Goal: Task Accomplishment & Management: Use online tool/utility

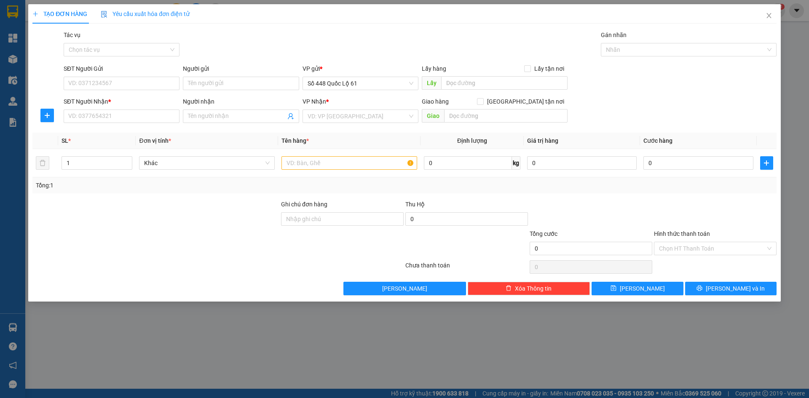
drag, startPoint x: 809, startPoint y: 195, endPoint x: 805, endPoint y: 199, distance: 5.7
click at [203, 85] on input "Người gửi" at bounding box center [241, 83] width 116 height 13
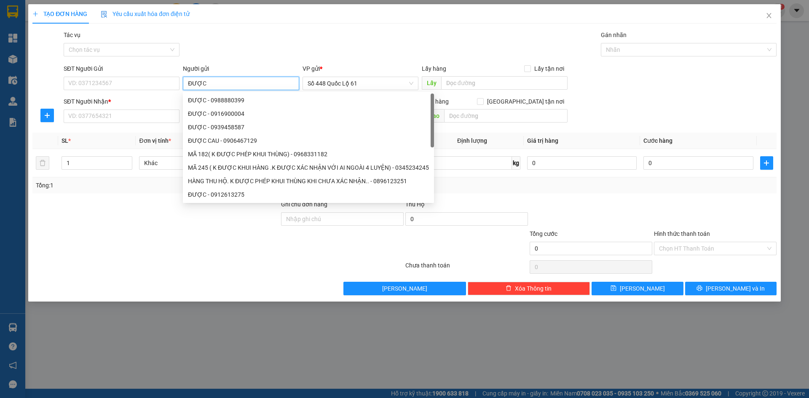
drag, startPoint x: 208, startPoint y: 82, endPoint x: 185, endPoint y: 83, distance: 23.2
click at [176, 81] on div "SĐT Người Gửi VD: 0371234567 Người gửi ĐƯỢC VP gửi * Số 448 Quốc Lộ 61 Lấy hàng…" at bounding box center [420, 79] width 717 height 30
type input "ĐƯỢC"
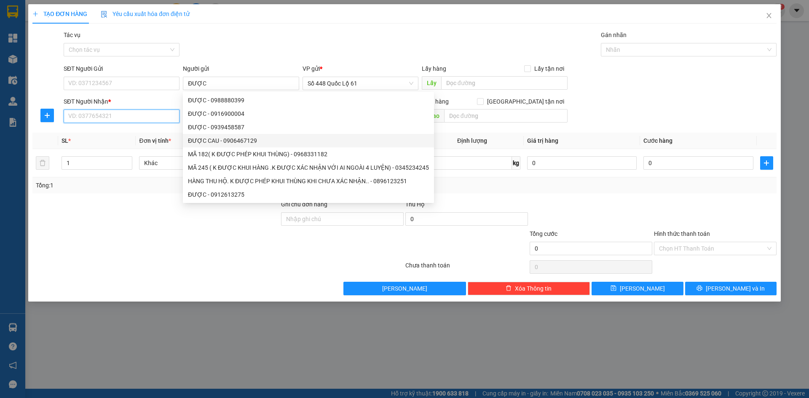
click at [137, 110] on input "SĐT Người Nhận *" at bounding box center [122, 116] width 116 height 13
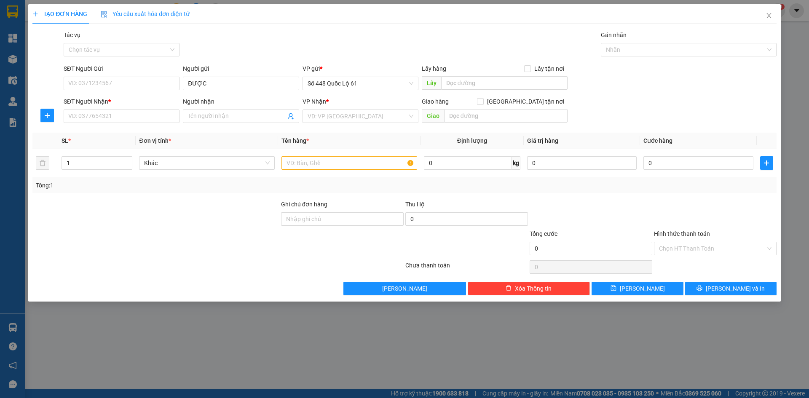
click at [148, 106] on div "SĐT Người Nhận *" at bounding box center [122, 103] width 116 height 13
click at [158, 120] on input "SĐT Người Nhận *" at bounding box center [122, 116] width 116 height 13
type input "0986563443"
drag, startPoint x: 149, startPoint y: 134, endPoint x: 213, endPoint y: 121, distance: 65.3
click at [156, 133] on div "0986563443" at bounding box center [122, 133] width 106 height 9
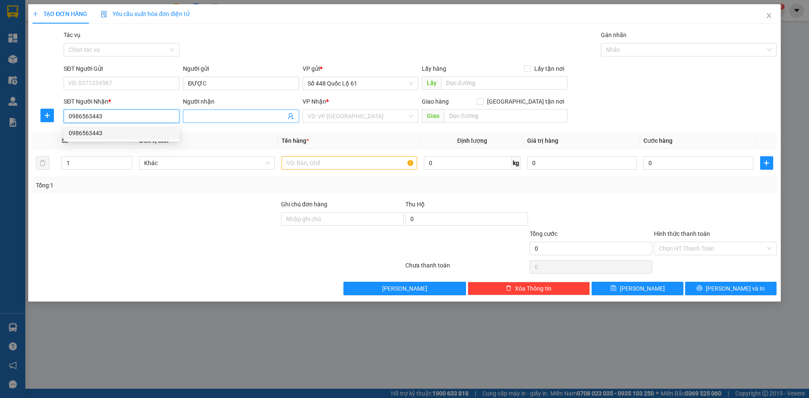
checkbox input "true"
type input "NEM CHIẾN THẮNG"
type input "300.000"
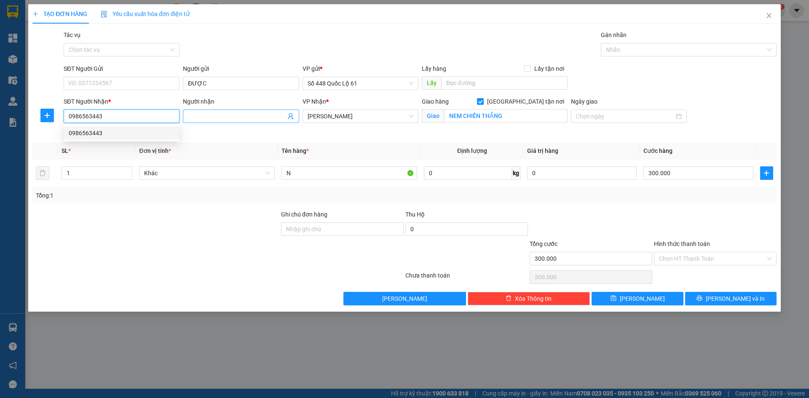
type input "0986563443"
click at [219, 119] on input "Người nhận" at bounding box center [236, 116] width 97 height 9
type input "B"
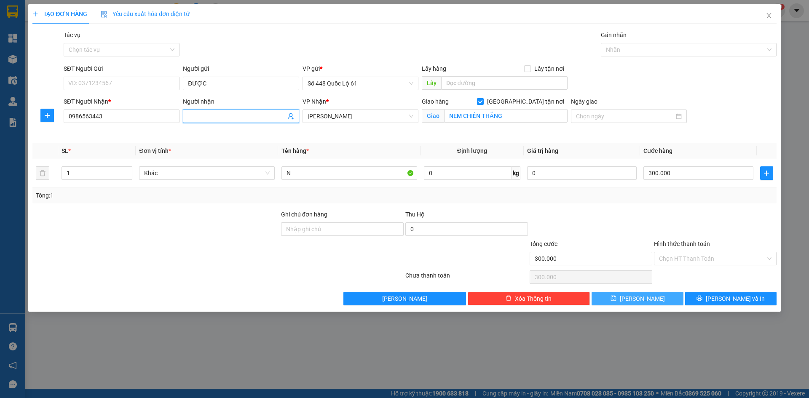
drag, startPoint x: 640, startPoint y: 294, endPoint x: 342, endPoint y: 156, distance: 328.0
click at [639, 294] on span "Lưu" at bounding box center [642, 298] width 45 height 9
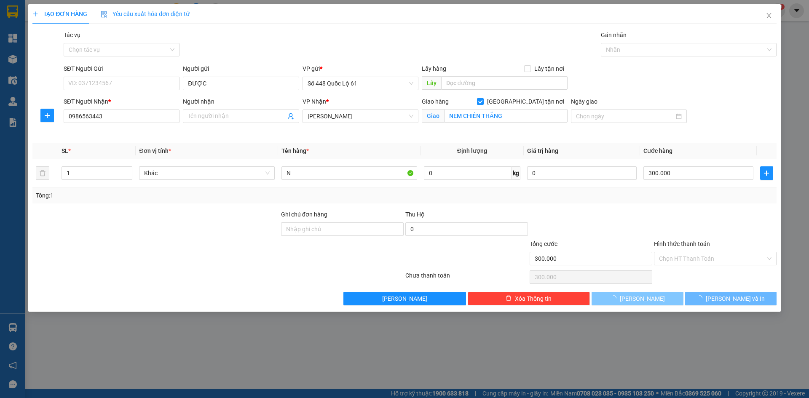
checkbox input "false"
type input "0"
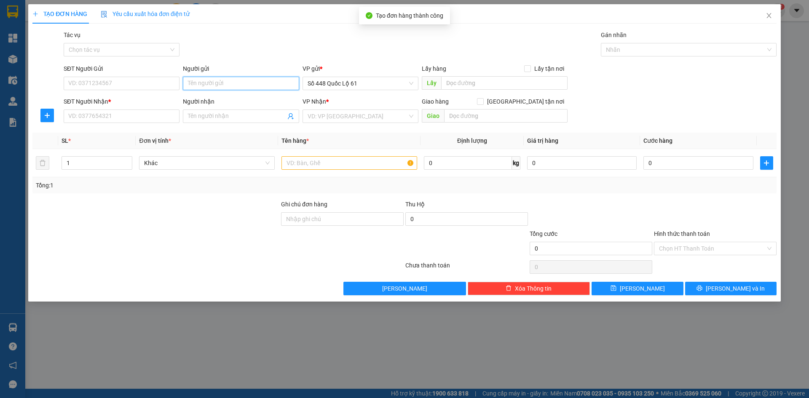
paste input "ĐƯỢC"
type input "ĐƯỢC"
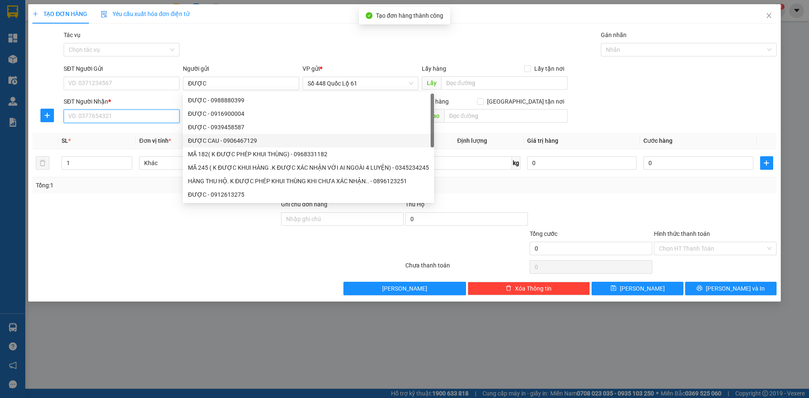
click at [153, 119] on input "SĐT Người Nhận *" at bounding box center [122, 116] width 116 height 13
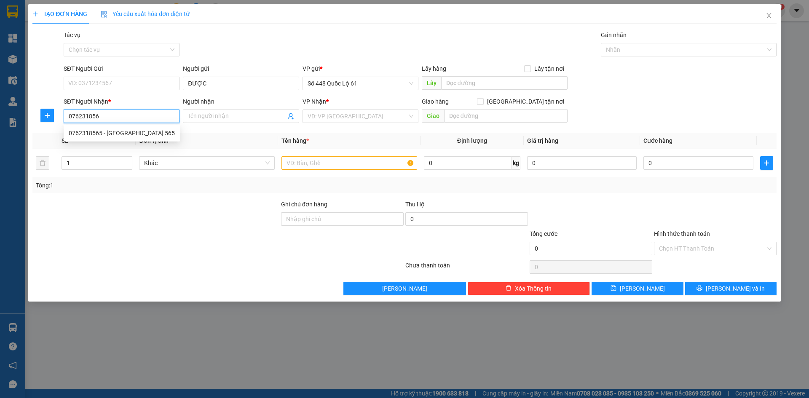
type input "0762318565"
click at [151, 131] on div "0762318565 - BẮC NINH 565" at bounding box center [122, 133] width 106 height 9
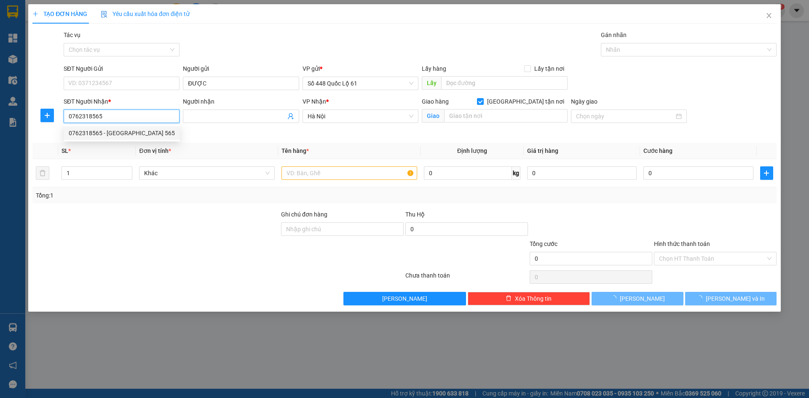
type input "BẮC NINH 565"
checkbox input "true"
type input "TỪ [GEOGRAPHIC_DATA]"
type input "300.000"
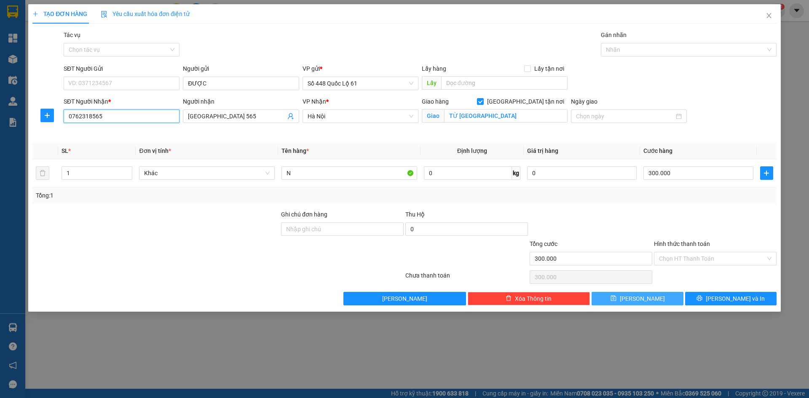
type input "0762318565"
drag, startPoint x: 645, startPoint y: 302, endPoint x: 202, endPoint y: 149, distance: 468.3
click at [632, 300] on button "Lưu" at bounding box center [637, 298] width 91 height 13
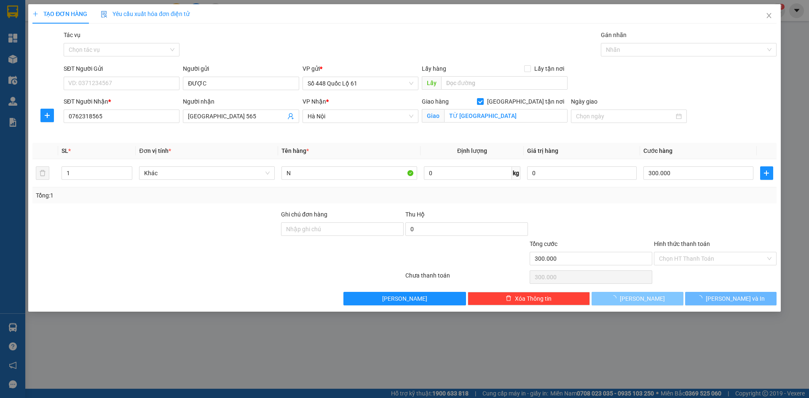
checkbox input "false"
type input "0"
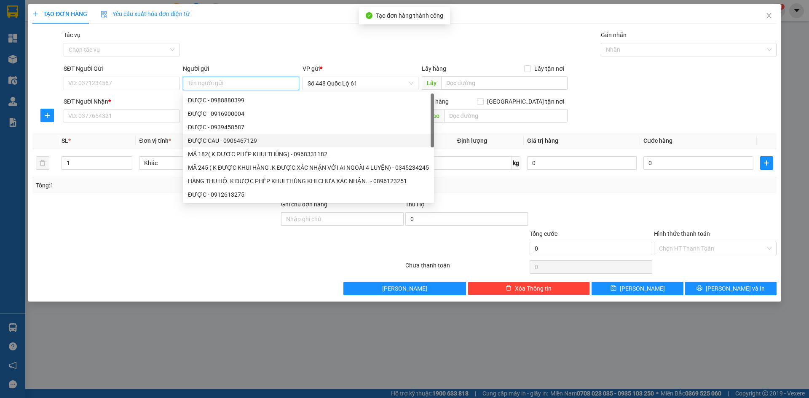
paste input "ĐƯỢC"
type input "ĐƯỢC"
click at [120, 117] on input "SĐT Người Nhận *" at bounding box center [122, 116] width 116 height 13
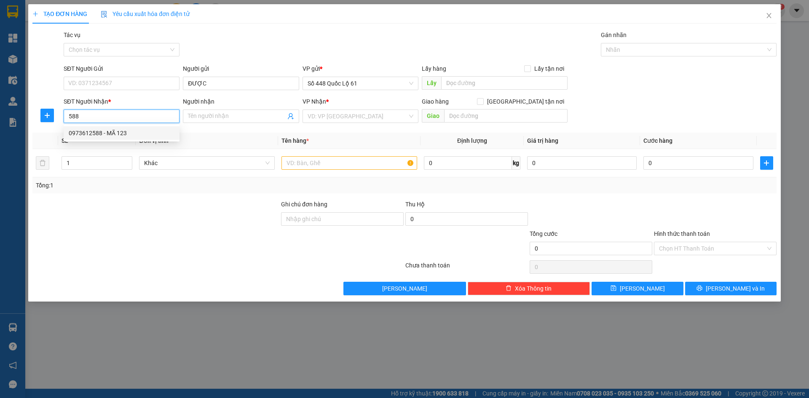
drag, startPoint x: 122, startPoint y: 131, endPoint x: 174, endPoint y: 155, distance: 57.0
click at [124, 132] on div "0973612588 - MÃ 123" at bounding box center [122, 133] width 106 height 9
type input "0973612588"
type input "MÃ 123"
checkbox input "true"
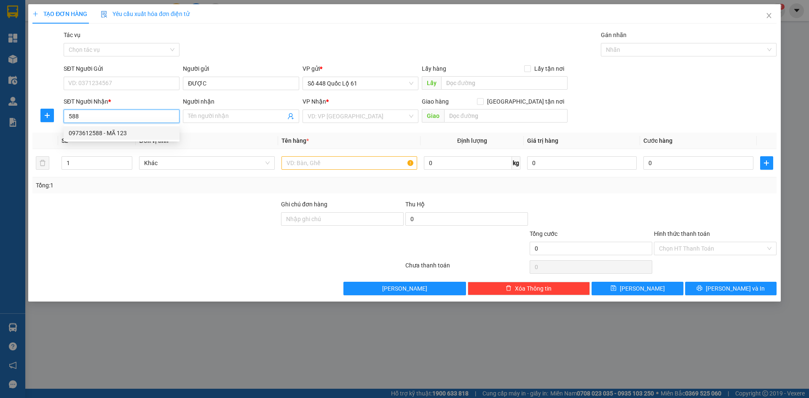
type input "QUY NHƠN"
type input "1.000"
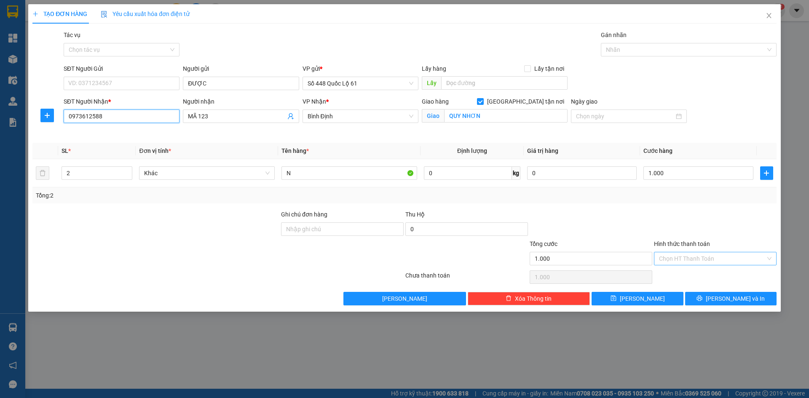
type input "0973612588"
drag, startPoint x: 674, startPoint y: 258, endPoint x: 677, endPoint y: 266, distance: 8.1
click at [674, 261] on input "Hình thức thanh toán" at bounding box center [712, 258] width 107 height 13
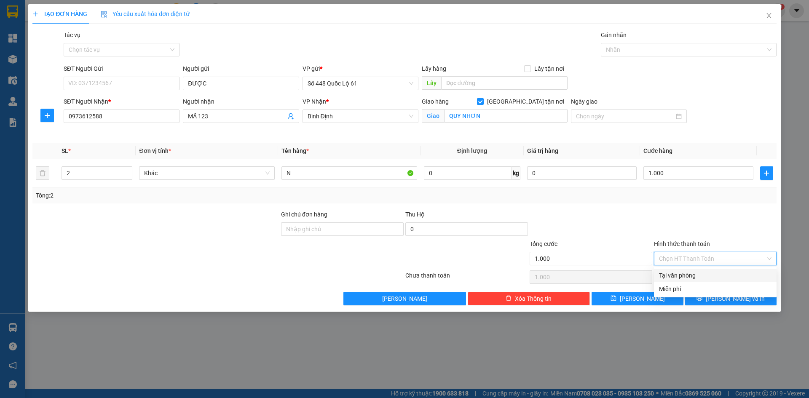
drag, startPoint x: 677, startPoint y: 266, endPoint x: 678, endPoint y: 274, distance: 8.1
click at [679, 271] on div "Tại văn phòng" at bounding box center [715, 275] width 123 height 13
type input "0"
drag, startPoint x: 639, startPoint y: 299, endPoint x: 557, endPoint y: 274, distance: 85.9
click at [638, 296] on span "Lưu" at bounding box center [642, 298] width 45 height 9
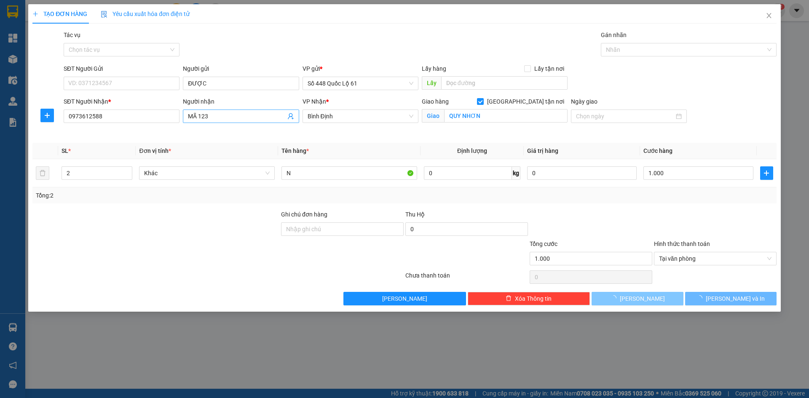
checkbox input "false"
type input "0"
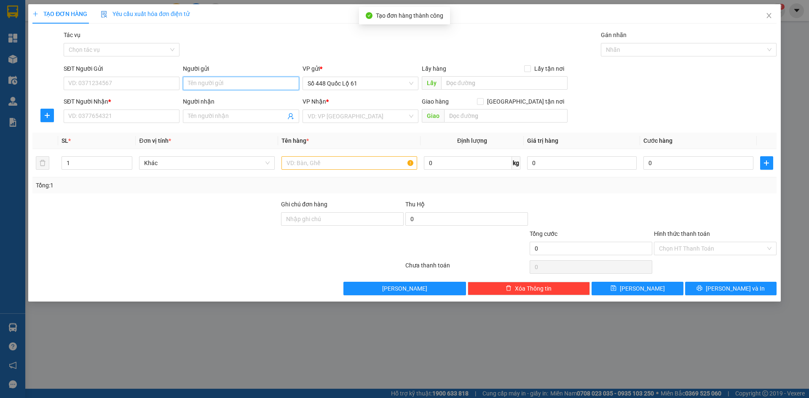
click at [217, 86] on input "Người gửi" at bounding box center [241, 83] width 116 height 13
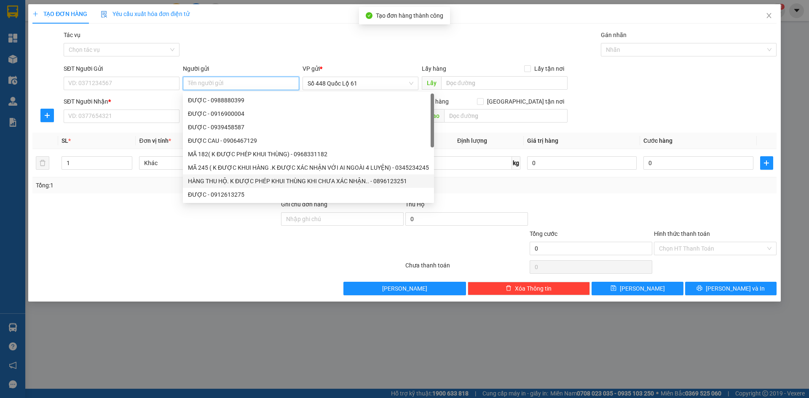
paste input "ĐƯỢC"
type input "ĐƯỢC"
click at [106, 115] on input "SĐT Người Nhận *" at bounding box center [122, 116] width 116 height 13
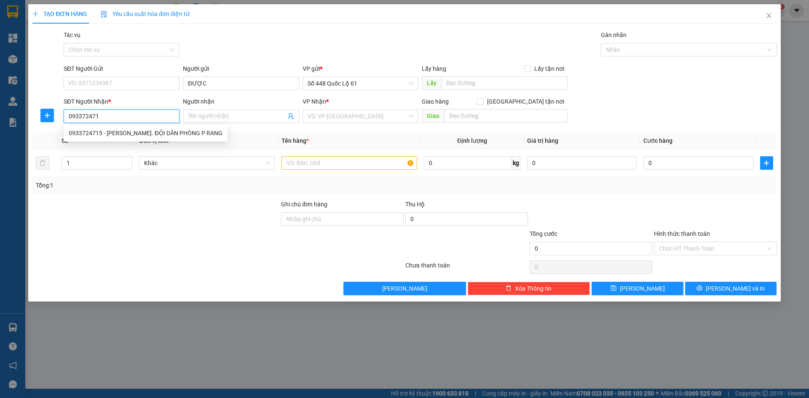
type input "0933724715"
click at [121, 131] on div "0933724715 - QUỲNH ANH. ĐỘI DÂN PHÒNG P RANG" at bounding box center [146, 133] width 154 height 9
type input "QUỲNH ANH. ĐỘI DÂN PHÒNG P RANG"
checkbox input "true"
type input "[PERSON_NAME]"
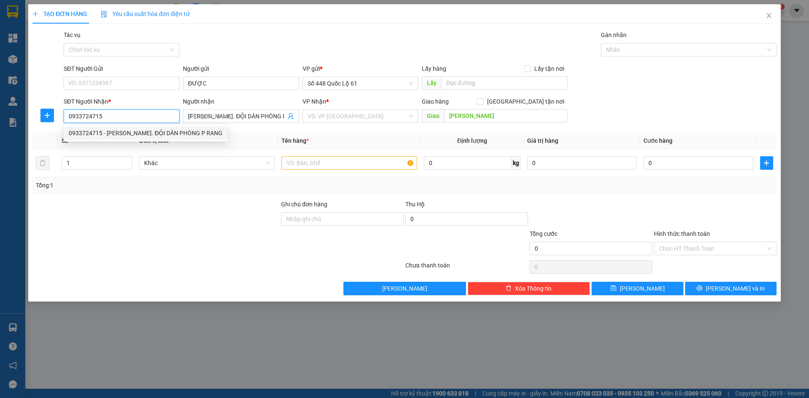
type input "230.000"
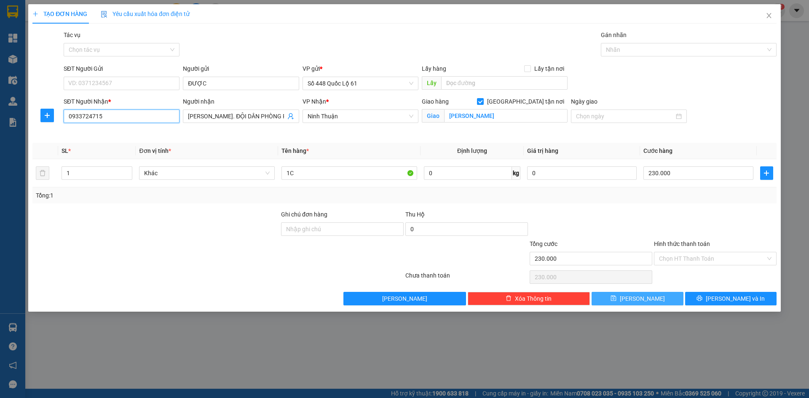
type input "0933724715"
drag, startPoint x: 650, startPoint y: 295, endPoint x: 569, endPoint y: 270, distance: 84.1
click at [648, 294] on button "Lưu" at bounding box center [637, 298] width 91 height 13
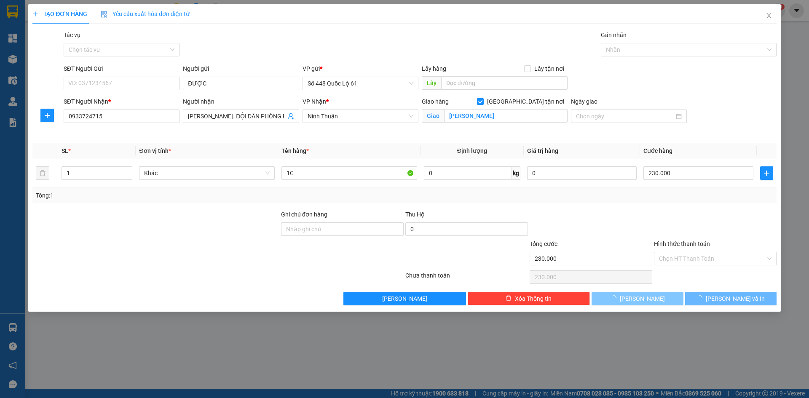
checkbox input "false"
type input "0"
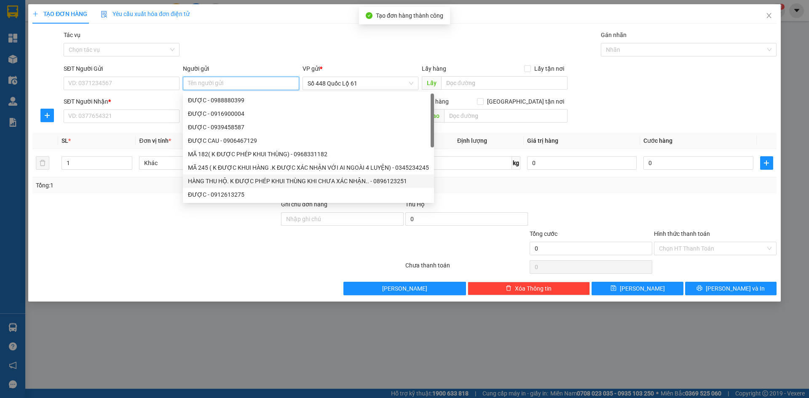
paste input "ĐƯỢC"
type input "ĐƯỢC"
click at [140, 114] on input "SĐT Người Nhận *" at bounding box center [122, 116] width 116 height 13
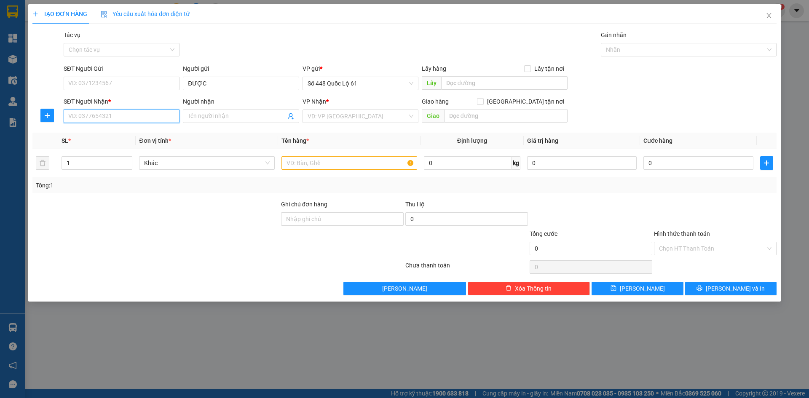
click at [118, 118] on input "SĐT Người Nhận *" at bounding box center [122, 116] width 116 height 13
click at [123, 122] on input "SĐT Người Nhận *" at bounding box center [122, 116] width 116 height 13
click at [124, 120] on input "SĐT Người Nhận *" at bounding box center [122, 116] width 116 height 13
click at [118, 118] on input "SĐT Người Nhận *" at bounding box center [122, 116] width 116 height 13
click at [116, 145] on div "0967548878 - TRÂM 878 NT" at bounding box center [122, 146] width 106 height 9
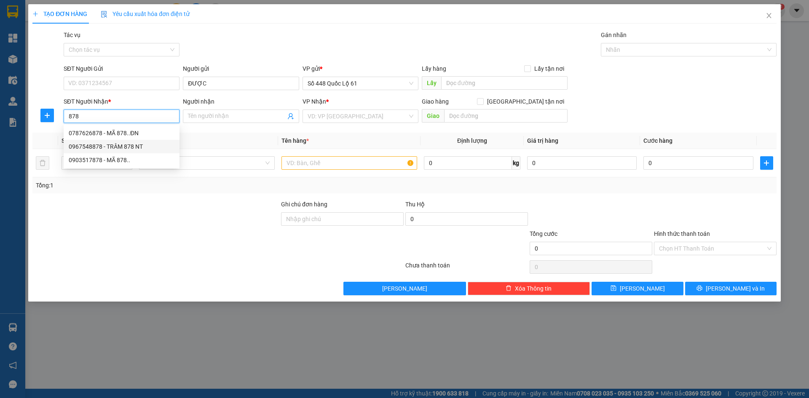
type input "0967548878"
type input "TRÂM 878 NT"
checkbox input "true"
type input "NHA TRANG"
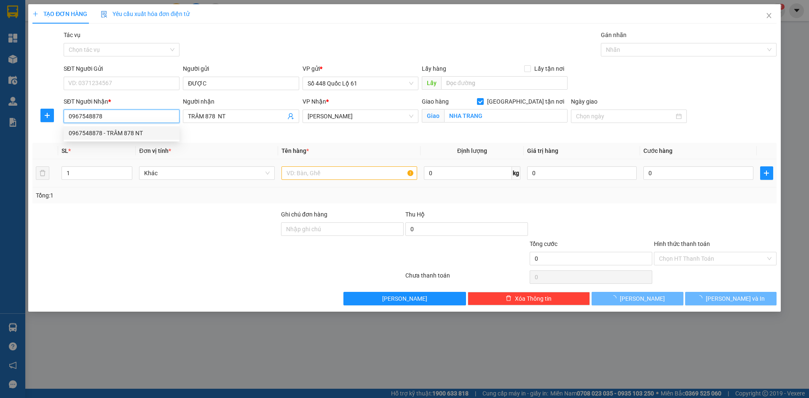
type input "150.000"
type input "0967548878"
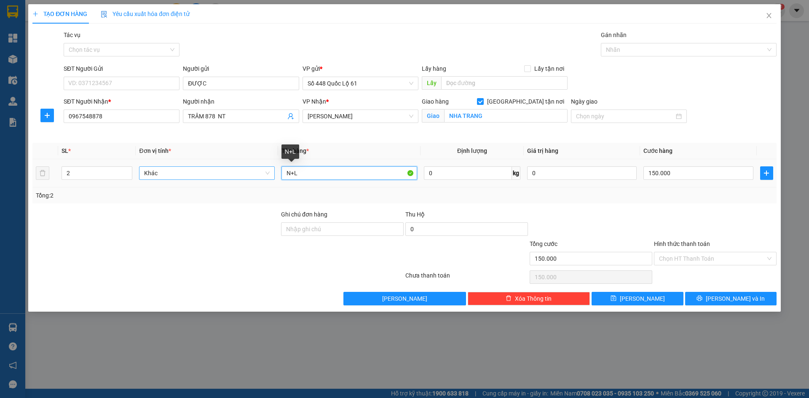
drag, startPoint x: 301, startPoint y: 175, endPoint x: 243, endPoint y: 175, distance: 58.2
click at [242, 175] on tr "2 Khác N+L 0 kg 0 150.000" at bounding box center [404, 173] width 744 height 28
type input "L"
click at [61, 169] on td "2" at bounding box center [97, 173] width 78 height 28
type input "1"
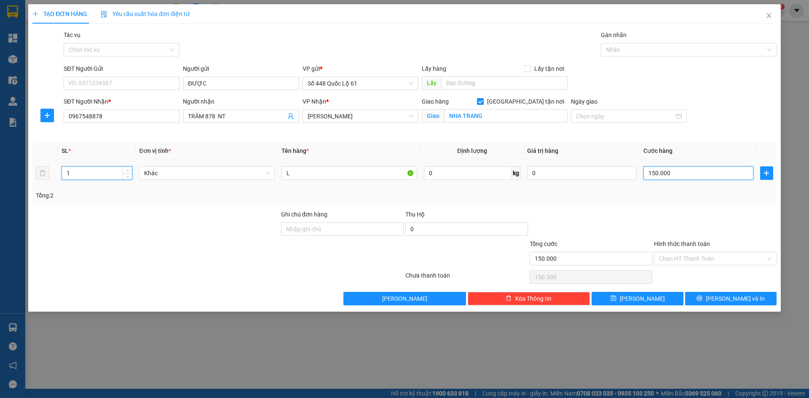
click at [702, 171] on input "150.000" at bounding box center [699, 173] width 110 height 13
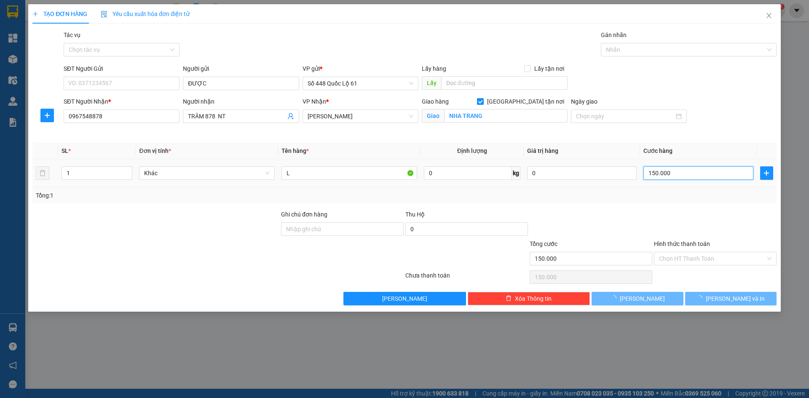
type input "0"
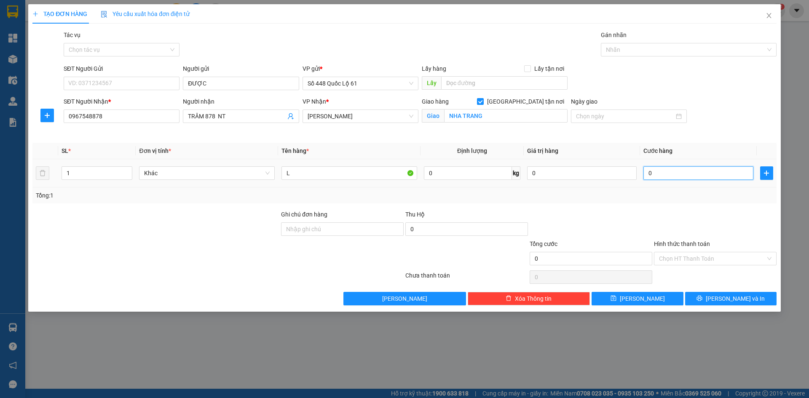
type input "2"
type input "002"
type input "23"
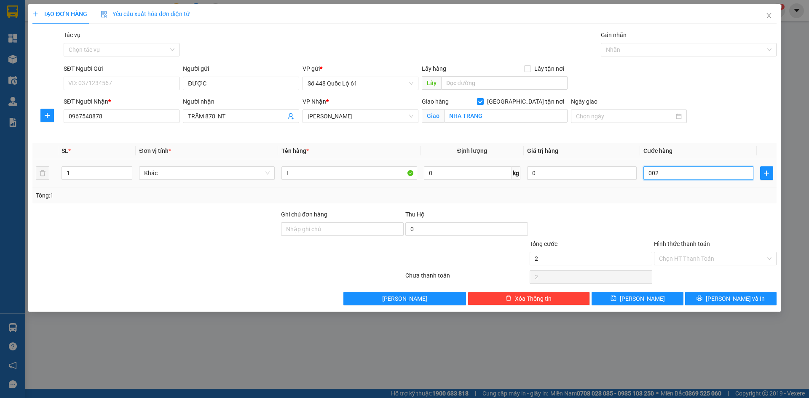
type input "0.023"
type input "230"
type input "00.230"
type input "230.000"
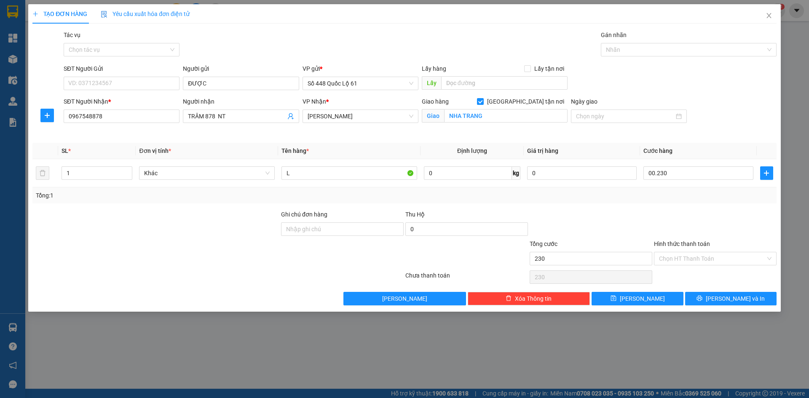
type input "230.000"
drag, startPoint x: 658, startPoint y: 306, endPoint x: 656, endPoint y: 300, distance: 6.5
click at [658, 304] on div "TẠO ĐƠN HÀNG Yêu cầu xuất hóa đơn điện tử Transit Pickup Surcharge Ids Transit …" at bounding box center [404, 158] width 753 height 308
click at [655, 300] on button "Lưu" at bounding box center [637, 298] width 91 height 13
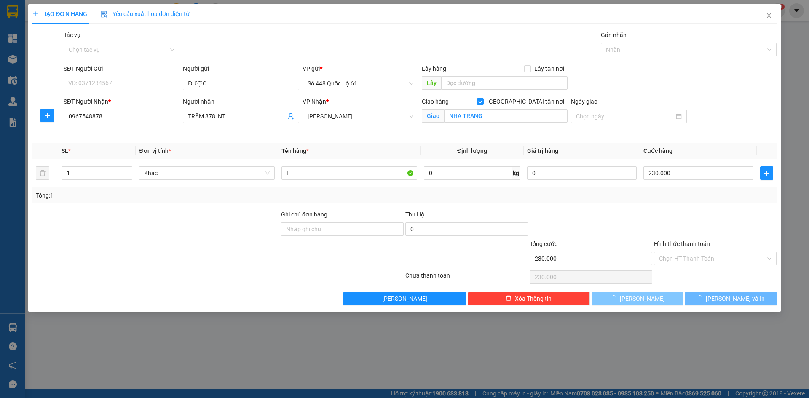
checkbox input "false"
type input "0"
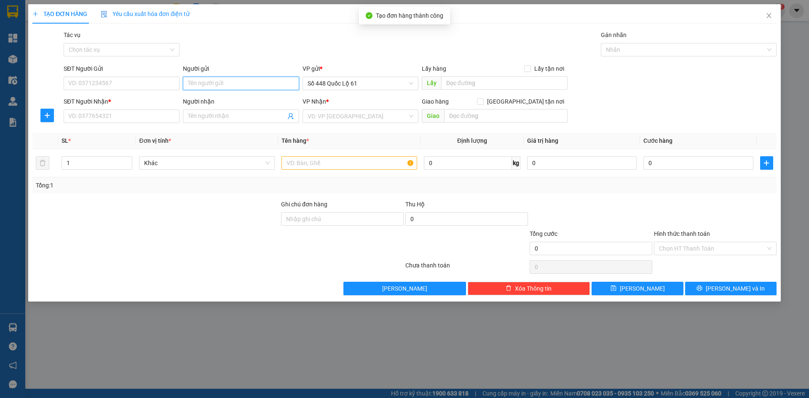
click at [229, 85] on input "Người gửi" at bounding box center [241, 83] width 116 height 13
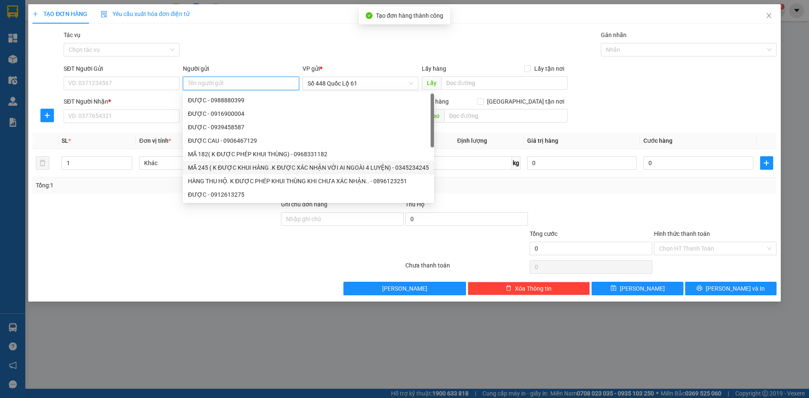
paste input "ĐƯỢC"
type input "ĐƯỢC"
click at [127, 117] on input "SĐT Người Nhận *" at bounding box center [122, 116] width 116 height 13
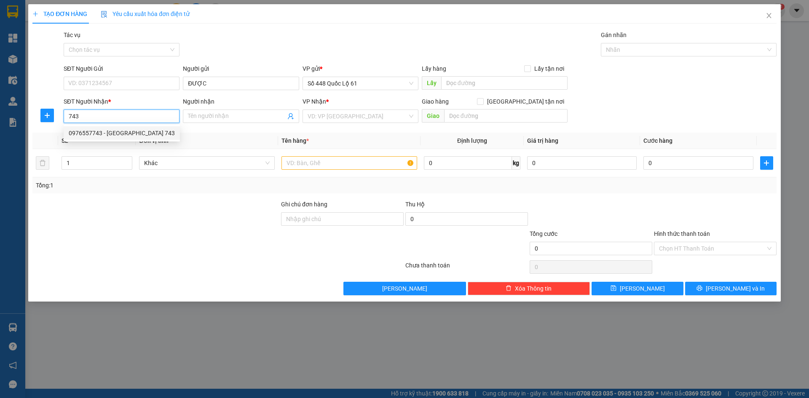
click at [122, 133] on div "0976557743 - PHÚ THÀNH 743" at bounding box center [122, 133] width 106 height 9
type input "0976557743"
type input "PHÚ THÀNH 743"
checkbox input "true"
type input "BÌNH LONG"
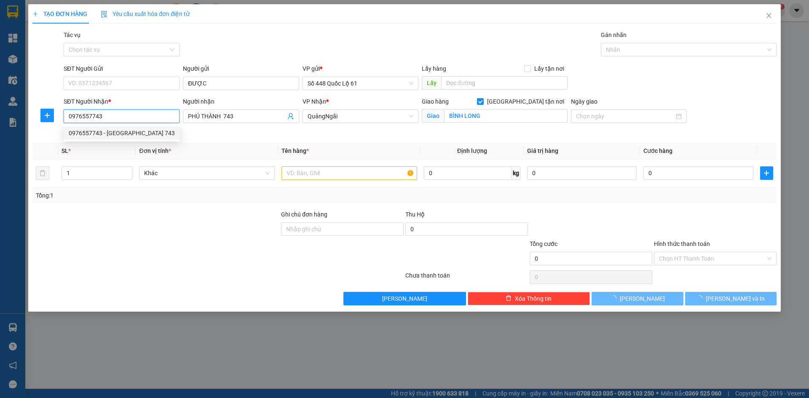
type input "200.000"
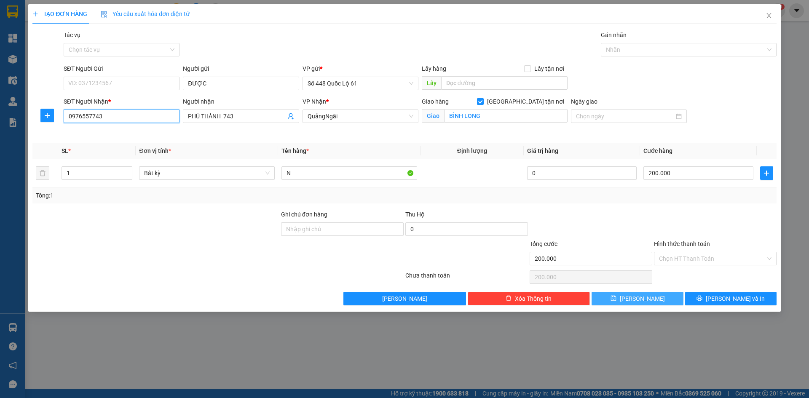
type input "0976557743"
drag, startPoint x: 654, startPoint y: 300, endPoint x: 473, endPoint y: 234, distance: 193.1
click at [651, 300] on button "Lưu" at bounding box center [637, 298] width 91 height 13
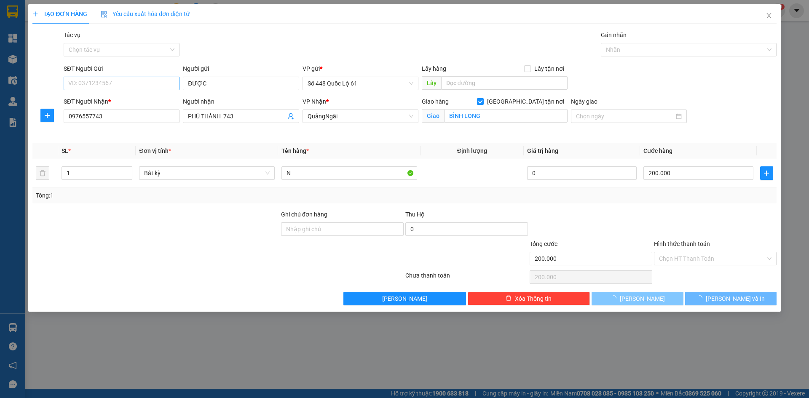
checkbox input "false"
type input "0"
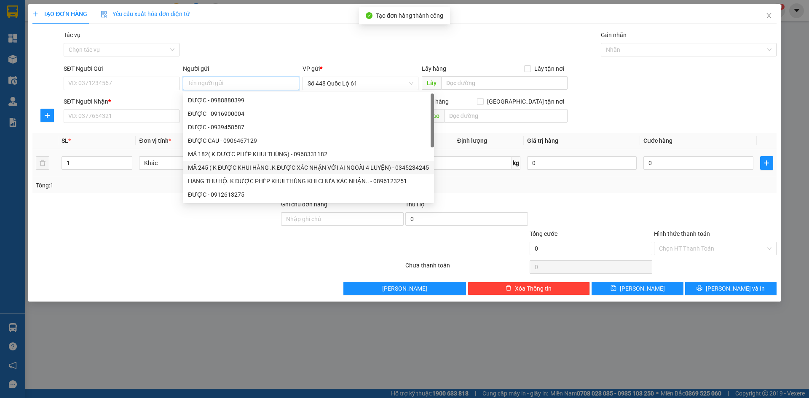
paste input "ĐƯỢC"
type input "ĐƯỢC"
click at [133, 116] on input "SĐT Người Nhận *" at bounding box center [122, 116] width 116 height 13
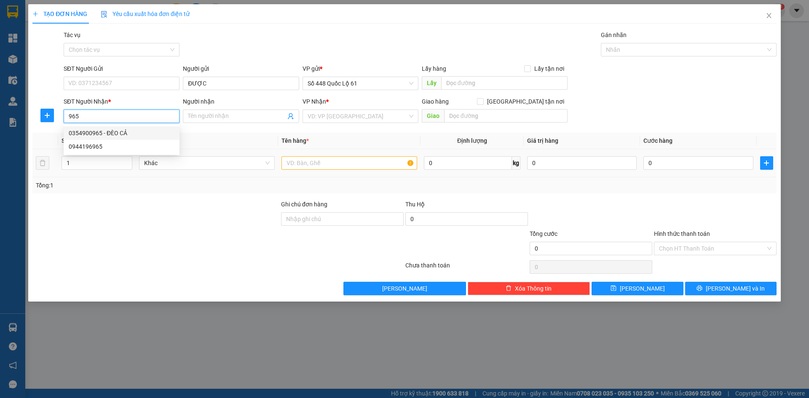
click at [132, 135] on div "0354900965 - ĐÈO CẢ" at bounding box center [122, 133] width 106 height 9
type input "0354900965"
type input "ĐÈO CẢ"
checkbox input "true"
type input "ĐÔNG HÒA"
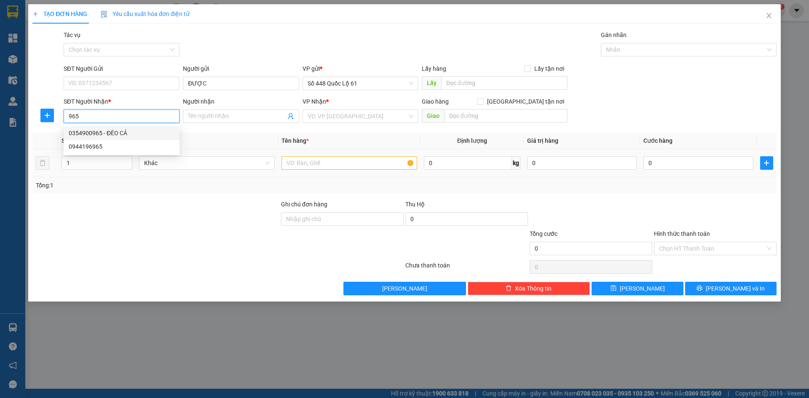
type input "1.265.000"
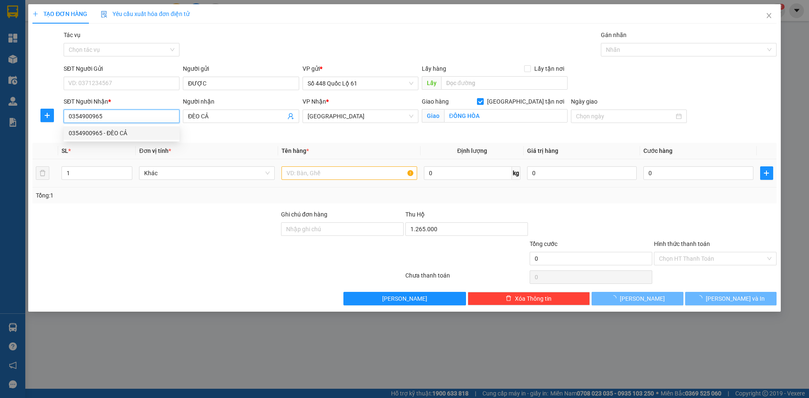
type input "150.000"
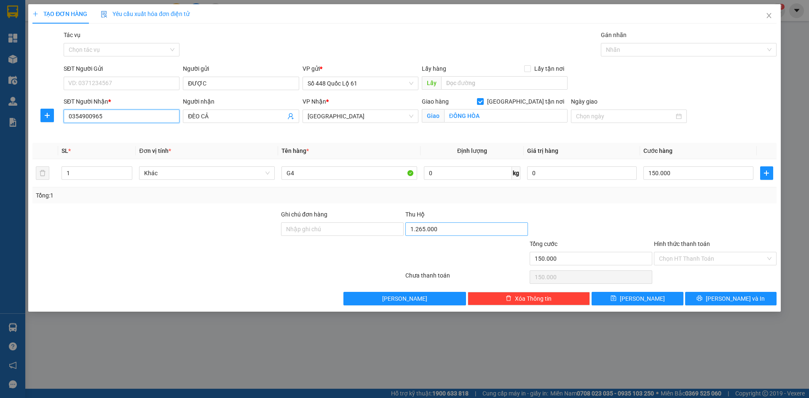
type input "0354900965"
click at [451, 231] on input "1.265.000" at bounding box center [467, 229] width 123 height 13
type input "2.640.000"
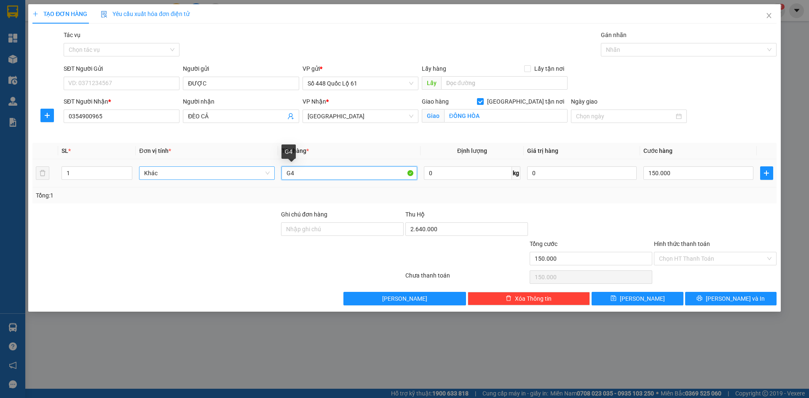
drag, startPoint x: 310, startPoint y: 172, endPoint x: 239, endPoint y: 173, distance: 71.7
click at [239, 173] on tr "1 Khác G4 0 kg 0 150.000" at bounding box center [404, 173] width 744 height 28
type input "N"
drag, startPoint x: 689, startPoint y: 174, endPoint x: 631, endPoint y: 199, distance: 62.9
click at [689, 173] on input "150.000" at bounding box center [699, 173] width 110 height 13
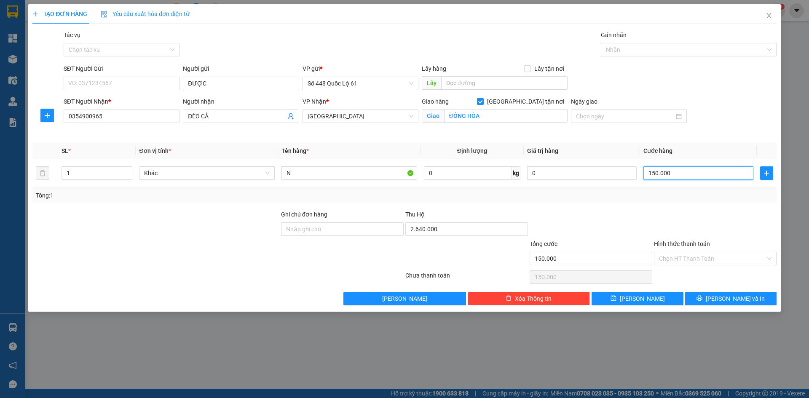
type input "2"
type input "00.002"
type input "20"
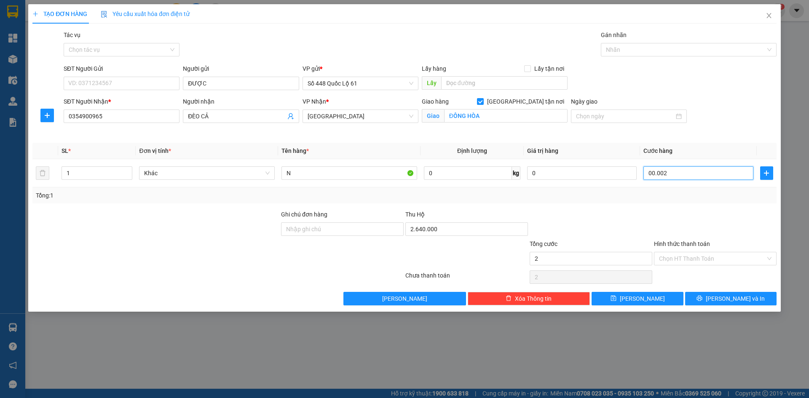
type input "0.000.020"
type input "200"
type input "000.000.200"
type input "200.000"
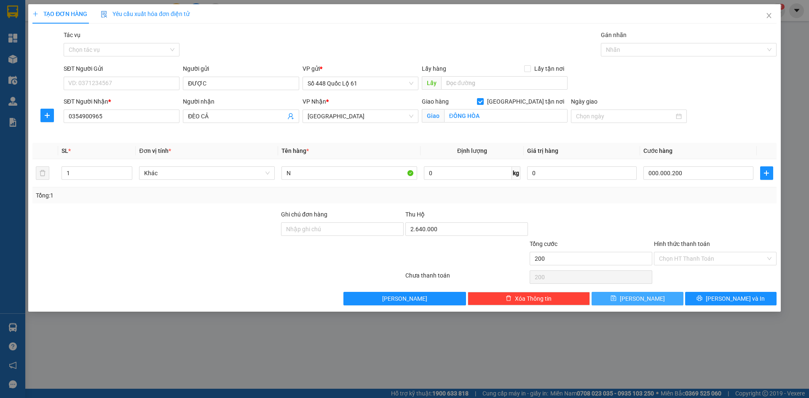
type input "200.000"
drag, startPoint x: 649, startPoint y: 299, endPoint x: 623, endPoint y: 293, distance: 27.2
click at [648, 298] on button "Lưu" at bounding box center [637, 298] width 91 height 13
checkbox input "false"
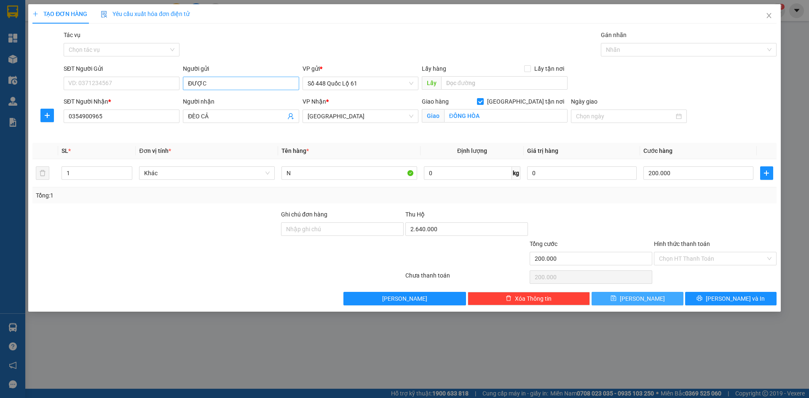
type input "0"
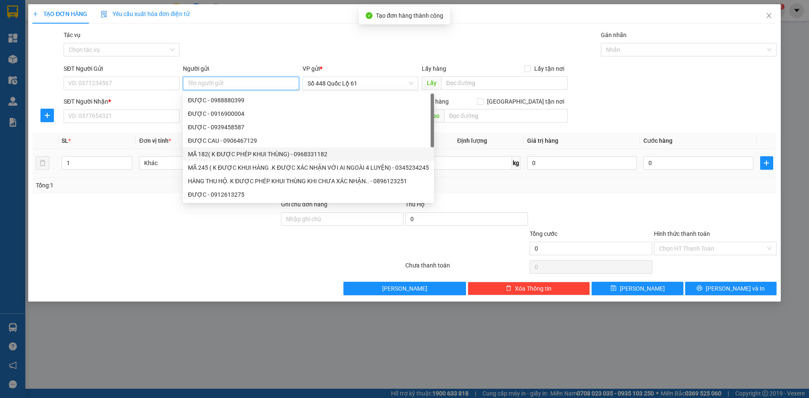
paste input "ĐƯỢC"
type input "ĐƯỢC"
click at [152, 115] on input "SĐT Người Nhận *" at bounding box center [122, 116] width 116 height 13
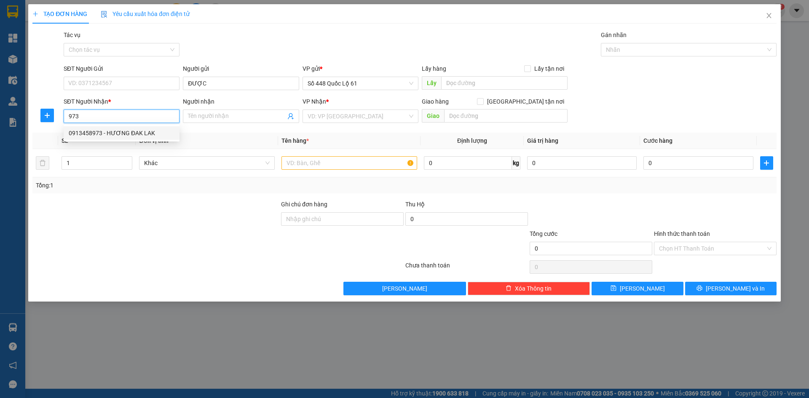
click at [146, 132] on div "0913458973 - HƯƠNG ĐAK LAK" at bounding box center [122, 133] width 106 height 9
type input "0913458973"
type input "HƯƠNG ĐAK LAK"
type input "1.000"
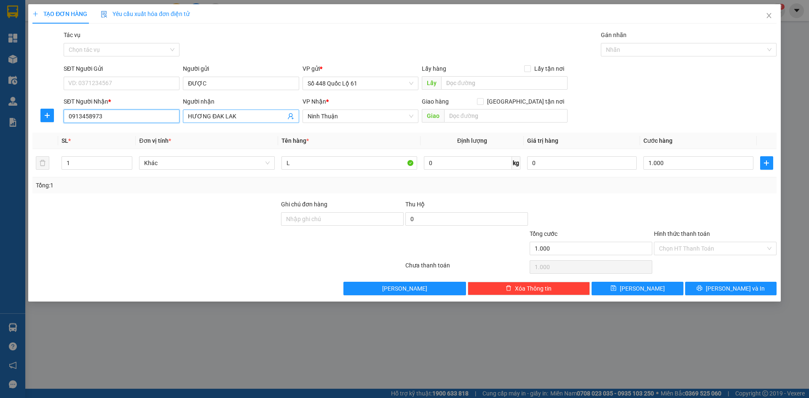
type input "0913458973"
drag, startPoint x: 242, startPoint y: 116, endPoint x: 0, endPoint y: 150, distance: 244.8
click at [0, 144] on div "TẠO ĐƠN HÀNG Yêu cầu xuất hóa đơn điện tử Transit Pickup Surcharge Ids Transit …" at bounding box center [404, 199] width 809 height 398
click at [337, 115] on span "Ninh Thuận" at bounding box center [361, 116] width 106 height 13
type input "666..."
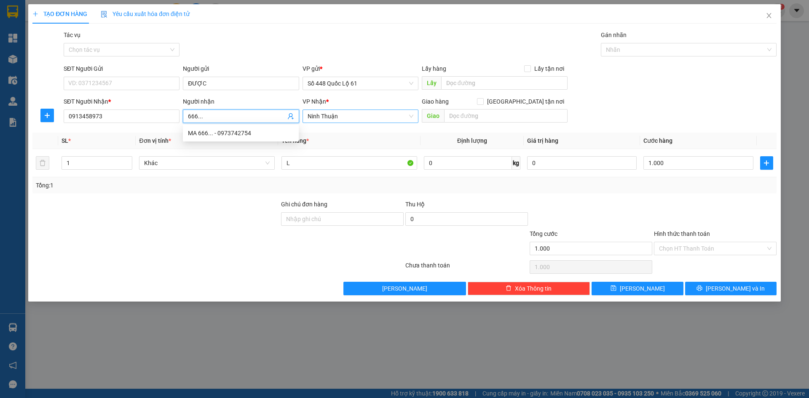
scroll to position [263, 0]
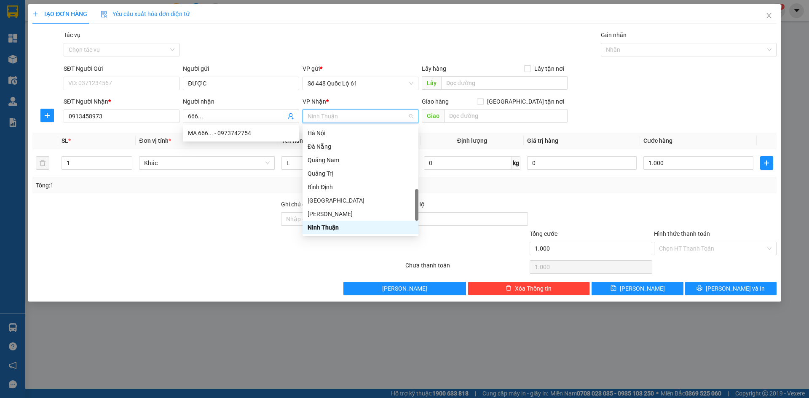
type input "K"
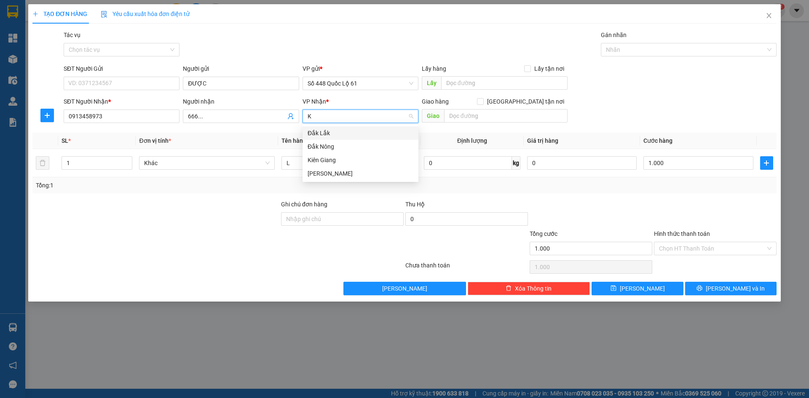
scroll to position [0, 0]
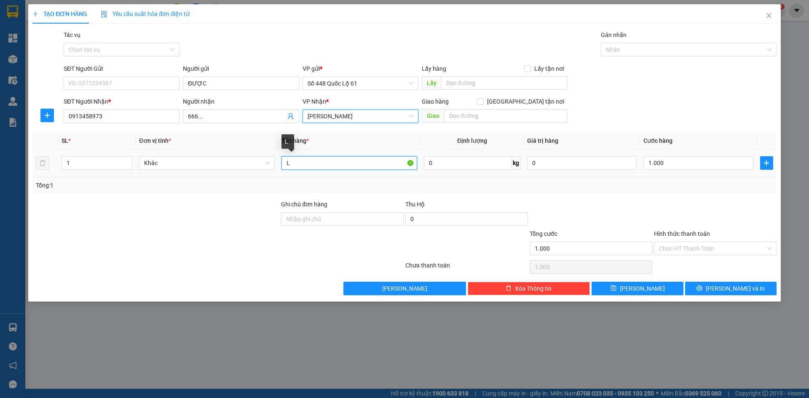
click at [300, 165] on input "L" at bounding box center [350, 162] width 136 height 13
drag, startPoint x: 300, startPoint y: 165, endPoint x: 247, endPoint y: 182, distance: 55.7
click at [246, 182] on div "SL * Đơn vị tính * Tên hàng * Định lượng Giá trị hàng Cước hàng 1 Khác L 0 kg 0…" at bounding box center [404, 163] width 744 height 61
type input "N"
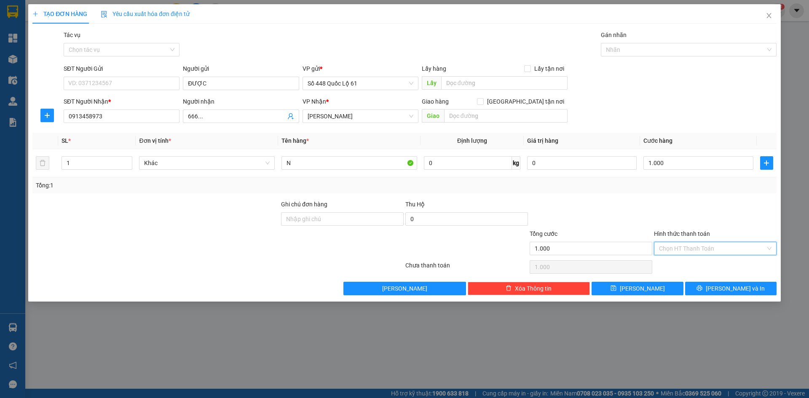
click at [685, 254] on input "Hình thức thanh toán" at bounding box center [712, 248] width 107 height 13
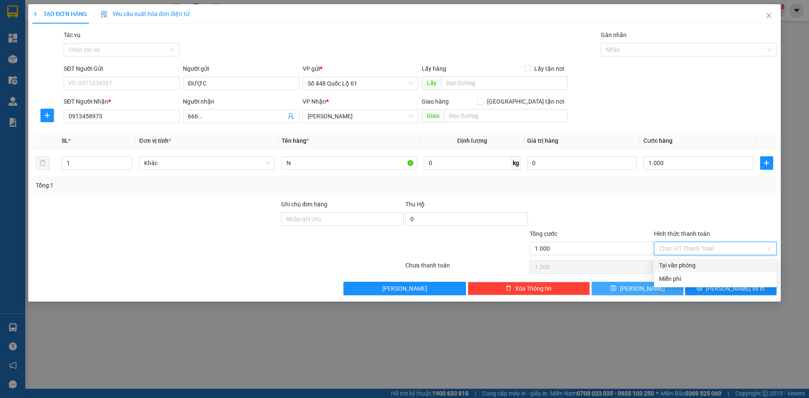
drag, startPoint x: 694, startPoint y: 264, endPoint x: 634, endPoint y: 286, distance: 64.1
click at [693, 266] on div "Tại văn phòng" at bounding box center [715, 265] width 113 height 9
type input "0"
click at [617, 286] on icon "save" at bounding box center [614, 288] width 6 height 6
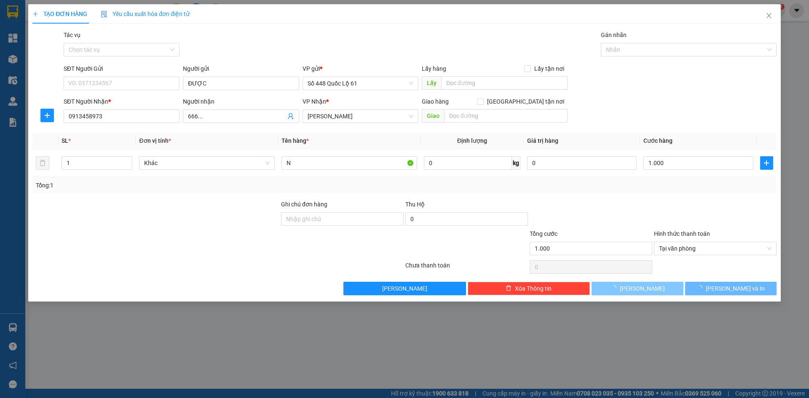
type input "0"
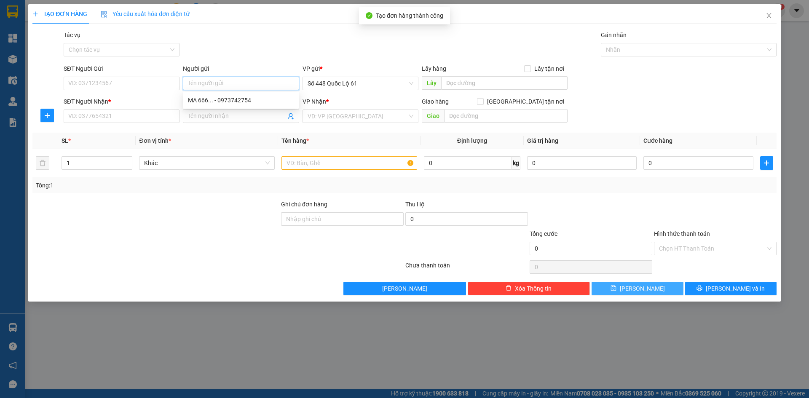
paste input "ĐƯỢC"
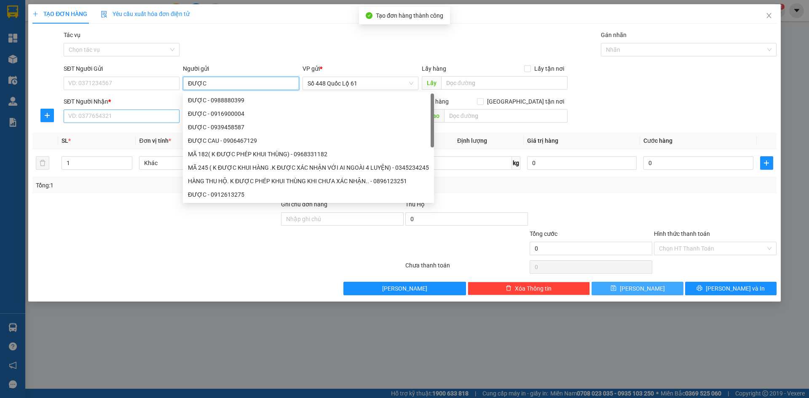
type input "ĐƯỢC"
click at [90, 120] on input "SĐT Người Nhận *" at bounding box center [122, 116] width 116 height 13
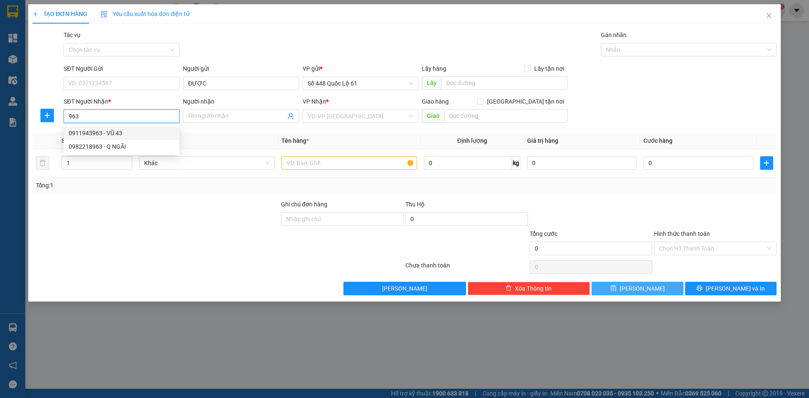
click at [92, 129] on div "0911943963 - VŨ 43" at bounding box center [122, 133] width 106 height 9
type input "0911943963"
type input "VŨ 43"
checkbox input "true"
type input "CX 16"
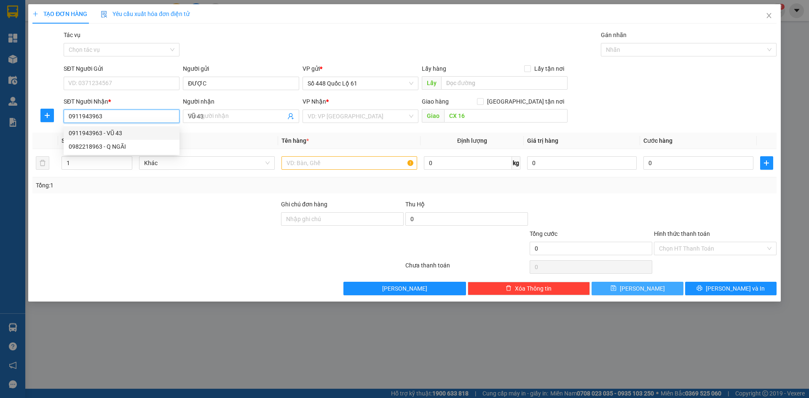
type input "1.000"
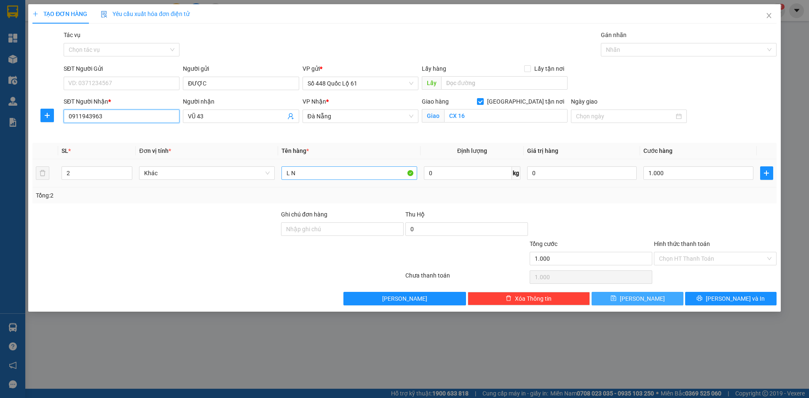
type input "0911943963"
drag, startPoint x: 320, startPoint y: 172, endPoint x: 242, endPoint y: 188, distance: 79.5
click at [241, 187] on tr "2 Khác L N 0 kg 0 1.000" at bounding box center [404, 173] width 744 height 28
type input "L"
drag, startPoint x: 682, startPoint y: 256, endPoint x: 685, endPoint y: 273, distance: 17.5
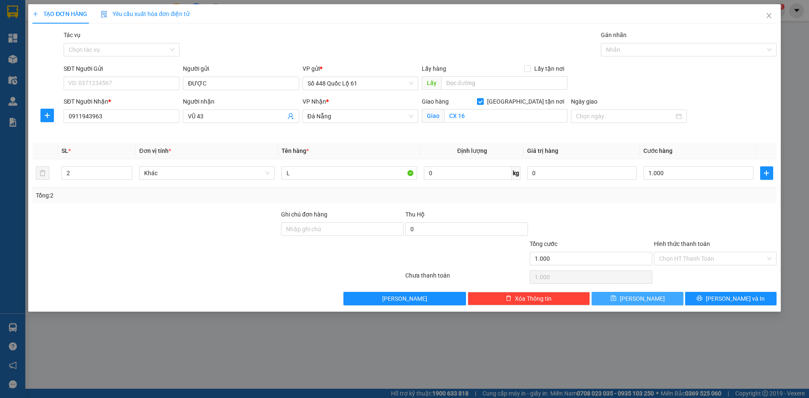
click at [682, 262] on input "Hình thức thanh toán" at bounding box center [712, 258] width 107 height 13
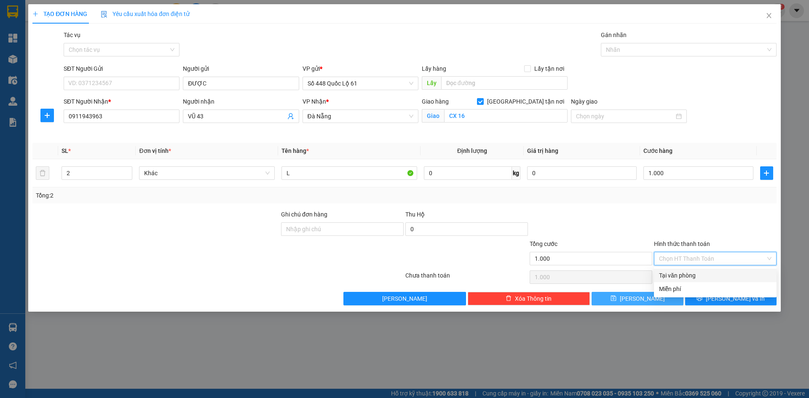
drag, startPoint x: 685, startPoint y: 273, endPoint x: 677, endPoint y: 287, distance: 15.8
click at [685, 274] on div "Tại văn phòng" at bounding box center [715, 275] width 113 height 9
type input "0"
drag, startPoint x: 660, startPoint y: 297, endPoint x: 344, endPoint y: 201, distance: 329.9
click at [653, 296] on button "Lưu" at bounding box center [637, 298] width 91 height 13
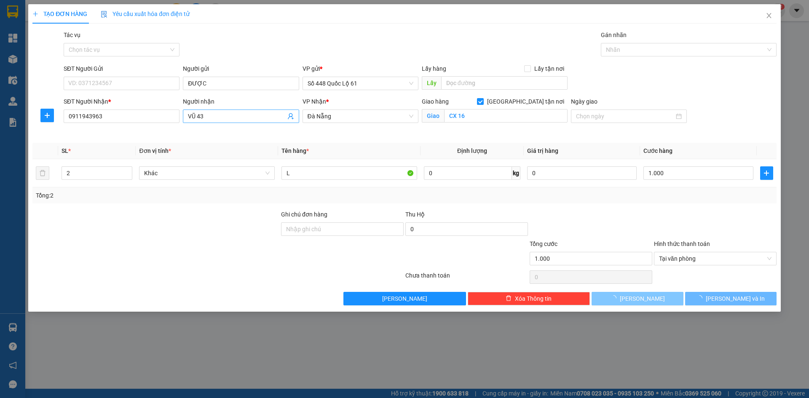
checkbox input "false"
type input "0"
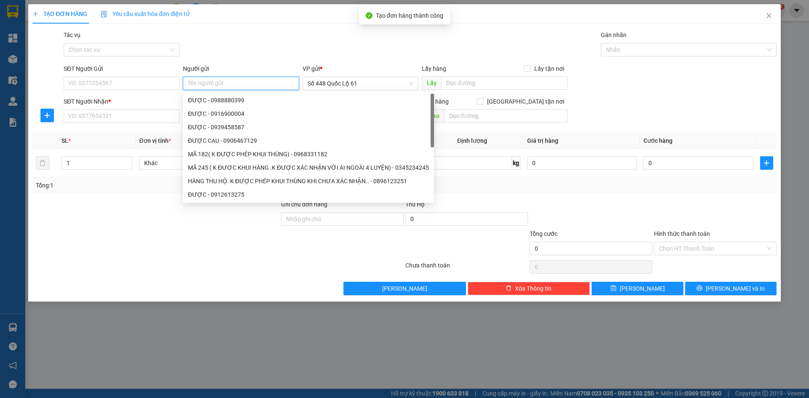
paste input "ĐƯỢC"
type input "ĐƯỢC"
click at [122, 119] on input "SĐT Người Nhận *" at bounding box center [122, 116] width 116 height 13
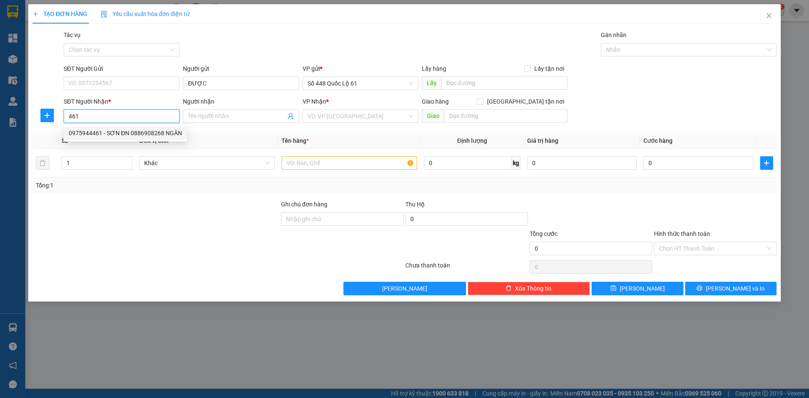
click at [139, 129] on div "0975944461 - SƠN ĐN 0886908268 NGÂN" at bounding box center [125, 133] width 113 height 9
type input "0975944461"
type input "SƠN ĐN 0886908268 NGÂN"
type input "150.000"
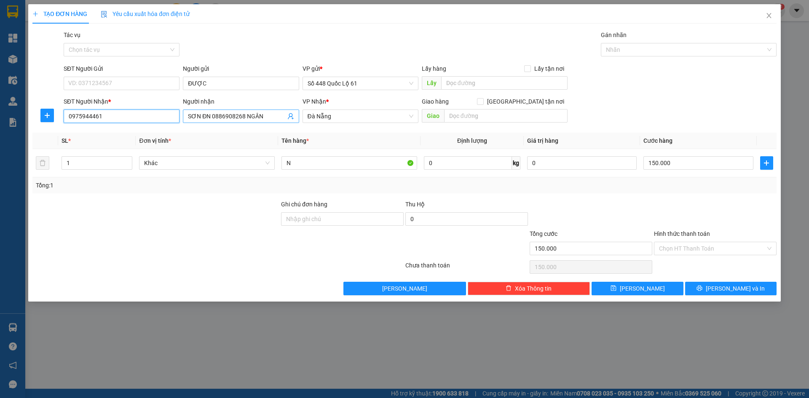
type input "0975944461"
drag, startPoint x: 200, startPoint y: 115, endPoint x: 173, endPoint y: 119, distance: 27.3
click at [173, 119] on div "SĐT Người Nhận * 0975944461 Người nhận SƠN ĐN 0886908268 NGÂN SƠN ĐN 0886908268…" at bounding box center [420, 112] width 717 height 30
type input "VY ĐN 0886908268 NGÂN"
click at [683, 160] on input "150.000" at bounding box center [699, 162] width 110 height 13
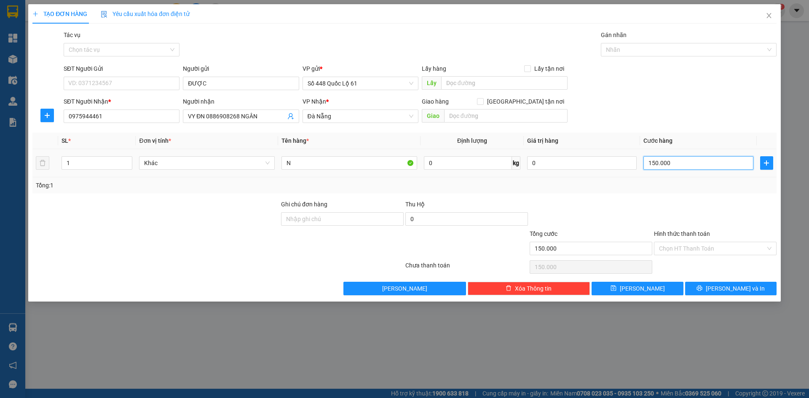
type input "2"
type input "00.002"
type input "20"
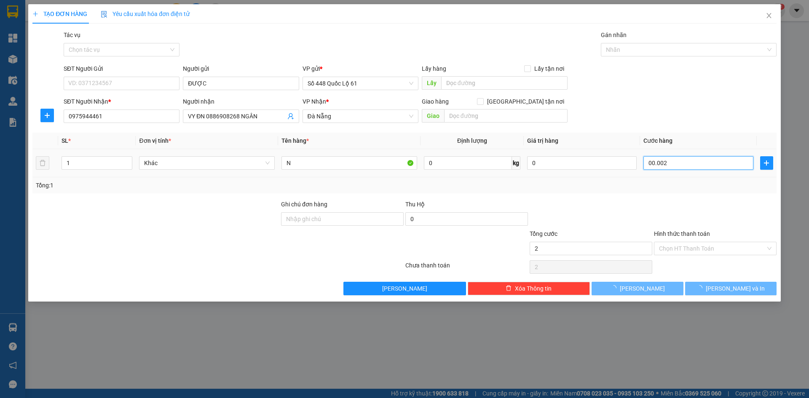
type input "0.000.020"
type input "200"
type input "000.000.200"
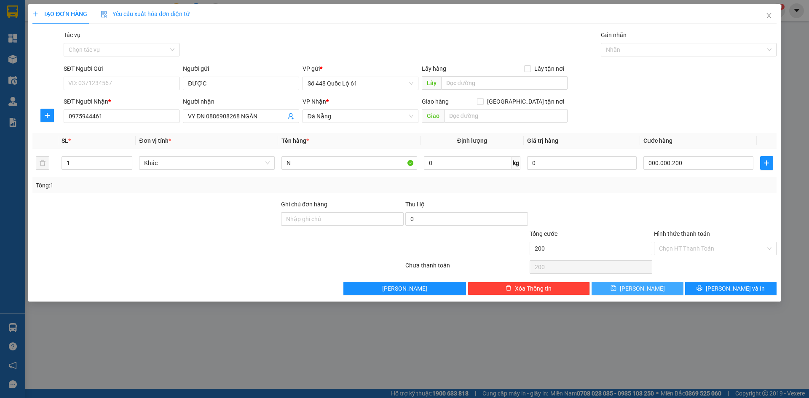
type input "200.000"
click at [661, 292] on button "Lưu" at bounding box center [637, 288] width 91 height 13
type input "0"
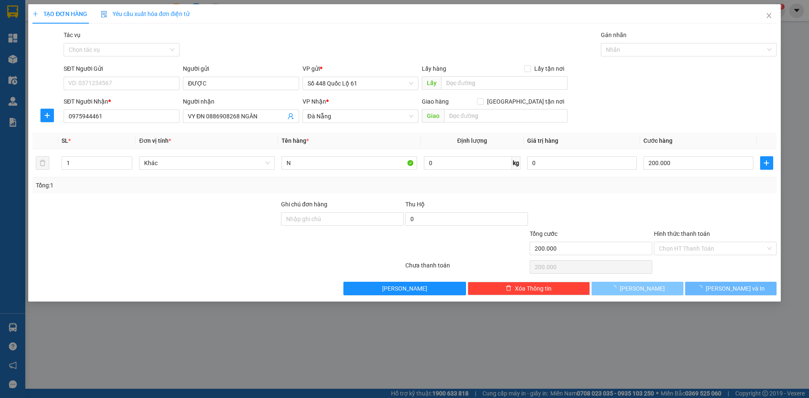
type input "0"
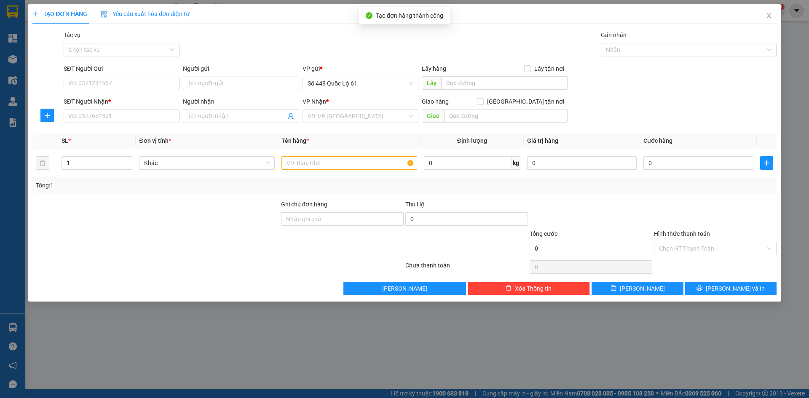
drag, startPoint x: 196, startPoint y: 76, endPoint x: 198, endPoint y: 83, distance: 6.4
drag, startPoint x: 198, startPoint y: 83, endPoint x: 188, endPoint y: 83, distance: 9.7
paste input "ĐƯỢC"
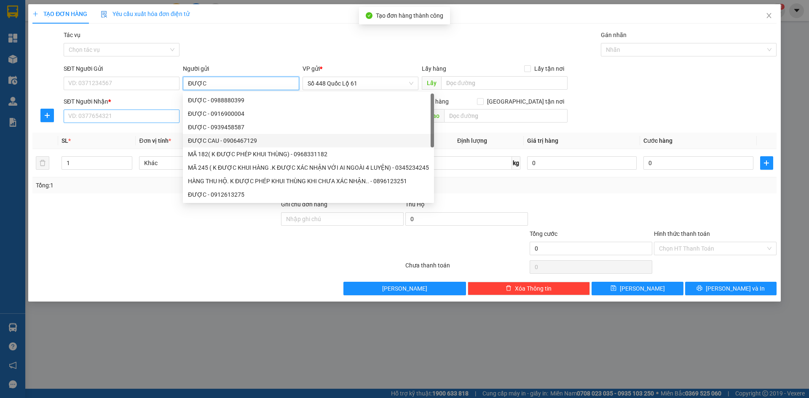
type input "ĐƯỢC"
click at [125, 115] on input "SĐT Người Nhận *" at bounding box center [122, 116] width 116 height 13
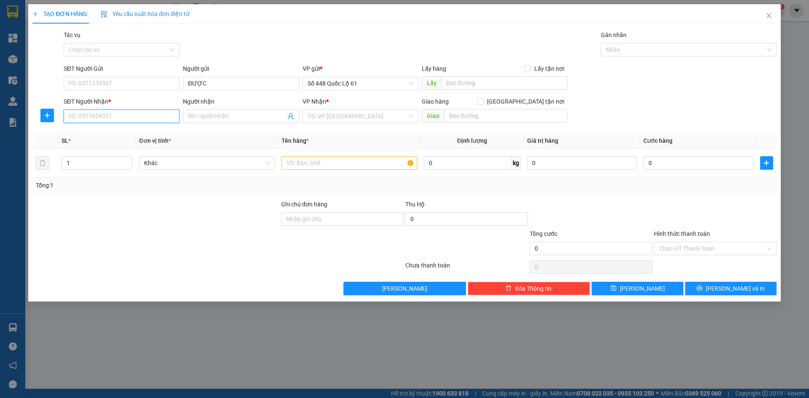
click at [123, 114] on input "SĐT Người Nhận *" at bounding box center [122, 116] width 116 height 13
click at [124, 134] on div "0773903421 - VÂN MÃ 400" at bounding box center [122, 133] width 106 height 9
type input "0773903421"
type input "VÂN MÃ 400"
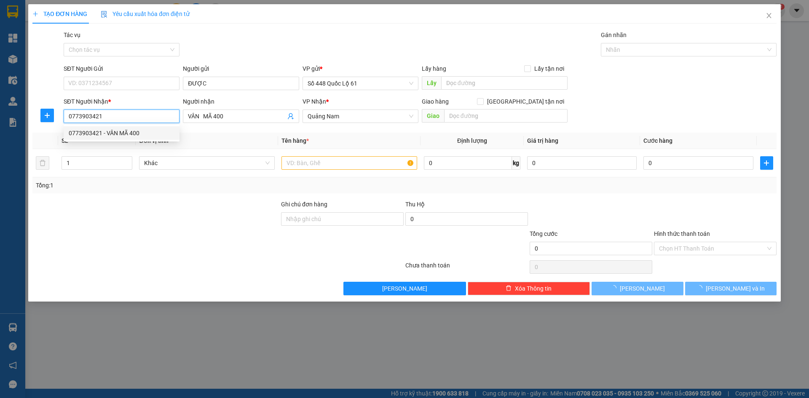
type input "200.000"
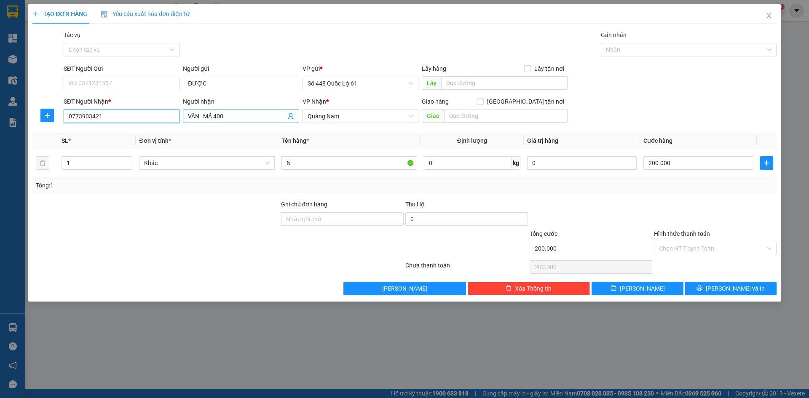
type input "0773903421"
click at [240, 113] on input "VÂN MÃ 400" at bounding box center [236, 116] width 97 height 9
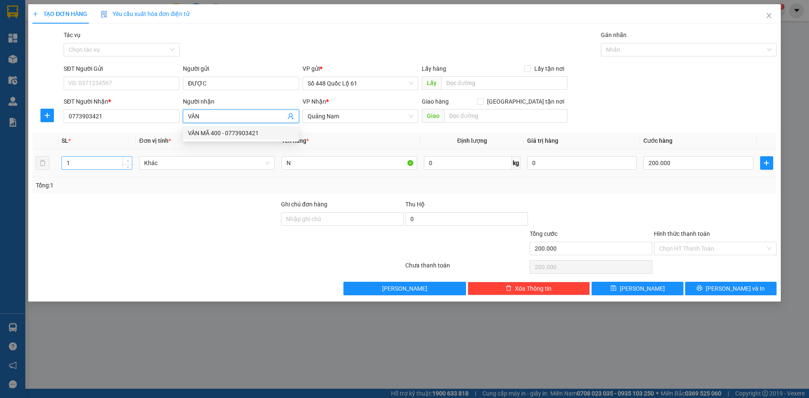
type input "VÂN"
click at [127, 157] on span "Increase Value" at bounding box center [127, 161] width 9 height 8
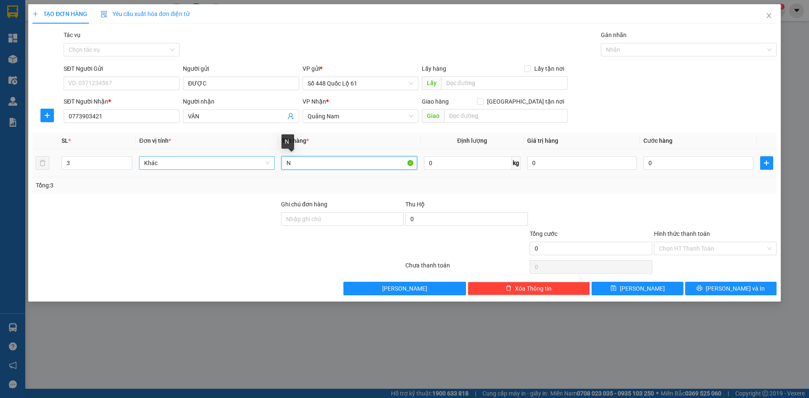
drag, startPoint x: 307, startPoint y: 163, endPoint x: 186, endPoint y: 163, distance: 121.0
click at [186, 163] on tr "3 Khác N 0 kg 0 0" at bounding box center [404, 163] width 744 height 28
click at [676, 160] on input "0" at bounding box center [699, 162] width 110 height 13
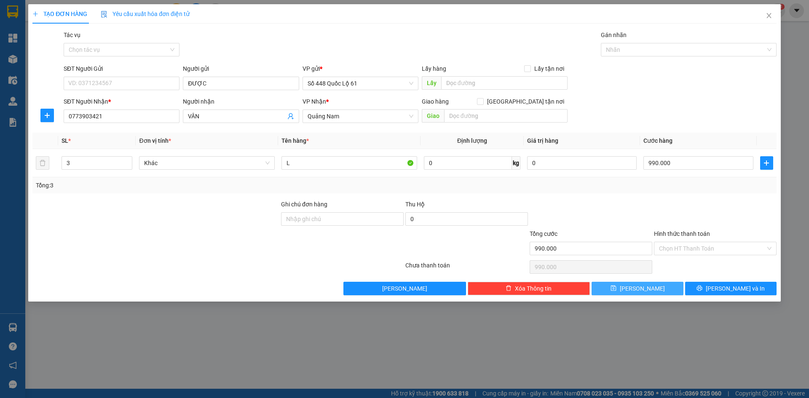
click at [650, 290] on button "Lưu" at bounding box center [637, 288] width 91 height 13
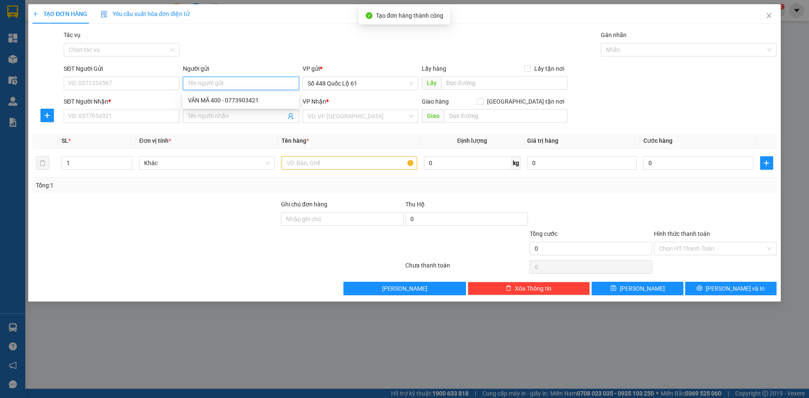
paste input "ĐƯỢC"
click at [100, 118] on input "SĐT Người Nhận *" at bounding box center [122, 116] width 116 height 13
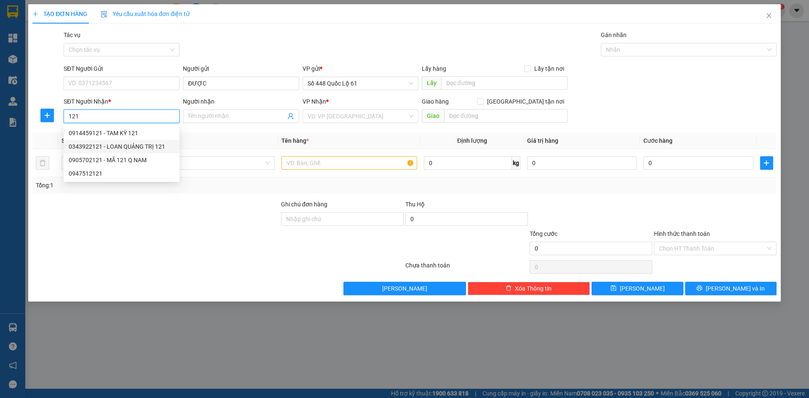
click at [106, 147] on div "0343922121 - LOAN QUẢNG TRỊ 121" at bounding box center [122, 146] width 106 height 9
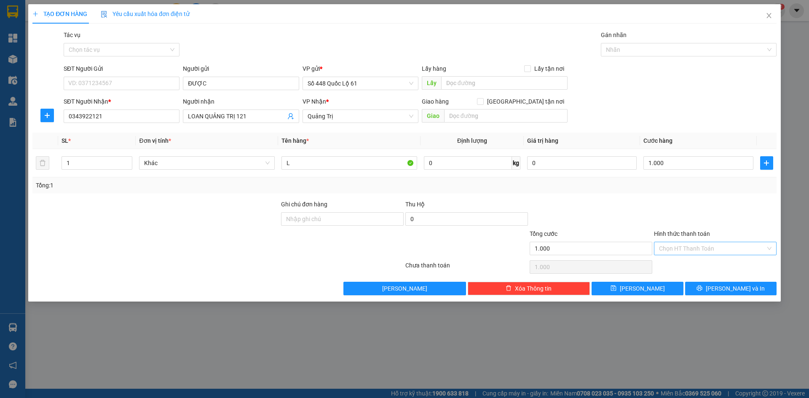
click at [677, 250] on input "Hình thức thanh toán" at bounding box center [712, 248] width 107 height 13
click at [688, 269] on div "Tại văn phòng" at bounding box center [715, 265] width 113 height 9
click at [664, 284] on button "Lưu" at bounding box center [637, 288] width 91 height 13
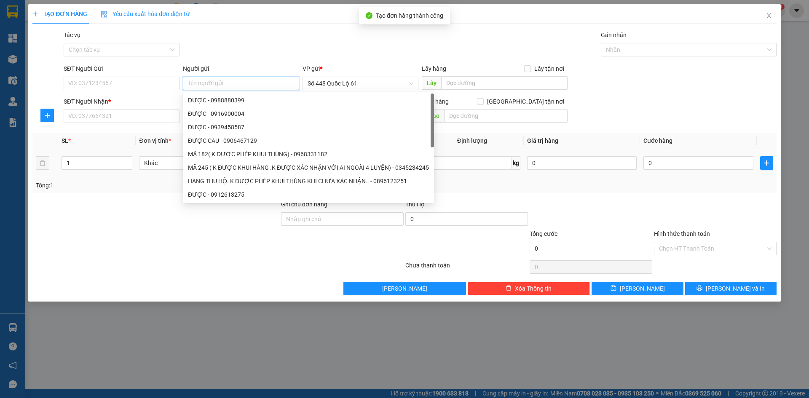
paste input "ĐƯỢC"
click at [123, 115] on input "SĐT Người Nhận *" at bounding box center [122, 116] width 116 height 13
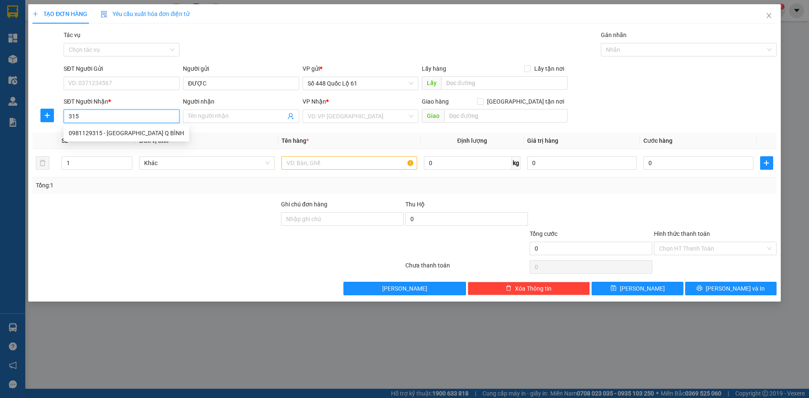
click at [123, 132] on div "0981129315 - QUẢNG HÀU Q BÌNH" at bounding box center [126, 133] width 115 height 9
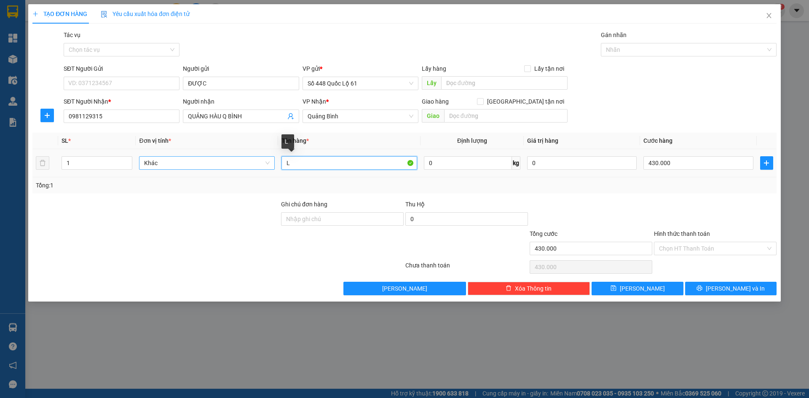
drag, startPoint x: 296, startPoint y: 168, endPoint x: 268, endPoint y: 167, distance: 27.8
click at [268, 167] on tr "1 Khác L 0 kg 0 430.000" at bounding box center [404, 163] width 744 height 28
click at [706, 162] on input "430.000" at bounding box center [699, 162] width 110 height 13
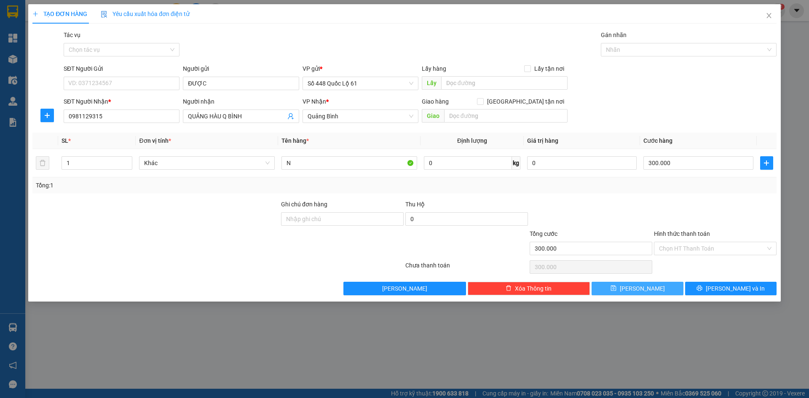
drag, startPoint x: 650, startPoint y: 290, endPoint x: 225, endPoint y: 118, distance: 458.2
click at [649, 290] on button "Lưu" at bounding box center [637, 288] width 91 height 13
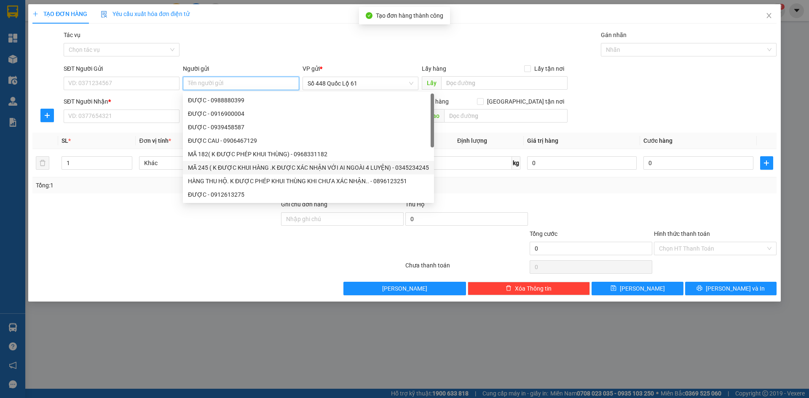
paste input "ĐƯỢC"
click at [148, 120] on input "SĐT Người Nhận *" at bounding box center [122, 116] width 116 height 13
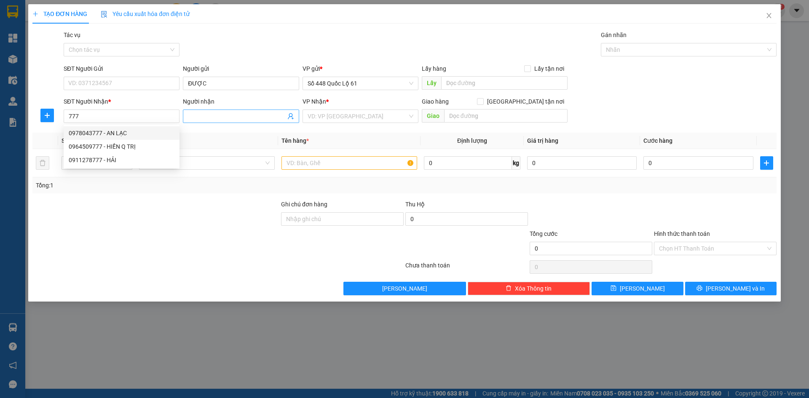
click at [214, 117] on input "Người nhận" at bounding box center [236, 116] width 97 height 9
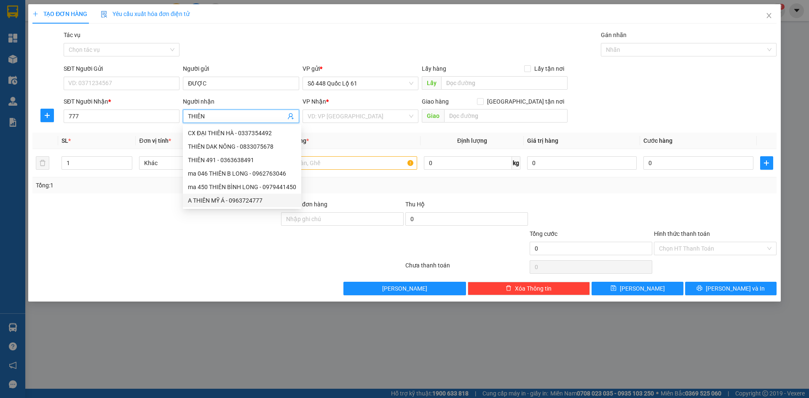
click at [236, 201] on div "A THIÊN MỸ Á - 0963724777" at bounding box center [242, 200] width 108 height 9
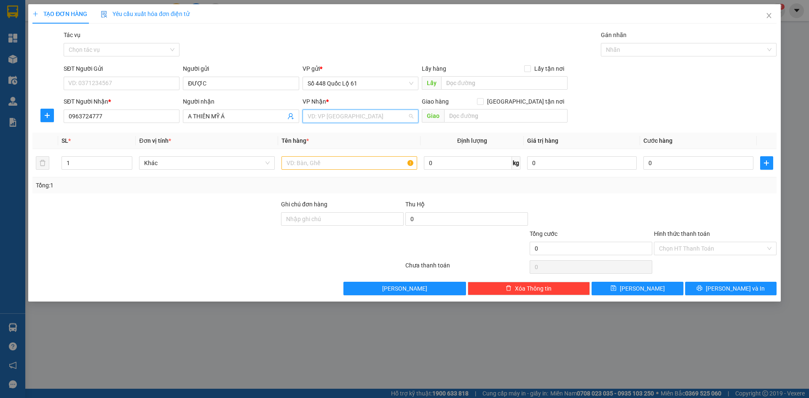
click at [357, 116] on input "search" at bounding box center [358, 116] width 100 height 13
click at [358, 146] on div "QuảngNgãi" at bounding box center [361, 146] width 106 height 9
click at [300, 160] on input "text" at bounding box center [350, 162] width 136 height 13
click at [686, 168] on input "0" at bounding box center [699, 162] width 110 height 13
drag, startPoint x: 699, startPoint y: 252, endPoint x: 699, endPoint y: 273, distance: 21.1
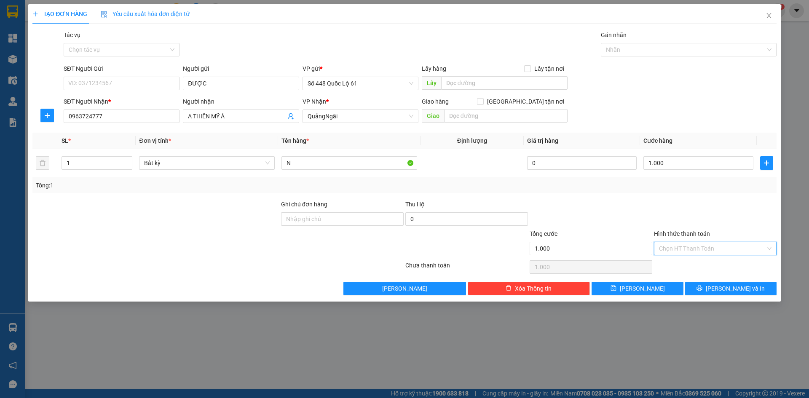
click at [699, 252] on input "Hình thức thanh toán" at bounding box center [712, 248] width 107 height 13
click at [700, 268] on div "Tại văn phòng" at bounding box center [715, 265] width 113 height 9
click at [655, 287] on button "Lưu" at bounding box center [637, 288] width 91 height 13
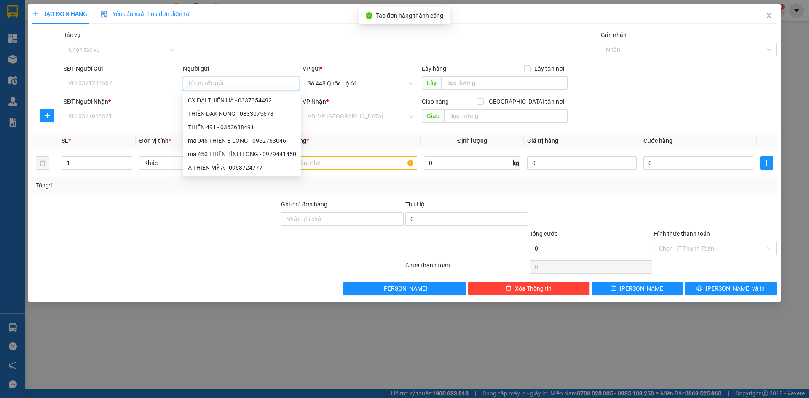
paste input "ĐƯỢC"
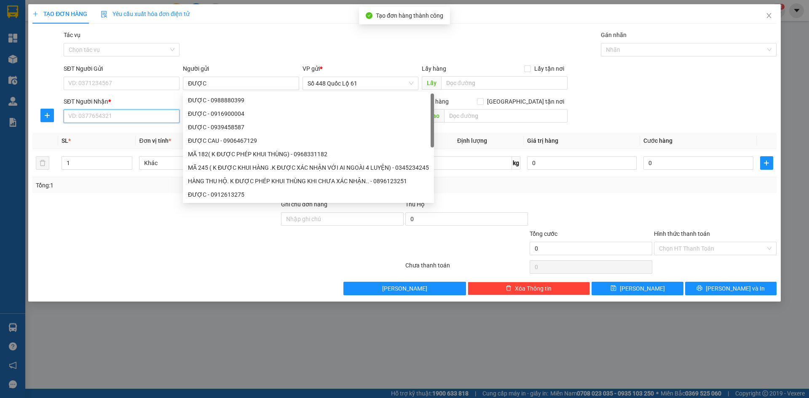
click at [130, 115] on input "SĐT Người Nhận *" at bounding box center [122, 116] width 116 height 13
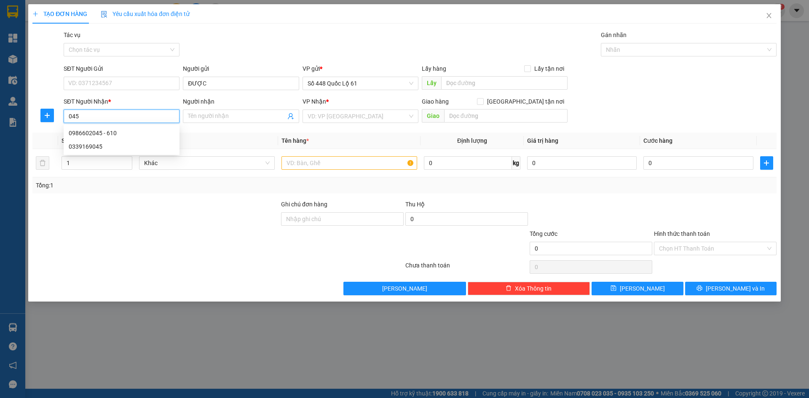
click at [140, 132] on div "0986602045 - 610" at bounding box center [122, 133] width 106 height 9
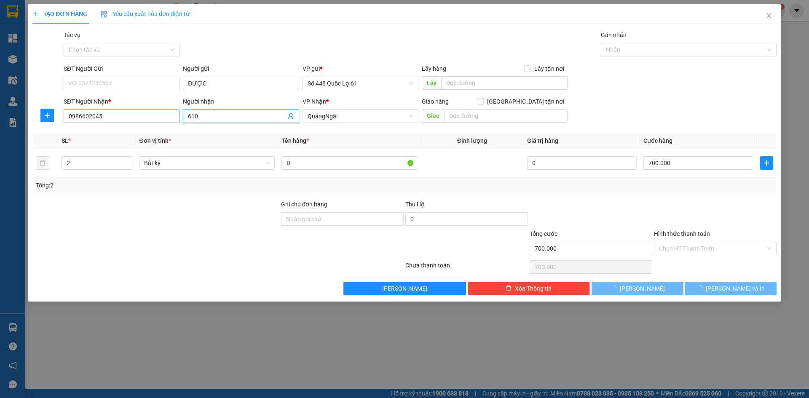
drag, startPoint x: 199, startPoint y: 116, endPoint x: 178, endPoint y: 119, distance: 20.8
click at [178, 119] on div "SĐT Người Nhận * 0986602045 Người nhận 610 610 VP Nhận * QuảngNgãi Giao hàng …" at bounding box center [420, 112] width 717 height 30
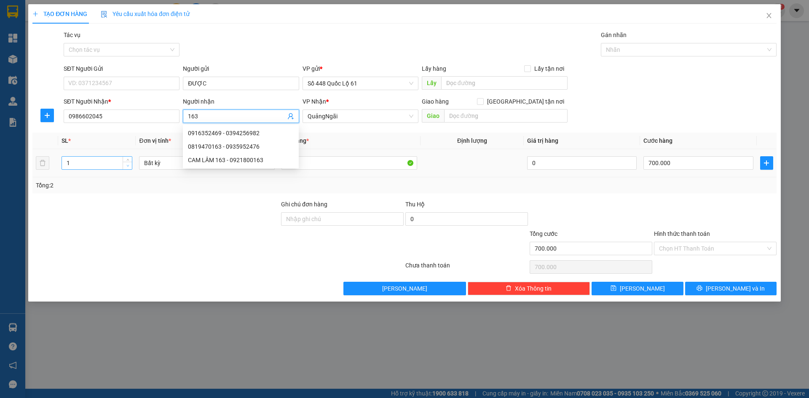
drag, startPoint x: 129, startPoint y: 166, endPoint x: 127, endPoint y: 162, distance: 4.4
click at [129, 165] on icon "down" at bounding box center [127, 165] width 3 height 3
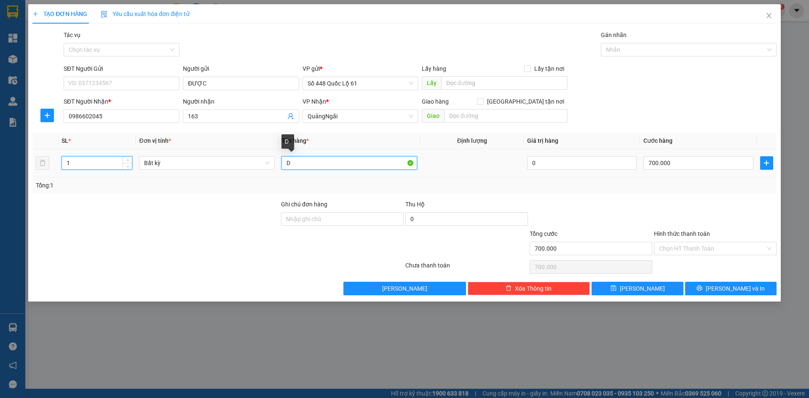
drag, startPoint x: 298, startPoint y: 162, endPoint x: 255, endPoint y: 172, distance: 45.0
click at [255, 172] on tr "1 Bất kỳ D 0 700.000" at bounding box center [404, 163] width 744 height 28
click at [696, 169] on input "0" at bounding box center [699, 162] width 110 height 13
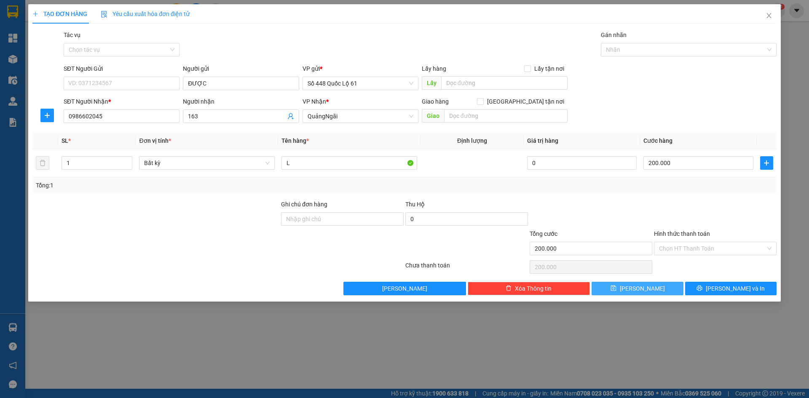
click at [656, 288] on button "Lưu" at bounding box center [637, 288] width 91 height 13
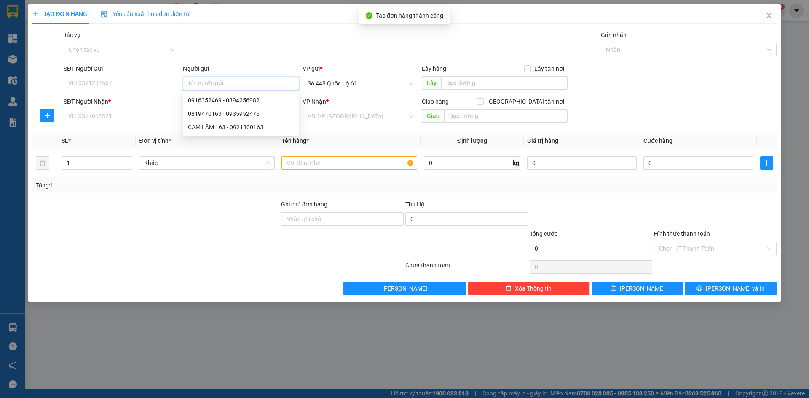
paste input "ĐƯỢC"
click at [135, 117] on input "SĐT Người Nhận *" at bounding box center [122, 116] width 116 height 13
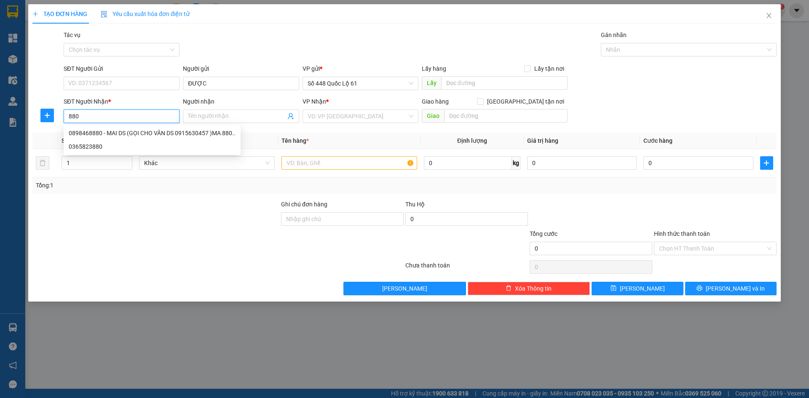
click at [150, 134] on div "0898468880 - MAI DS (GỌI CHO VÂN DS 0915630457 )MA 880.." at bounding box center [152, 133] width 167 height 9
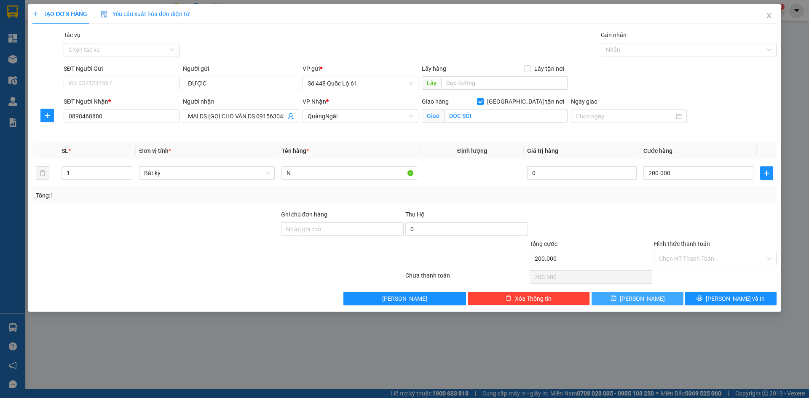
drag, startPoint x: 644, startPoint y: 301, endPoint x: 299, endPoint y: 177, distance: 366.1
click at [643, 301] on span "Lưu" at bounding box center [642, 298] width 45 height 9
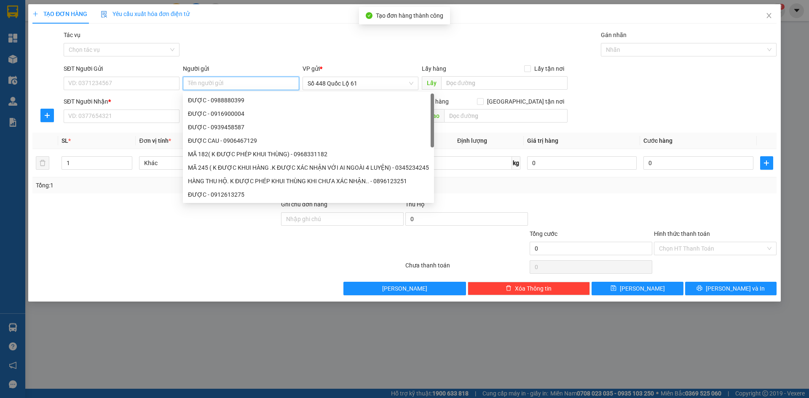
paste input "ĐƯỢC"
click at [114, 116] on input "SĐT Người Nhận *" at bounding box center [122, 116] width 116 height 13
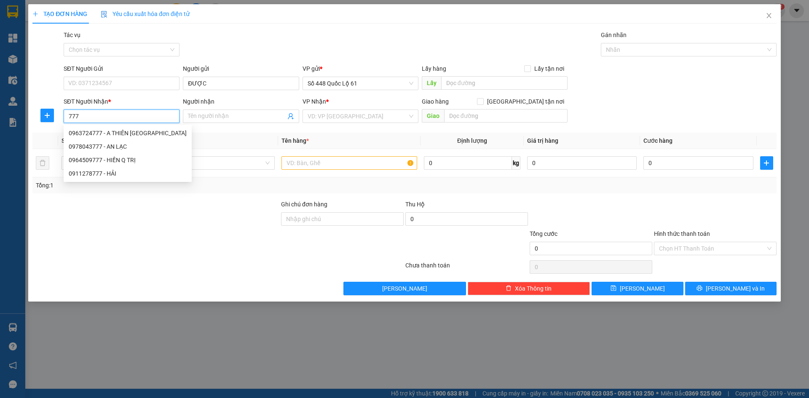
click at [121, 170] on div "0911278777 - HẢI" at bounding box center [128, 173] width 118 height 9
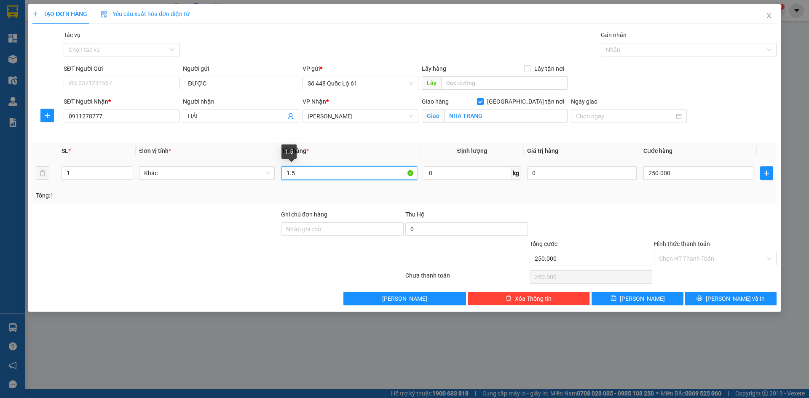
drag, startPoint x: 304, startPoint y: 174, endPoint x: 254, endPoint y: 185, distance: 51.3
click at [254, 185] on tr "1 Khác 1.5 0 kg 0 250.000" at bounding box center [404, 173] width 744 height 28
click at [125, 168] on span "Increase Value" at bounding box center [127, 171] width 9 height 8
click at [696, 175] on input "250.000" at bounding box center [699, 173] width 110 height 13
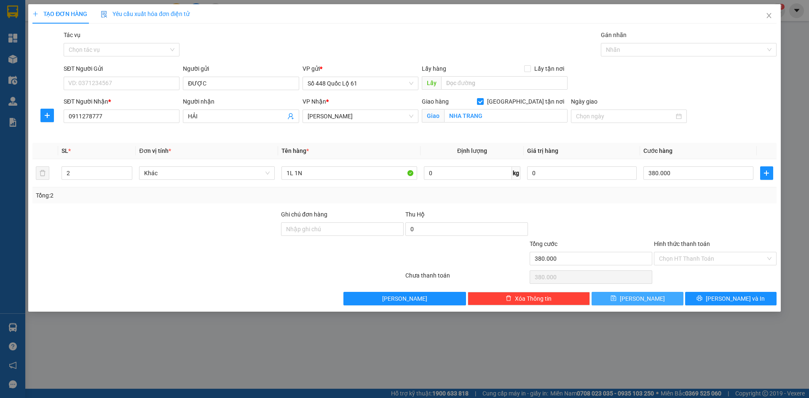
click at [656, 302] on button "Lưu" at bounding box center [637, 298] width 91 height 13
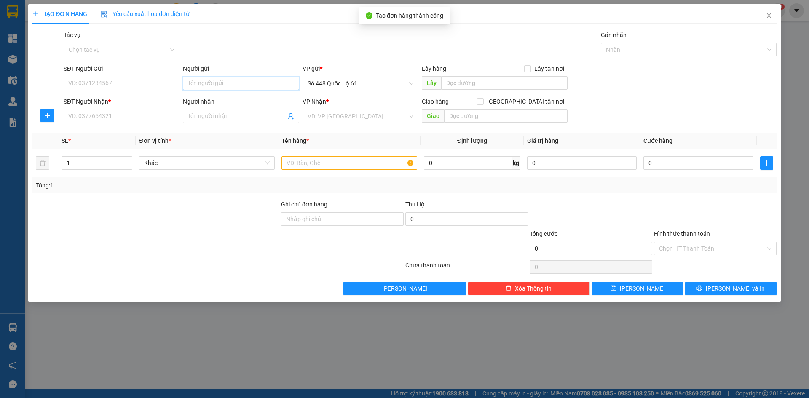
click at [240, 83] on input "Người gửi" at bounding box center [241, 83] width 116 height 13
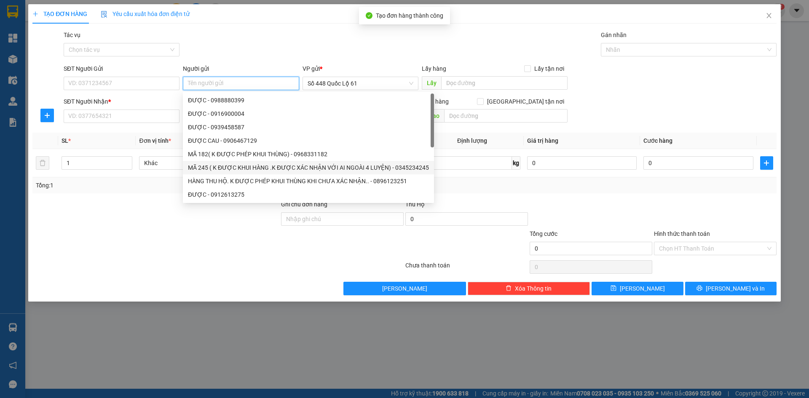
paste input "ĐƯỢC"
click at [128, 115] on input "SĐT Người Nhận *" at bounding box center [122, 116] width 116 height 13
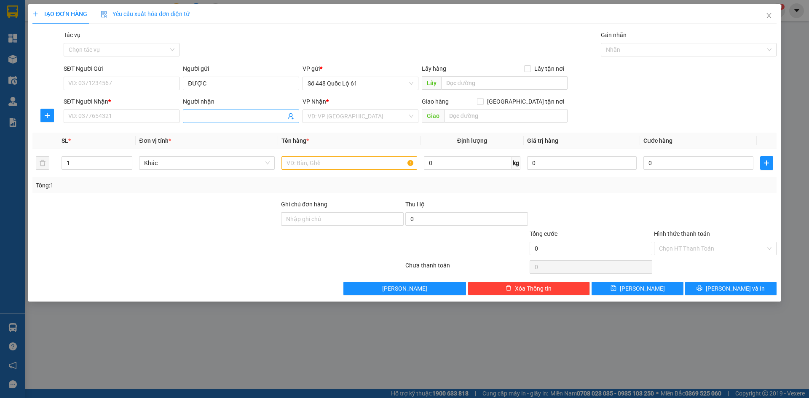
click at [223, 113] on input "Người nhận" at bounding box center [236, 116] width 97 height 9
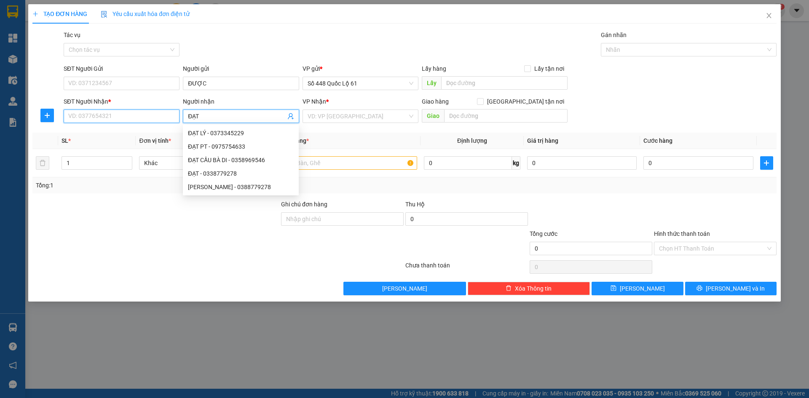
click at [85, 120] on input "SĐT Người Nhận *" at bounding box center [122, 116] width 116 height 13
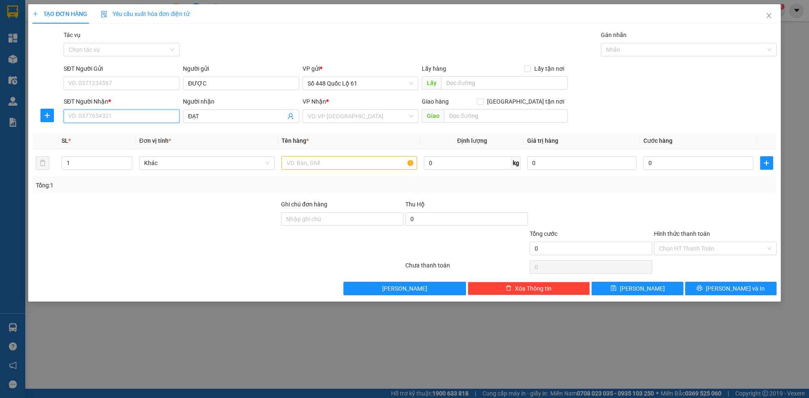
paste input "0358969546"
drag, startPoint x: 121, startPoint y: 133, endPoint x: 140, endPoint y: 132, distance: 18.1
click at [122, 133] on div "0358969546 - ĐẠT CẦU BÀ DI" at bounding box center [122, 133] width 106 height 9
click at [236, 118] on input "ĐẠT CẦU BÀ DI" at bounding box center [236, 116] width 97 height 9
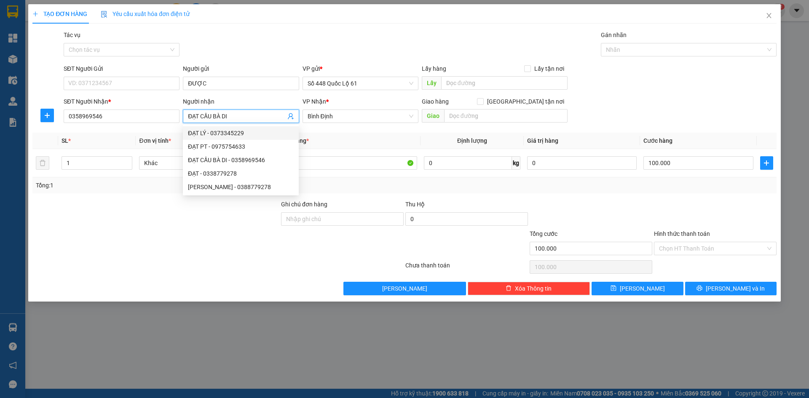
drag, startPoint x: 244, startPoint y: 121, endPoint x: 241, endPoint y: 118, distance: 4.5
click at [211, 121] on span "ĐẠT CẦU BÀ DI" at bounding box center [241, 116] width 116 height 13
drag, startPoint x: 241, startPoint y: 118, endPoint x: 203, endPoint y: 118, distance: 37.9
click at [203, 118] on input "ĐẠT CẦU BÀ DI" at bounding box center [236, 116] width 97 height 9
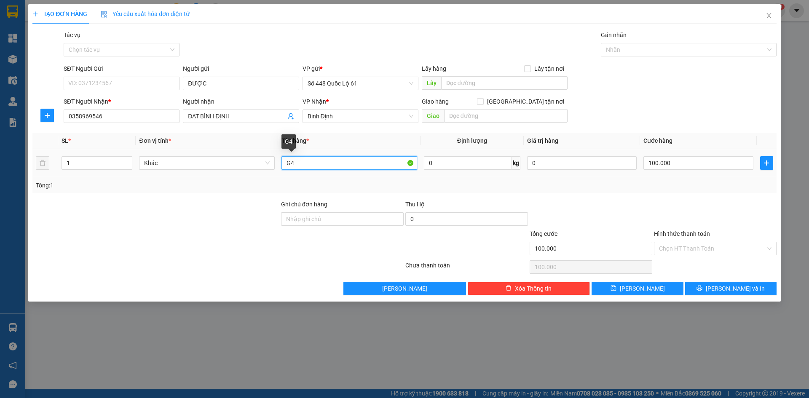
drag, startPoint x: 298, startPoint y: 160, endPoint x: 256, endPoint y: 176, distance: 44.3
click at [256, 176] on tr "1 Khác G4 0 kg 0 100.000" at bounding box center [404, 163] width 744 height 28
click at [694, 164] on input "100.000" at bounding box center [699, 162] width 110 height 13
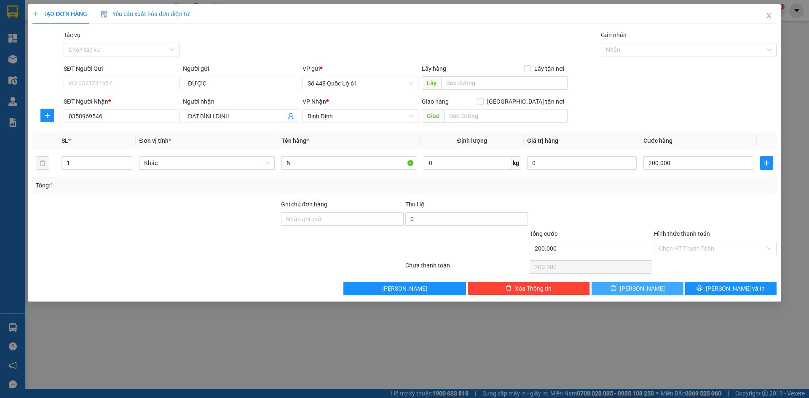
click at [617, 288] on icon "save" at bounding box center [614, 288] width 6 height 6
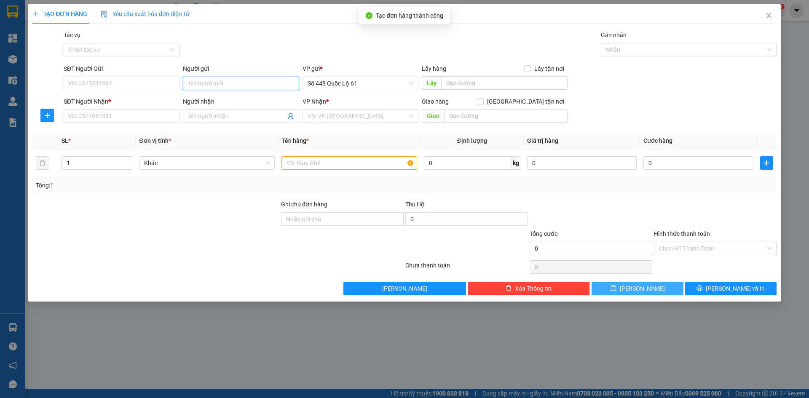
paste input "0358969546"
drag, startPoint x: 228, startPoint y: 86, endPoint x: 13, endPoint y: 51, distance: 217.7
click at [13, 51] on div "TẠO ĐƠN HÀNG Yêu cầu xuất hóa đơn điện tử Transit Pickup Surcharge Ids Transit …" at bounding box center [404, 199] width 809 height 398
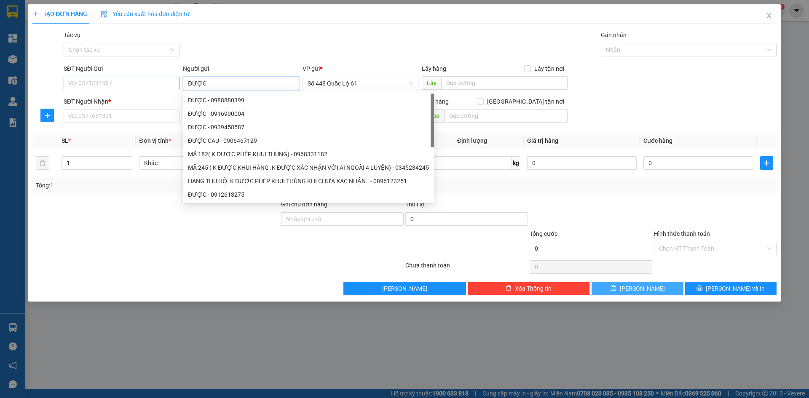
drag, startPoint x: 210, startPoint y: 86, endPoint x: 178, endPoint y: 87, distance: 32.1
click at [177, 87] on div "SĐT Người Gửi VD: 0371234567 Người gửi ĐƯỢC VP gửi * Số 448 Quốc Lộ 61 Lấy hàng…" at bounding box center [420, 79] width 717 height 30
click at [123, 113] on input "SĐT Người Nhận *" at bounding box center [122, 116] width 116 height 13
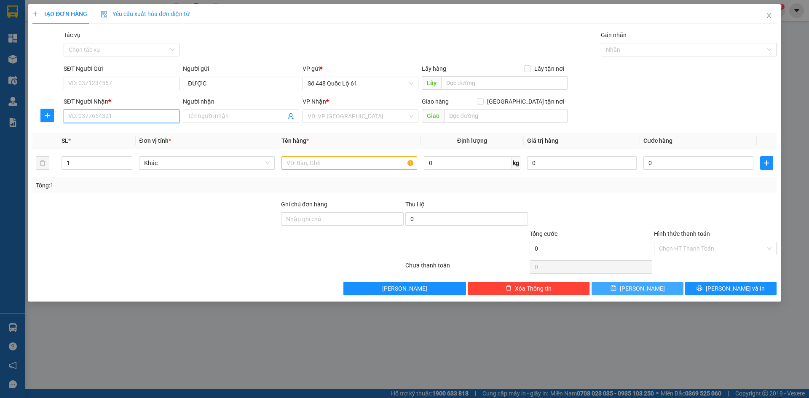
click at [122, 113] on input "SĐT Người Nhận *" at bounding box center [122, 116] width 116 height 13
click at [123, 131] on div "0908536638 - MÃ 638 ĐN" at bounding box center [122, 133] width 106 height 9
click at [208, 117] on input "MÃ 638 ĐN" at bounding box center [236, 116] width 97 height 9
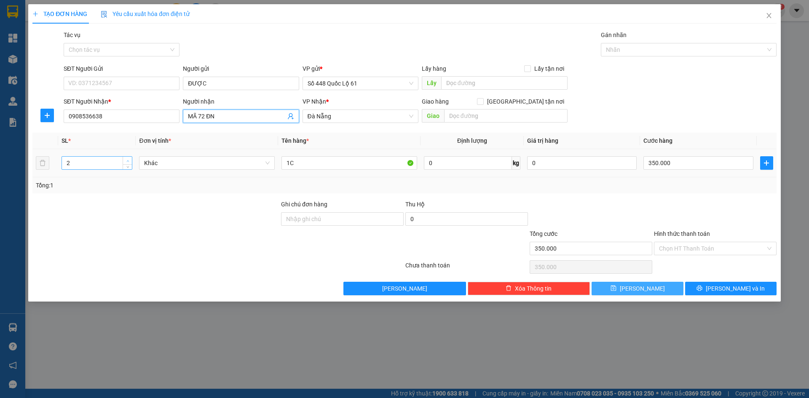
click at [128, 158] on span "Increase Value" at bounding box center [127, 161] width 9 height 8
click at [679, 166] on input "350.000" at bounding box center [699, 162] width 110 height 13
click at [639, 288] on span "Lưu" at bounding box center [642, 288] width 45 height 9
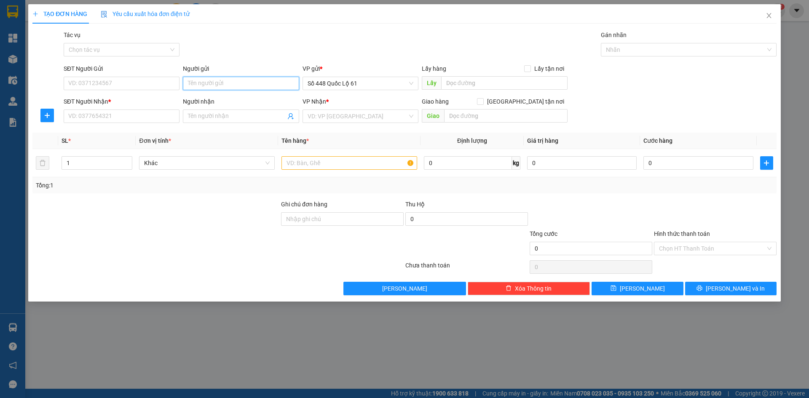
drag, startPoint x: 199, startPoint y: 86, endPoint x: 200, endPoint y: 91, distance: 6.0
drag, startPoint x: 200, startPoint y: 91, endPoint x: 199, endPoint y: 81, distance: 10.6
paste input "ĐƯỢC"
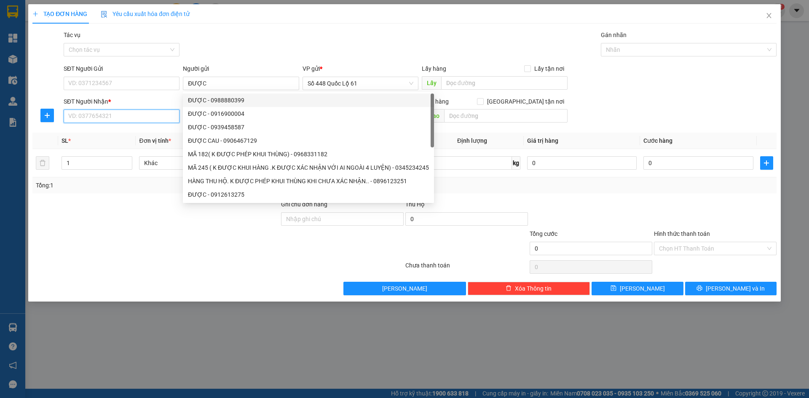
click at [131, 115] on input "SĐT Người Nhận *" at bounding box center [122, 116] width 116 height 13
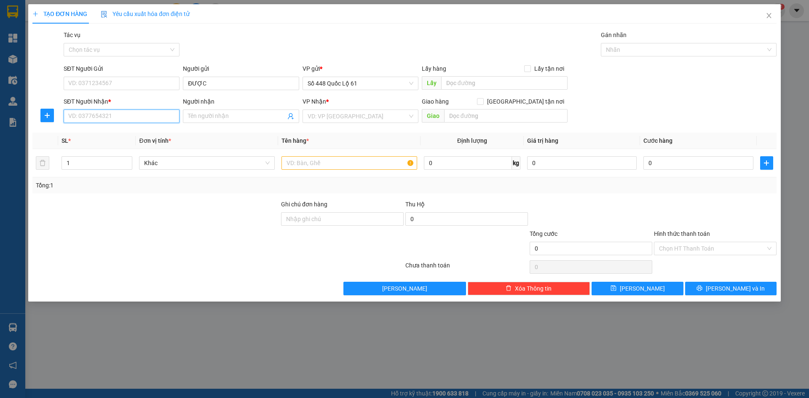
click at [157, 116] on input "SĐT Người Nhận *" at bounding box center [122, 116] width 116 height 13
drag, startPoint x: 149, startPoint y: 132, endPoint x: 130, endPoint y: 168, distance: 41.3
click at [148, 132] on div "0935832738 - THIỆN NHA TRANG 738" at bounding box center [122, 133] width 106 height 9
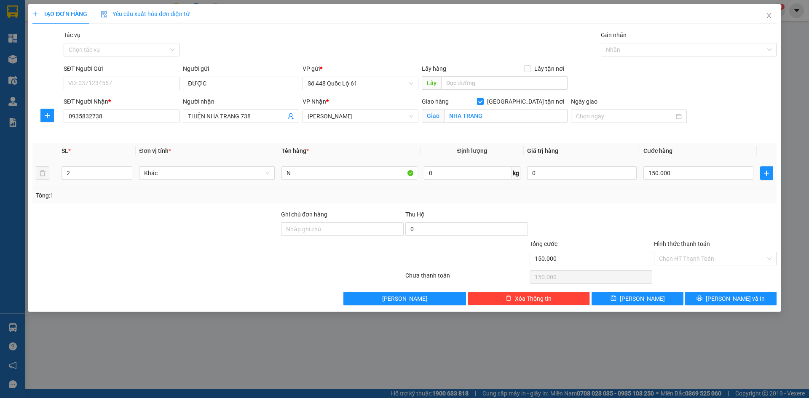
click at [127, 171] on icon "up" at bounding box center [127, 171] width 3 height 2
drag, startPoint x: 297, startPoint y: 171, endPoint x: 261, endPoint y: 171, distance: 35.8
click at [261, 171] on tr "2 Khác N 0 kg 0 150.000" at bounding box center [404, 173] width 744 height 28
click at [699, 179] on input "0" at bounding box center [699, 173] width 110 height 13
click at [643, 301] on span "Lưu" at bounding box center [642, 298] width 45 height 9
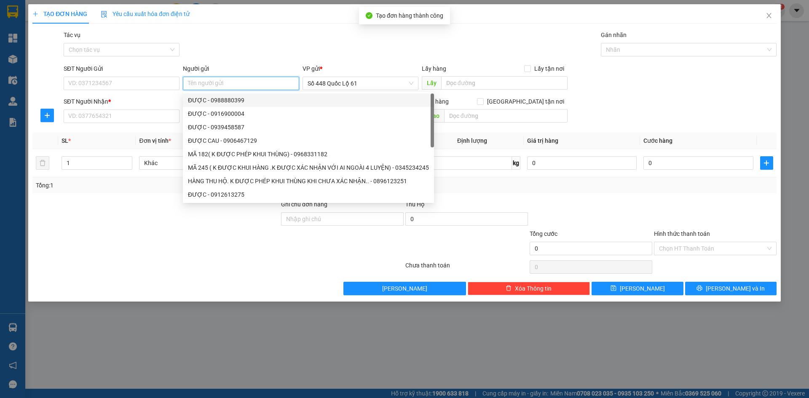
paste input "ĐƯỢC"
click at [133, 113] on input "SĐT Người Nhận *" at bounding box center [122, 116] width 116 height 13
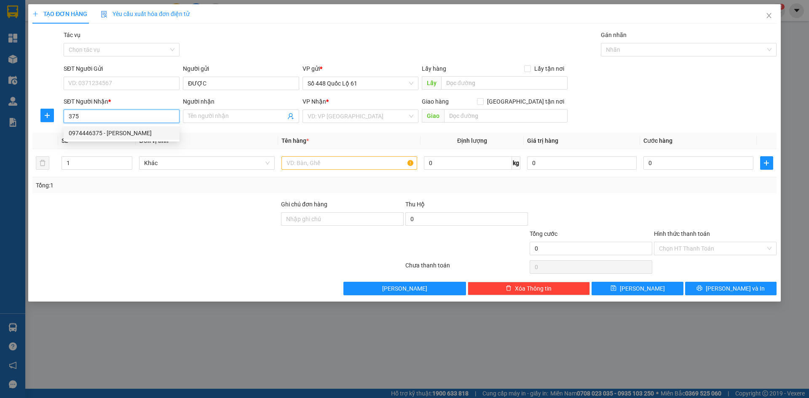
click at [125, 131] on div "0974446375 - NGUYỄN CX DUY THÀNH" at bounding box center [122, 133] width 106 height 9
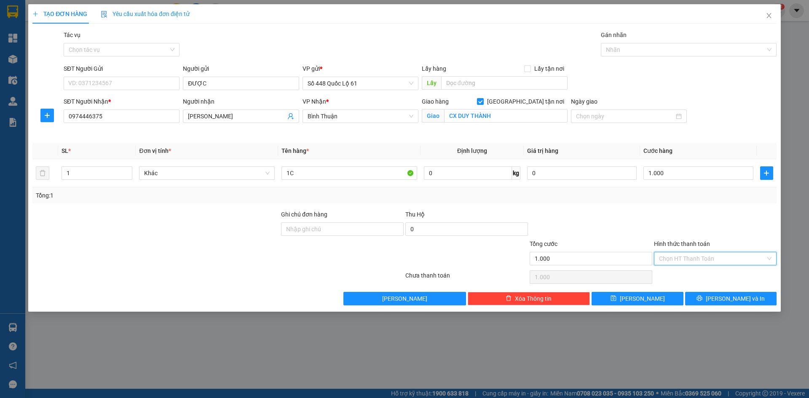
drag, startPoint x: 672, startPoint y: 260, endPoint x: 677, endPoint y: 275, distance: 15.7
click at [674, 264] on input "Hình thức thanh toán" at bounding box center [712, 258] width 107 height 13
drag, startPoint x: 677, startPoint y: 275, endPoint x: 639, endPoint y: 291, distance: 40.2
click at [677, 276] on div "Tại văn phòng" at bounding box center [715, 275] width 113 height 9
click at [637, 293] on button "Lưu" at bounding box center [637, 298] width 91 height 13
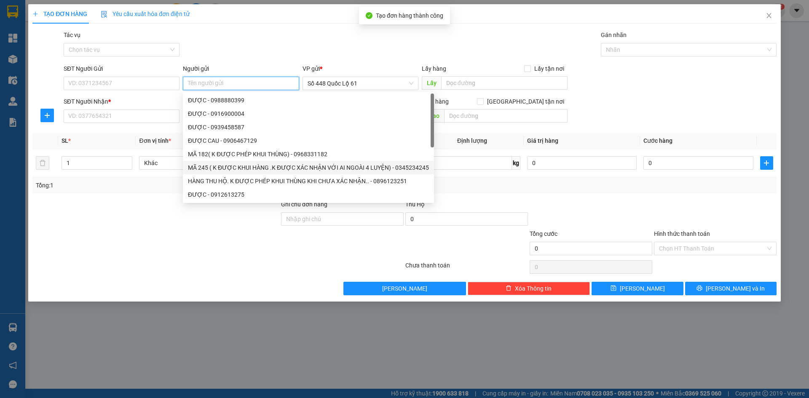
paste input "ĐƯỢC"
click at [160, 121] on input "SĐT Người Nhận *" at bounding box center [122, 116] width 116 height 13
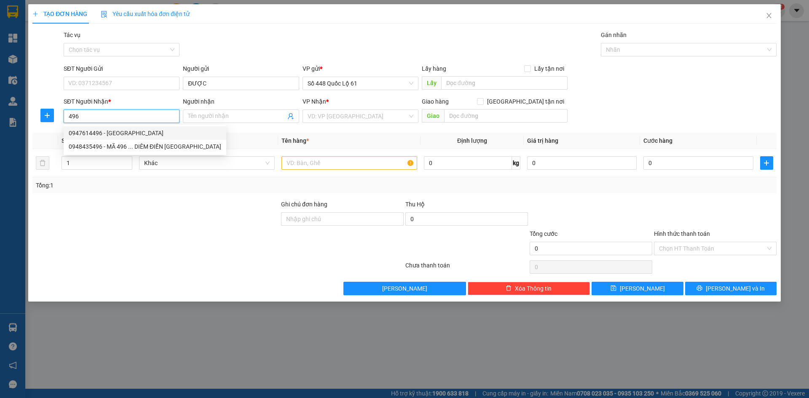
click at [154, 132] on div "0947614496 - TRÂN NINH HÒA" at bounding box center [145, 133] width 153 height 9
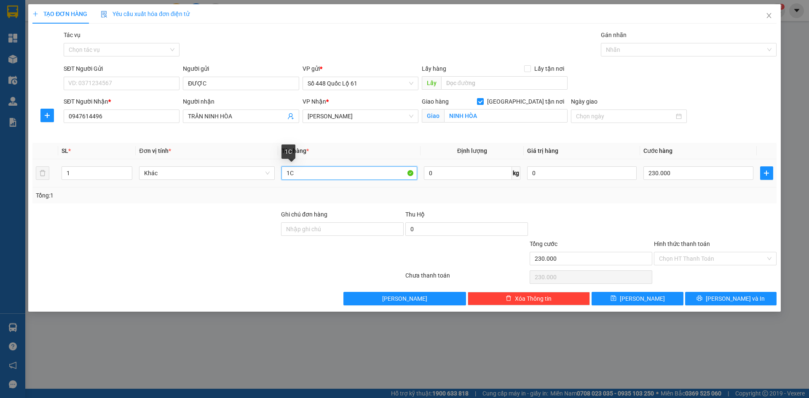
click at [292, 167] on input "1C" at bounding box center [350, 173] width 136 height 13
click at [126, 169] on span "up" at bounding box center [127, 171] width 5 height 5
click at [680, 174] on input "230.000" at bounding box center [699, 173] width 110 height 13
drag, startPoint x: 640, startPoint y: 297, endPoint x: 355, endPoint y: 173, distance: 310.9
click at [639, 298] on span "Lưu" at bounding box center [642, 298] width 45 height 9
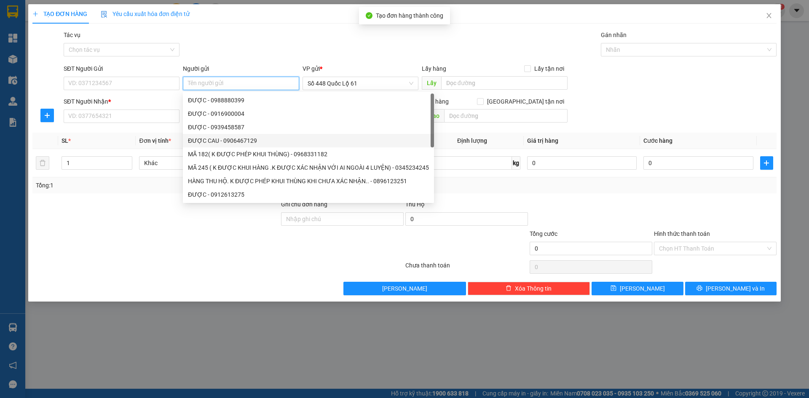
paste input "ĐƯỢC"
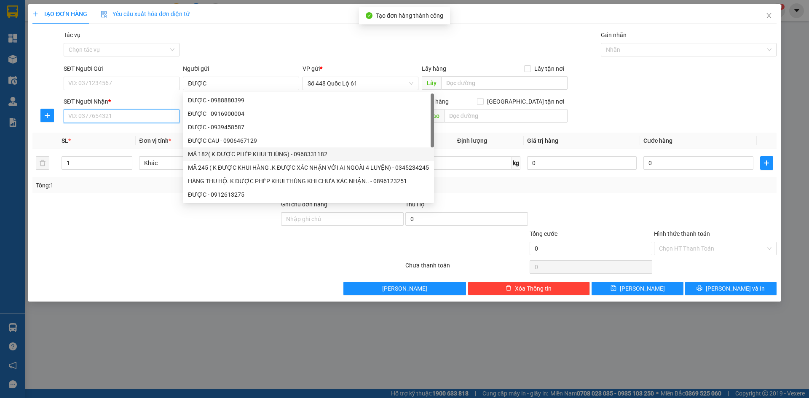
click at [116, 119] on input "SĐT Người Nhận *" at bounding box center [122, 116] width 116 height 13
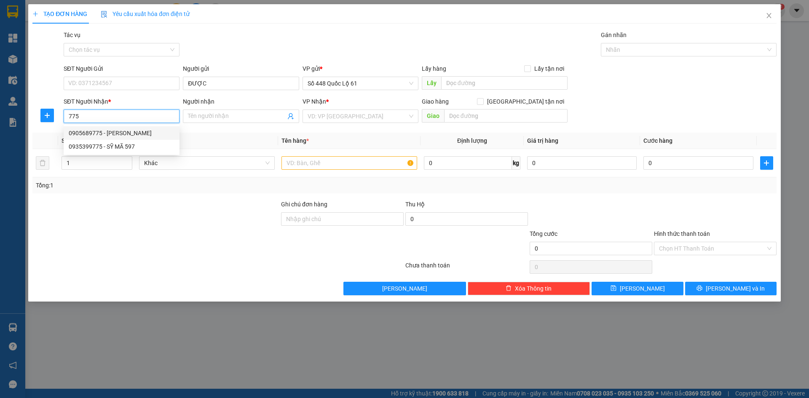
click at [120, 134] on div "0905689775 - LIỄU ĐN" at bounding box center [122, 133] width 106 height 9
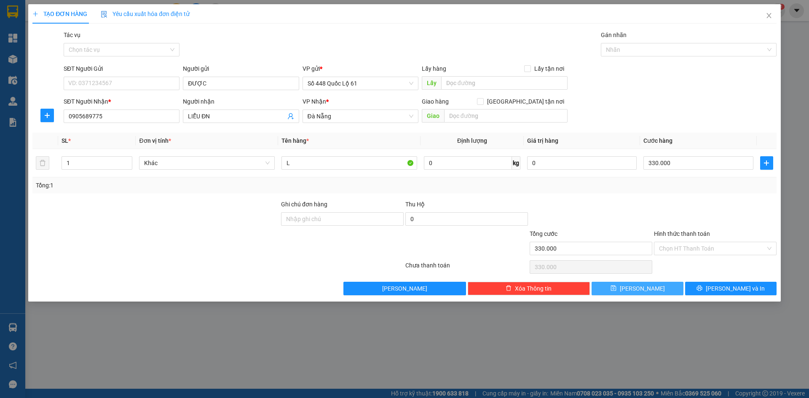
click at [651, 289] on button "Lưu" at bounding box center [637, 288] width 91 height 13
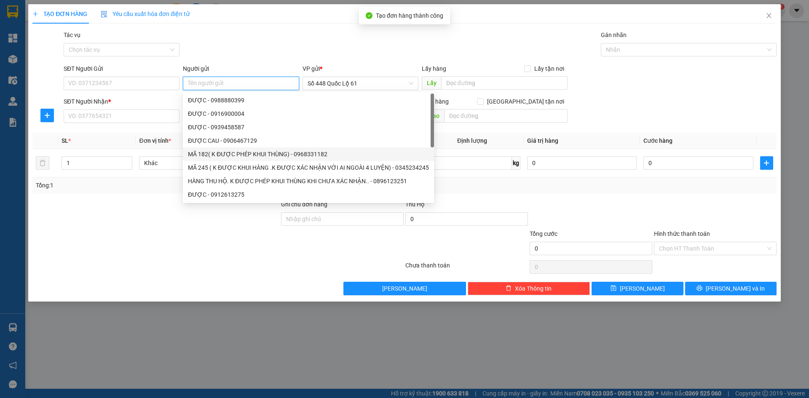
paste input "ĐƯỢC"
click at [134, 118] on input "SĐT Người Nhận *" at bounding box center [122, 116] width 116 height 13
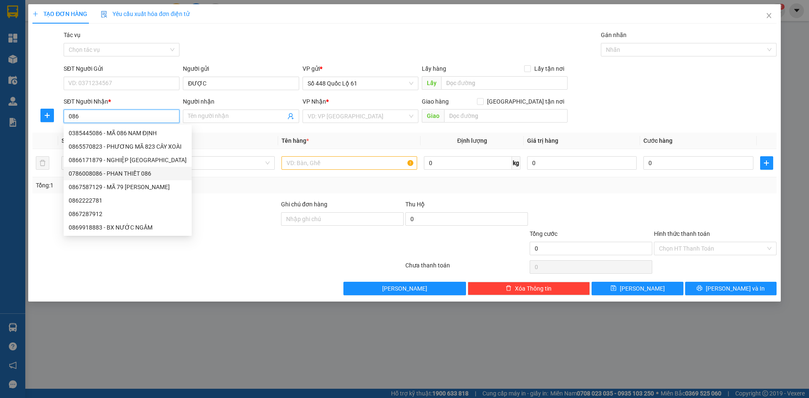
click at [138, 172] on div "0786008086 - PHAN THIẾT 086" at bounding box center [128, 173] width 118 height 9
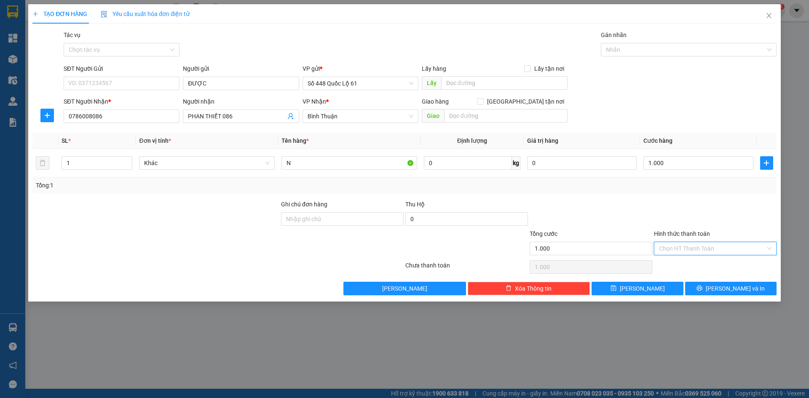
click at [677, 252] on input "Hình thức thanh toán" at bounding box center [712, 248] width 107 height 13
drag, startPoint x: 681, startPoint y: 262, endPoint x: 677, endPoint y: 270, distance: 9.6
click at [681, 263] on div "Tại văn phòng" at bounding box center [715, 265] width 113 height 9
drag, startPoint x: 650, startPoint y: 287, endPoint x: 539, endPoint y: 242, distance: 120.4
click at [642, 285] on button "Lưu" at bounding box center [637, 288] width 91 height 13
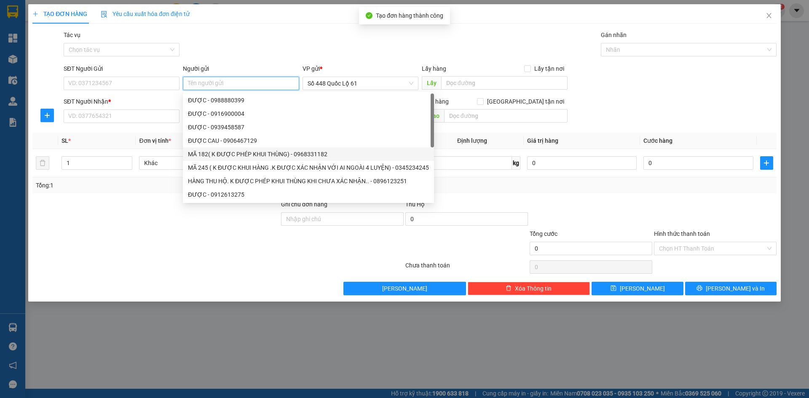
paste input "ĐƯỢC"
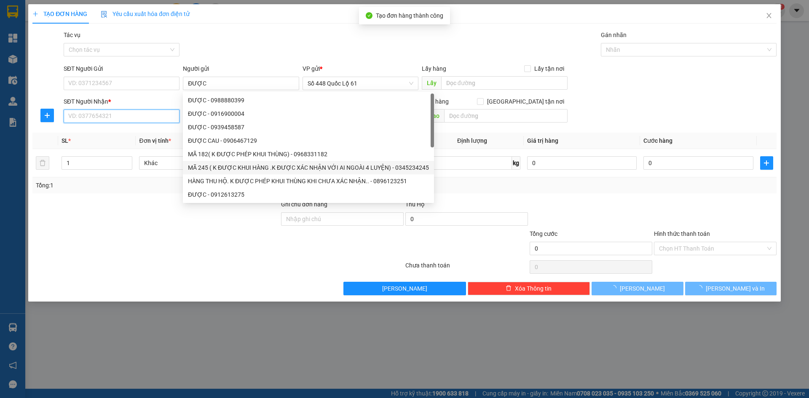
click at [124, 119] on input "SĐT Người Nhận *" at bounding box center [122, 116] width 116 height 13
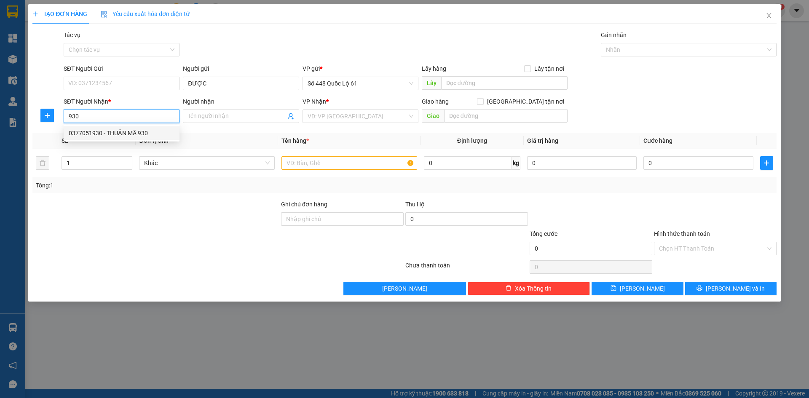
click at [126, 137] on div "0377051930 - THUẬN MÃ 930" at bounding box center [122, 133] width 106 height 9
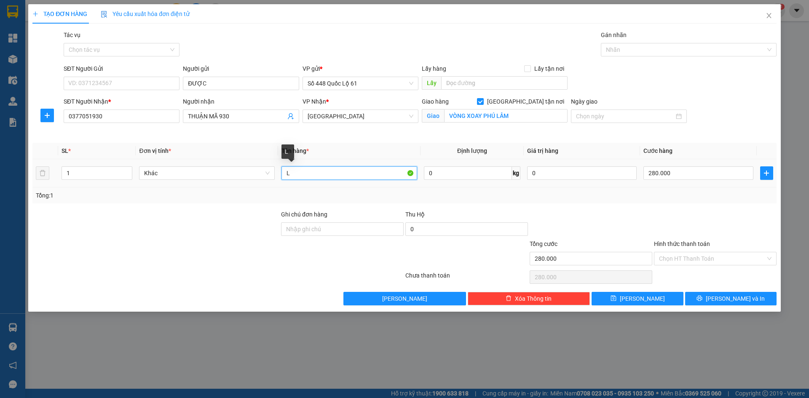
drag, startPoint x: 312, startPoint y: 173, endPoint x: 211, endPoint y: 182, distance: 100.8
click at [211, 182] on tr "1 Khác L 0 kg 0 280.000" at bounding box center [404, 173] width 744 height 28
click at [664, 173] on input "280.000" at bounding box center [699, 173] width 110 height 13
click at [616, 301] on icon "save" at bounding box center [613, 298] width 5 height 5
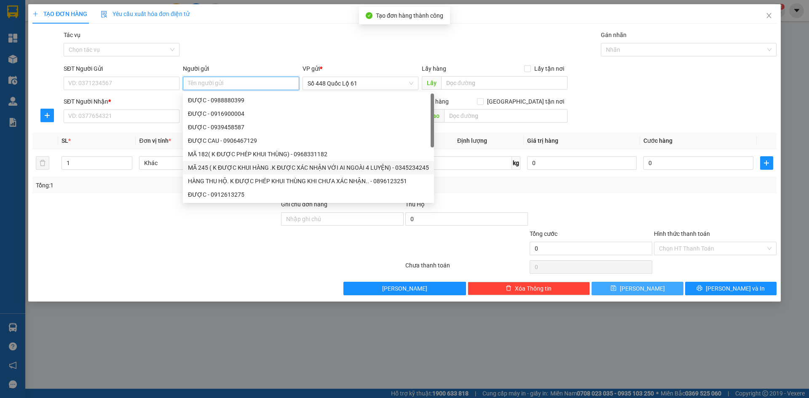
paste input "ĐƯỢC"
click at [123, 118] on input "SĐT Người Nhận *" at bounding box center [122, 116] width 116 height 13
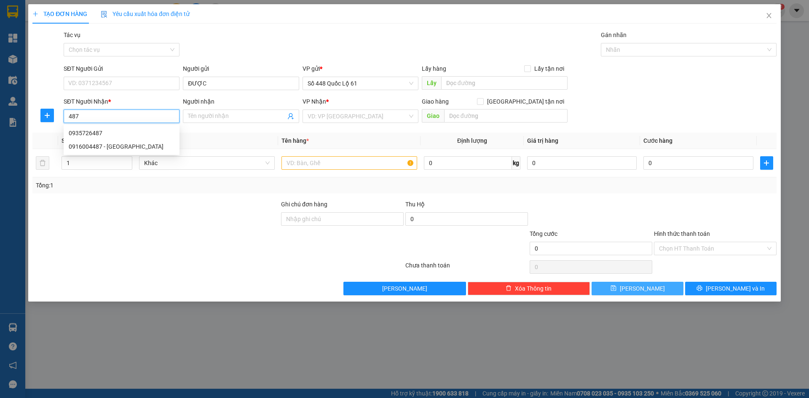
click at [119, 152] on div "0916004487 - TÂN QUY NHƠN" at bounding box center [122, 146] width 116 height 13
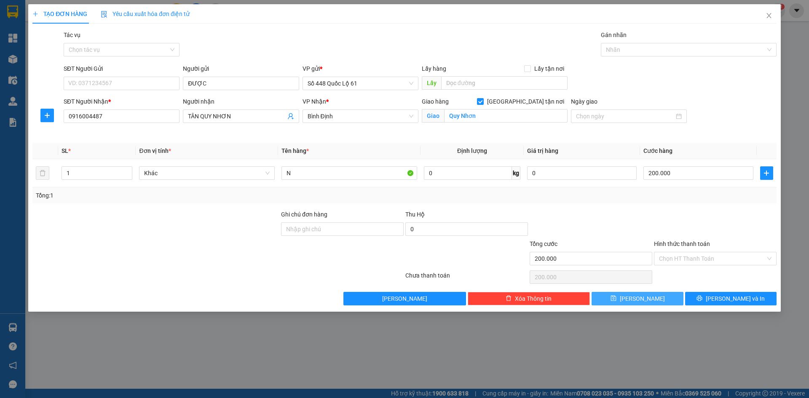
click at [621, 296] on button "Lưu" at bounding box center [637, 298] width 91 height 13
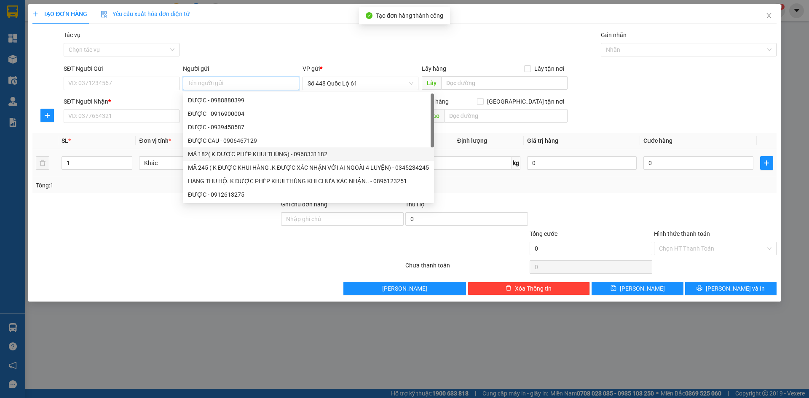
paste input "ĐƯỢC"
click at [104, 116] on input "SĐT Người Nhận *" at bounding box center [122, 116] width 116 height 13
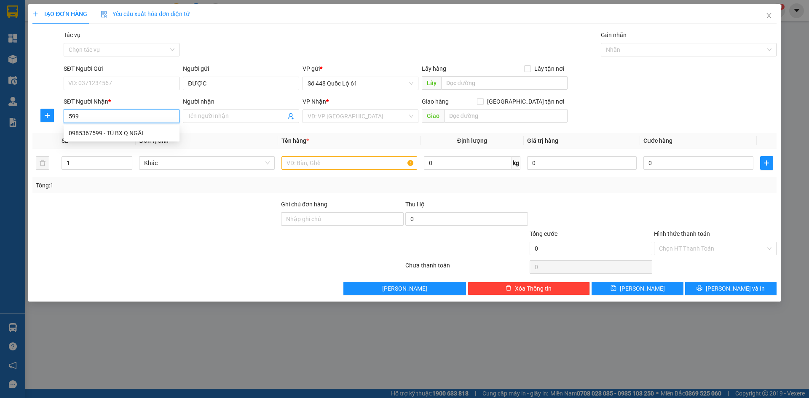
click at [134, 134] on div "0985367599 - TÚ BX Q NGÃI" at bounding box center [122, 133] width 106 height 9
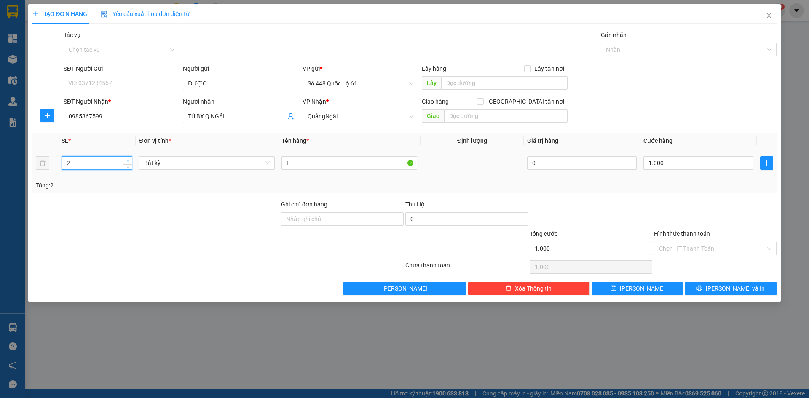
drag, startPoint x: 129, startPoint y: 158, endPoint x: 431, endPoint y: 165, distance: 302.3
click at [129, 158] on span "up" at bounding box center [127, 160] width 5 height 5
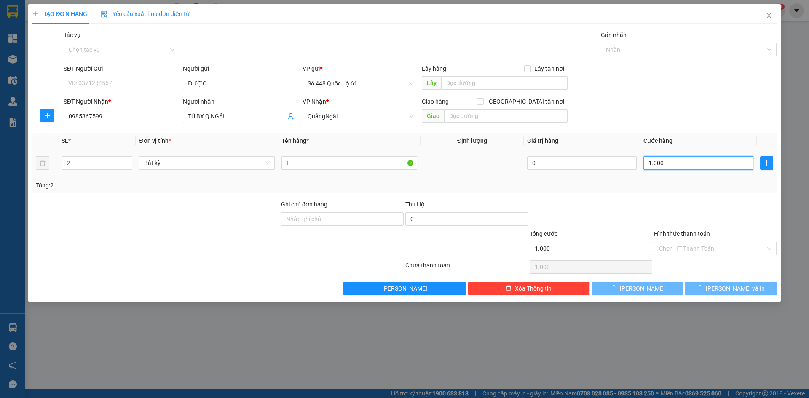
drag, startPoint x: 700, startPoint y: 169, endPoint x: 676, endPoint y: 204, distance: 42.7
click at [698, 169] on input "1.000" at bounding box center [699, 162] width 110 height 13
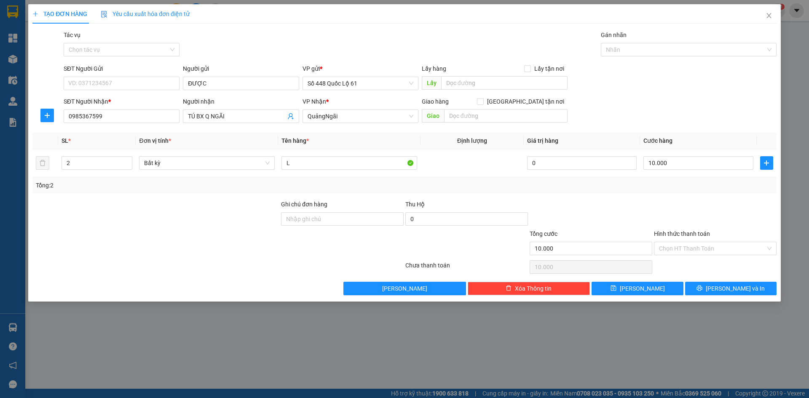
drag, startPoint x: 676, startPoint y: 204, endPoint x: 670, endPoint y: 234, distance: 30.9
click at [675, 208] on div at bounding box center [715, 215] width 124 height 30
click at [680, 165] on input "10.000" at bounding box center [699, 162] width 110 height 13
drag, startPoint x: 682, startPoint y: 195, endPoint x: 672, endPoint y: 227, distance: 33.1
click at [681, 205] on div "Transit Pickup Surcharge Ids Transit Deliver Surcharge Ids Transit Deliver Surc…" at bounding box center [404, 162] width 744 height 265
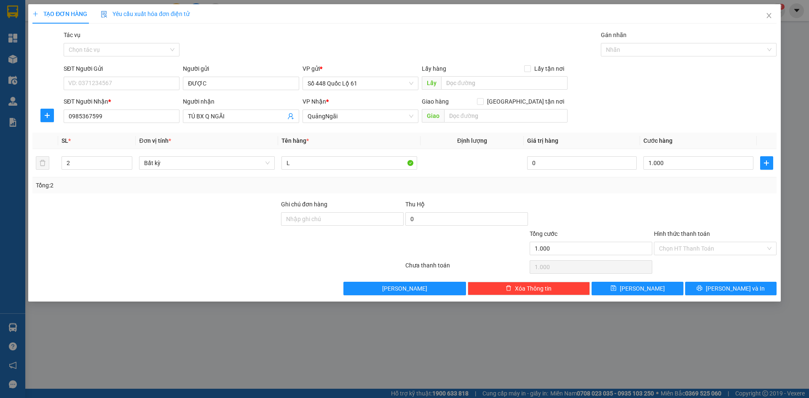
drag, startPoint x: 666, startPoint y: 243, endPoint x: 679, endPoint y: 265, distance: 24.9
click at [667, 247] on input "Hình thức thanh toán" at bounding box center [712, 248] width 107 height 13
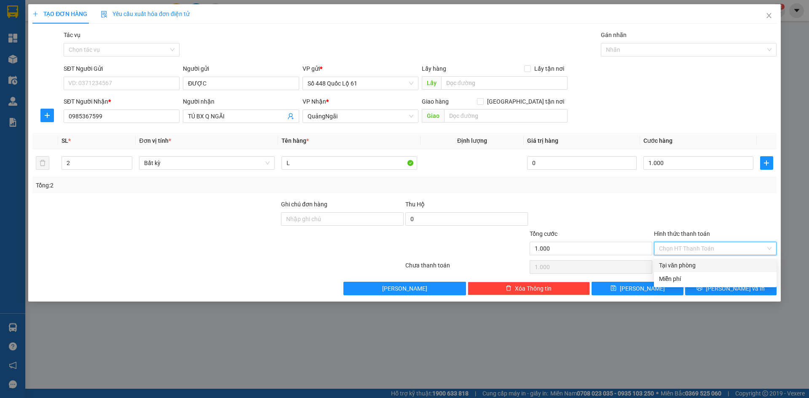
click at [679, 265] on div "Tại văn phòng" at bounding box center [715, 265] width 113 height 9
click at [636, 281] on div "Transit Pickup Surcharge Ids Transit Deliver Surcharge Ids Transit Deliver Surc…" at bounding box center [404, 162] width 744 height 265
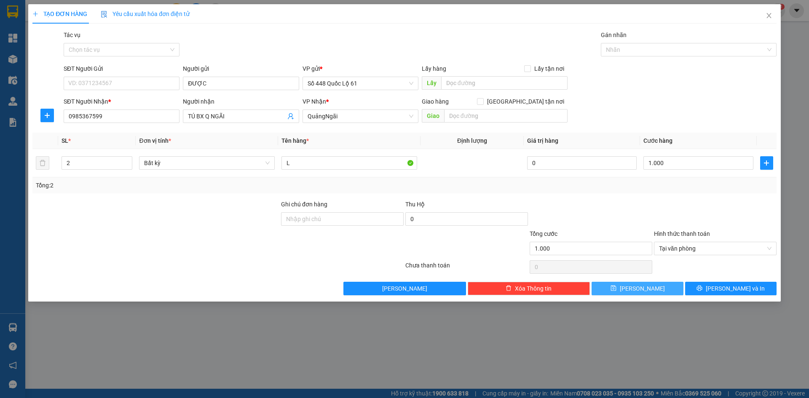
click at [637, 289] on button "Lưu" at bounding box center [637, 288] width 91 height 13
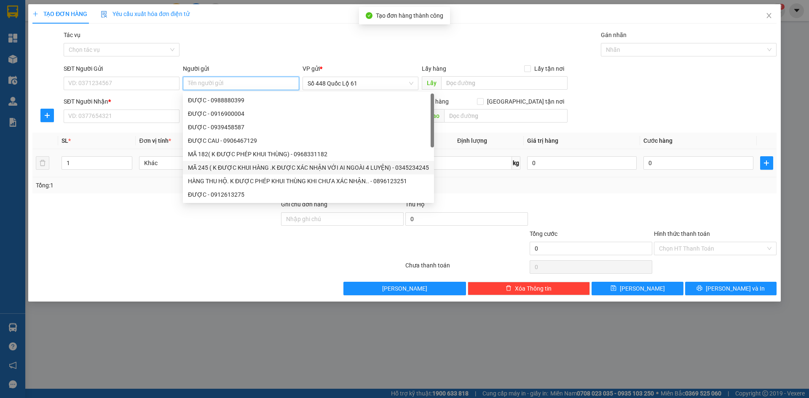
paste input "ĐƯỢC"
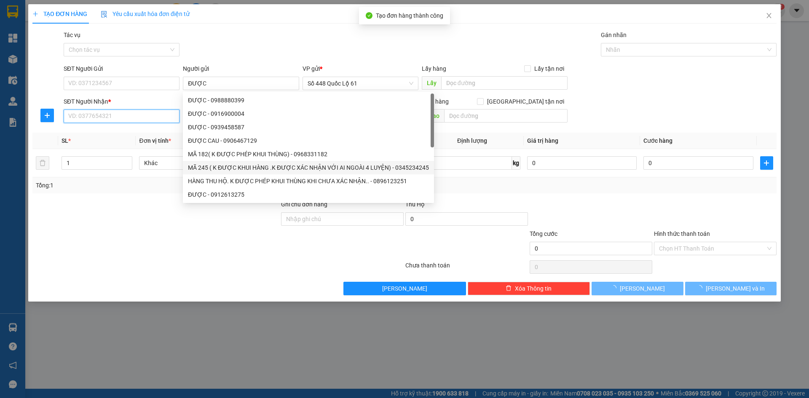
click at [128, 118] on input "SĐT Người Nhận *" at bounding box center [122, 116] width 116 height 13
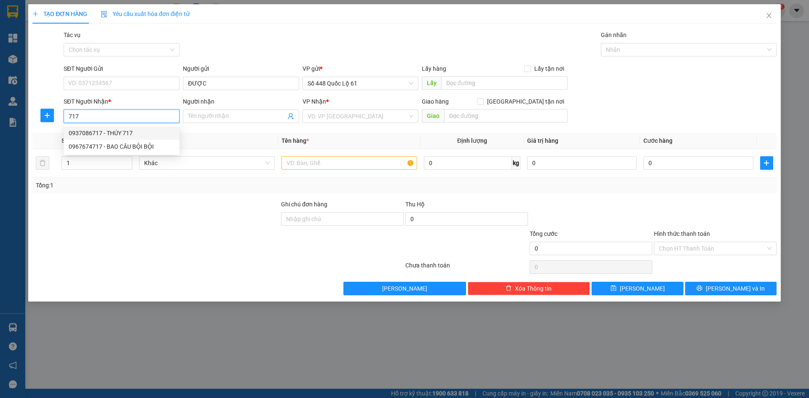
click at [123, 132] on div "0937086717 - THÚY 717" at bounding box center [122, 133] width 106 height 9
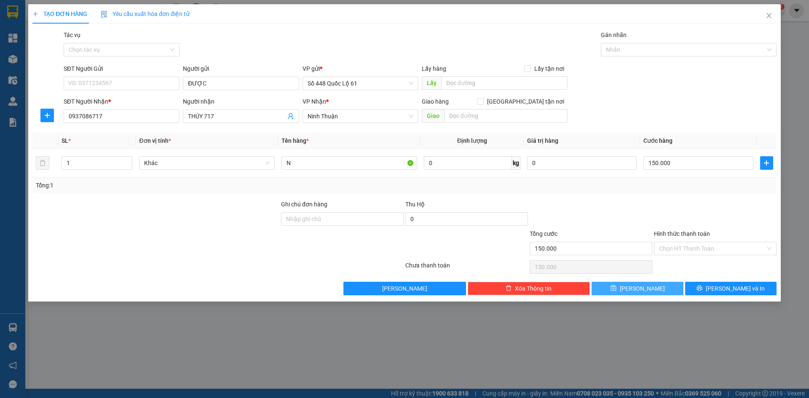
click at [642, 285] on span "Lưu" at bounding box center [642, 288] width 45 height 9
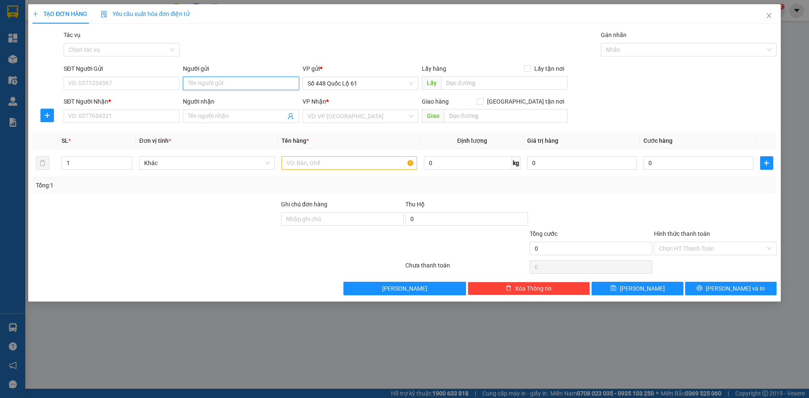
click at [239, 85] on input "Người gửi" at bounding box center [241, 83] width 116 height 13
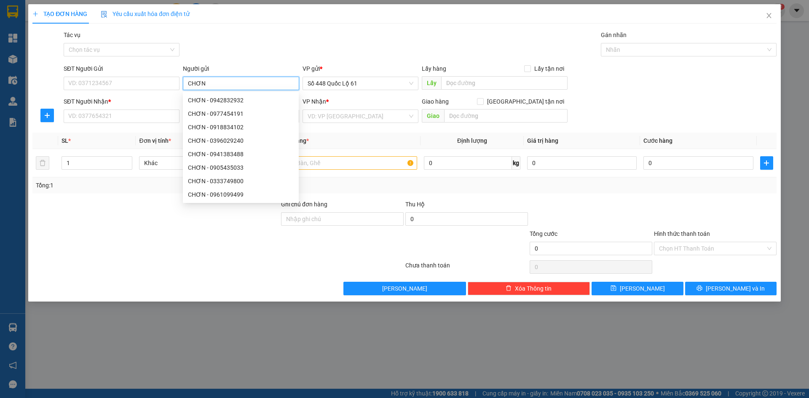
drag, startPoint x: 212, startPoint y: 84, endPoint x: 157, endPoint y: 76, distance: 55.4
click at [154, 76] on div "SĐT Người Gửi VD: 0371234567 Người gửi CHƠN VP gửi * Số 448 Quốc Lộ 61 Lấy hàng…" at bounding box center [420, 79] width 717 height 30
click at [115, 116] on input "SĐT Người Nhận *" at bounding box center [122, 116] width 116 height 13
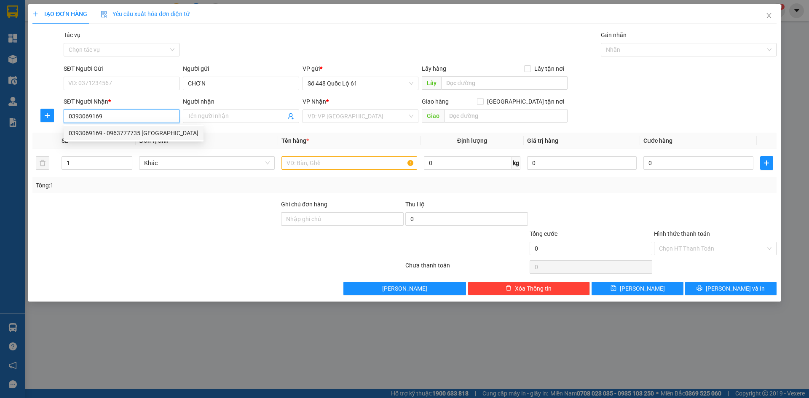
click at [115, 129] on div "0393069169 - 0963777735 HẢI PHÒNG" at bounding box center [134, 133] width 130 height 9
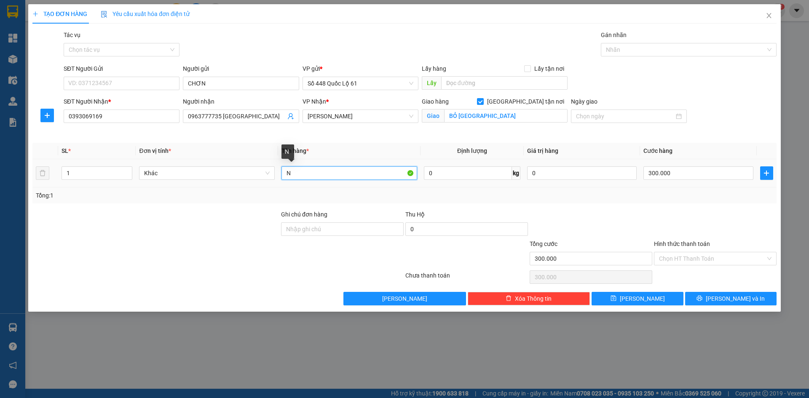
drag, startPoint x: 321, startPoint y: 175, endPoint x: 267, endPoint y: 192, distance: 57.1
click at [268, 191] on div "SL * Đơn vị tính * Tên hàng * Định lượng Giá trị hàng Cước hàng 1 Khác N 0 kg 0…" at bounding box center [404, 173] width 744 height 61
click at [703, 171] on input "300.000" at bounding box center [699, 173] width 110 height 13
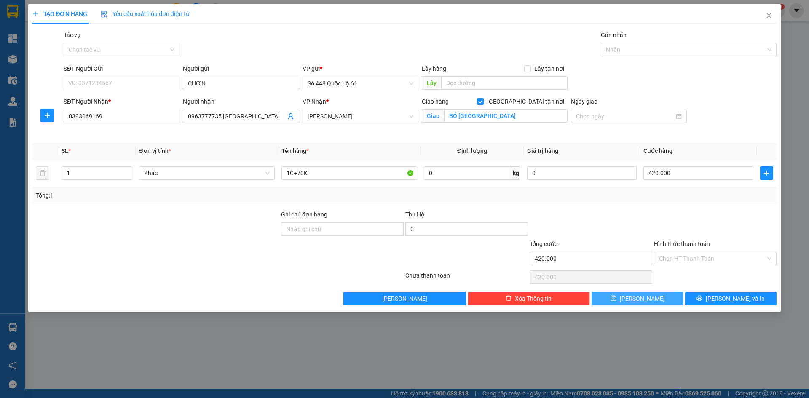
click at [621, 294] on button "Lưu" at bounding box center [637, 298] width 91 height 13
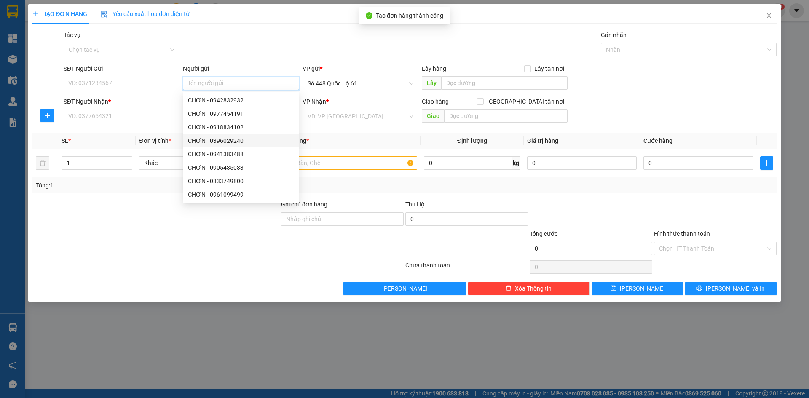
paste input "CHƠN"
click at [107, 118] on input "SĐT Người Nhận *" at bounding box center [122, 116] width 116 height 13
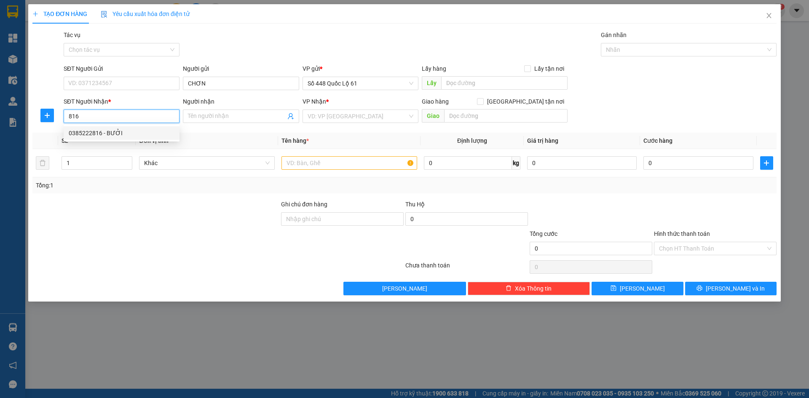
drag, startPoint x: 110, startPoint y: 128, endPoint x: 114, endPoint y: 135, distance: 8.5
click at [110, 129] on div "0385222816 - BƯỞI" at bounding box center [122, 132] width 116 height 13
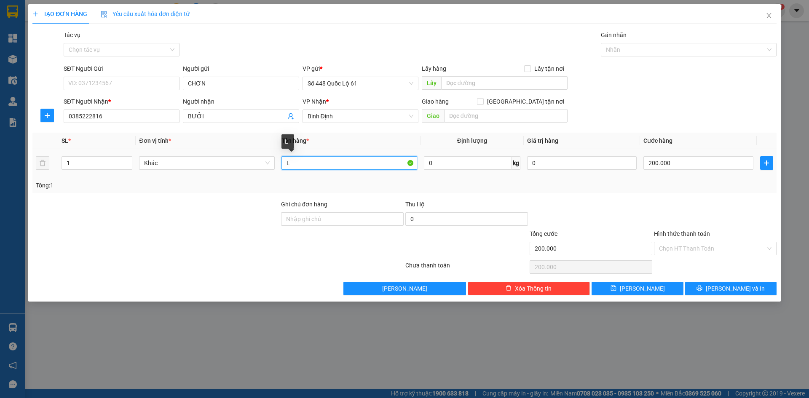
drag, startPoint x: 295, startPoint y: 167, endPoint x: 285, endPoint y: 167, distance: 9.7
click at [285, 167] on input "L" at bounding box center [350, 162] width 136 height 13
click at [688, 166] on input "200.000" at bounding box center [699, 162] width 110 height 13
drag, startPoint x: 649, startPoint y: 287, endPoint x: 642, endPoint y: 285, distance: 7.1
click at [647, 287] on button "Lưu" at bounding box center [637, 288] width 91 height 13
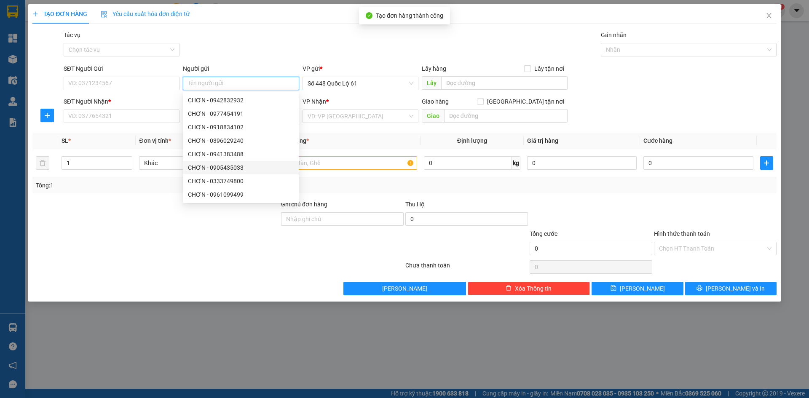
paste input "CHƠN"
click at [106, 122] on input "SĐT Người Nhận *" at bounding box center [122, 116] width 116 height 13
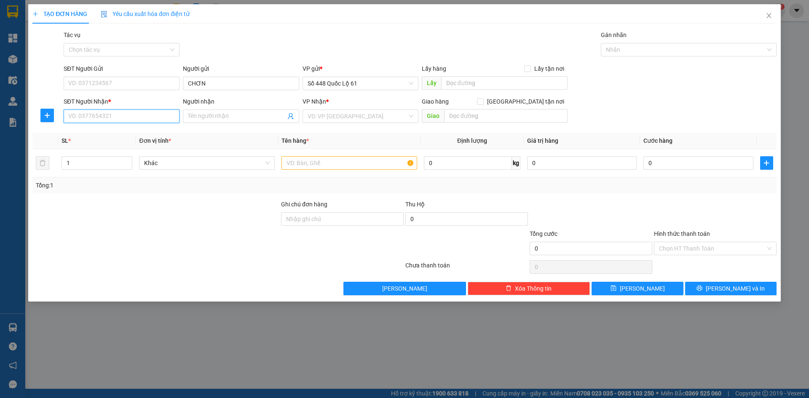
click at [135, 115] on input "SĐT Người Nhận *" at bounding box center [122, 116] width 116 height 13
click at [127, 129] on div "0942249951 - BẾN LỘI QUANG" at bounding box center [122, 133] width 106 height 9
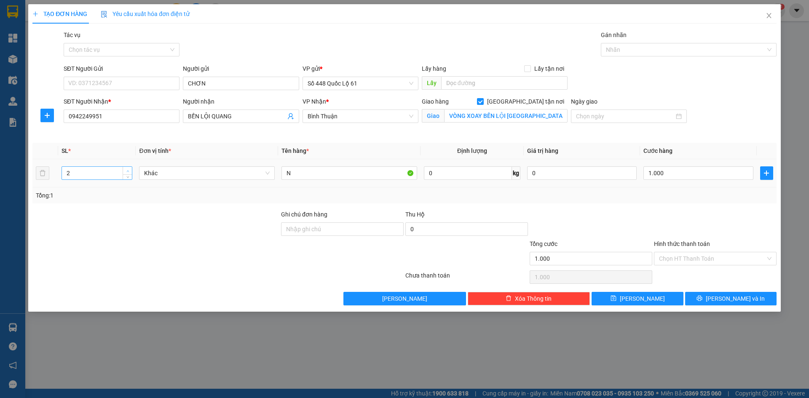
click at [130, 171] on span "up" at bounding box center [127, 171] width 5 height 5
click at [682, 175] on input "1.000" at bounding box center [699, 173] width 110 height 13
drag, startPoint x: 679, startPoint y: 204, endPoint x: 679, endPoint y: 245, distance: 40.9
click at [679, 207] on div "Transit Pickup Surcharge Ids Transit Deliver Surcharge Ids Transit Deliver Surc…" at bounding box center [404, 167] width 744 height 275
click at [678, 256] on input "Hình thức thanh toán" at bounding box center [712, 258] width 107 height 13
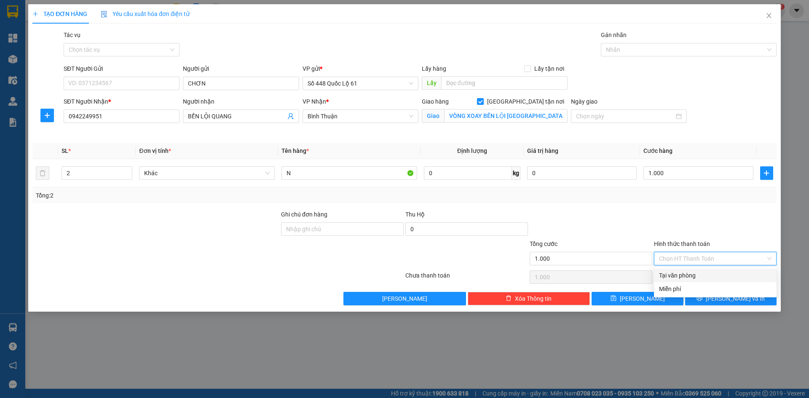
drag, startPoint x: 678, startPoint y: 275, endPoint x: 653, endPoint y: 298, distance: 33.7
click at [678, 276] on div "Tại văn phòng" at bounding box center [715, 275] width 113 height 9
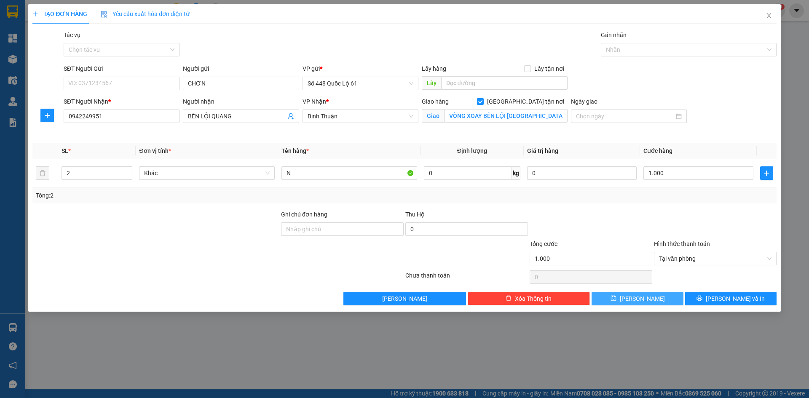
drag, startPoint x: 653, startPoint y: 298, endPoint x: 263, endPoint y: 130, distance: 424.6
click at [650, 298] on button "Lưu" at bounding box center [637, 298] width 91 height 13
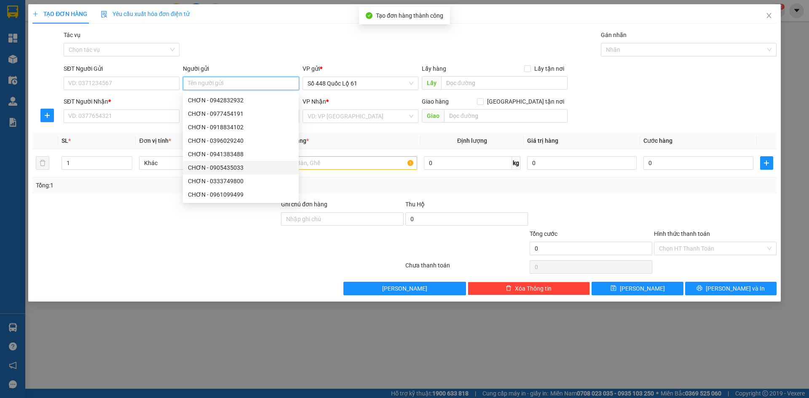
paste input "CHƠN"
click at [120, 115] on input "SĐT Người Nhận *" at bounding box center [122, 116] width 116 height 13
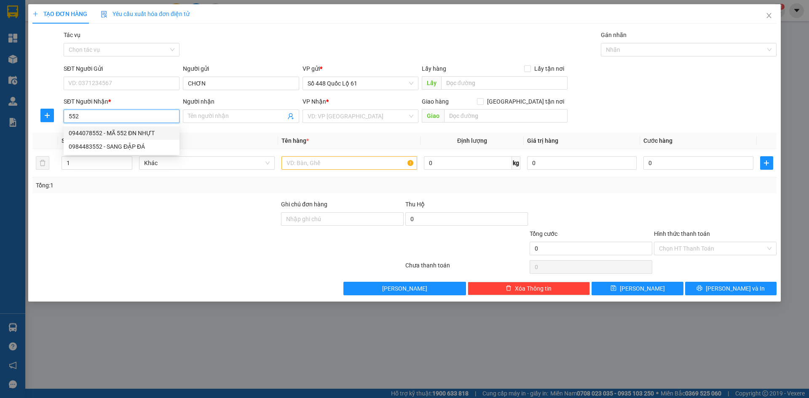
click at [133, 134] on div "0944078552 - MÃ 552 ĐN NHỰT" at bounding box center [122, 133] width 106 height 9
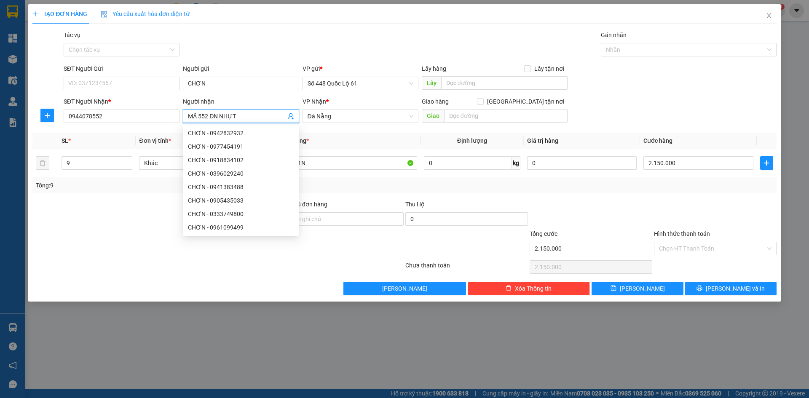
drag, startPoint x: 209, startPoint y: 117, endPoint x: 198, endPoint y: 117, distance: 10.5
click at [198, 117] on input "MÃ 552 ĐN NHỰT" at bounding box center [236, 116] width 97 height 9
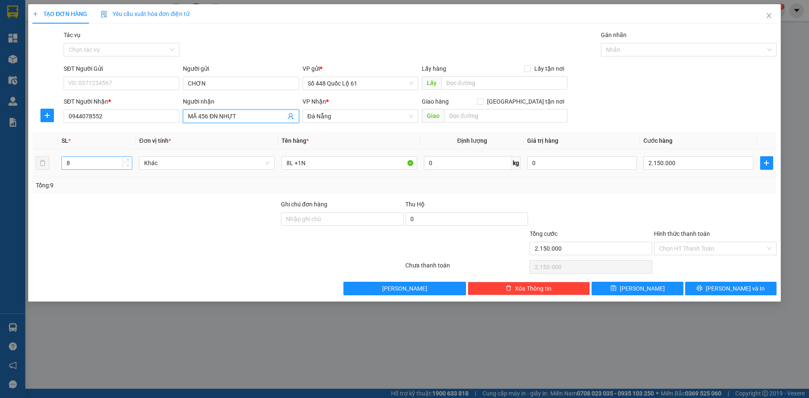
click at [123, 166] on span "Decrease Value" at bounding box center [127, 166] width 9 height 8
click at [129, 166] on icon "down" at bounding box center [127, 165] width 3 height 3
drag, startPoint x: 315, startPoint y: 162, endPoint x: 211, endPoint y: 144, distance: 106.1
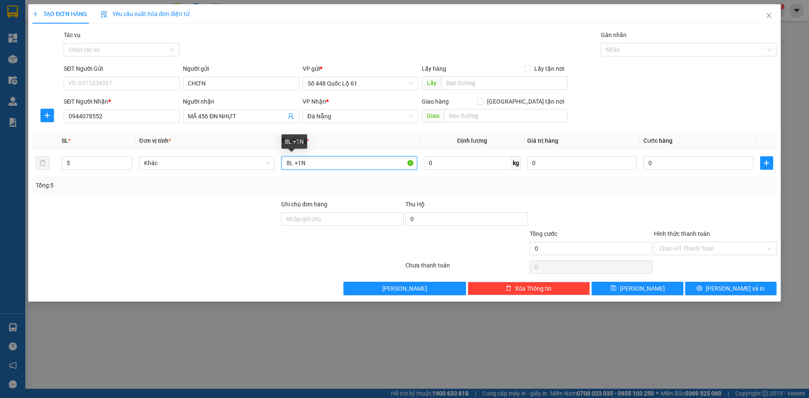
click at [211, 144] on table "SL * Đơn vị tính * Tên hàng * Định lượng Giá trị hàng Cước hàng 5 Khác 8L +1N 0…" at bounding box center [404, 155] width 744 height 45
click at [685, 162] on input "0" at bounding box center [699, 162] width 110 height 13
click at [645, 290] on span "Lưu" at bounding box center [642, 288] width 45 height 9
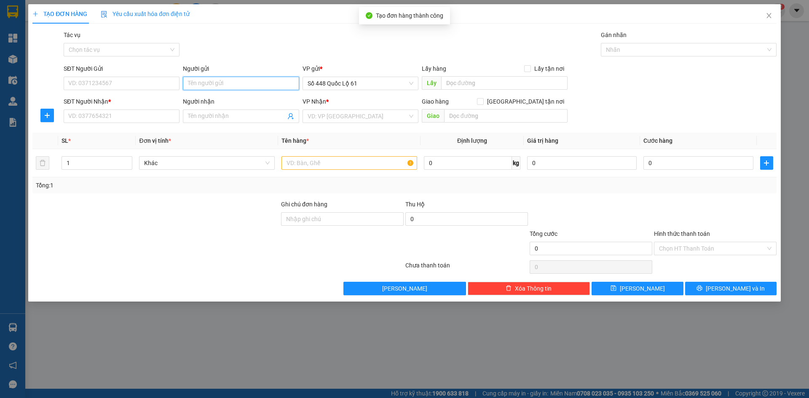
paste input "CHƠN"
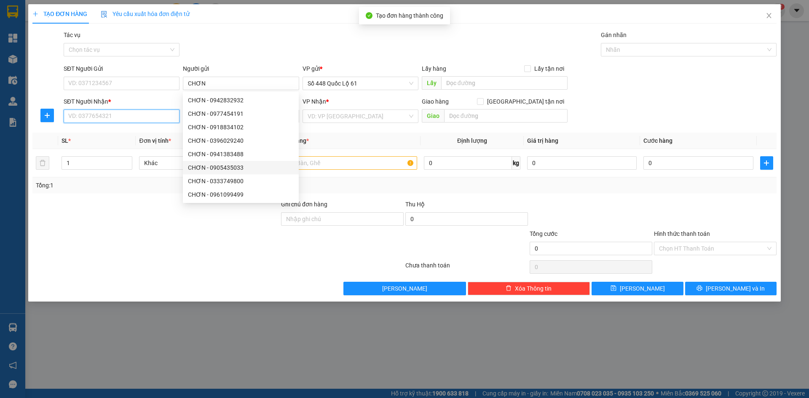
click at [126, 114] on input "SĐT Người Nhận *" at bounding box center [122, 116] width 116 height 13
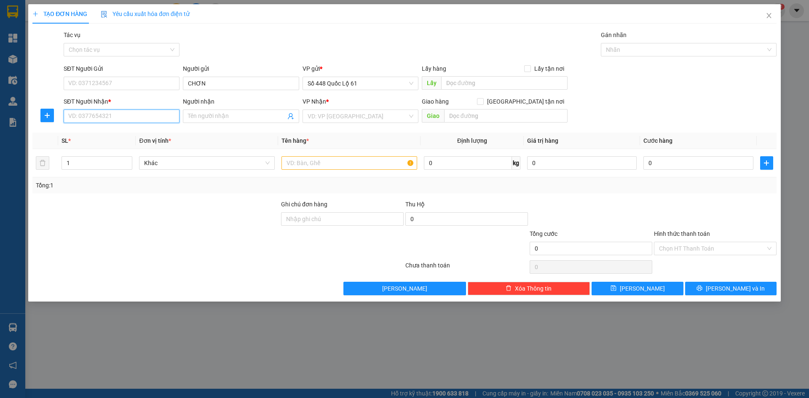
click at [126, 114] on input "SĐT Người Nhận *" at bounding box center [122, 116] width 116 height 13
click at [111, 118] on input "SĐT Người Nhận *" at bounding box center [122, 116] width 116 height 13
click at [123, 117] on input "SĐT Người Nhận *" at bounding box center [122, 116] width 116 height 13
drag, startPoint x: 122, startPoint y: 132, endPoint x: 120, endPoint y: 128, distance: 4.7
click at [122, 132] on div "0934863707" at bounding box center [122, 133] width 106 height 9
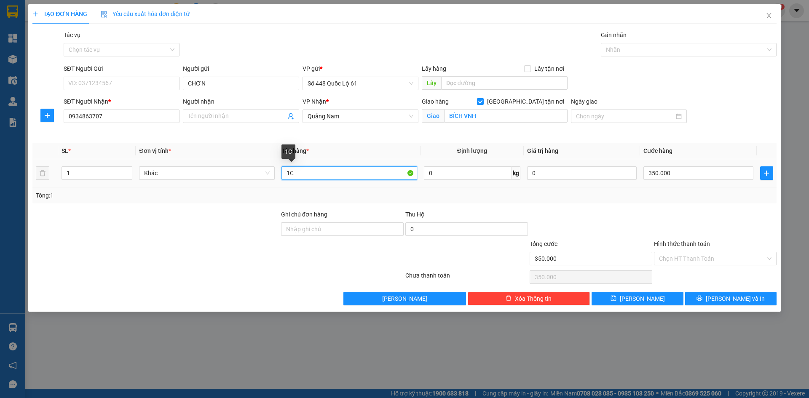
click at [302, 168] on input "1C" at bounding box center [350, 173] width 136 height 13
click at [674, 174] on input "350.000" at bounding box center [699, 173] width 110 height 13
click at [314, 174] on input "L" at bounding box center [350, 173] width 136 height 13
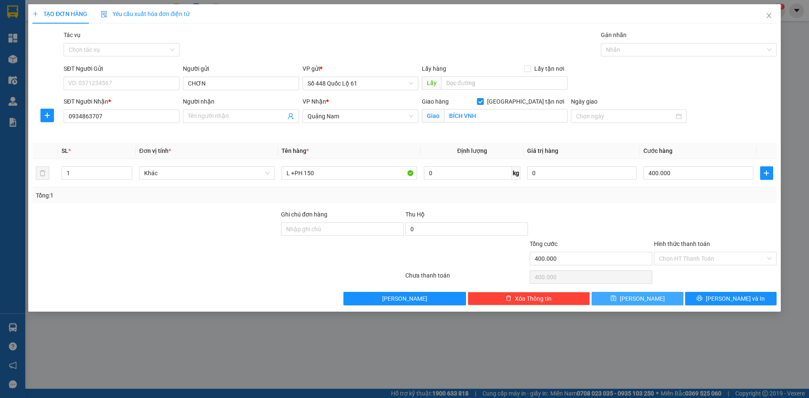
drag, startPoint x: 640, startPoint y: 304, endPoint x: 647, endPoint y: 294, distance: 12.6
click at [640, 303] on button "Lưu" at bounding box center [637, 298] width 91 height 13
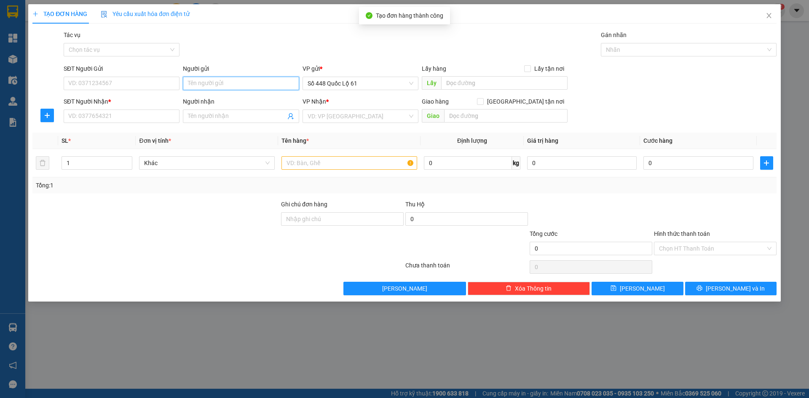
click at [194, 82] on input "Người gửi" at bounding box center [241, 83] width 116 height 13
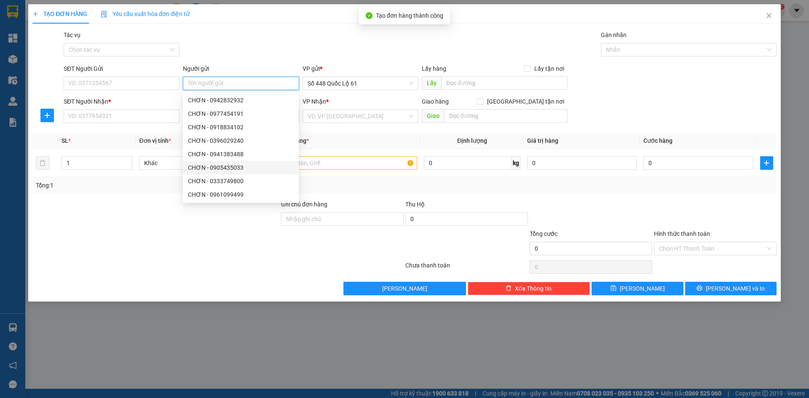
paste input "CHƠN"
click at [89, 120] on input "SĐT Người Nhận *" at bounding box center [122, 116] width 116 height 13
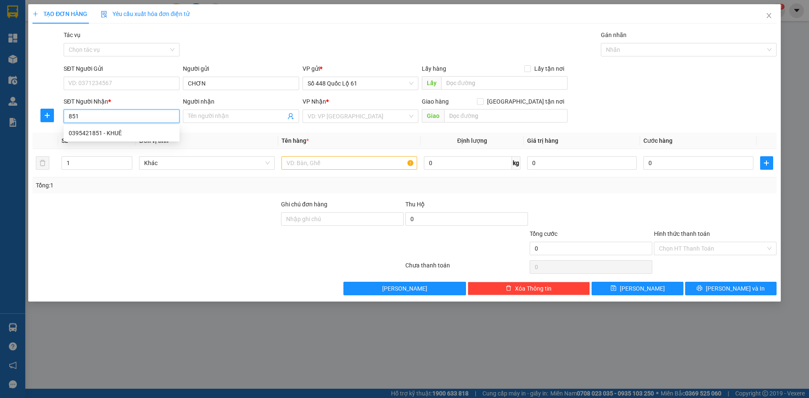
drag, startPoint x: 99, startPoint y: 127, endPoint x: 144, endPoint y: 157, distance: 54.3
click at [99, 129] on div "0395421851 - KHUÊ" at bounding box center [122, 132] width 116 height 13
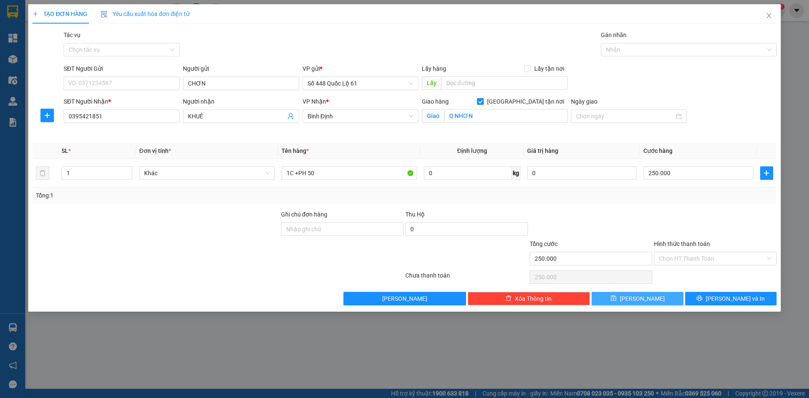
click at [609, 297] on button "Lưu" at bounding box center [637, 298] width 91 height 13
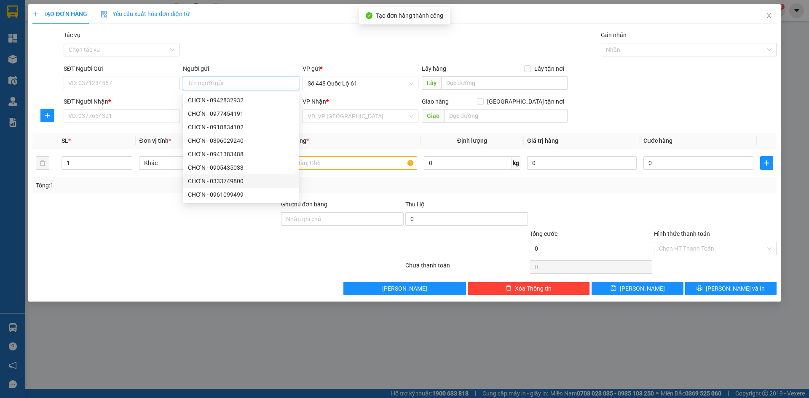
paste input "CHƠN"
click at [108, 115] on input "SĐT Người Nhận *" at bounding box center [122, 116] width 116 height 13
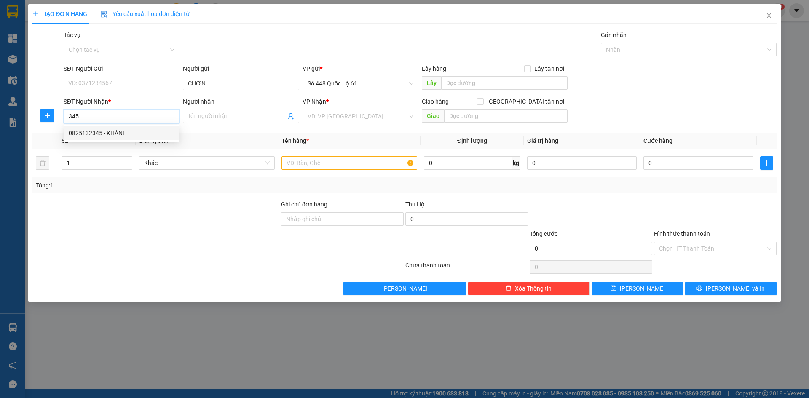
click at [109, 136] on div "0825132345 - KHÁNH" at bounding box center [122, 133] width 106 height 9
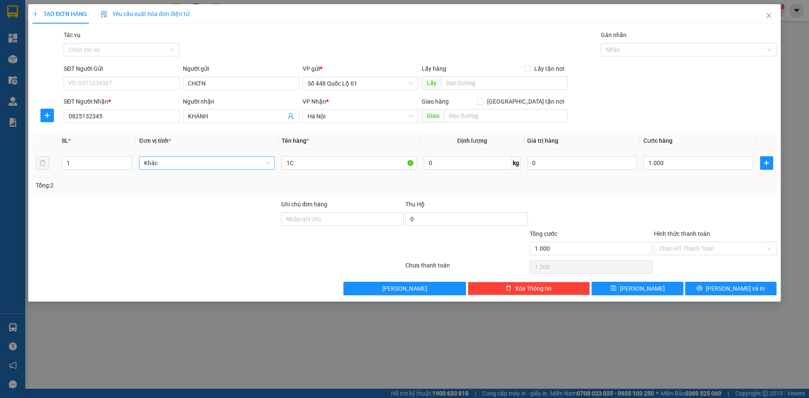
drag, startPoint x: 127, startPoint y: 166, endPoint x: 207, endPoint y: 167, distance: 80.1
click at [128, 166] on icon "down" at bounding box center [127, 166] width 3 height 3
click at [164, 167] on tr "1 Khác 1C 0 kg 0 1.000" at bounding box center [404, 163] width 744 height 28
drag, startPoint x: 655, startPoint y: 162, endPoint x: 666, endPoint y: 212, distance: 51.3
click at [655, 164] on input "0" at bounding box center [699, 162] width 110 height 13
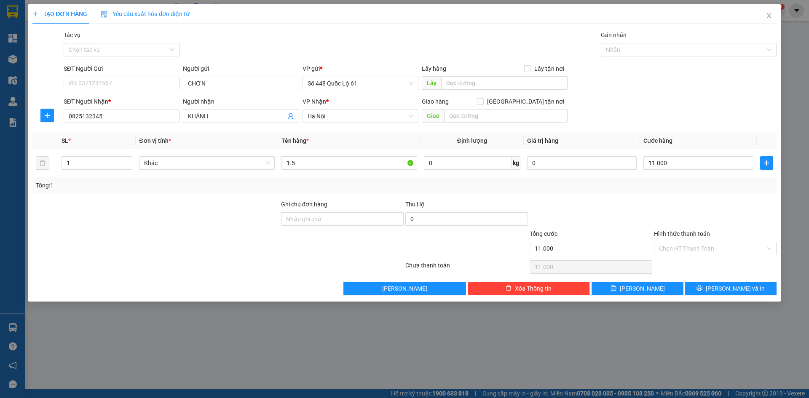
drag, startPoint x: 666, startPoint y: 212, endPoint x: 680, endPoint y: 272, distance: 61.5
click at [667, 220] on div at bounding box center [715, 215] width 124 height 30
drag, startPoint x: 656, startPoint y: 164, endPoint x: 657, endPoint y: 190, distance: 25.7
click at [656, 164] on input "11.000" at bounding box center [699, 162] width 110 height 13
click at [659, 209] on div at bounding box center [715, 215] width 124 height 30
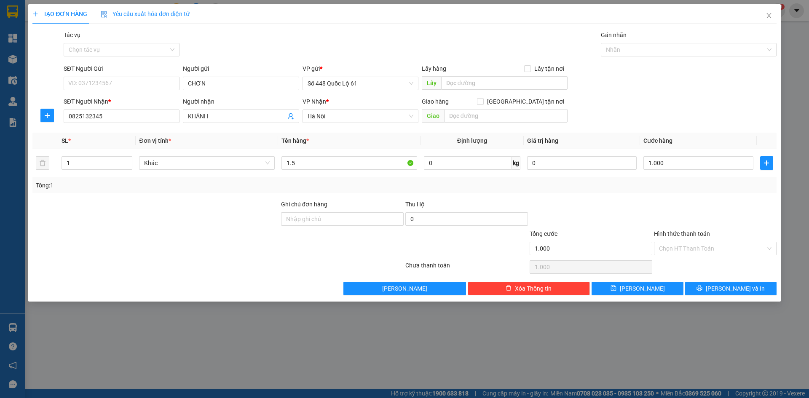
drag, startPoint x: 670, startPoint y: 251, endPoint x: 677, endPoint y: 263, distance: 14.0
click at [671, 252] on input "Hình thức thanh toán" at bounding box center [712, 248] width 107 height 13
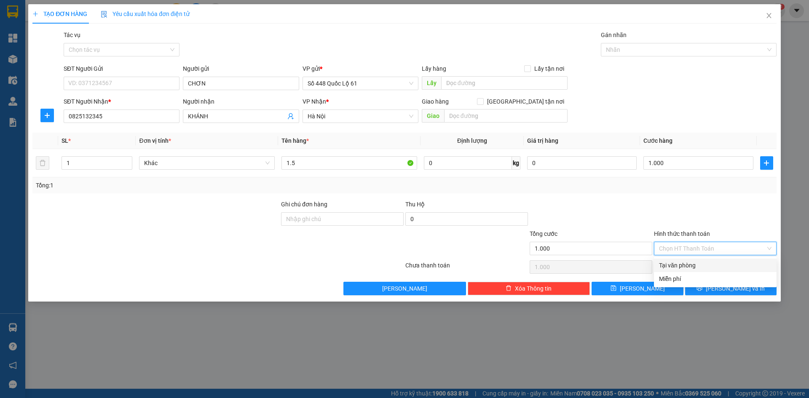
drag, startPoint x: 677, startPoint y: 263, endPoint x: 672, endPoint y: 273, distance: 11.7
click at [677, 264] on div "Tại văn phòng" at bounding box center [715, 265] width 113 height 9
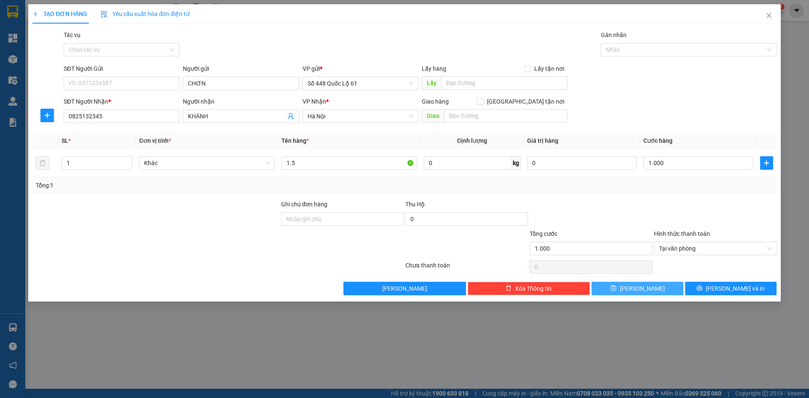
drag, startPoint x: 647, startPoint y: 290, endPoint x: 627, endPoint y: 282, distance: 21.8
click at [647, 291] on button "Lưu" at bounding box center [637, 288] width 91 height 13
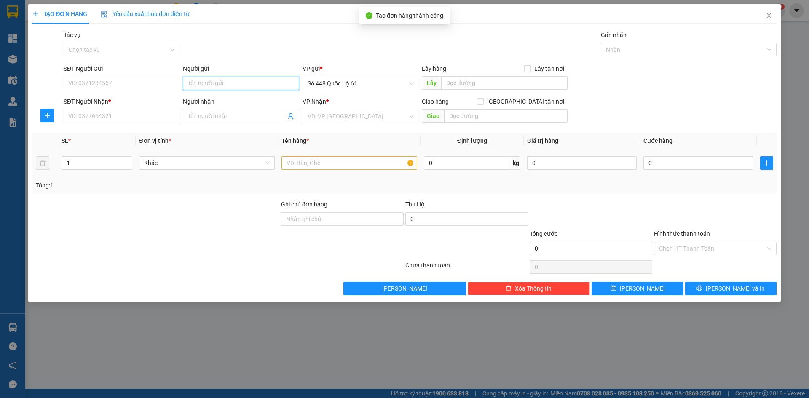
click at [258, 80] on input "Người gửi" at bounding box center [241, 83] width 116 height 13
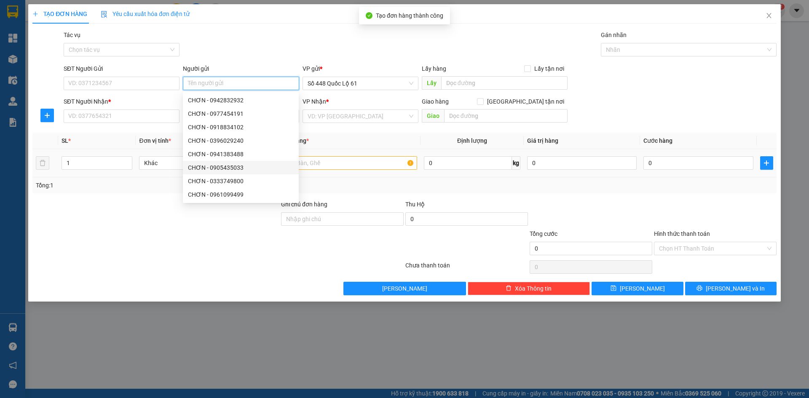
paste input "CHƠN"
click at [118, 115] on input "SĐT Người Nhận *" at bounding box center [122, 116] width 116 height 13
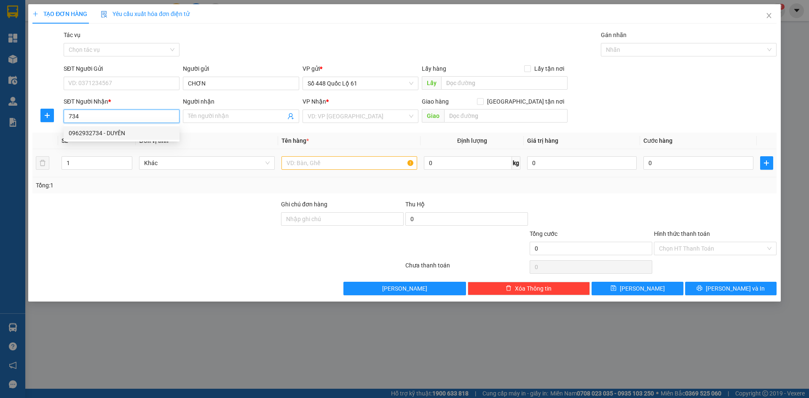
click at [125, 132] on div "0962932734 - DUYÊN" at bounding box center [122, 133] width 106 height 9
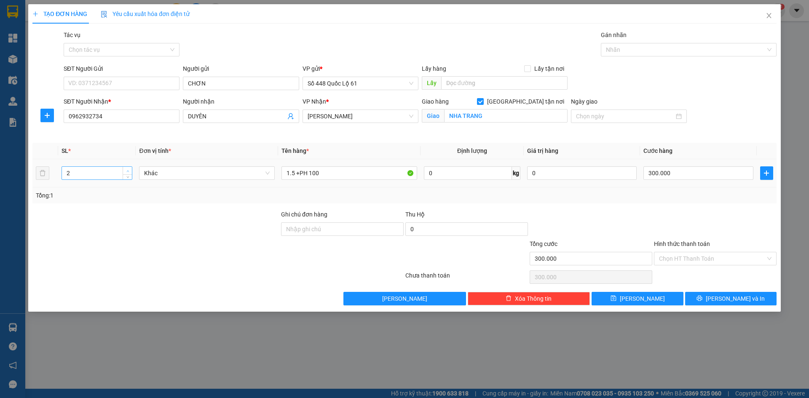
click at [126, 170] on icon "up" at bounding box center [127, 171] width 3 height 3
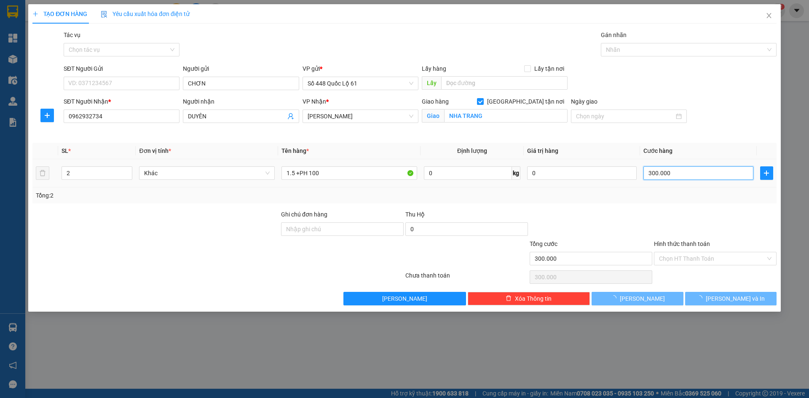
click at [680, 174] on input "300.000" at bounding box center [699, 173] width 110 height 13
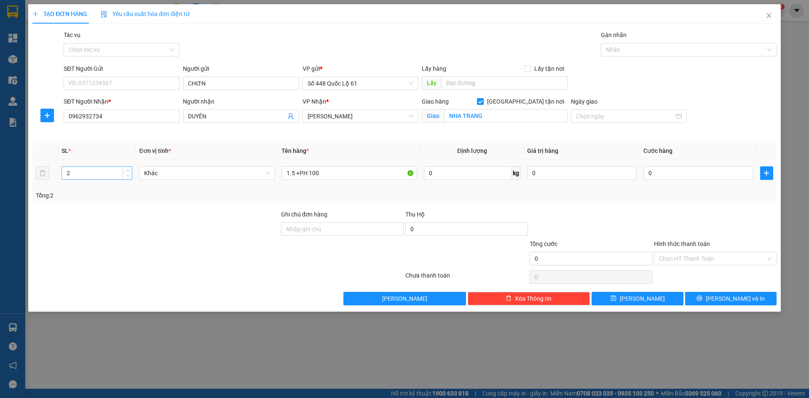
click at [127, 177] on span "down" at bounding box center [127, 176] width 5 height 5
click at [654, 174] on input "0" at bounding box center [699, 173] width 110 height 13
drag, startPoint x: 650, startPoint y: 297, endPoint x: 454, endPoint y: 225, distance: 209.4
click at [650, 297] on button "Lưu" at bounding box center [637, 298] width 91 height 13
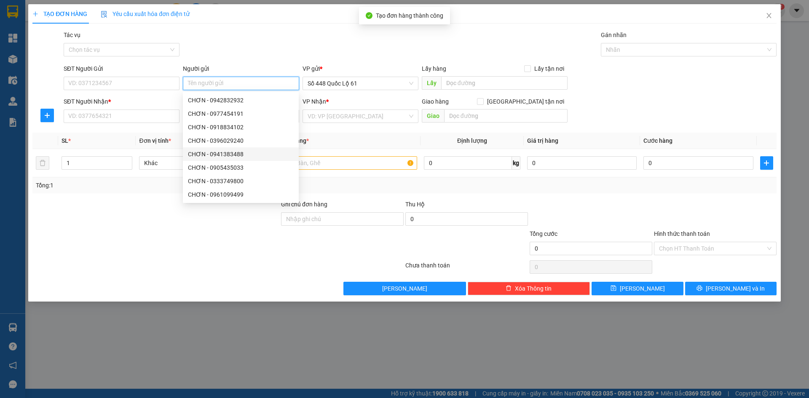
paste input "CHƠN"
click at [142, 118] on input "SĐT Người Nhận *" at bounding box center [122, 116] width 116 height 13
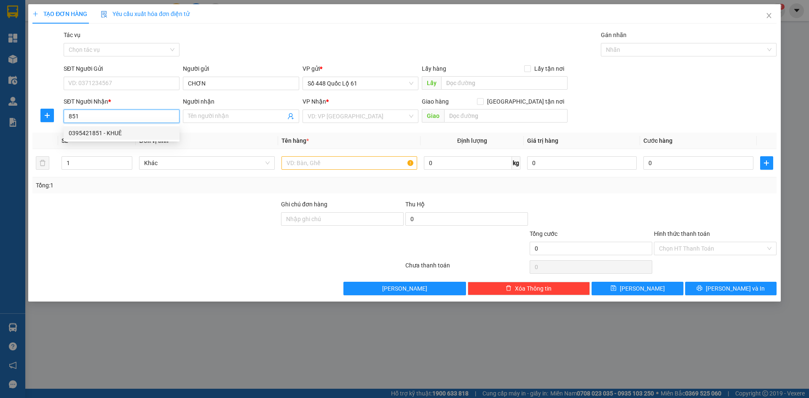
click at [128, 135] on div "0395421851 - KHUÊ" at bounding box center [122, 133] width 106 height 9
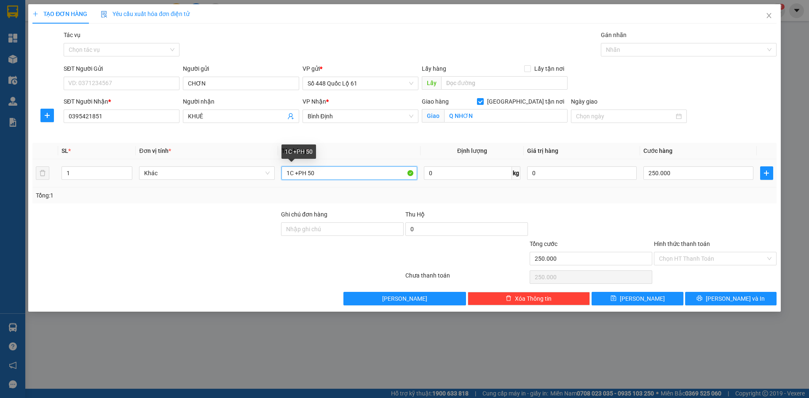
click at [290, 174] on input "1C +PH 50" at bounding box center [350, 173] width 136 height 13
click at [315, 173] on input "1.5C +PH 50" at bounding box center [350, 173] width 136 height 13
click at [715, 172] on input "250.000" at bounding box center [699, 173] width 110 height 13
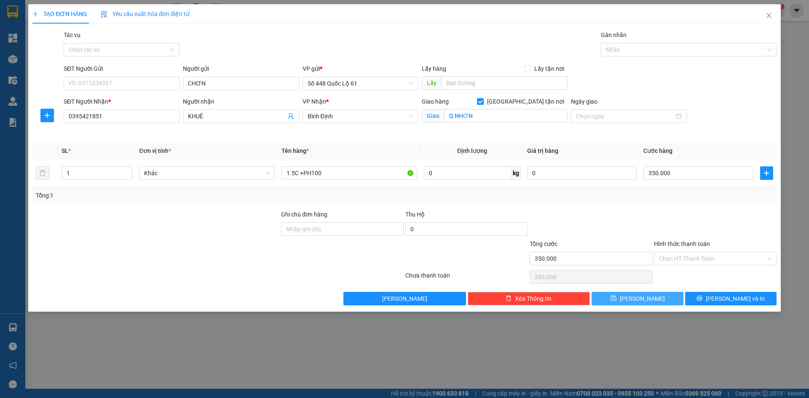
drag, startPoint x: 630, startPoint y: 296, endPoint x: 489, endPoint y: 244, distance: 150.3
click at [620, 292] on button "Lưu" at bounding box center [637, 298] width 91 height 13
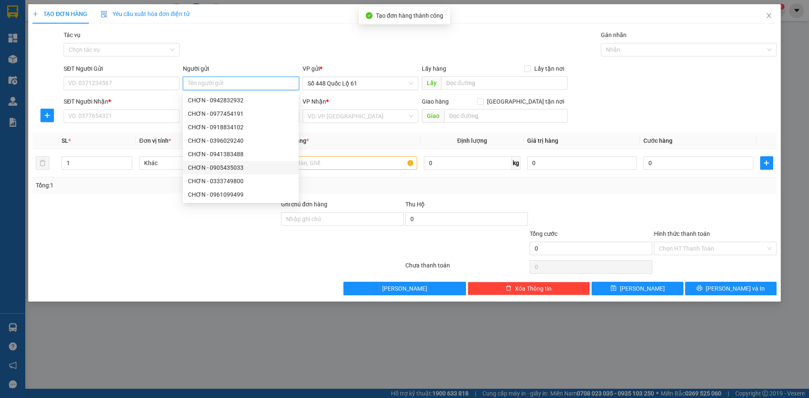
paste input "CHƠN"
click at [144, 119] on input "SĐT Người Nhận *" at bounding box center [122, 116] width 116 height 13
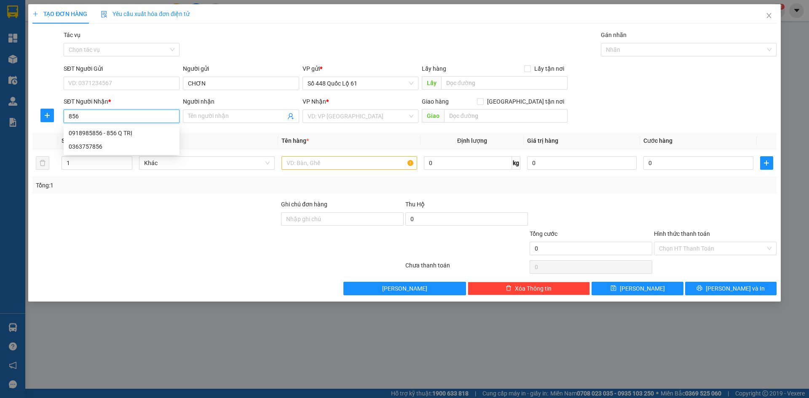
click at [140, 134] on div "0918985856 - 856 Q TRỊ" at bounding box center [122, 133] width 106 height 9
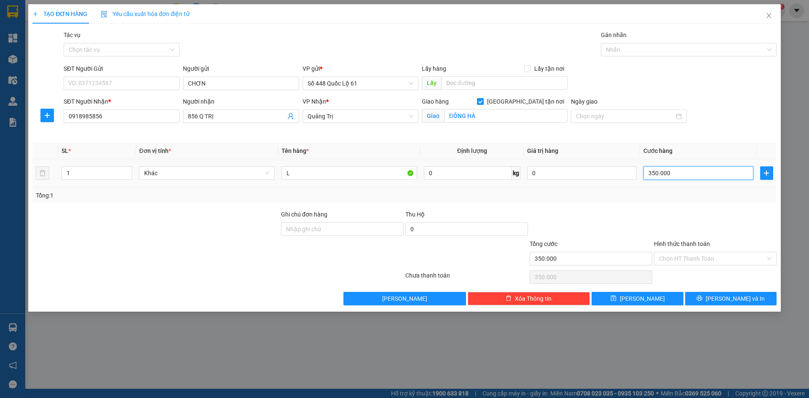
click at [696, 172] on input "350.000" at bounding box center [699, 173] width 110 height 13
drag, startPoint x: 291, startPoint y: 175, endPoint x: 242, endPoint y: 179, distance: 49.1
click at [242, 179] on tr "1 Khác L 0 kg 0 250.000" at bounding box center [404, 173] width 744 height 28
click at [655, 298] on button "Lưu" at bounding box center [637, 298] width 91 height 13
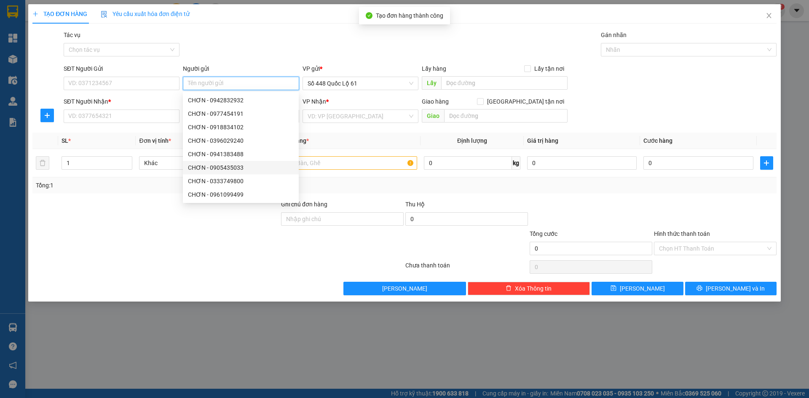
paste input "CHƠN"
click at [109, 115] on input "SĐT Người Nhận *" at bounding box center [122, 116] width 116 height 13
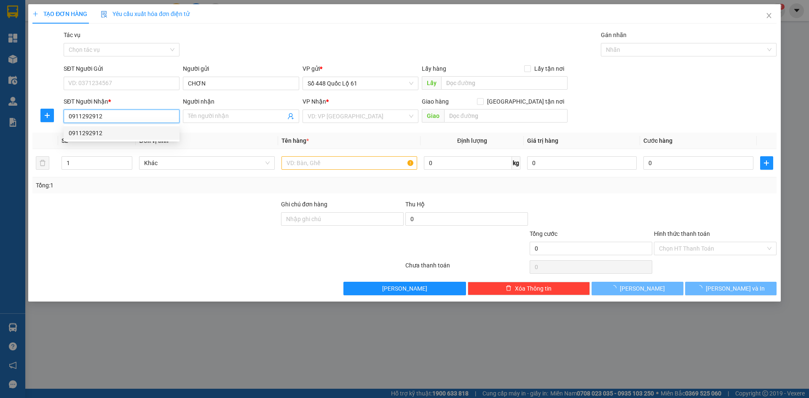
drag, startPoint x: 128, startPoint y: 133, endPoint x: 226, endPoint y: 133, distance: 98.2
click at [128, 133] on div "0911292912" at bounding box center [122, 133] width 106 height 9
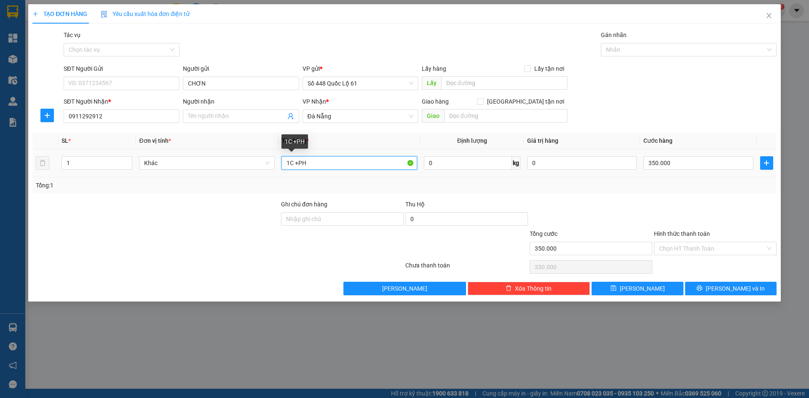
drag, startPoint x: 315, startPoint y: 162, endPoint x: 157, endPoint y: 192, distance: 160.5
click at [156, 193] on div "SL * Đơn vị tính * Tên hàng * Định lượng Giá trị hàng Cước hàng 1 Khác 1C +PH 0…" at bounding box center [404, 163] width 744 height 61
click at [679, 161] on input "350.000" at bounding box center [699, 162] width 110 height 13
click at [336, 166] on input "1.5" at bounding box center [350, 162] width 136 height 13
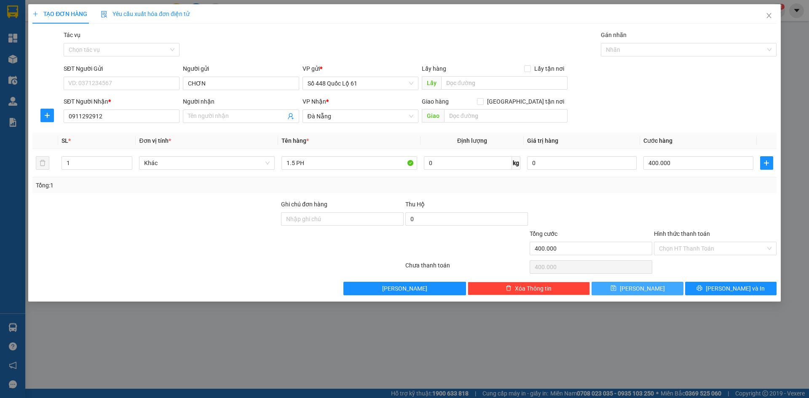
click at [617, 288] on icon "save" at bounding box center [614, 288] width 6 height 6
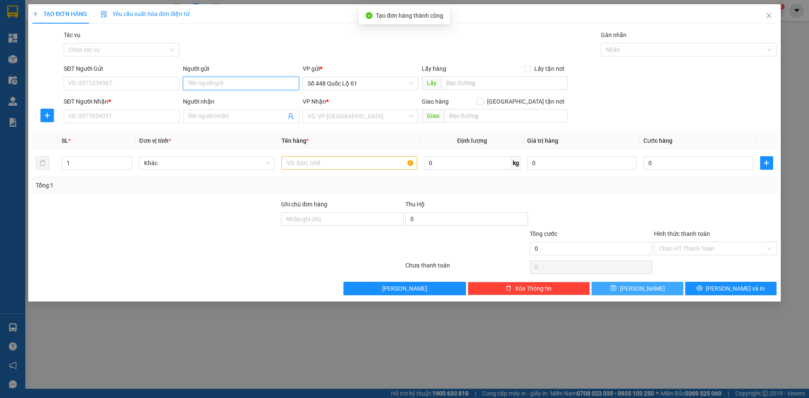
click at [192, 79] on input "Người gửi" at bounding box center [241, 83] width 116 height 13
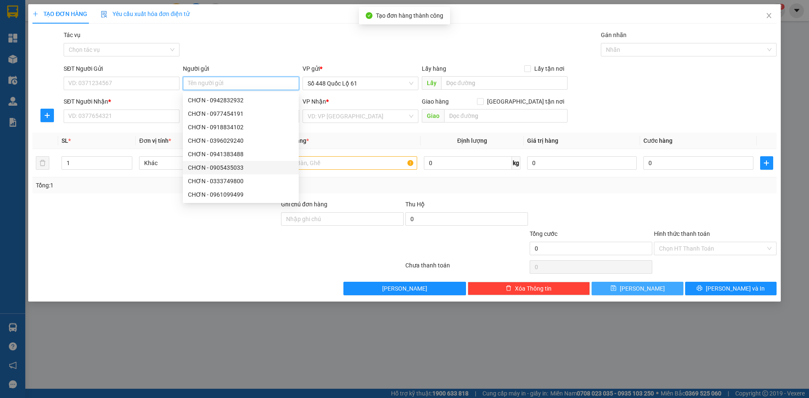
paste input "CHƠN"
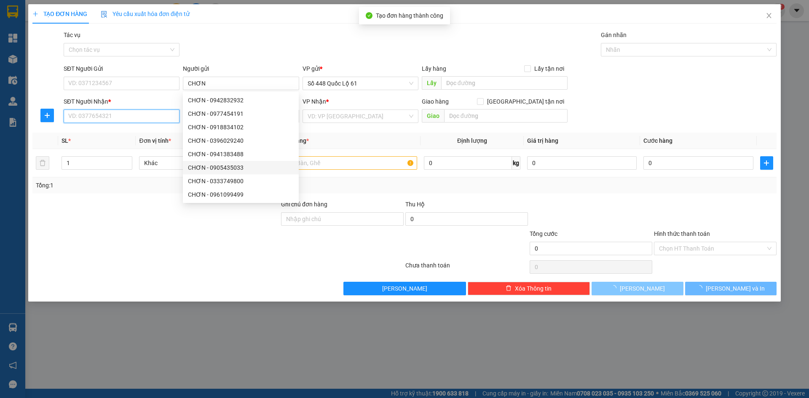
click at [127, 118] on input "SĐT Người Nhận *" at bounding box center [122, 116] width 116 height 13
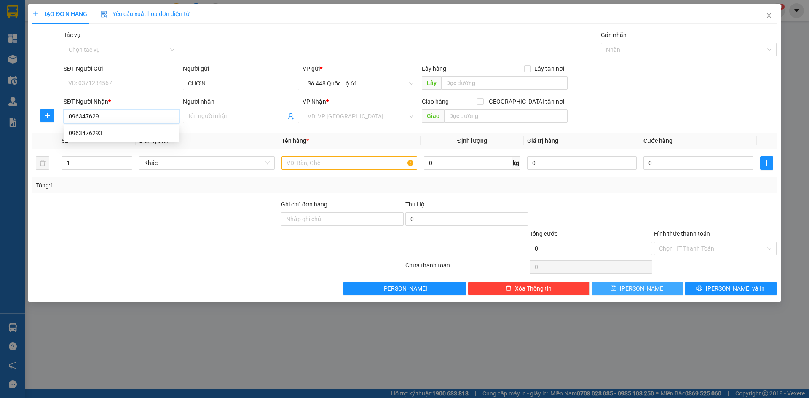
click at [125, 131] on div "0963476293" at bounding box center [122, 133] width 106 height 9
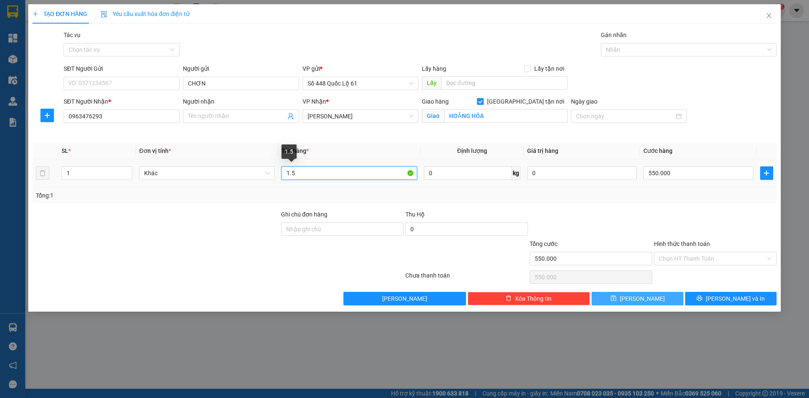
click at [304, 176] on input "1.5" at bounding box center [350, 173] width 136 height 13
click at [691, 167] on input "550.000" at bounding box center [699, 173] width 110 height 13
drag, startPoint x: 643, startPoint y: 296, endPoint x: 642, endPoint y: 288, distance: 8.5
click at [643, 296] on span "Lưu" at bounding box center [642, 298] width 45 height 9
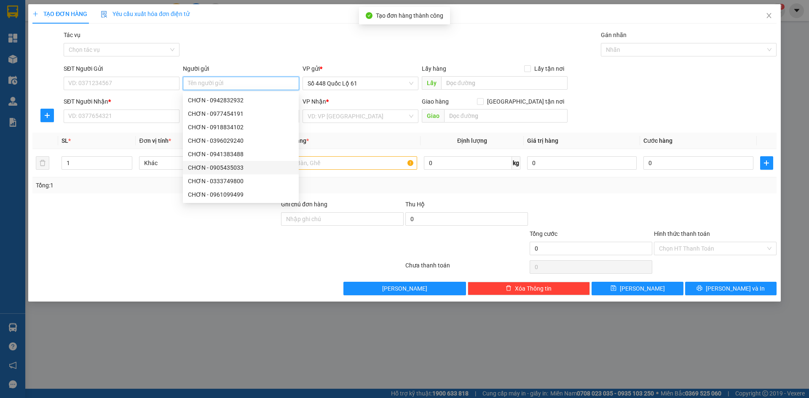
paste input "CHƠN"
click at [88, 118] on input "SĐT Người Nhận *" at bounding box center [122, 116] width 116 height 13
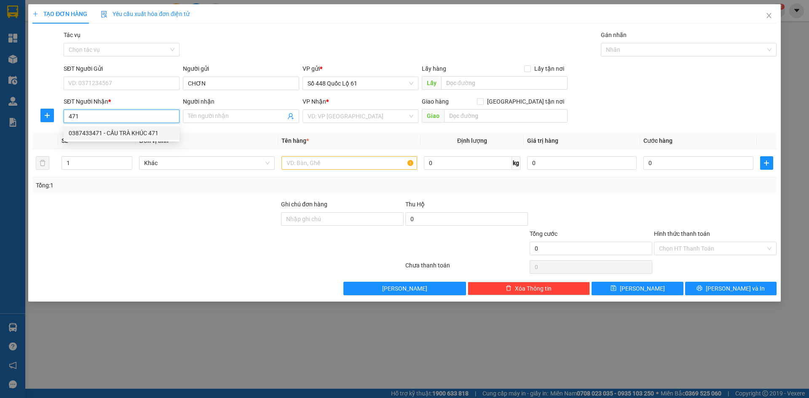
click at [113, 132] on div "0387433471 - CẦU TRÀ KHÚC 471" at bounding box center [122, 133] width 106 height 9
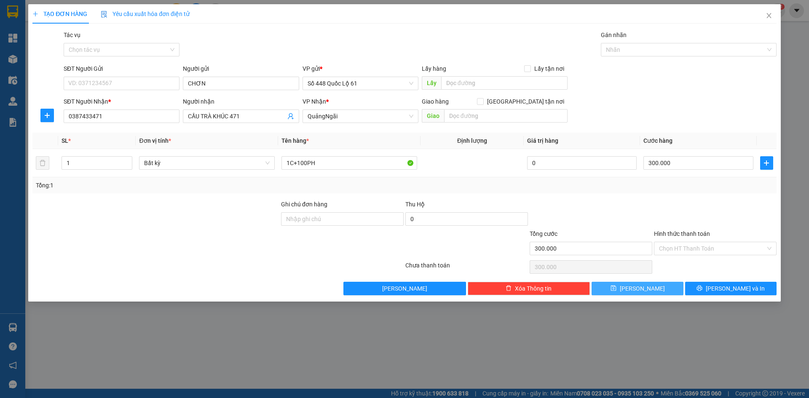
click at [618, 285] on button "Lưu" at bounding box center [637, 288] width 91 height 13
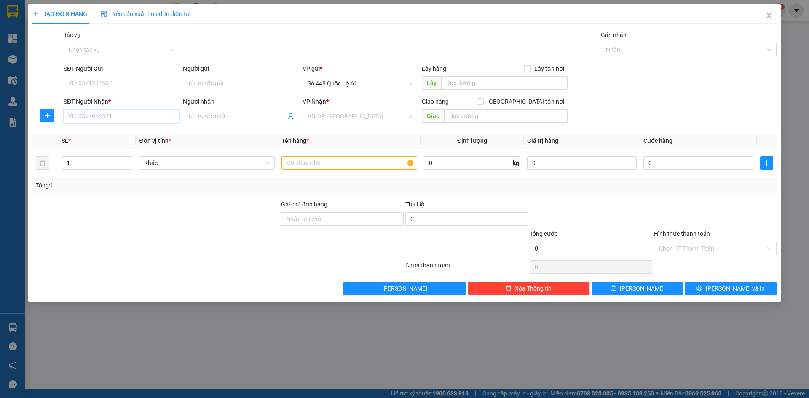
click at [99, 116] on input "SĐT Người Nhận *" at bounding box center [122, 116] width 116 height 13
click at [207, 117] on input "Người nhận" at bounding box center [236, 116] width 97 height 9
click at [343, 115] on input "search" at bounding box center [358, 116] width 100 height 13
click at [297, 160] on input "text" at bounding box center [350, 162] width 136 height 13
drag, startPoint x: 672, startPoint y: 152, endPoint x: 672, endPoint y: 193, distance: 41.3
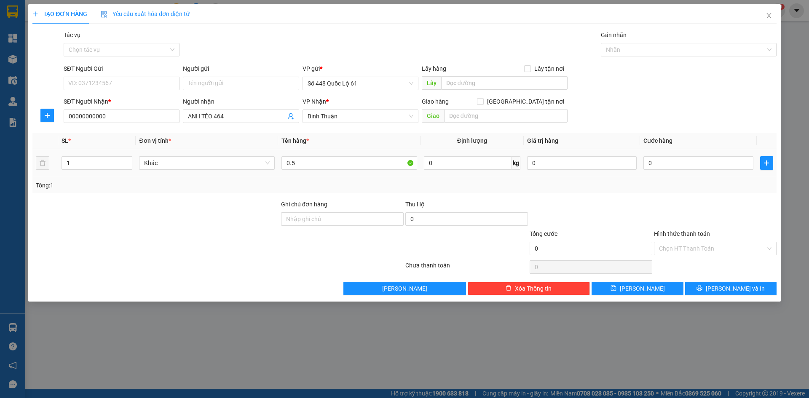
click at [672, 159] on td "0" at bounding box center [698, 163] width 116 height 28
drag, startPoint x: 672, startPoint y: 159, endPoint x: 669, endPoint y: 201, distance: 41.9
click at [672, 161] on input "0" at bounding box center [699, 162] width 110 height 13
drag, startPoint x: 671, startPoint y: 247, endPoint x: 674, endPoint y: 255, distance: 9.3
click at [672, 251] on input "Hình thức thanh toán" at bounding box center [712, 248] width 107 height 13
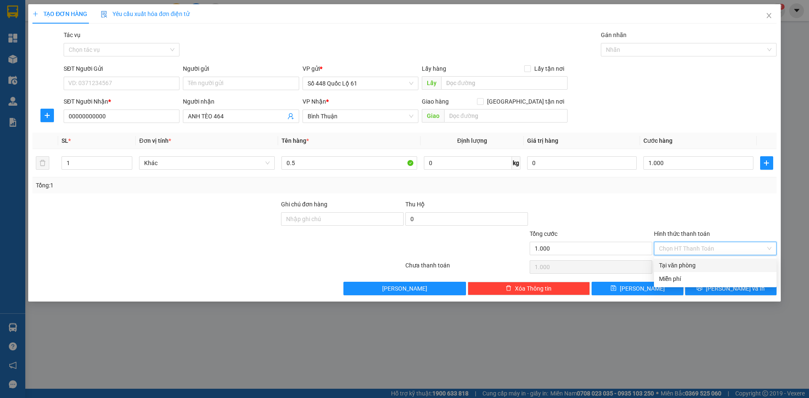
drag, startPoint x: 676, startPoint y: 259, endPoint x: 654, endPoint y: 279, distance: 29.3
click at [676, 260] on div "Tại văn phòng" at bounding box center [715, 265] width 123 height 13
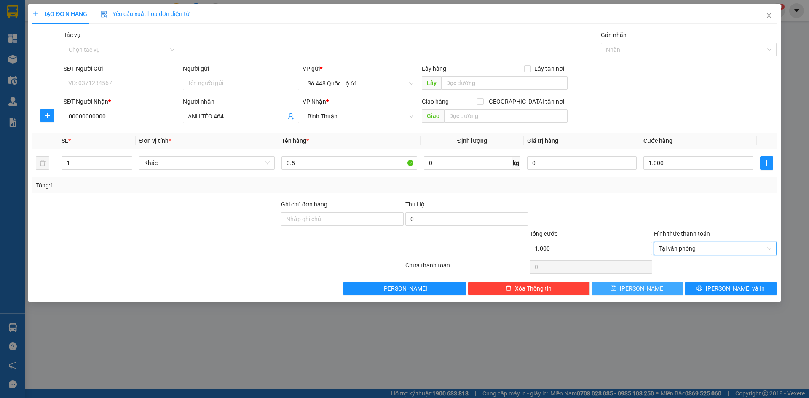
drag, startPoint x: 642, startPoint y: 286, endPoint x: 190, endPoint y: 124, distance: 479.8
click at [632, 285] on button "Lưu" at bounding box center [637, 288] width 91 height 13
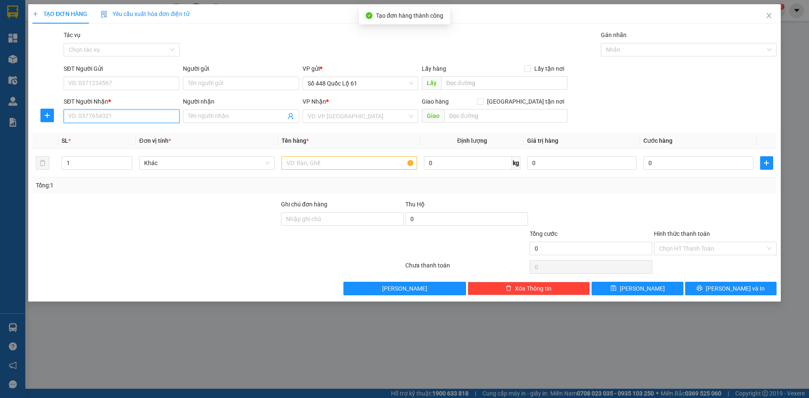
click at [121, 119] on input "SĐT Người Nhận *" at bounding box center [122, 116] width 116 height 13
click at [340, 115] on input "search" at bounding box center [358, 116] width 100 height 13
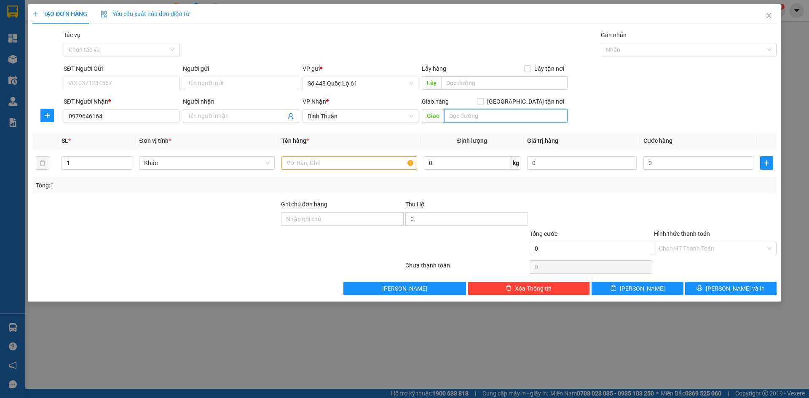
drag, startPoint x: 508, startPoint y: 121, endPoint x: 510, endPoint y: 115, distance: 5.9
click at [510, 115] on input "text" at bounding box center [506, 115] width 124 height 13
drag, startPoint x: 525, startPoint y: 100, endPoint x: 520, endPoint y: 106, distance: 8.1
click at [483, 100] on input "Giao tận nơi" at bounding box center [480, 101] width 6 height 6
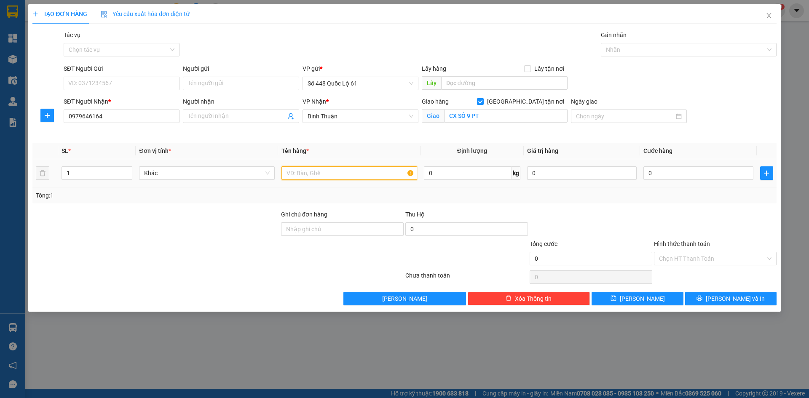
click at [338, 176] on input "text" at bounding box center [350, 173] width 136 height 13
click at [674, 171] on input "0" at bounding box center [699, 173] width 110 height 13
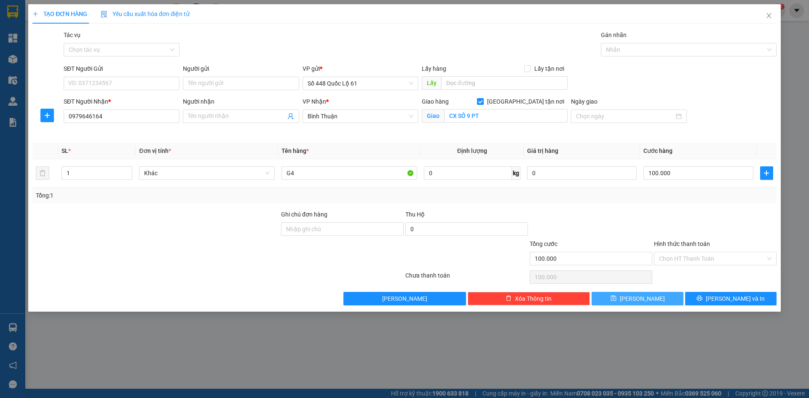
drag, startPoint x: 630, startPoint y: 298, endPoint x: 612, endPoint y: 293, distance: 18.9
click at [617, 298] on icon "save" at bounding box center [614, 298] width 6 height 6
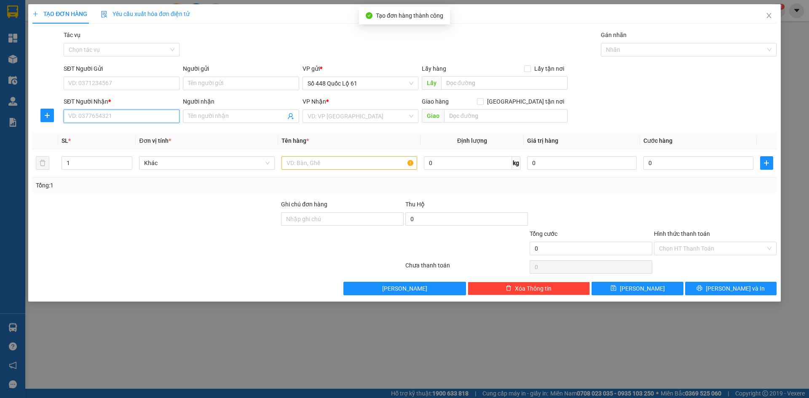
click at [168, 118] on input "SĐT Người Nhận *" at bounding box center [122, 116] width 116 height 13
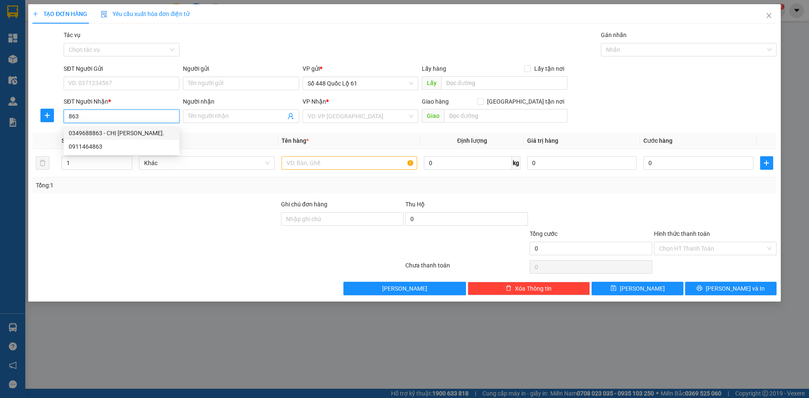
click at [159, 134] on div "0349688863 - CHỊ PHƯƠNG ĐÔNG." at bounding box center [122, 133] width 106 height 9
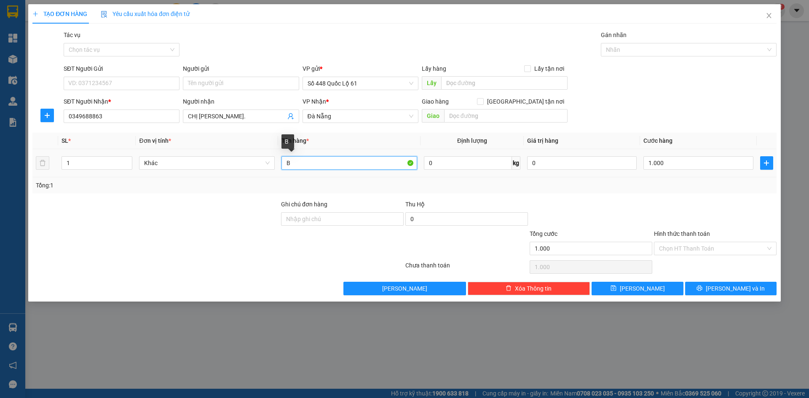
drag, startPoint x: 277, startPoint y: 164, endPoint x: 245, endPoint y: 170, distance: 32.2
click at [261, 165] on tr "1 Khác B 0 kg 0 1.000" at bounding box center [404, 163] width 744 height 28
drag, startPoint x: 708, startPoint y: 245, endPoint x: 704, endPoint y: 259, distance: 14.0
click at [708, 247] on input "Hình thức thanh toán" at bounding box center [712, 248] width 107 height 13
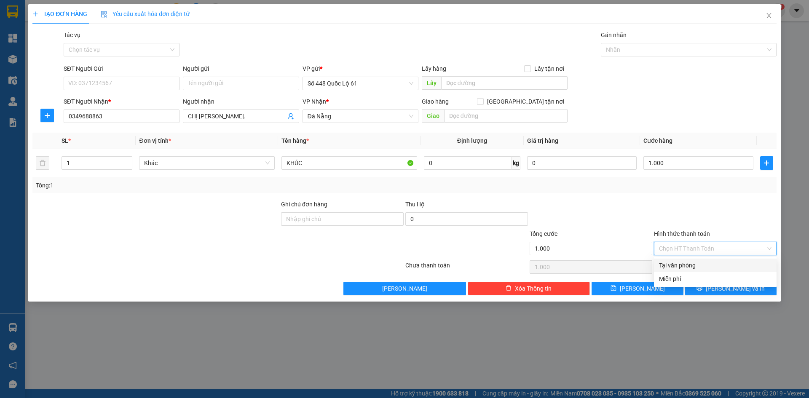
drag, startPoint x: 704, startPoint y: 259, endPoint x: 671, endPoint y: 279, distance: 38.6
click at [704, 260] on div "Tại văn phòng" at bounding box center [715, 265] width 123 height 13
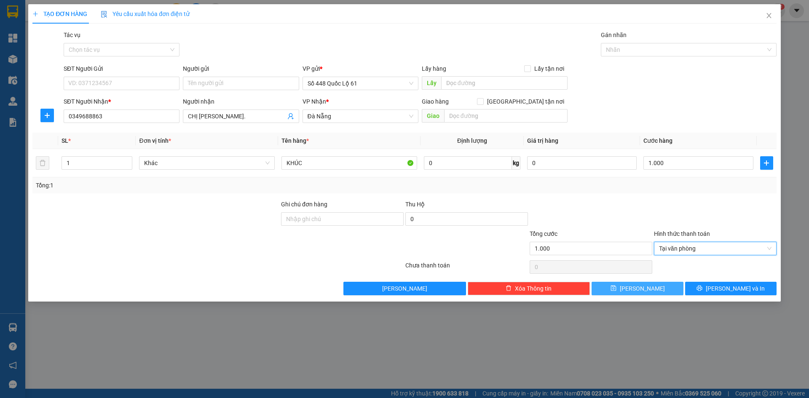
drag, startPoint x: 650, startPoint y: 290, endPoint x: 496, endPoint y: 254, distance: 158.3
click at [647, 288] on button "Lưu" at bounding box center [637, 288] width 91 height 13
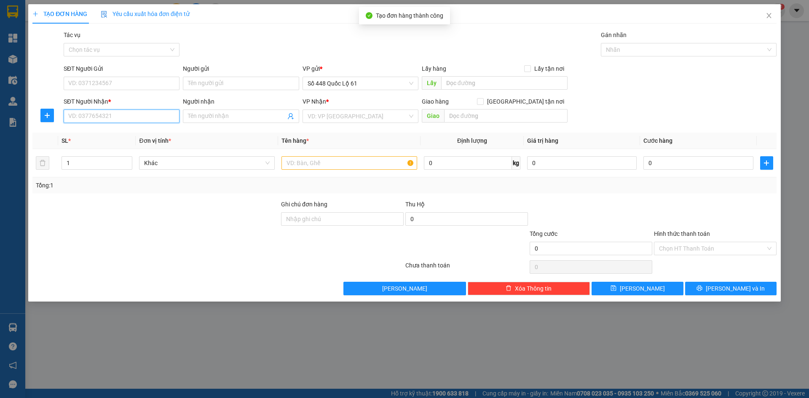
click at [131, 122] on input "SĐT Người Nhận *" at bounding box center [122, 116] width 116 height 13
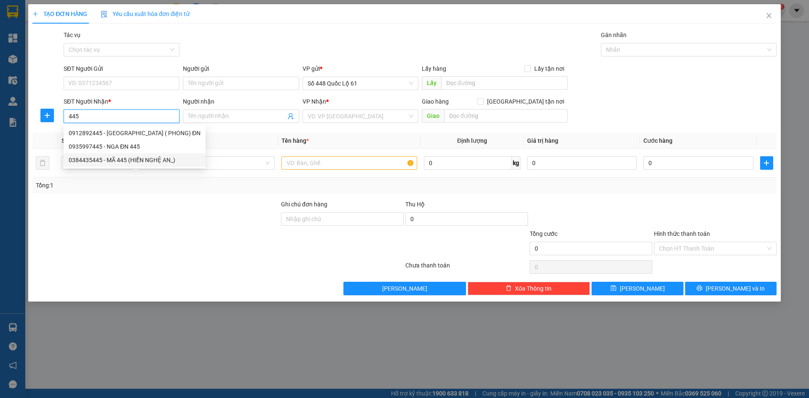
click at [128, 160] on div "0384435445 - MÃ 445 (HIỀN NGHỆ AN_)" at bounding box center [135, 160] width 132 height 9
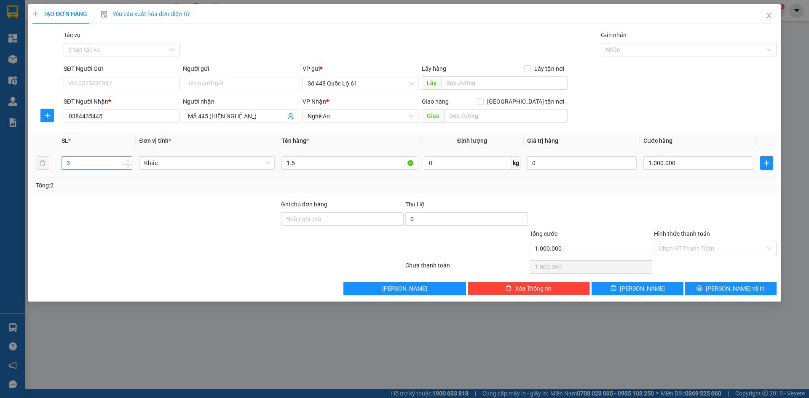
click at [127, 161] on icon "up" at bounding box center [127, 161] width 3 height 3
click at [127, 169] on span "Decrease Value" at bounding box center [127, 166] width 9 height 8
click at [301, 161] on input "1.5" at bounding box center [350, 162] width 136 height 13
drag, startPoint x: 642, startPoint y: 292, endPoint x: 373, endPoint y: 213, distance: 279.4
click at [642, 292] on span "Lưu" at bounding box center [642, 288] width 45 height 9
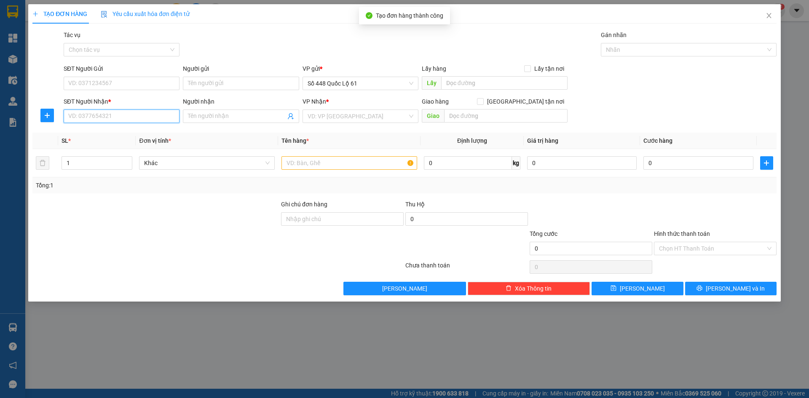
click at [110, 119] on input "SĐT Người Nhận *" at bounding box center [122, 116] width 116 height 13
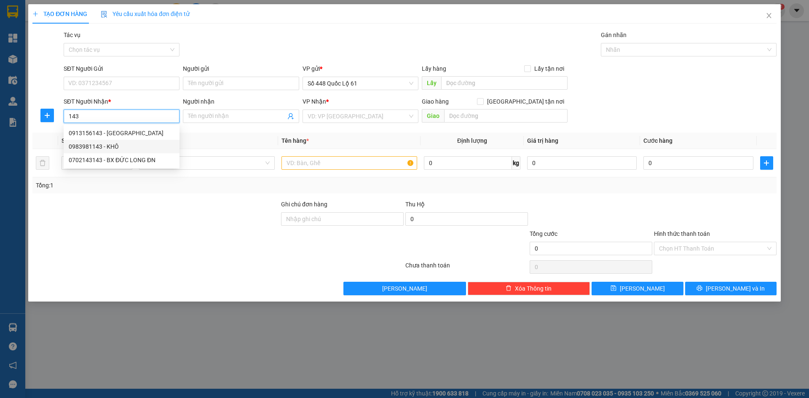
click at [102, 145] on div "0983981143 - KHÔ" at bounding box center [122, 146] width 106 height 9
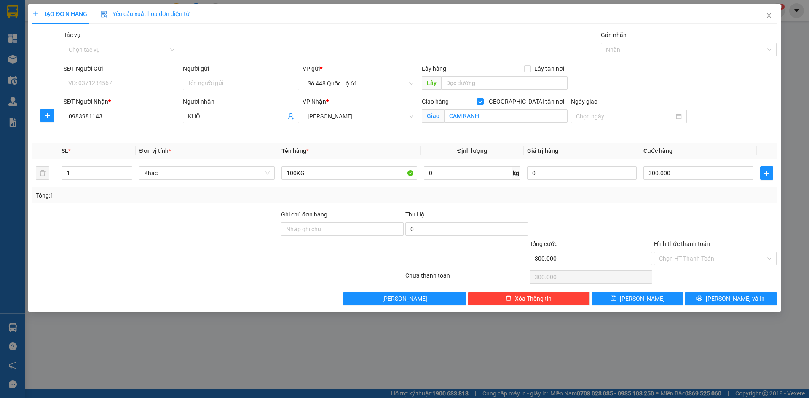
click at [219, 105] on div "Người nhận" at bounding box center [241, 101] width 116 height 9
click at [219, 112] on input "KHÔ" at bounding box center [236, 116] width 97 height 9
click at [218, 112] on input "KHÔ" at bounding box center [236, 116] width 97 height 9
drag, startPoint x: 329, startPoint y: 176, endPoint x: 196, endPoint y: 191, distance: 134.5
click at [205, 195] on div "SL * Đơn vị tính * Tên hàng * Định lượng Giá trị hàng Cước hàng 1 Khác 100KG 0 …" at bounding box center [404, 173] width 744 height 61
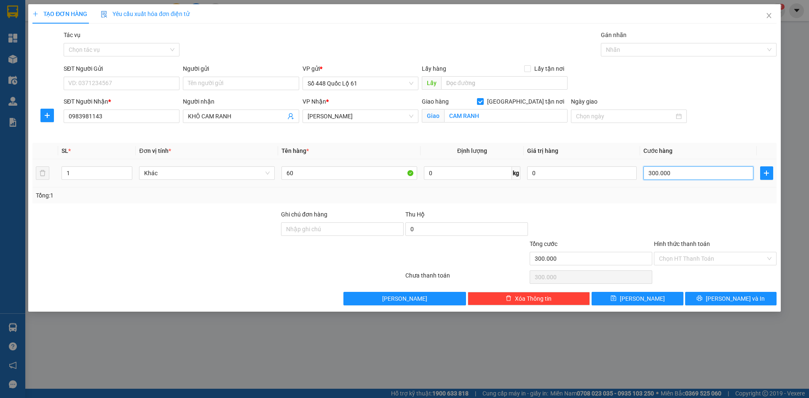
click at [690, 176] on input "300.000" at bounding box center [699, 173] width 110 height 13
click at [638, 294] on span "Lưu" at bounding box center [642, 298] width 45 height 9
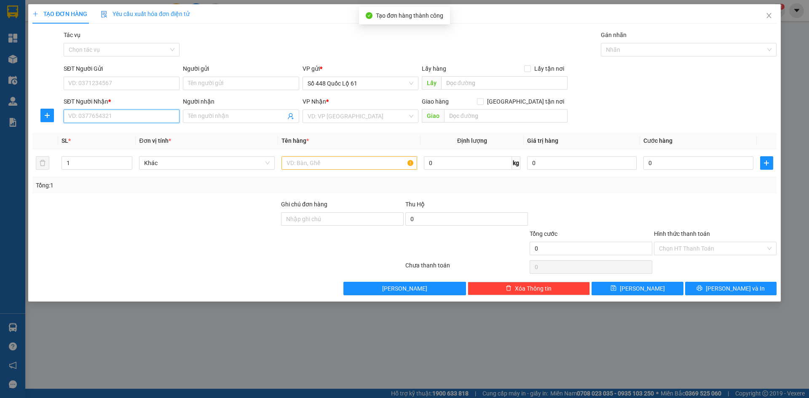
click at [126, 110] on input "SĐT Người Nhận *" at bounding box center [122, 116] width 116 height 13
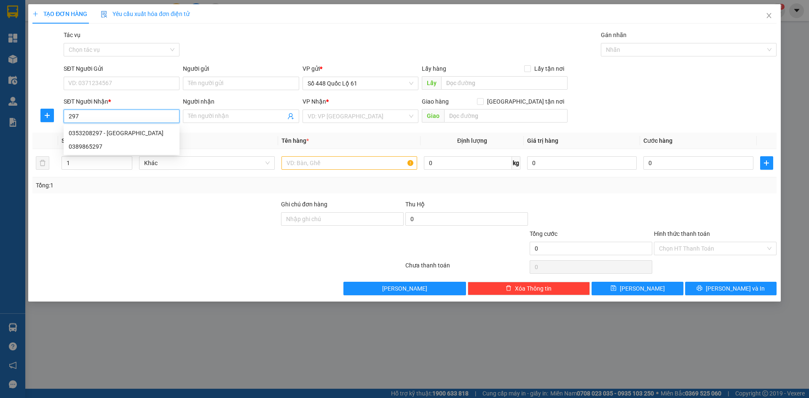
click at [119, 129] on div "0353208297 - THANH HÓA" at bounding box center [122, 133] width 106 height 9
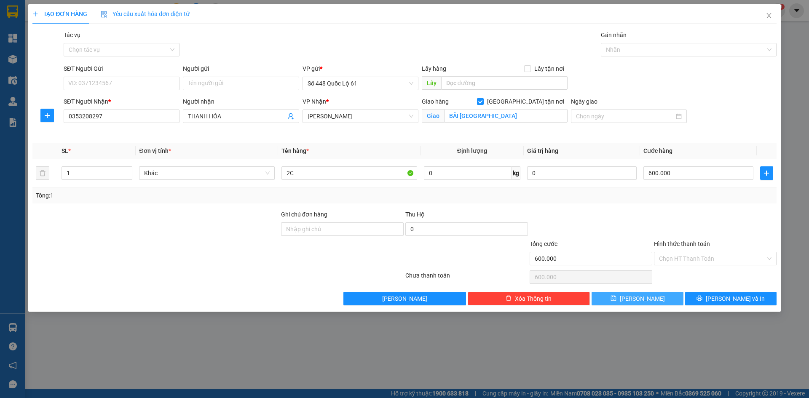
click at [619, 298] on button "Lưu" at bounding box center [637, 298] width 91 height 13
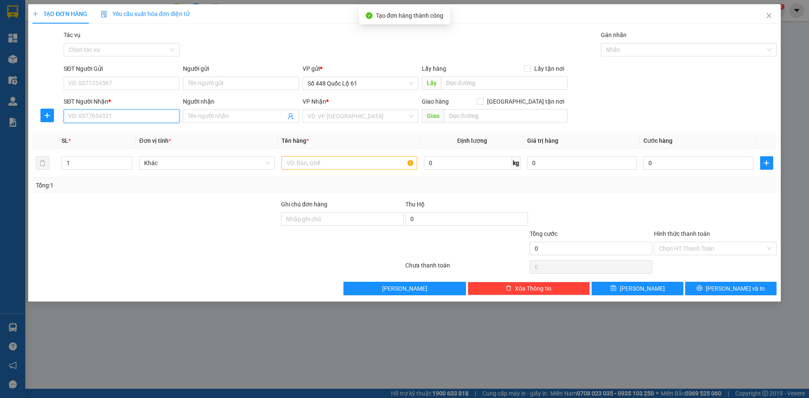
drag, startPoint x: 155, startPoint y: 115, endPoint x: 150, endPoint y: 115, distance: 4.7
click at [154, 115] on input "SĐT Người Nhận *" at bounding box center [122, 116] width 116 height 13
click at [129, 133] on div "0949717702 - THUỐC 4 NGHĨA" at bounding box center [122, 133] width 106 height 9
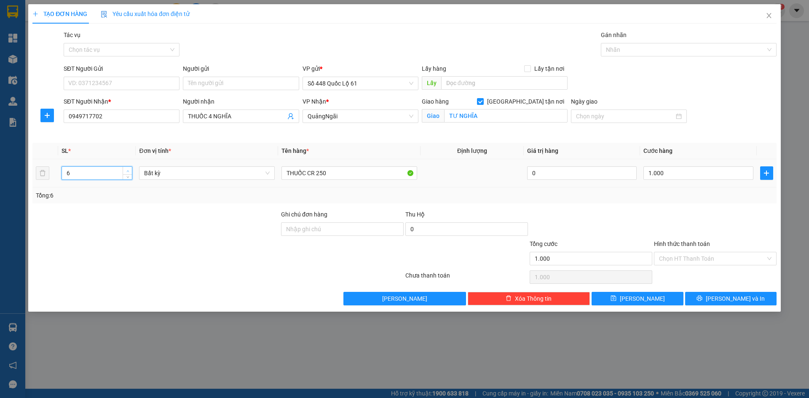
click at [129, 170] on icon "up" at bounding box center [127, 171] width 3 height 3
click at [339, 177] on input "THUỐC CR 250" at bounding box center [350, 173] width 136 height 13
drag, startPoint x: 712, startPoint y: 213, endPoint x: 700, endPoint y: 263, distance: 51.0
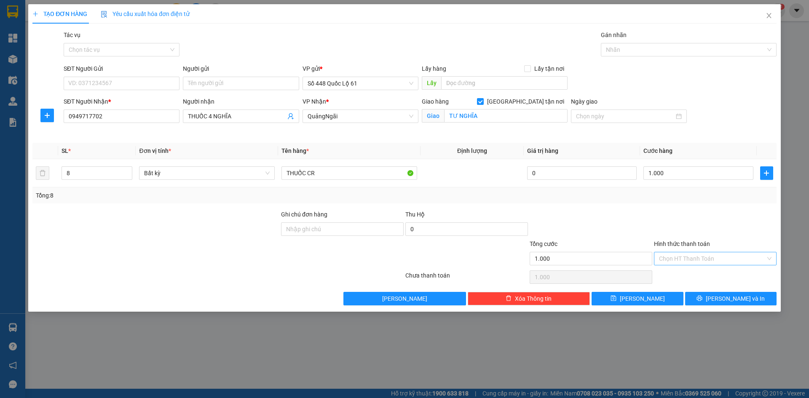
click at [709, 217] on div at bounding box center [715, 225] width 124 height 30
click at [700, 263] on input "Hình thức thanh toán" at bounding box center [712, 258] width 107 height 13
drag, startPoint x: 696, startPoint y: 275, endPoint x: 617, endPoint y: 293, distance: 80.8
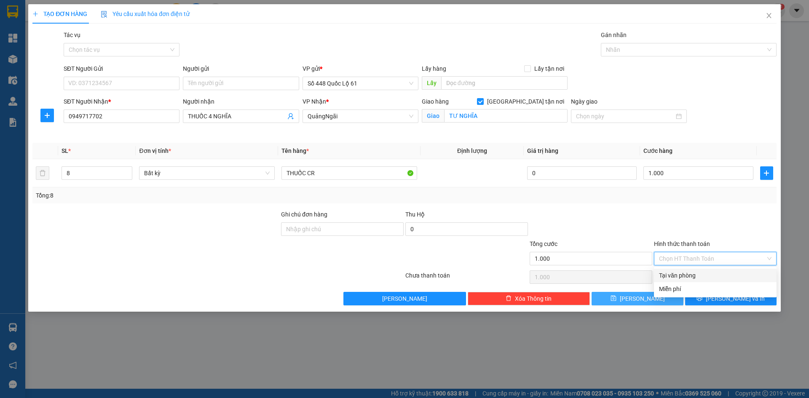
click at [695, 275] on div "Tại văn phòng" at bounding box center [715, 275] width 113 height 9
drag, startPoint x: 625, startPoint y: 298, endPoint x: 618, endPoint y: 298, distance: 6.8
click at [625, 298] on button "Lưu" at bounding box center [637, 298] width 91 height 13
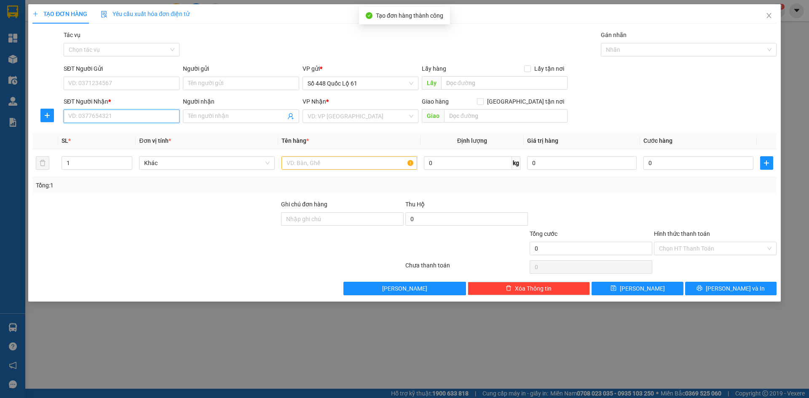
click at [123, 115] on input "SĐT Người Nhận *" at bounding box center [122, 116] width 116 height 13
drag, startPoint x: 118, startPoint y: 118, endPoint x: 0, endPoint y: 139, distance: 119.4
click at [0, 139] on div "TẠO ĐƠN HÀNG Yêu cầu xuất hóa đơn điện tử Transit Pickup Surcharge Ids Transit …" at bounding box center [404, 199] width 809 height 398
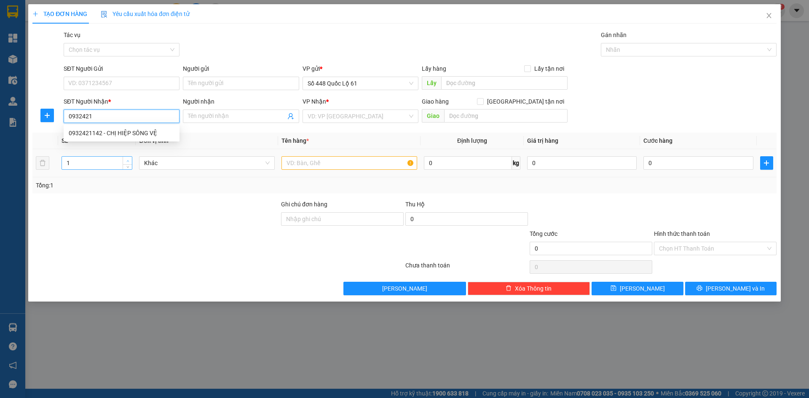
drag, startPoint x: 132, startPoint y: 133, endPoint x: 126, endPoint y: 171, distance: 38.9
click at [132, 134] on div "0932421142 - CHỊ HIỆP SÔNG VỆ" at bounding box center [122, 133] width 106 height 9
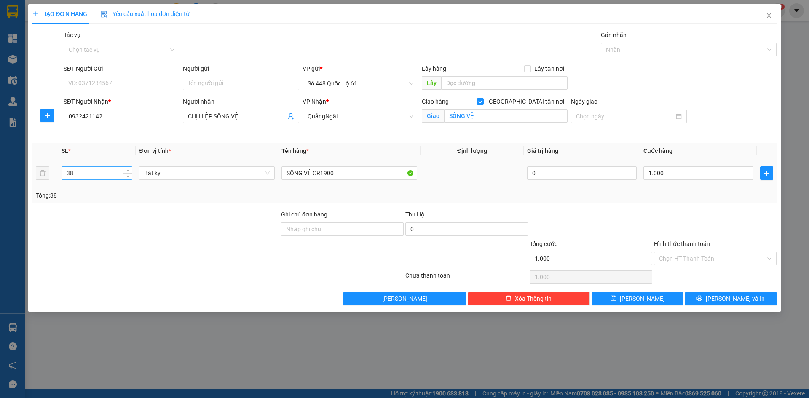
drag, startPoint x: 88, startPoint y: 180, endPoint x: 70, endPoint y: 173, distance: 19.3
click at [64, 172] on div "38" at bounding box center [97, 173] width 71 height 17
click at [220, 140] on div "Transit Pickup Surcharge Ids Transit Deliver Surcharge Ids Transit Deliver Surc…" at bounding box center [404, 167] width 744 height 275
drag, startPoint x: 96, startPoint y: 174, endPoint x: 0, endPoint y: 196, distance: 98.2
click at [0, 196] on div "TẠO ĐƠN HÀNG Yêu cầu xuất hóa đơn điện tử Transit Pickup Surcharge Ids Transit …" at bounding box center [404, 199] width 809 height 398
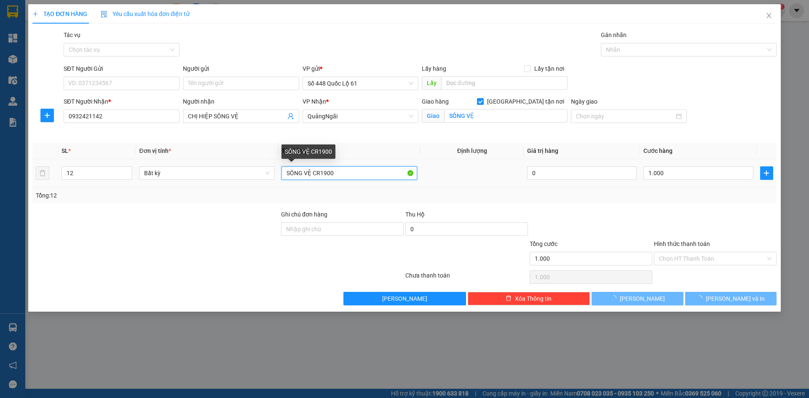
click at [360, 176] on input "SÔNG VỆ CR1900" at bounding box center [350, 173] width 136 height 13
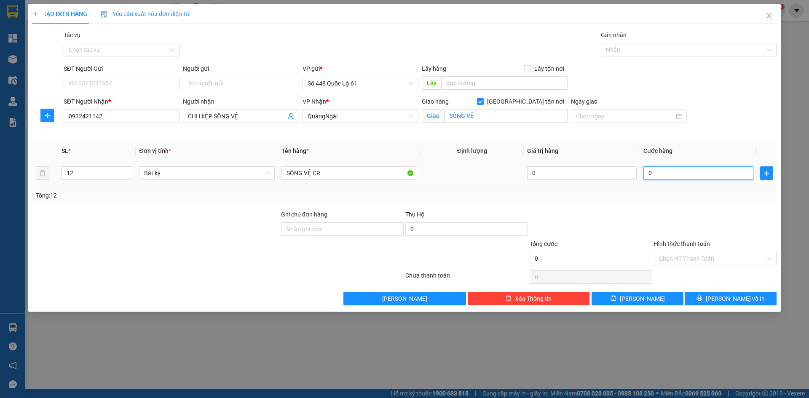
click at [700, 176] on input "0" at bounding box center [699, 173] width 110 height 13
drag, startPoint x: 701, startPoint y: 219, endPoint x: 702, endPoint y: 252, distance: 33.8
click at [701, 220] on div at bounding box center [715, 225] width 124 height 30
drag, startPoint x: 701, startPoint y: 258, endPoint x: 698, endPoint y: 269, distance: 12.2
click at [701, 260] on input "Hình thức thanh toán" at bounding box center [712, 258] width 107 height 13
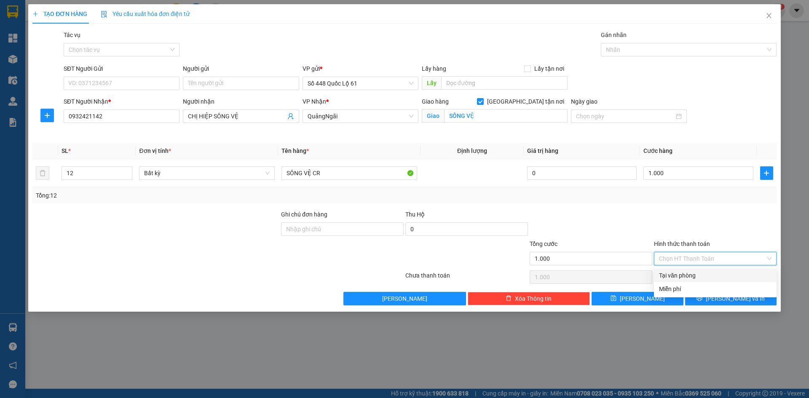
click at [698, 269] on div "Tại văn phòng" at bounding box center [715, 275] width 123 height 13
drag, startPoint x: 639, startPoint y: 295, endPoint x: 356, endPoint y: 209, distance: 295.5
click at [639, 295] on span "Lưu" at bounding box center [642, 298] width 45 height 9
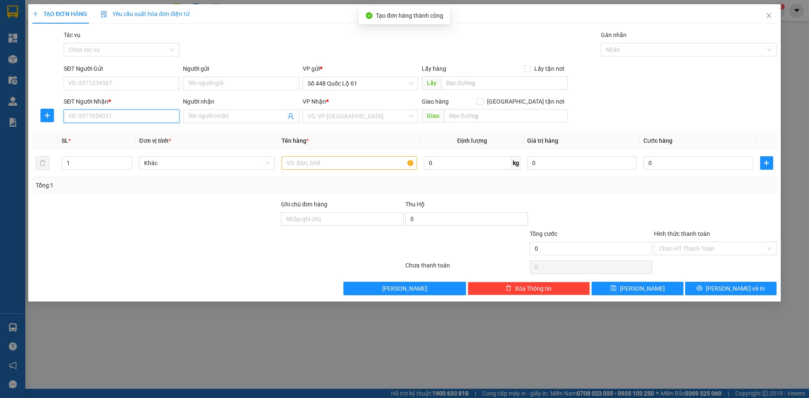
click at [141, 112] on input "SĐT Người Nhận *" at bounding box center [122, 116] width 116 height 13
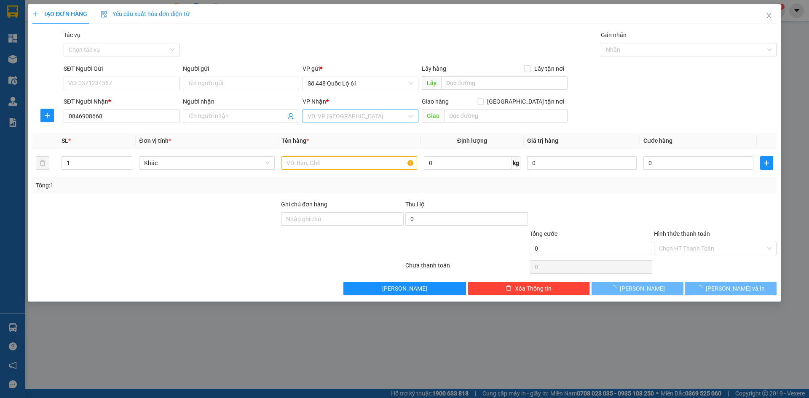
click at [354, 117] on input "search" at bounding box center [358, 116] width 100 height 13
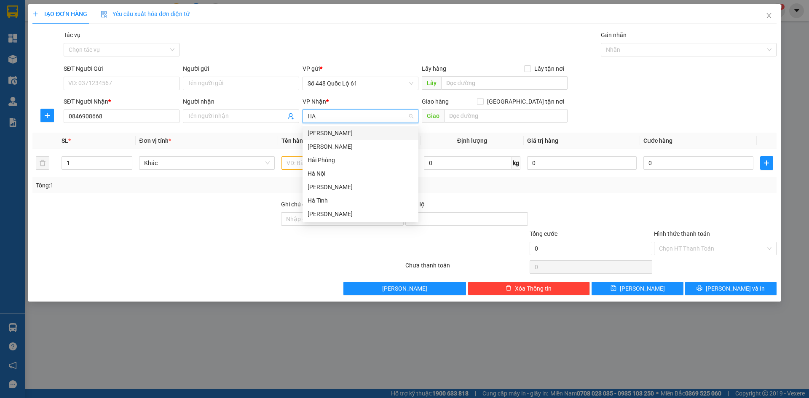
click at [336, 169] on div "Hà Nội" at bounding box center [361, 173] width 106 height 9
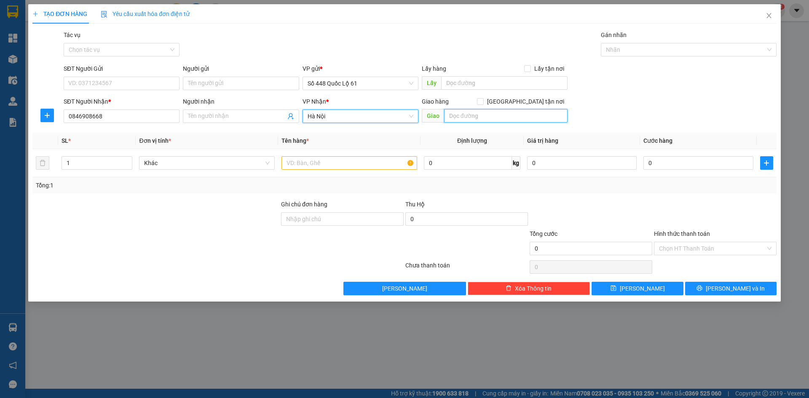
click at [483, 117] on input "text" at bounding box center [506, 115] width 124 height 13
click at [483, 101] on input "Giao tận nơi" at bounding box center [480, 101] width 6 height 6
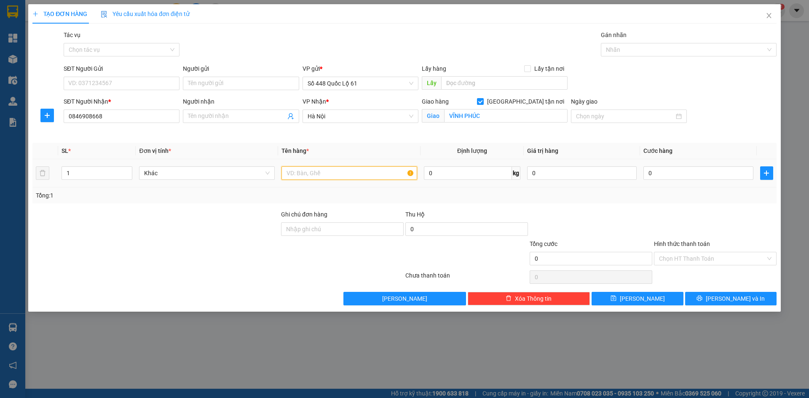
click at [347, 173] on input "text" at bounding box center [350, 173] width 136 height 13
click at [481, 231] on input "0" at bounding box center [467, 229] width 123 height 13
drag, startPoint x: 121, startPoint y: 113, endPoint x: 0, endPoint y: 91, distance: 122.9
click at [0, 86] on div "TẠO ĐƠN HÀNG Yêu cầu xuất hóa đơn điện tử Transit Pickup Surcharge Ids Transit …" at bounding box center [404, 199] width 809 height 398
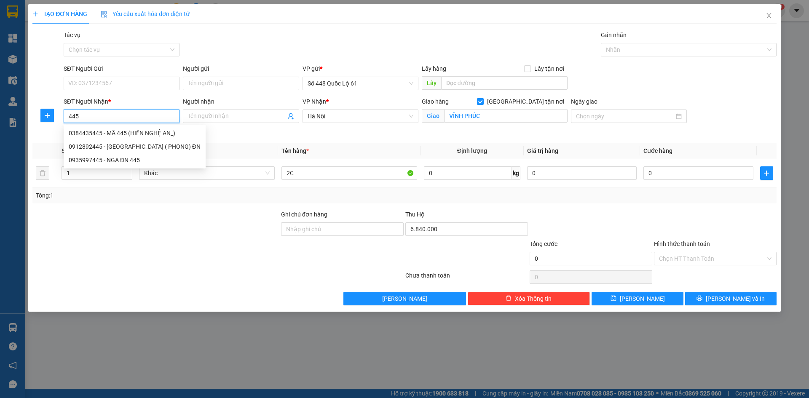
click at [118, 145] on div "0912892445 - LỘC ( PHONG) ĐN" at bounding box center [135, 146] width 132 height 9
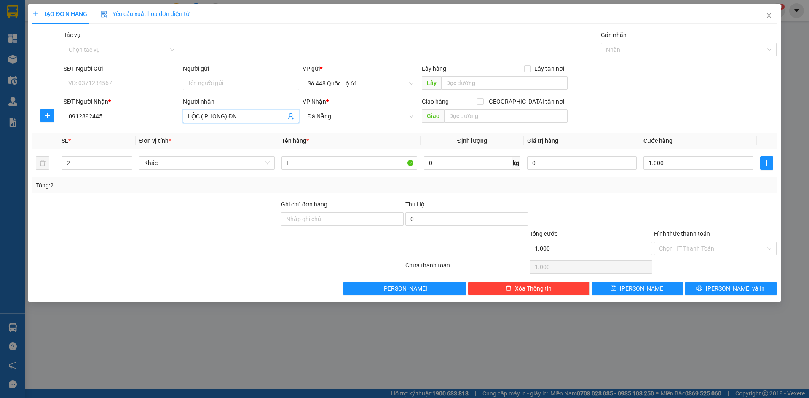
drag, startPoint x: 199, startPoint y: 118, endPoint x: 111, endPoint y: 113, distance: 87.4
click at [112, 111] on div "SĐT Người Nhận * 0912892445 Người nhận LỘC ( PHONG) ĐN LỘC ( PHONG) ĐN VP Nhận …" at bounding box center [420, 112] width 717 height 30
click at [128, 160] on icon "up" at bounding box center [127, 161] width 3 height 3
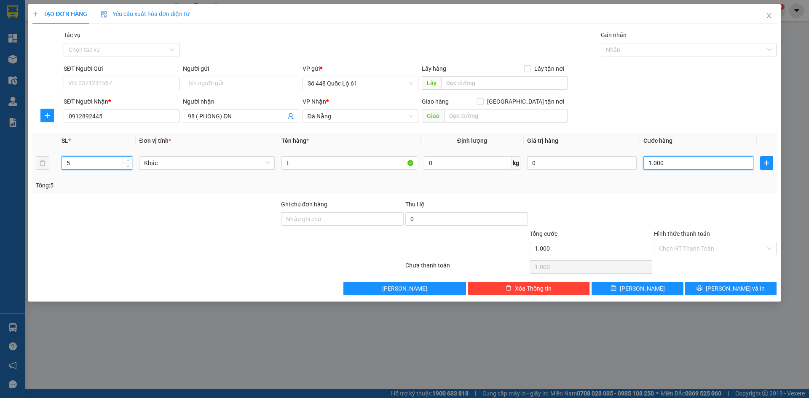
click at [690, 166] on input "1.000" at bounding box center [699, 162] width 110 height 13
click at [654, 197] on div "Transit Pickup Surcharge Ids Transit Deliver Surcharge Ids Transit Deliver Surc…" at bounding box center [404, 162] width 744 height 265
drag, startPoint x: 669, startPoint y: 241, endPoint x: 673, endPoint y: 263, distance: 22.6
click at [670, 243] on div "Hình thức thanh toán Chọn HT Thanh Toán" at bounding box center [715, 244] width 123 height 30
click at [677, 250] on input "Hình thức thanh toán" at bounding box center [712, 248] width 107 height 13
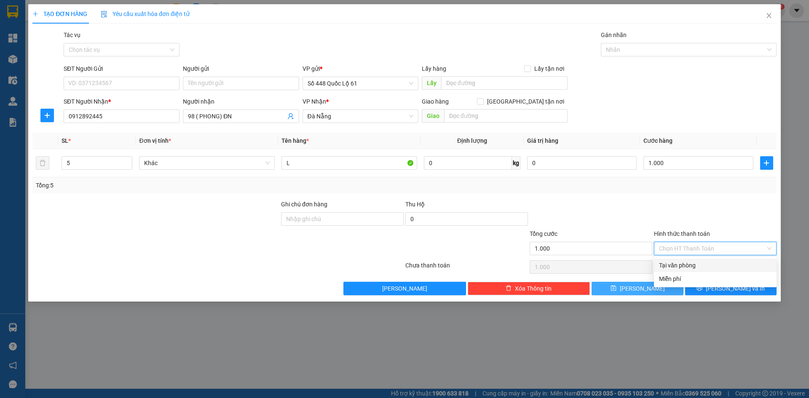
drag, startPoint x: 679, startPoint y: 263, endPoint x: 662, endPoint y: 289, distance: 31.1
click at [679, 265] on div "Tại văn phòng" at bounding box center [715, 265] width 113 height 9
drag, startPoint x: 660, startPoint y: 290, endPoint x: 247, endPoint y: 183, distance: 426.3
click at [654, 290] on button "Lưu" at bounding box center [637, 288] width 91 height 13
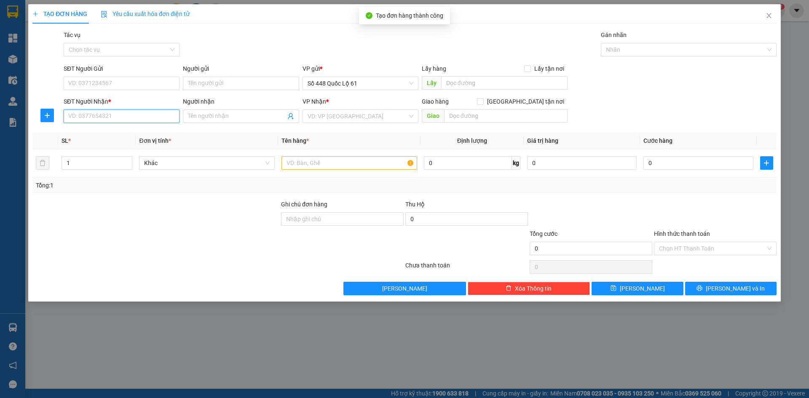
click at [141, 116] on input "SĐT Người Nhận *" at bounding box center [122, 116] width 116 height 13
drag, startPoint x: 136, startPoint y: 132, endPoint x: 142, endPoint y: 132, distance: 6.3
click at [137, 132] on div "0975944461 - SƠN ĐN 0886908268 NGÂN" at bounding box center [125, 133] width 113 height 9
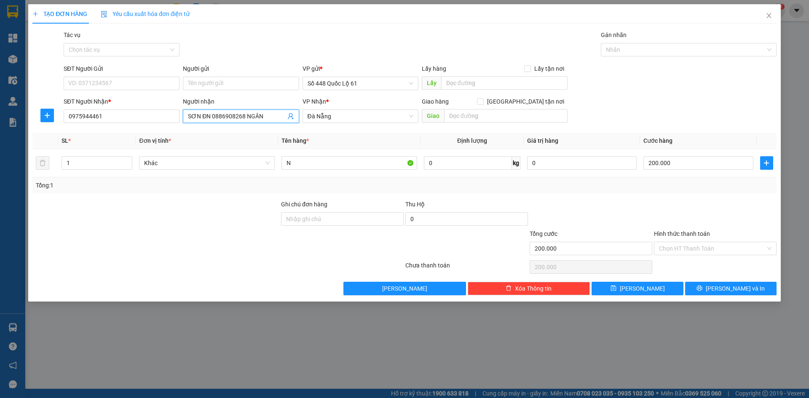
drag, startPoint x: 201, startPoint y: 117, endPoint x: 151, endPoint y: 133, distance: 53.2
click at [151, 133] on div "Transit Pickup Surcharge Ids Transit Deliver Surcharge Ids Transit Deliver Surc…" at bounding box center [404, 162] width 744 height 265
click at [655, 159] on input "200.000" at bounding box center [699, 162] width 110 height 13
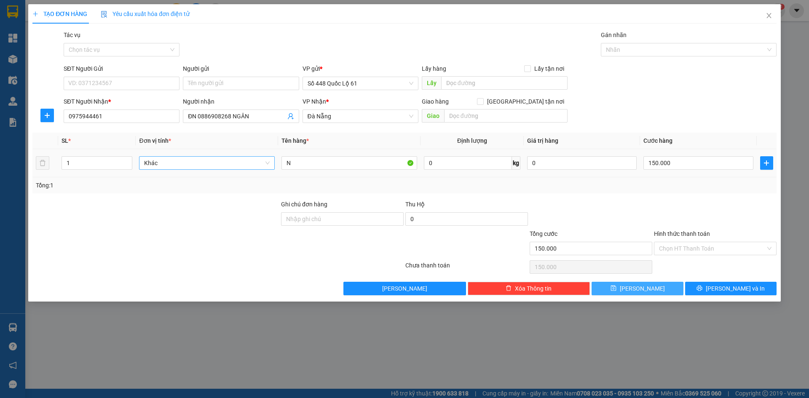
drag, startPoint x: 654, startPoint y: 288, endPoint x: 185, endPoint y: 156, distance: 487.2
click at [651, 287] on button "Lưu" at bounding box center [637, 288] width 91 height 13
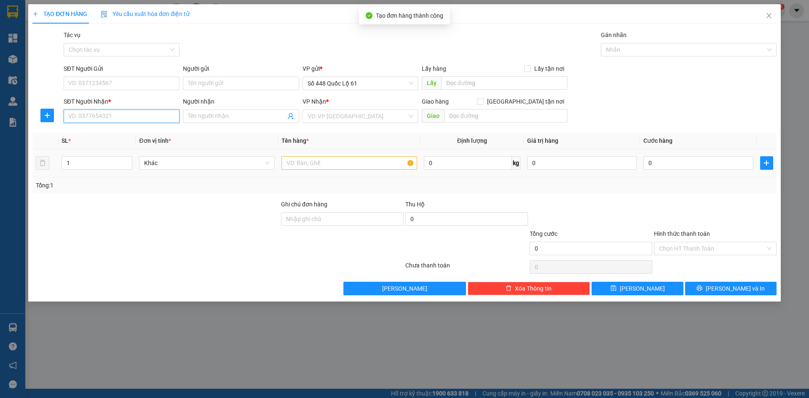
click at [122, 116] on input "SĐT Người Nhận *" at bounding box center [122, 116] width 116 height 13
click at [216, 110] on span at bounding box center [241, 116] width 116 height 13
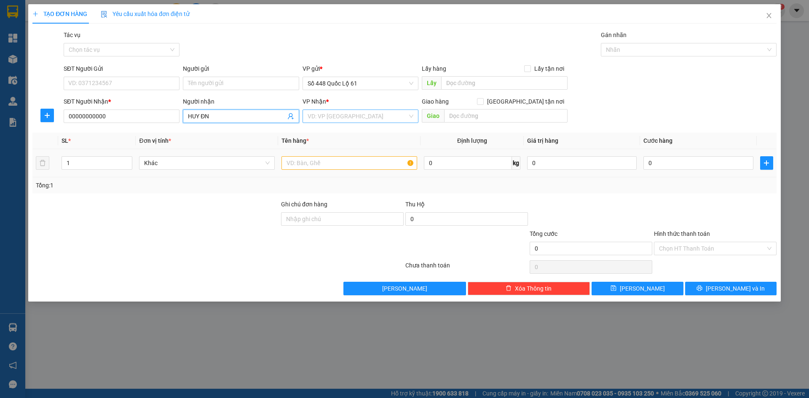
click at [355, 117] on input "search" at bounding box center [358, 116] width 100 height 13
click at [297, 164] on input "text" at bounding box center [350, 162] width 136 height 13
drag, startPoint x: 51, startPoint y: 176, endPoint x: 0, endPoint y: 177, distance: 51.0
click at [0, 177] on div "TẠO ĐƠN HÀNG Yêu cầu xuất hóa đơn điện tử Transit Pickup Surcharge Ids Transit …" at bounding box center [404, 199] width 809 height 398
drag, startPoint x: 686, startPoint y: 154, endPoint x: 686, endPoint y: 169, distance: 15.6
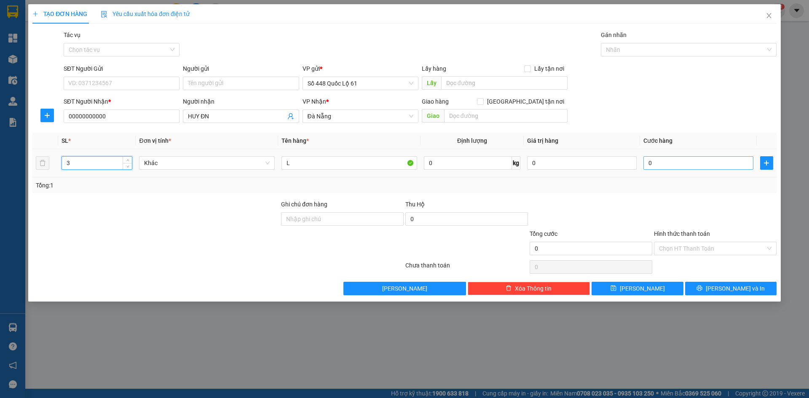
click at [686, 160] on td "0" at bounding box center [698, 163] width 116 height 28
click at [686, 168] on input "0" at bounding box center [699, 162] width 110 height 13
drag, startPoint x: 669, startPoint y: 258, endPoint x: 672, endPoint y: 250, distance: 9.5
click at [669, 257] on div "Transit Pickup Surcharge Ids Transit Deliver Surcharge Ids Transit Deliver Surc…" at bounding box center [404, 162] width 744 height 265
drag, startPoint x: 672, startPoint y: 250, endPoint x: 677, endPoint y: 261, distance: 12.5
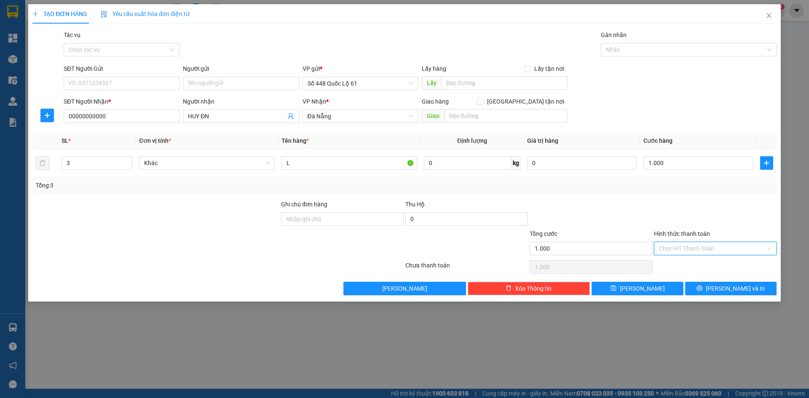
click at [673, 252] on input "Hình thức thanh toán" at bounding box center [712, 248] width 107 height 13
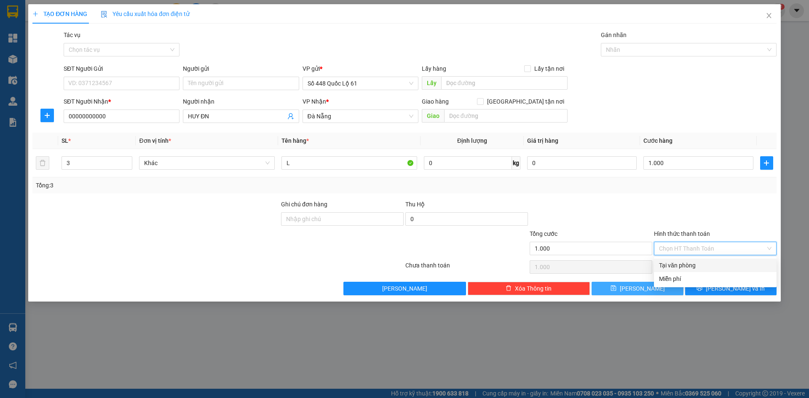
drag, startPoint x: 675, startPoint y: 265, endPoint x: 650, endPoint y: 283, distance: 31.1
click at [674, 266] on div "Tại văn phòng" at bounding box center [715, 265] width 113 height 9
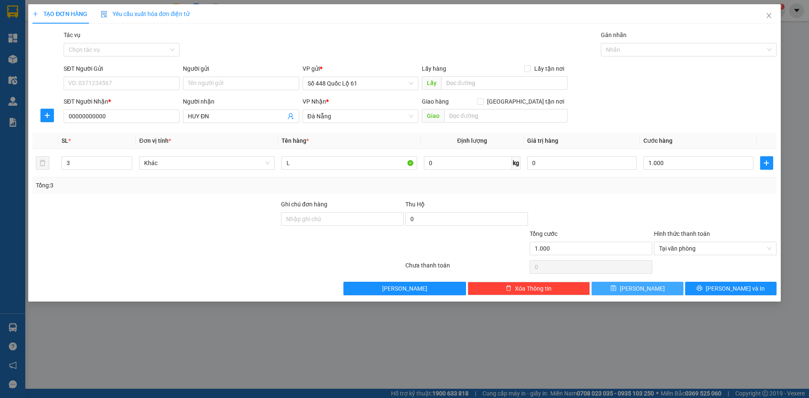
drag, startPoint x: 637, startPoint y: 287, endPoint x: 134, endPoint y: 132, distance: 526.5
click at [637, 287] on button "Lưu" at bounding box center [637, 288] width 91 height 13
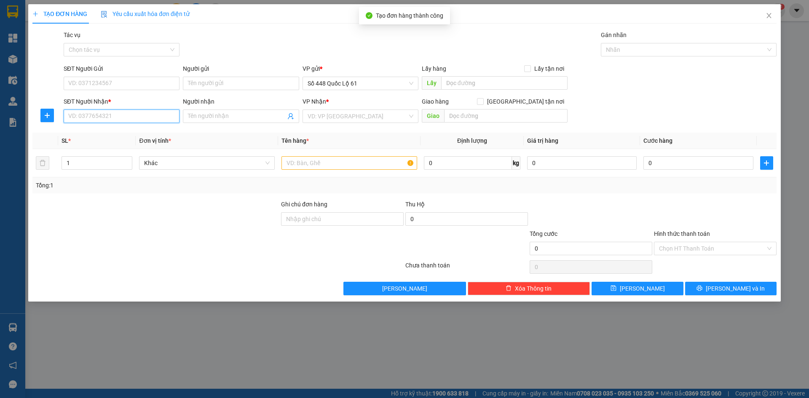
click at [115, 119] on input "SĐT Người Nhận *" at bounding box center [122, 116] width 116 height 13
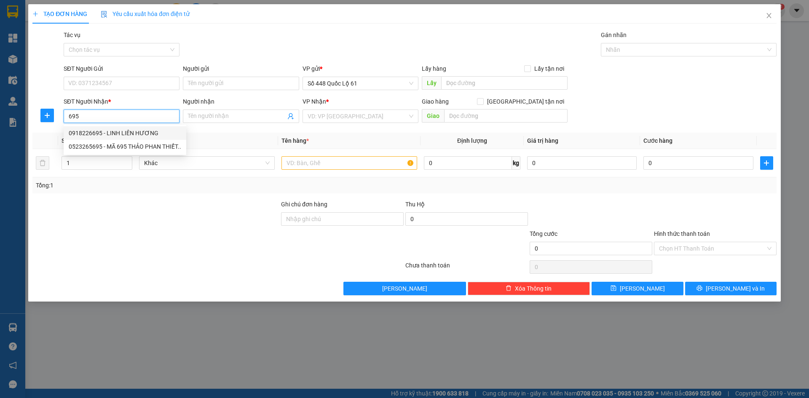
click at [119, 135] on div "0918226695 - LINH LIÊN HƯƠNG" at bounding box center [125, 133] width 113 height 9
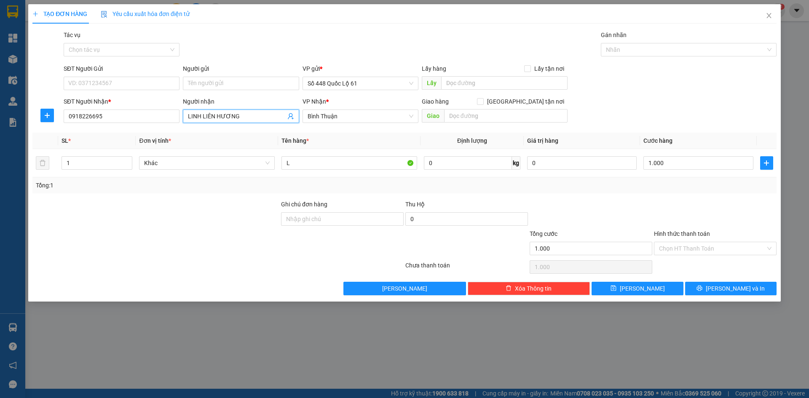
drag, startPoint x: 245, startPoint y: 114, endPoint x: 204, endPoint y: 124, distance: 42.3
click at [204, 123] on div "Người nhận LINH LIÊN HƯƠNG LINH LIÊN HƯƠNG" at bounding box center [241, 112] width 116 height 30
click at [366, 119] on span "Bình Thuận" at bounding box center [361, 116] width 106 height 13
click at [306, 167] on input "L" at bounding box center [350, 162] width 136 height 13
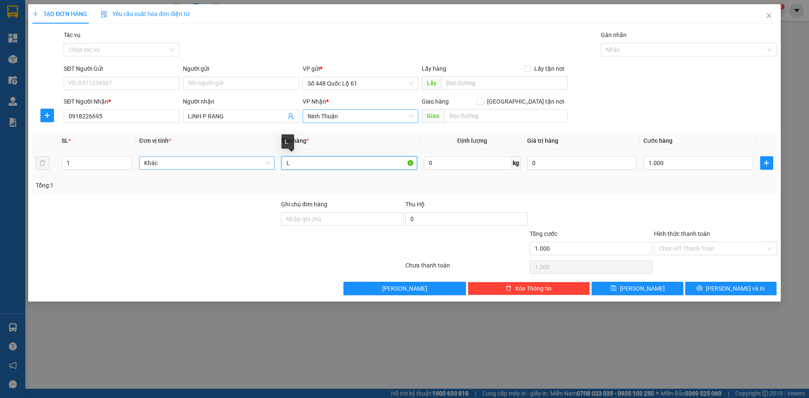
drag, startPoint x: 292, startPoint y: 165, endPoint x: 247, endPoint y: 165, distance: 45.1
click at [244, 167] on tr "1 Khác L 0 kg 0 1.000" at bounding box center [404, 163] width 744 height 28
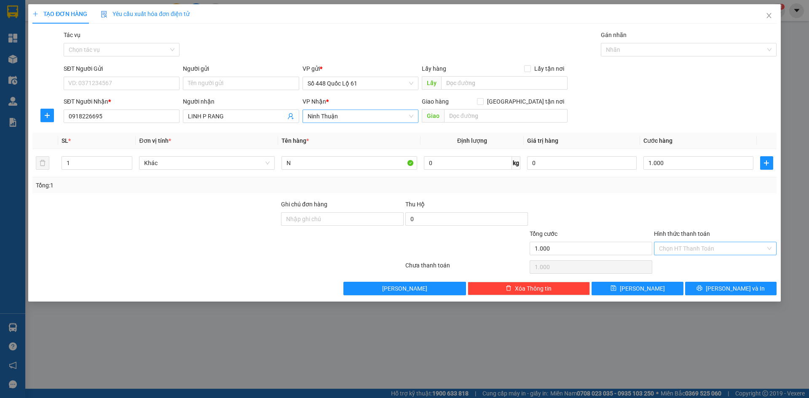
click at [686, 252] on input "Hình thức thanh toán" at bounding box center [712, 248] width 107 height 13
click at [690, 264] on div "Tại văn phòng" at bounding box center [715, 265] width 113 height 9
click at [673, 280] on div "Transit Pickup Surcharge Ids Transit Deliver Surcharge Ids Transit Deliver Surc…" at bounding box center [404, 162] width 744 height 265
click at [650, 295] on button "Lưu" at bounding box center [637, 288] width 91 height 13
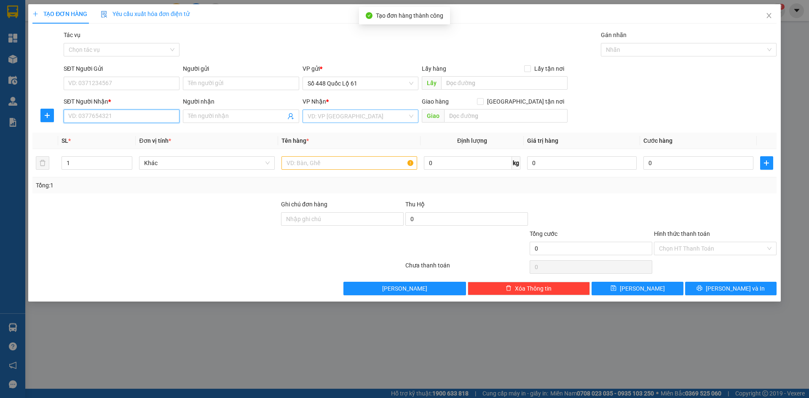
click at [145, 119] on input "SĐT Người Nhận *" at bounding box center [122, 116] width 116 height 13
click at [213, 119] on input "Người nhận" at bounding box center [236, 116] width 97 height 9
click at [378, 120] on input "search" at bounding box center [358, 116] width 100 height 13
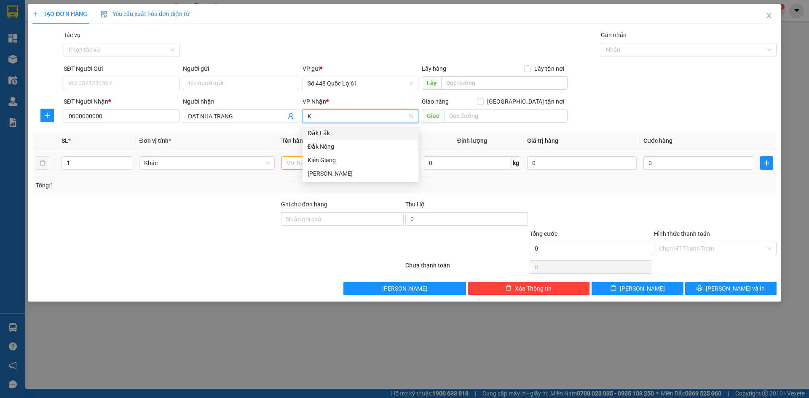
click at [373, 175] on div "[PERSON_NAME]" at bounding box center [361, 173] width 106 height 9
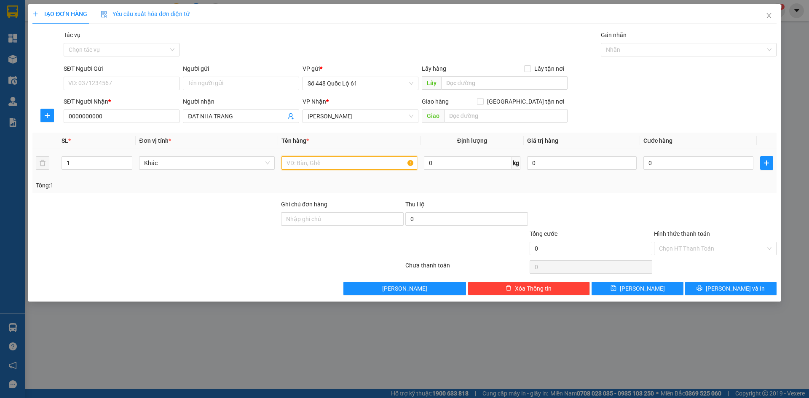
click at [291, 161] on input "text" at bounding box center [350, 162] width 136 height 13
click at [126, 160] on icon "up" at bounding box center [127, 161] width 3 height 3
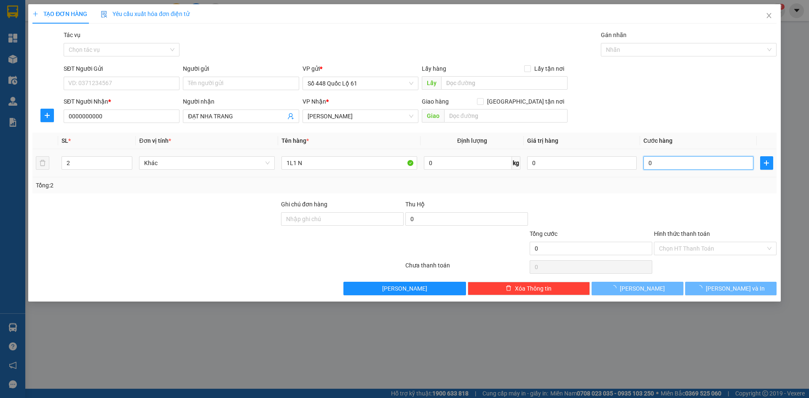
drag, startPoint x: 682, startPoint y: 162, endPoint x: 667, endPoint y: 204, distance: 44.5
click at [681, 162] on input "0" at bounding box center [699, 162] width 110 height 13
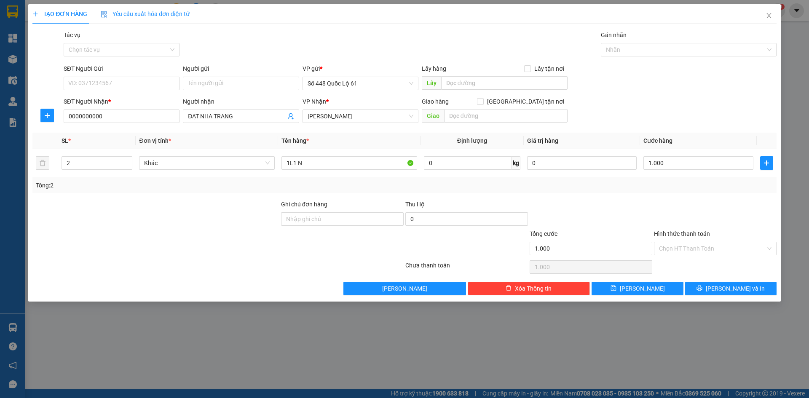
drag, startPoint x: 667, startPoint y: 204, endPoint x: 674, endPoint y: 236, distance: 32.3
click at [667, 207] on div at bounding box center [715, 215] width 124 height 30
click at [680, 253] on input "Hình thức thanh toán" at bounding box center [712, 248] width 107 height 13
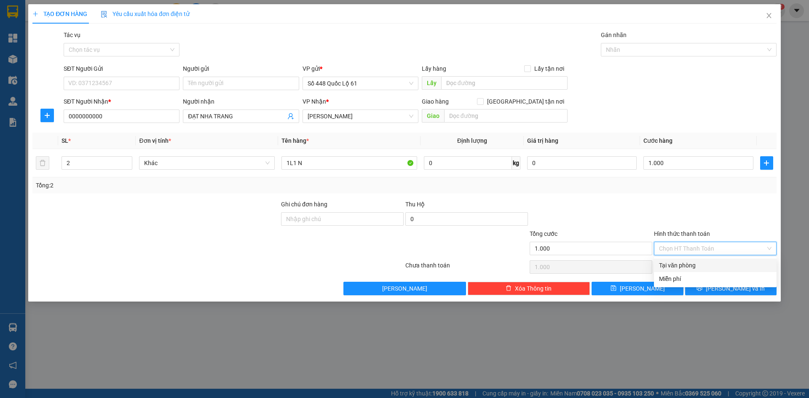
drag, startPoint x: 682, startPoint y: 261, endPoint x: 663, endPoint y: 280, distance: 25.9
click at [682, 262] on div "Tại văn phòng" at bounding box center [715, 265] width 113 height 9
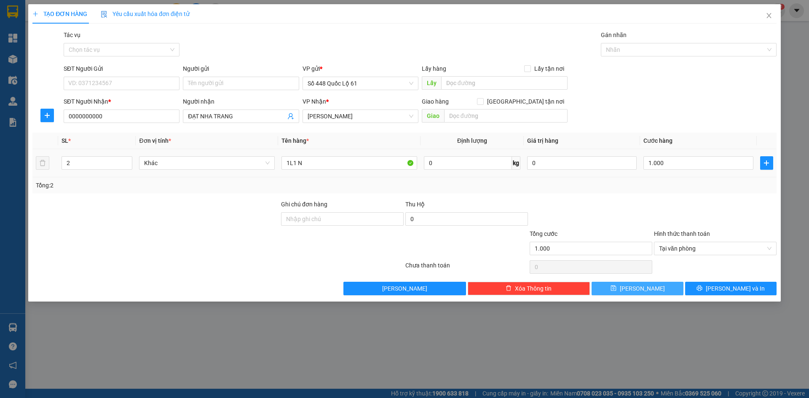
drag, startPoint x: 646, startPoint y: 286, endPoint x: 275, endPoint y: 170, distance: 388.2
click at [645, 285] on span "Lưu" at bounding box center [642, 288] width 45 height 9
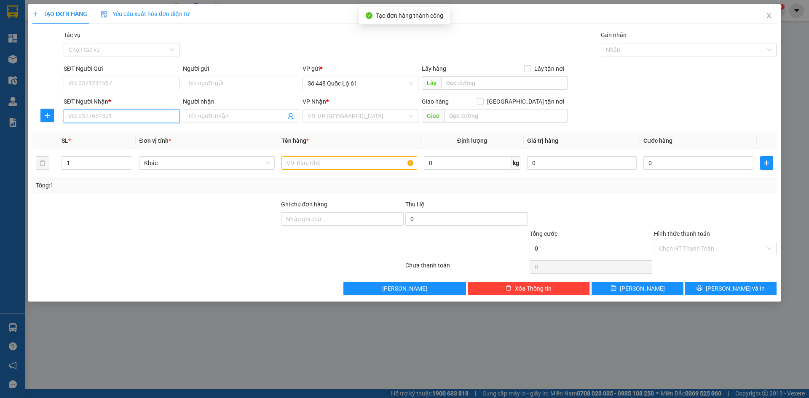
click at [162, 118] on input "SĐT Người Nhận *" at bounding box center [122, 116] width 116 height 13
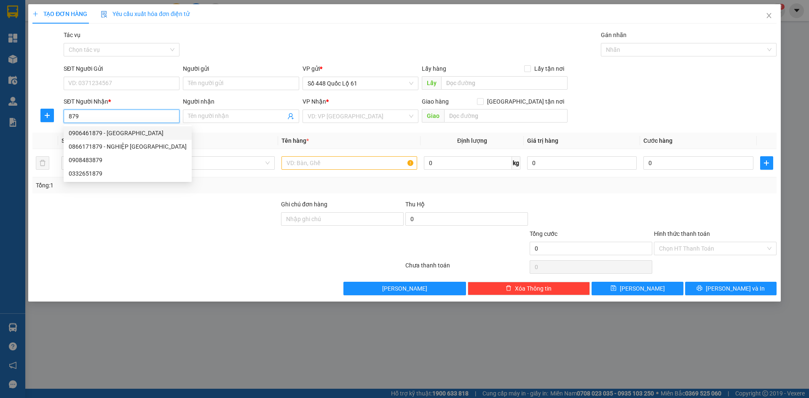
drag, startPoint x: 137, startPoint y: 128, endPoint x: 134, endPoint y: 137, distance: 9.6
click at [136, 129] on div "0906461879 - YẾN T KỲ" at bounding box center [128, 132] width 128 height 13
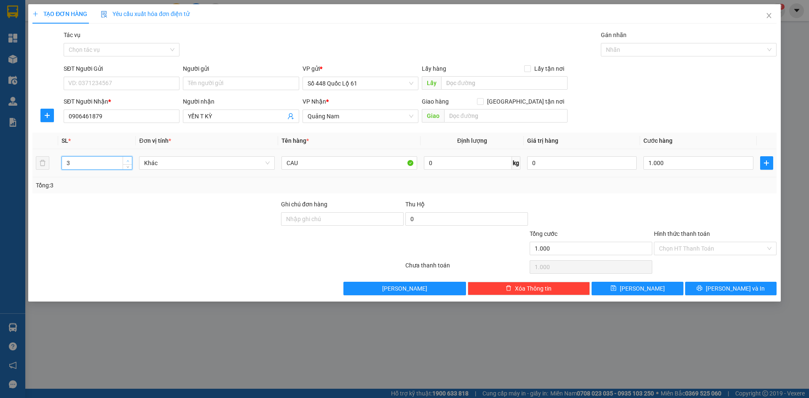
click at [127, 159] on span "up" at bounding box center [127, 160] width 5 height 5
click at [694, 169] on input "1.000" at bounding box center [699, 162] width 110 height 13
click at [676, 256] on div "Hình thức thanh toán Chọn HT Thanh Toán" at bounding box center [715, 244] width 123 height 30
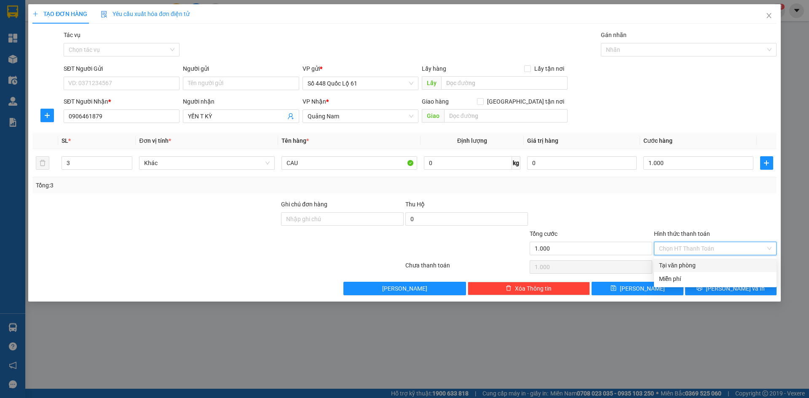
click at [690, 267] on div "Tại văn phòng" at bounding box center [715, 265] width 113 height 9
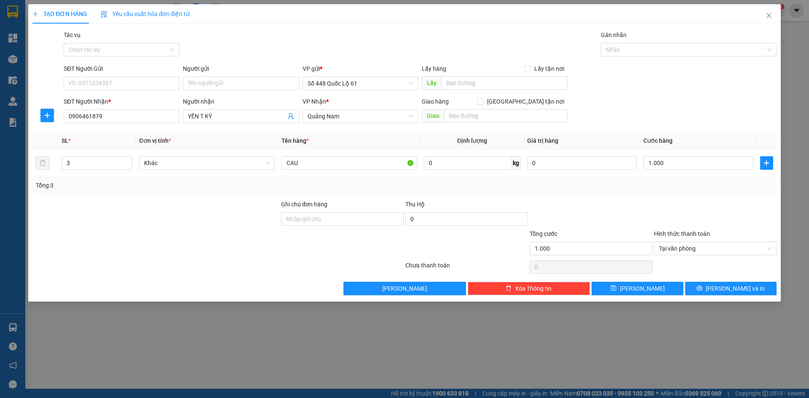
drag, startPoint x: 604, startPoint y: 275, endPoint x: 554, endPoint y: 258, distance: 52.7
click at [603, 274] on div "0" at bounding box center [591, 267] width 123 height 17
click at [639, 283] on button "Lưu" at bounding box center [637, 288] width 91 height 13
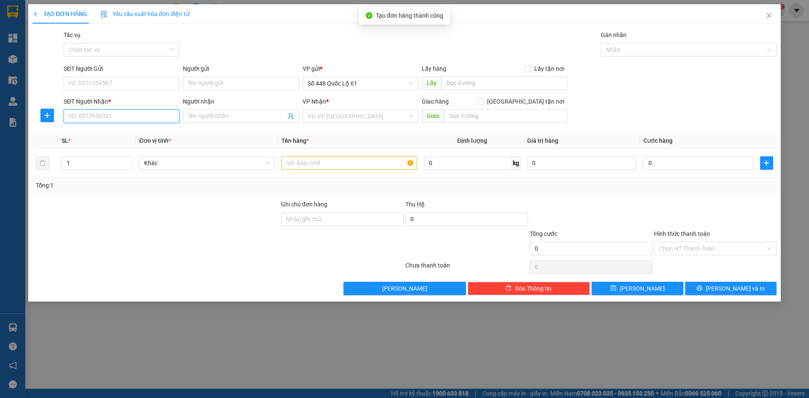
click at [145, 117] on input "SĐT Người Nhận *" at bounding box center [122, 116] width 116 height 13
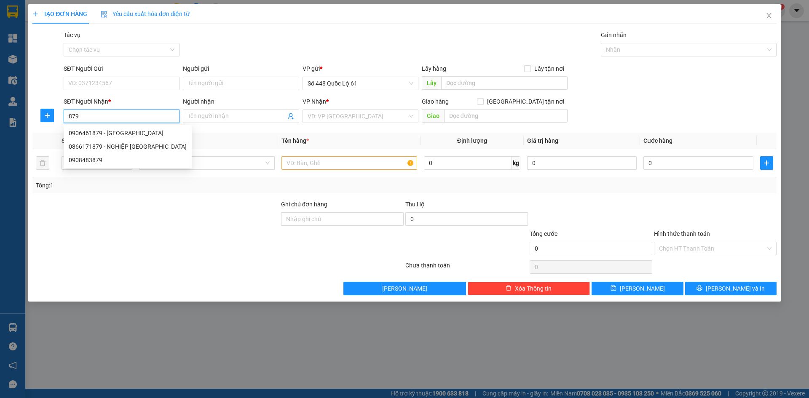
click at [139, 130] on div "0906461879 - YẾN T KỲ" at bounding box center [128, 133] width 118 height 9
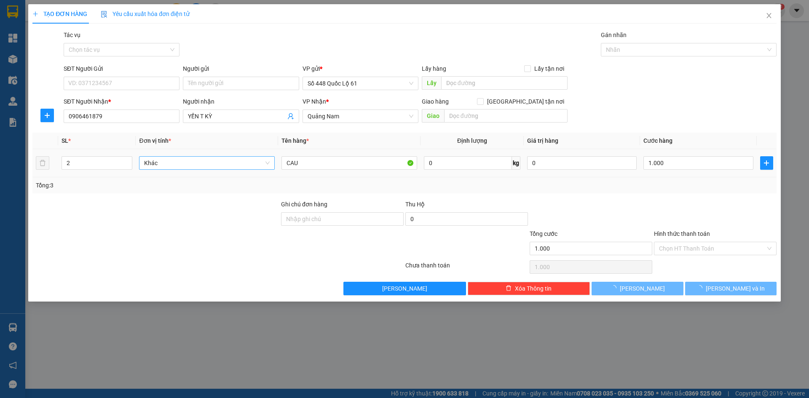
drag, startPoint x: 129, startPoint y: 166, endPoint x: 161, endPoint y: 165, distance: 32.5
click at [129, 166] on icon "down" at bounding box center [127, 166] width 3 height 3
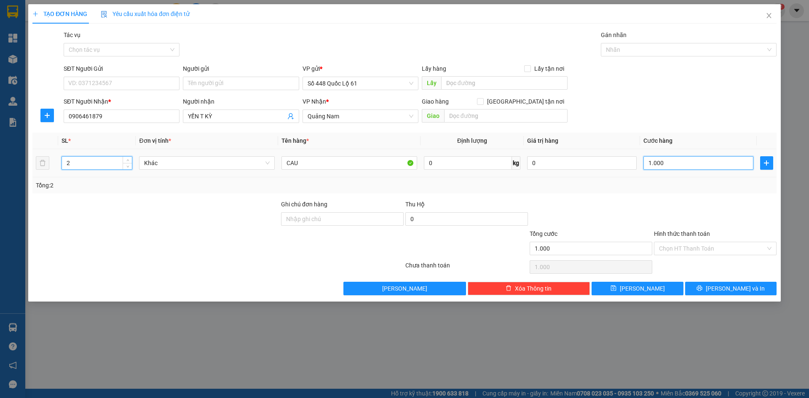
drag, startPoint x: 679, startPoint y: 160, endPoint x: 681, endPoint y: 180, distance: 19.9
click at [679, 161] on input "1.000" at bounding box center [699, 162] width 110 height 13
click at [681, 181] on div "Tổng: 2" at bounding box center [404, 185] width 744 height 16
click at [662, 172] on td "10.000" at bounding box center [698, 163] width 116 height 28
drag, startPoint x: 668, startPoint y: 158, endPoint x: 670, endPoint y: 186, distance: 28.3
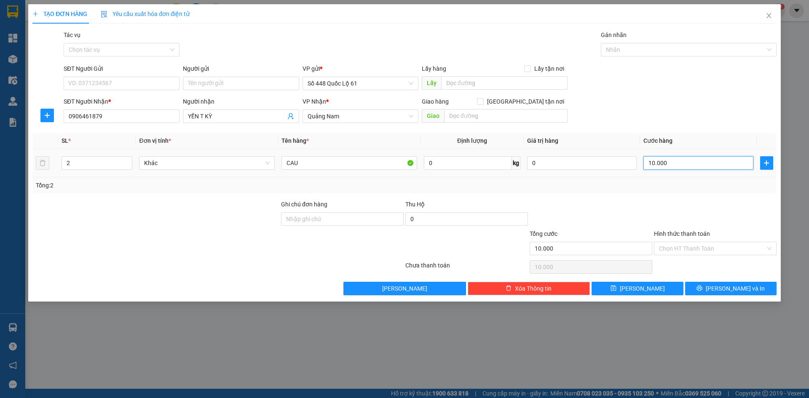
click at [668, 162] on input "10.000" at bounding box center [699, 162] width 110 height 13
drag, startPoint x: 672, startPoint y: 193, endPoint x: 672, endPoint y: 199, distance: 5.5
click at [672, 196] on div "Transit Pickup Surcharge Ids Transit Deliver Surcharge Ids Transit Deliver Surc…" at bounding box center [404, 162] width 744 height 265
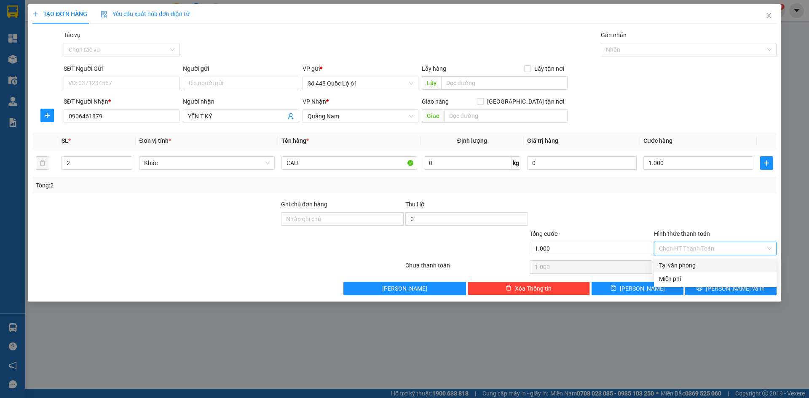
drag, startPoint x: 672, startPoint y: 247, endPoint x: 681, endPoint y: 270, distance: 25.2
click at [673, 249] on input "Hình thức thanh toán" at bounding box center [712, 248] width 107 height 13
click at [682, 266] on div "Tại văn phòng" at bounding box center [715, 265] width 113 height 9
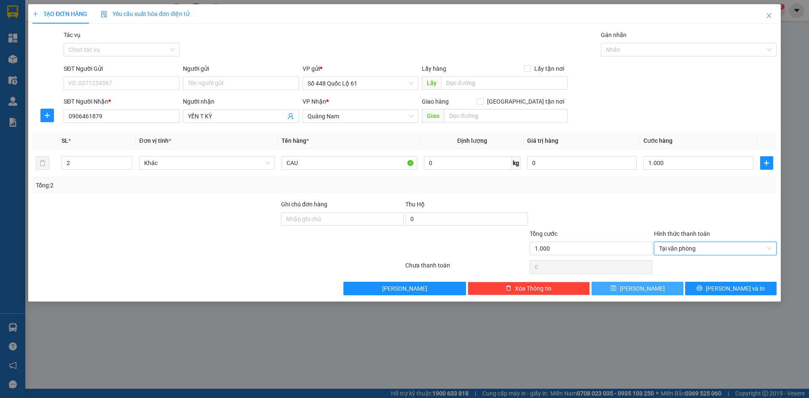
click at [638, 291] on span "Lưu" at bounding box center [642, 288] width 45 height 9
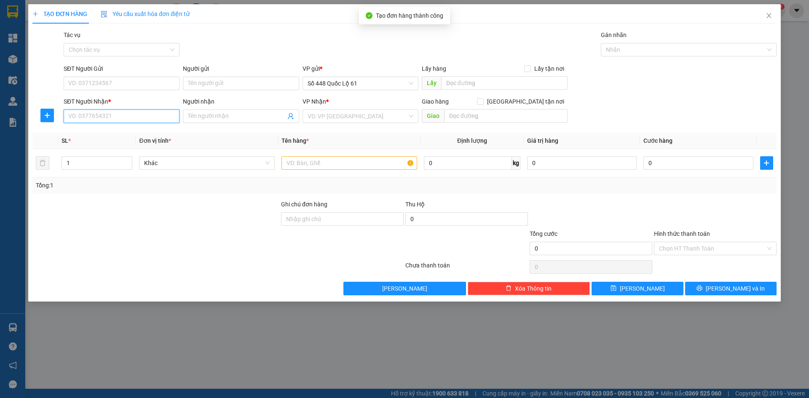
click at [112, 116] on input "SĐT Người Nhận *" at bounding box center [122, 116] width 116 height 13
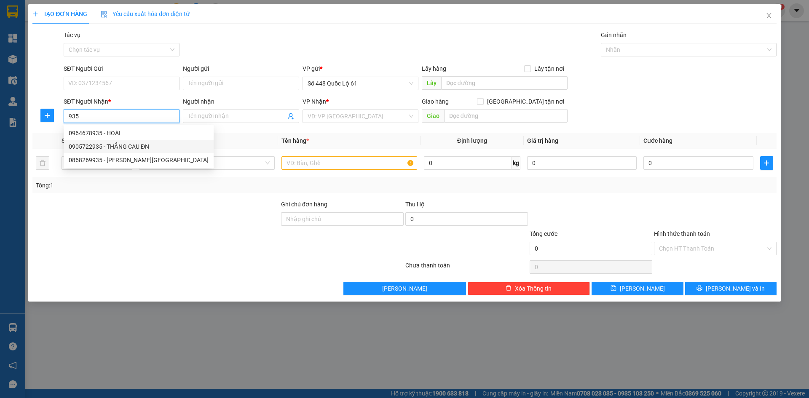
click at [121, 144] on div "0905722935 - THẮNG CAU ĐN" at bounding box center [139, 146] width 140 height 9
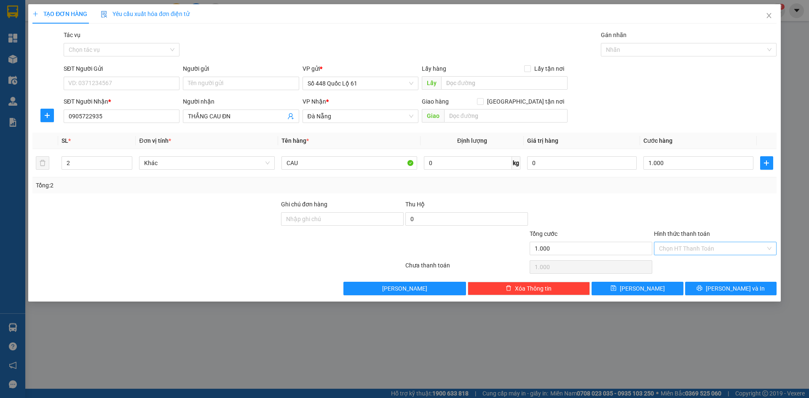
drag, startPoint x: 683, startPoint y: 247, endPoint x: 687, endPoint y: 263, distance: 16.5
click at [684, 247] on input "Hình thức thanh toán" at bounding box center [712, 248] width 107 height 13
click at [687, 263] on div "Tại văn phòng" at bounding box center [715, 265] width 113 height 9
drag, startPoint x: 644, startPoint y: 291, endPoint x: 433, endPoint y: 212, distance: 224.9
click at [643, 291] on span "Lưu" at bounding box center [642, 288] width 45 height 9
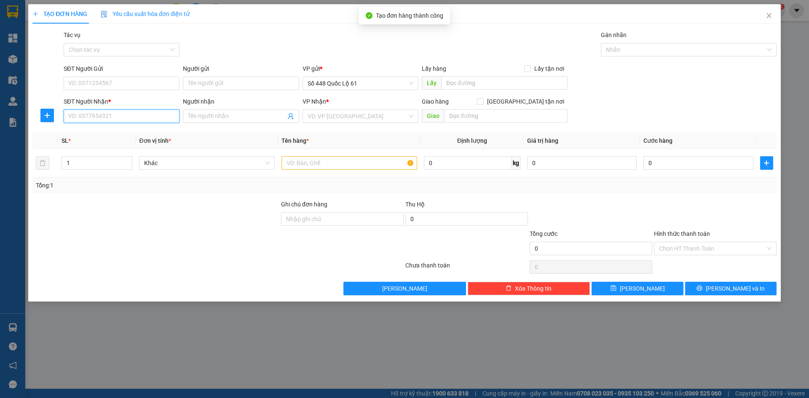
click at [137, 113] on input "SĐT Người Nhận *" at bounding box center [122, 116] width 116 height 13
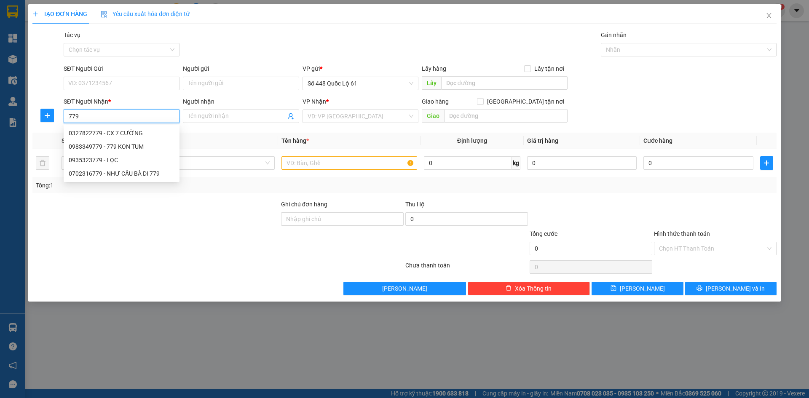
click at [126, 158] on div "0935323779 - LỌC" at bounding box center [122, 160] width 106 height 9
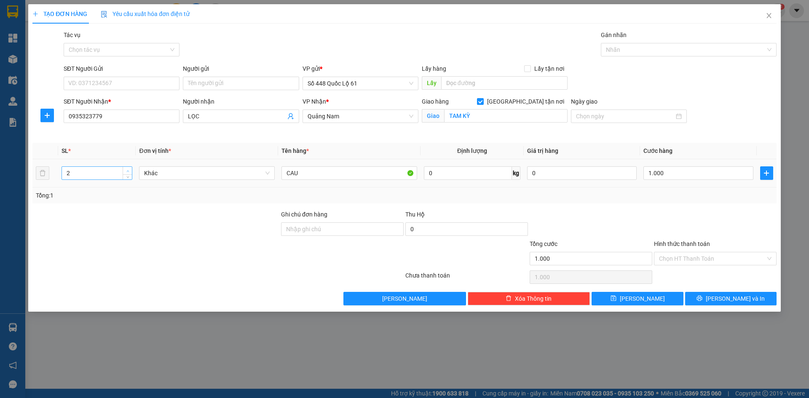
click at [129, 169] on span "up" at bounding box center [127, 171] width 5 height 5
drag, startPoint x: 693, startPoint y: 176, endPoint x: 685, endPoint y: 228, distance: 51.9
click at [693, 177] on input "1.000" at bounding box center [699, 173] width 110 height 13
drag, startPoint x: 685, startPoint y: 228, endPoint x: 679, endPoint y: 227, distance: 6.3
click at [681, 228] on div at bounding box center [715, 225] width 124 height 30
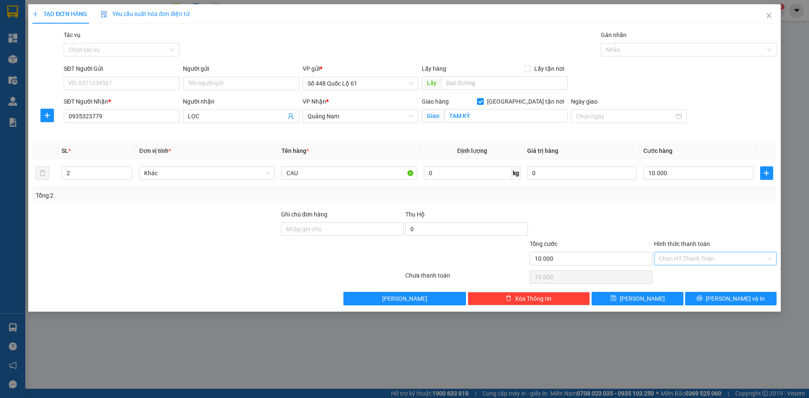
click at [691, 264] on input "Hình thức thanh toán" at bounding box center [712, 258] width 107 height 13
click at [691, 272] on div "Tại văn phòng" at bounding box center [715, 275] width 113 height 9
click at [669, 173] on input "10.000" at bounding box center [699, 173] width 110 height 13
click at [670, 203] on div "Tổng: 2" at bounding box center [404, 196] width 744 height 16
click at [639, 296] on span "Lưu" at bounding box center [642, 298] width 45 height 9
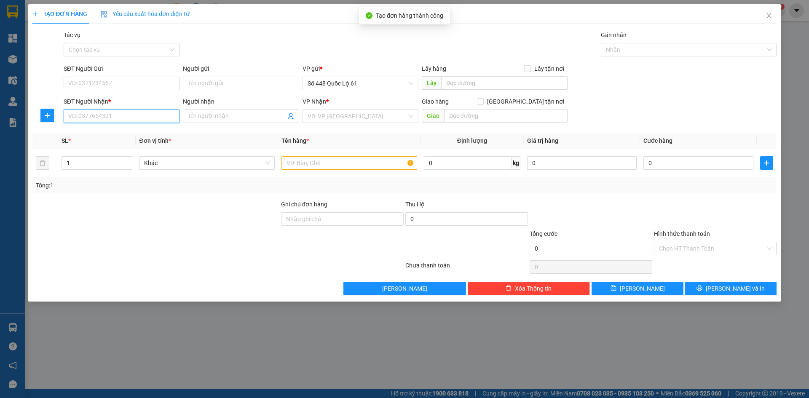
click at [117, 113] on input "SĐT Người Nhận *" at bounding box center [122, 116] width 116 height 13
click at [118, 113] on input "SĐT Người Nhận *" at bounding box center [122, 116] width 116 height 13
drag, startPoint x: 137, startPoint y: 134, endPoint x: 167, endPoint y: 126, distance: 31.1
click at [145, 133] on div "0906575316 - CÔ LỘC TAM KỲ" at bounding box center [122, 133] width 106 height 9
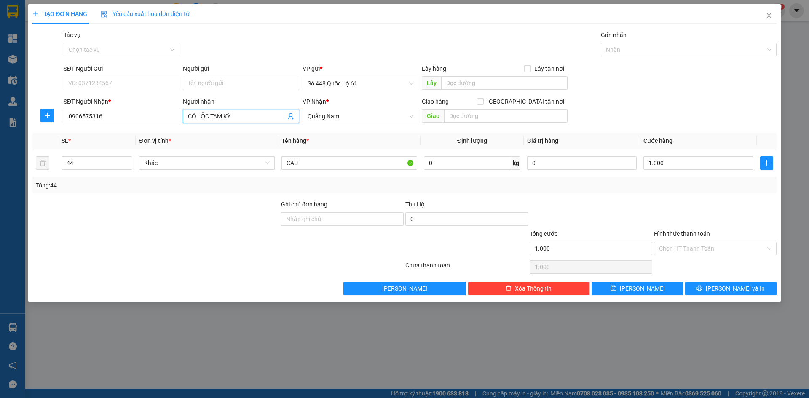
drag, startPoint x: 209, startPoint y: 118, endPoint x: 138, endPoint y: 132, distance: 72.7
click at [155, 118] on div "SĐT Người Nhận * 0906575316 Người nhận CÔ LỘC TAM KỲ CÔ LỘC TAM KỲ VP Nhận * Qu…" at bounding box center [420, 112] width 717 height 30
drag, startPoint x: 87, startPoint y: 159, endPoint x: 0, endPoint y: 173, distance: 87.9
click at [0, 173] on div "TẠO ĐƠN HÀNG Yêu cầu xuất hóa đơn điện tử Transit Pickup Surcharge Ids Transit …" at bounding box center [404, 199] width 809 height 398
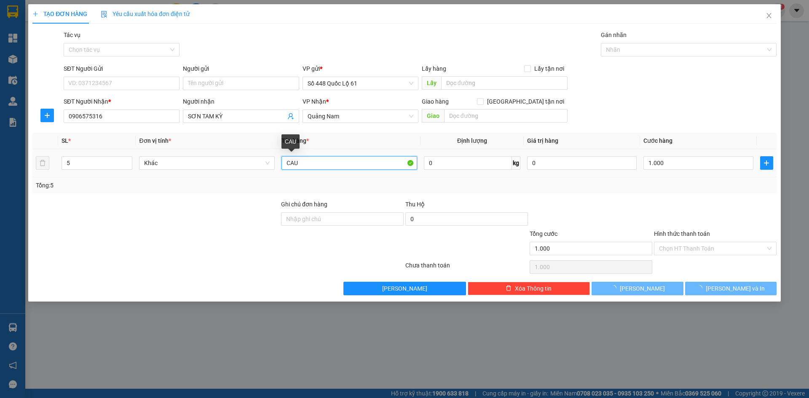
drag, startPoint x: 277, startPoint y: 161, endPoint x: 218, endPoint y: 173, distance: 60.7
click at [219, 169] on tr "5 Khác CAU 0 kg 0 1.000" at bounding box center [404, 163] width 744 height 28
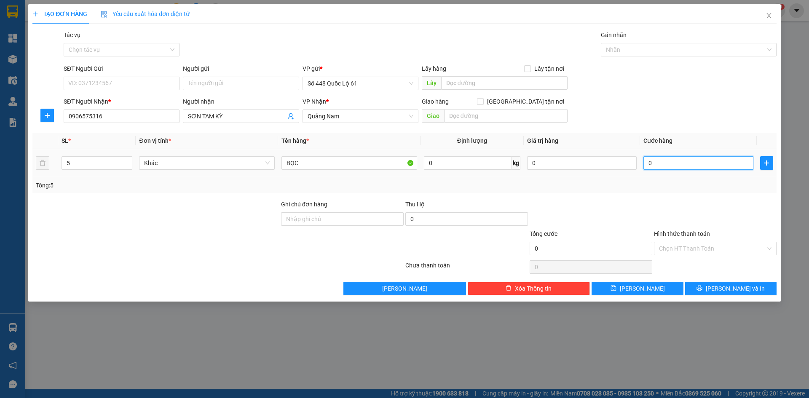
drag, startPoint x: 709, startPoint y: 166, endPoint x: 690, endPoint y: 222, distance: 59.5
click at [709, 167] on input "0" at bounding box center [699, 162] width 110 height 13
drag, startPoint x: 689, startPoint y: 223, endPoint x: 693, endPoint y: 242, distance: 19.0
click at [689, 225] on div at bounding box center [715, 215] width 124 height 30
drag, startPoint x: 693, startPoint y: 245, endPoint x: 698, endPoint y: 263, distance: 19.1
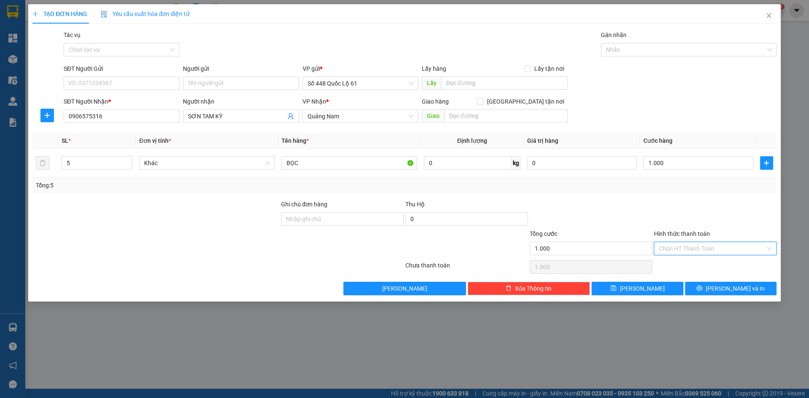
click at [695, 250] on input "Hình thức thanh toán" at bounding box center [712, 248] width 107 height 13
click at [698, 263] on div "Tại văn phòng" at bounding box center [715, 265] width 113 height 9
drag, startPoint x: 637, startPoint y: 286, endPoint x: 477, endPoint y: 227, distance: 171.2
click at [637, 286] on button "Lưu" at bounding box center [637, 288] width 91 height 13
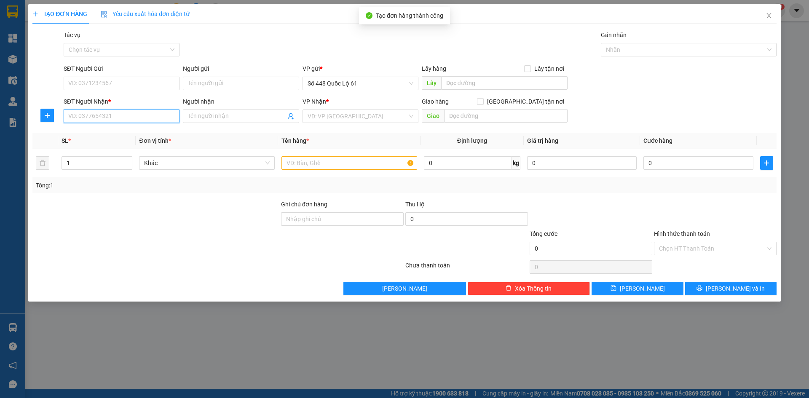
click at [117, 115] on input "SĐT Người Nhận *" at bounding box center [122, 116] width 116 height 13
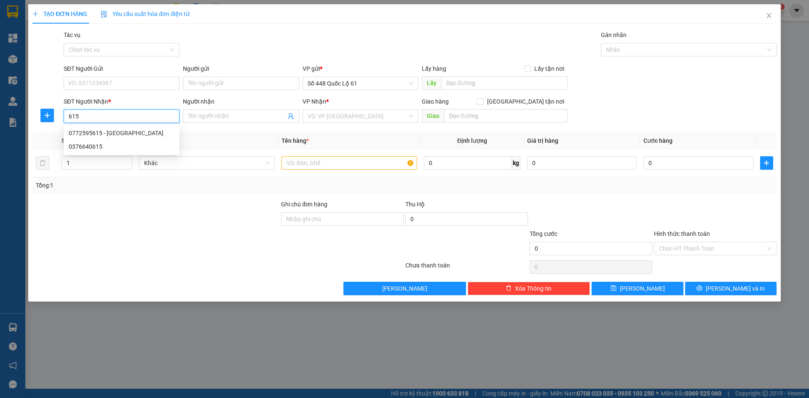
click at [129, 133] on div "0772595615 - NGÂN CAU" at bounding box center [122, 133] width 106 height 9
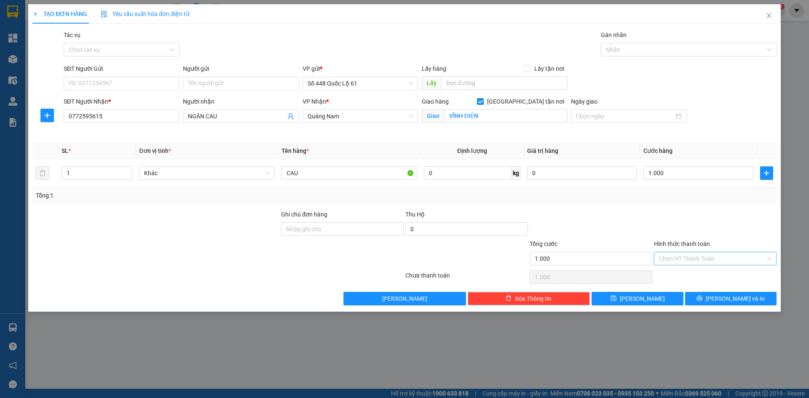
drag, startPoint x: 669, startPoint y: 253, endPoint x: 670, endPoint y: 259, distance: 6.4
click at [670, 259] on input "Hình thức thanh toán" at bounding box center [712, 258] width 107 height 13
drag, startPoint x: 686, startPoint y: 277, endPoint x: 657, endPoint y: 295, distance: 34.0
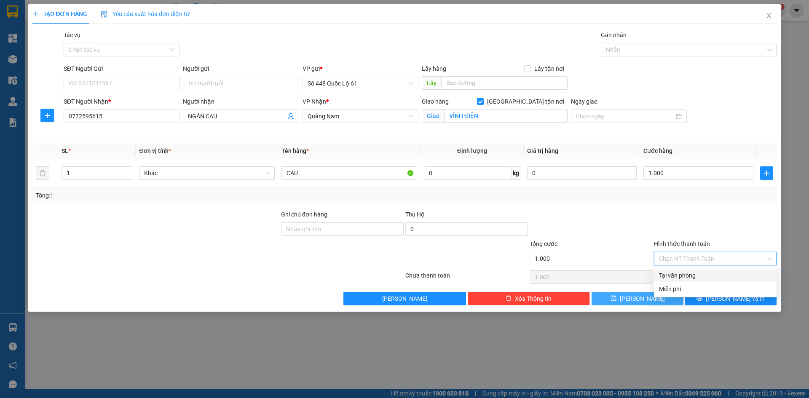
click at [685, 278] on div "Tại văn phòng" at bounding box center [715, 275] width 113 height 9
drag, startPoint x: 646, startPoint y: 303, endPoint x: 575, endPoint y: 282, distance: 73.8
click at [645, 303] on span "Lưu" at bounding box center [642, 298] width 45 height 9
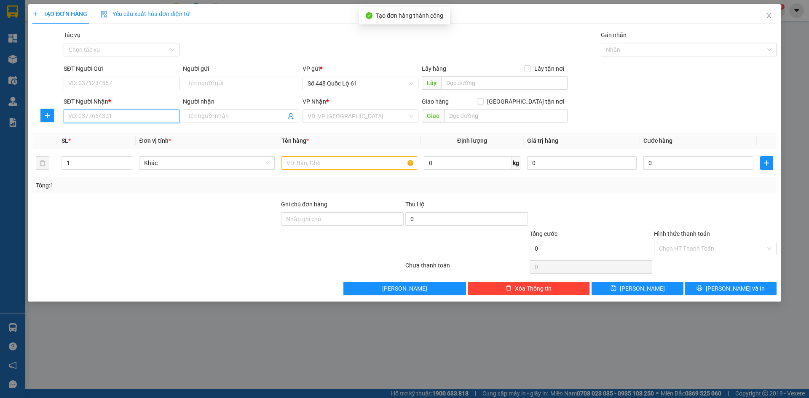
click at [116, 115] on input "SĐT Người Nhận *" at bounding box center [122, 116] width 116 height 13
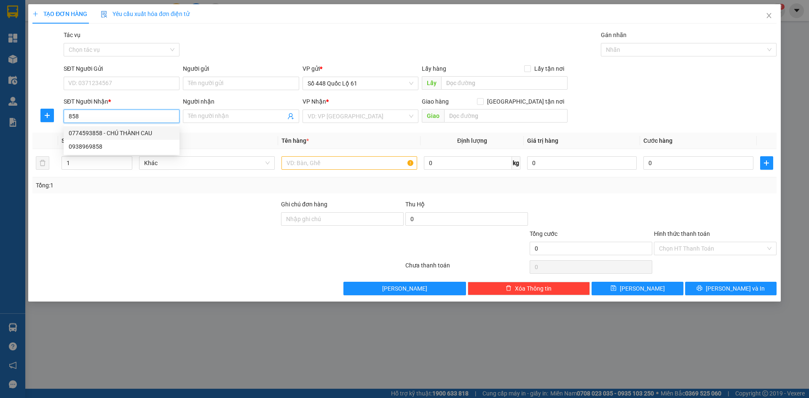
click at [120, 133] on div "0774593858 - CHÚ THÀNH CAU" at bounding box center [122, 133] width 106 height 9
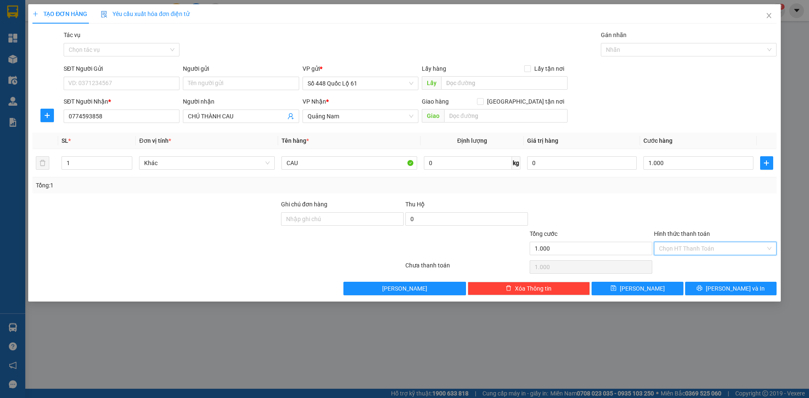
drag, startPoint x: 717, startPoint y: 252, endPoint x: 715, endPoint y: 260, distance: 8.2
click at [717, 253] on input "Hình thức thanh toán" at bounding box center [712, 248] width 107 height 13
click at [715, 260] on div "Tại văn phòng" at bounding box center [715, 265] width 123 height 13
drag, startPoint x: 638, startPoint y: 285, endPoint x: 619, endPoint y: 285, distance: 19.0
click at [636, 285] on button "Lưu" at bounding box center [637, 288] width 91 height 13
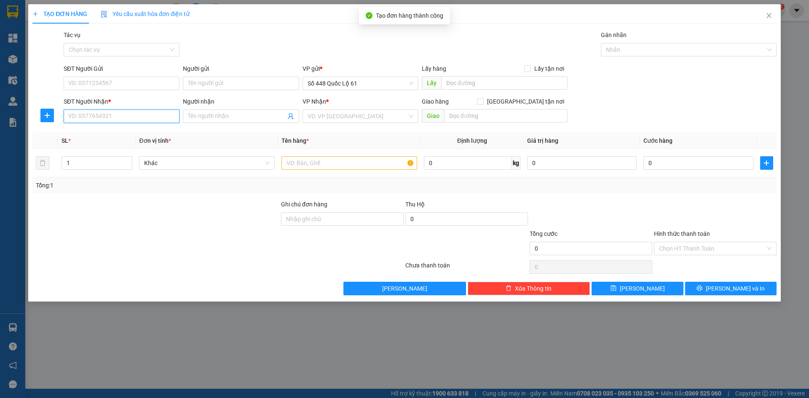
click at [112, 119] on input "SĐT Người Nhận *" at bounding box center [122, 116] width 116 height 13
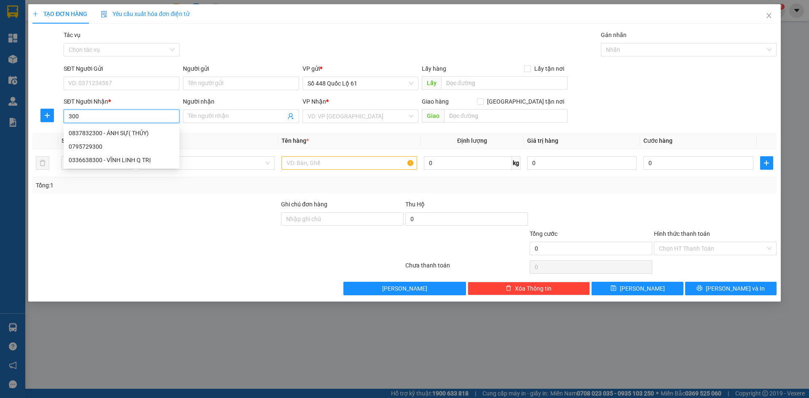
click at [118, 133] on div "0837832300 - ÁNH SỰ( THỦY)" at bounding box center [122, 133] width 106 height 9
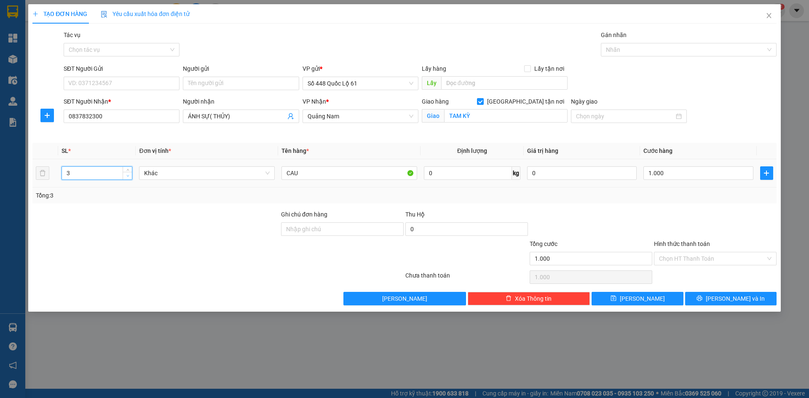
click at [126, 174] on span "down" at bounding box center [127, 176] width 5 height 5
click at [126, 169] on span "up" at bounding box center [127, 171] width 5 height 5
click at [672, 163] on td "1.000" at bounding box center [698, 173] width 116 height 28
click at [673, 173] on input "0" at bounding box center [699, 173] width 110 height 13
drag, startPoint x: 677, startPoint y: 214, endPoint x: 673, endPoint y: 259, distance: 44.8
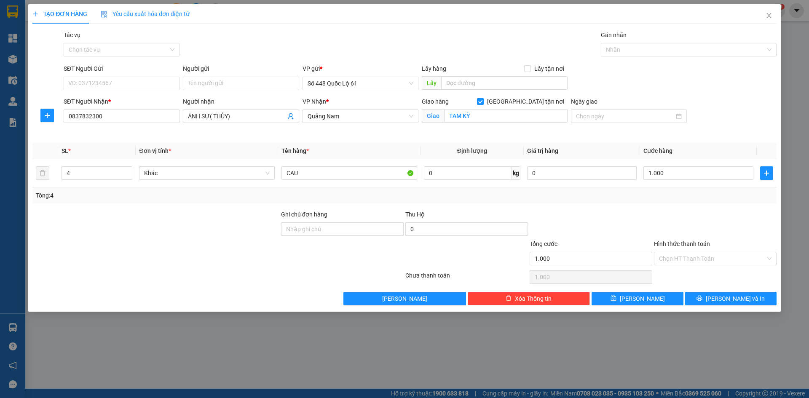
click at [677, 215] on div at bounding box center [715, 225] width 124 height 30
drag, startPoint x: 677, startPoint y: 271, endPoint x: 677, endPoint y: 258, distance: 13.5
click at [677, 271] on div "Chọn HT Thanh Toán" at bounding box center [715, 277] width 124 height 17
drag, startPoint x: 677, startPoint y: 258, endPoint x: 679, endPoint y: 269, distance: 11.2
click at [677, 258] on input "Hình thức thanh toán" at bounding box center [712, 258] width 107 height 13
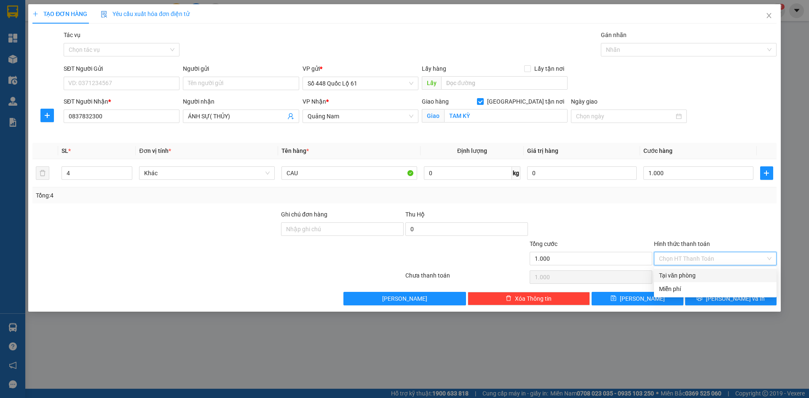
click at [678, 279] on div "Tại văn phòng" at bounding box center [715, 275] width 113 height 9
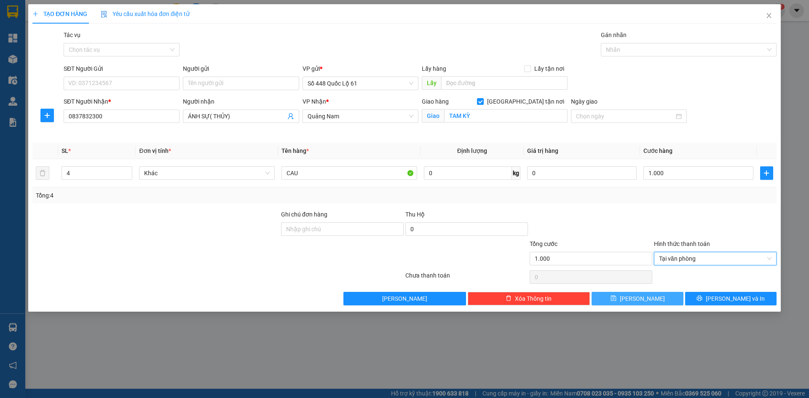
drag, startPoint x: 642, startPoint y: 297, endPoint x: 622, endPoint y: 294, distance: 20.0
click at [640, 297] on span "Lưu" at bounding box center [642, 298] width 45 height 9
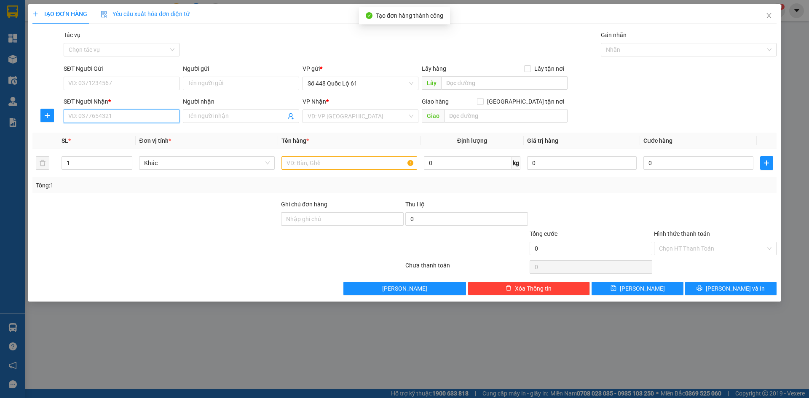
click at [130, 114] on input "SĐT Người Nhận *" at bounding box center [122, 116] width 116 height 13
click at [134, 135] on div "0913416571 - KHÔ THỌ" at bounding box center [122, 133] width 106 height 9
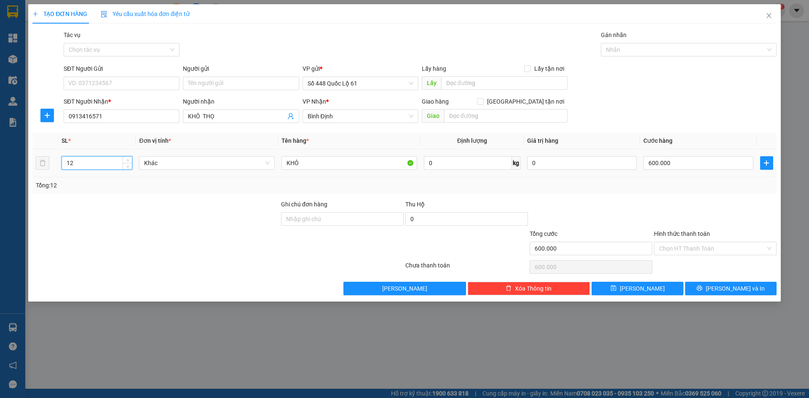
drag, startPoint x: 64, startPoint y: 164, endPoint x: 19, endPoint y: 183, distance: 48.9
click at [39, 170] on tr "12 Khác KHÔ 0 kg 0 600.000" at bounding box center [404, 163] width 744 height 28
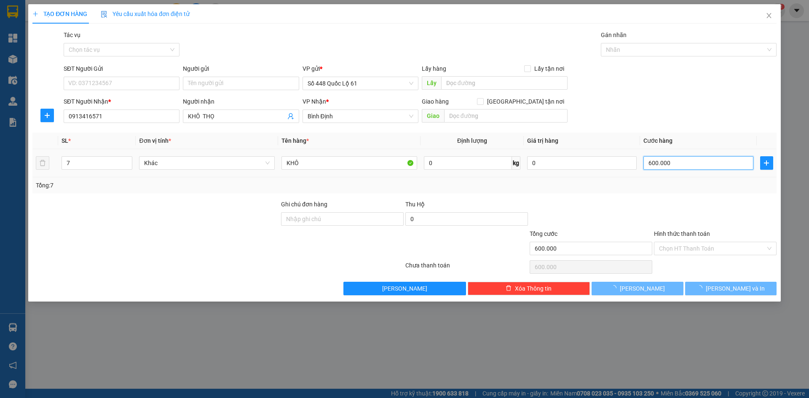
drag, startPoint x: 721, startPoint y: 161, endPoint x: 719, endPoint y: 171, distance: 10.3
click at [721, 161] on input "600.000" at bounding box center [699, 162] width 110 height 13
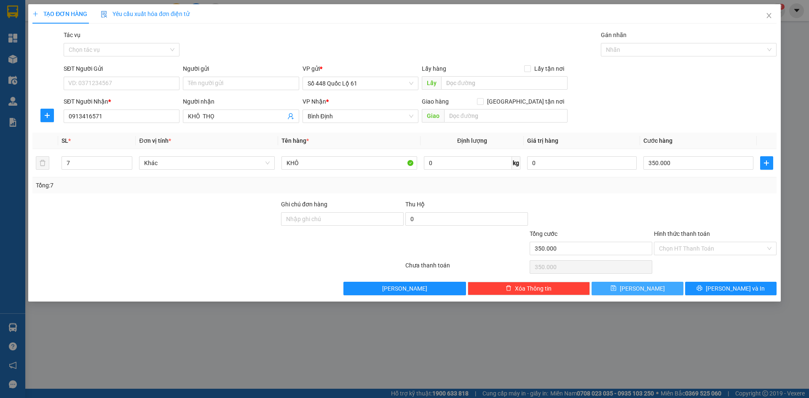
drag, startPoint x: 641, startPoint y: 286, endPoint x: 641, endPoint y: 279, distance: 6.7
click at [641, 283] on button "Lưu" at bounding box center [637, 288] width 91 height 13
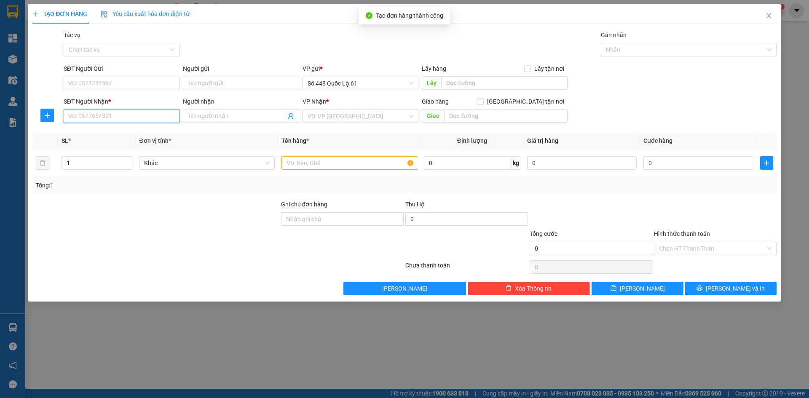
click at [142, 118] on input "SĐT Người Nhận *" at bounding box center [122, 116] width 116 height 13
click at [139, 132] on div "0829123012" at bounding box center [122, 133] width 106 height 9
drag, startPoint x: 105, startPoint y: 116, endPoint x: 0, endPoint y: 108, distance: 105.7
click at [0, 107] on div "TẠO ĐƠN HÀNG Yêu cầu xuất hóa đơn điện tử Transit Pickup Surcharge Ids Transit …" at bounding box center [404, 199] width 809 height 398
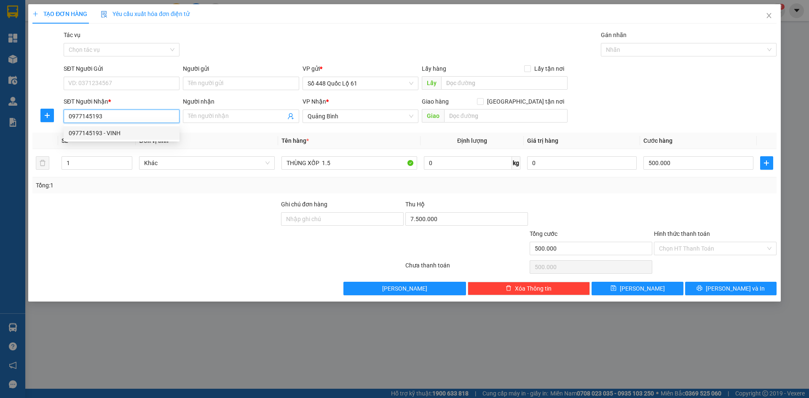
click at [117, 132] on div "0977145193 - VINH" at bounding box center [122, 133] width 106 height 9
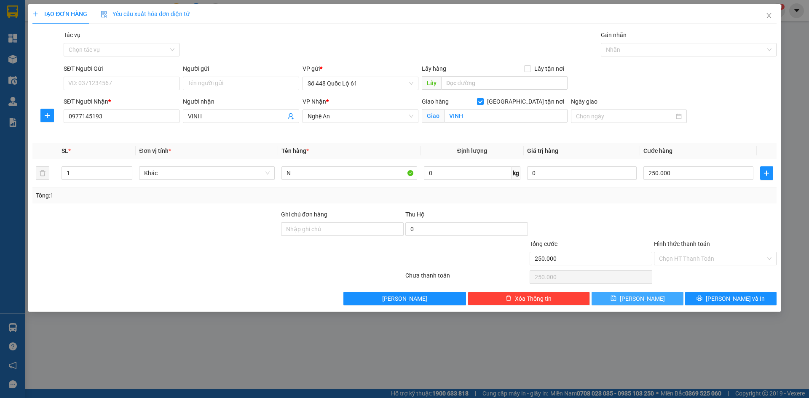
click at [631, 293] on button "Lưu" at bounding box center [637, 298] width 91 height 13
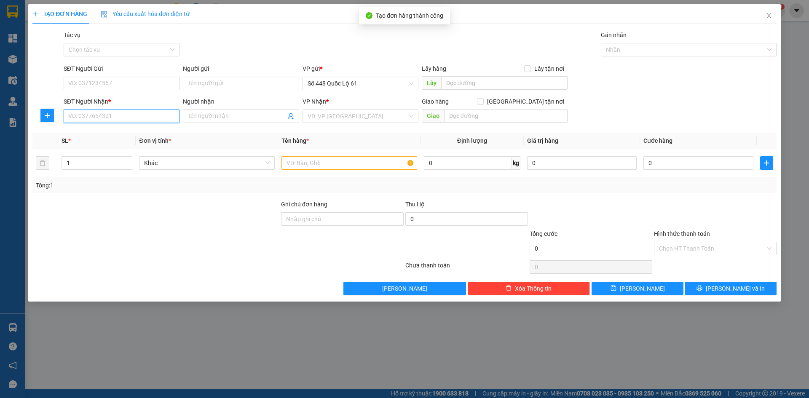
click at [153, 115] on input "SĐT Người Nhận *" at bounding box center [122, 116] width 116 height 13
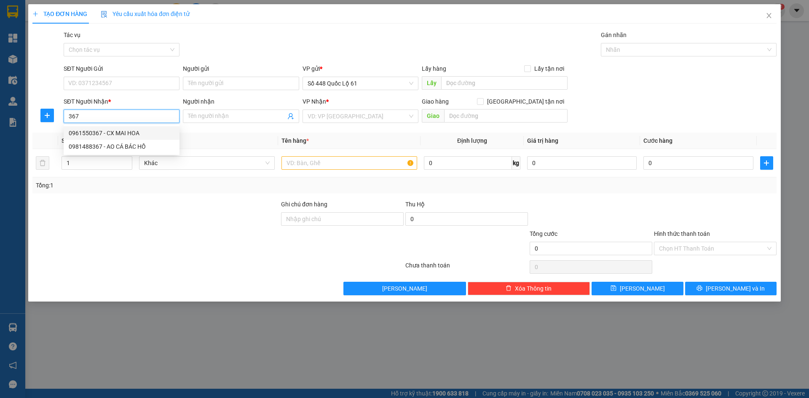
click at [156, 131] on div "0961550367 - CX MAI HOA" at bounding box center [122, 133] width 106 height 9
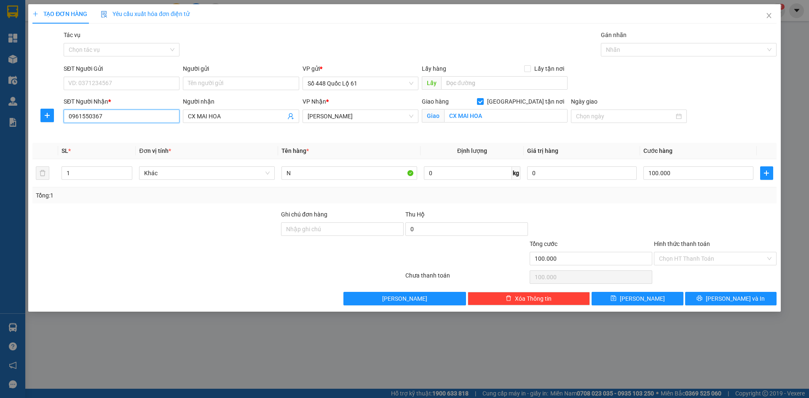
drag, startPoint x: 0, startPoint y: 112, endPoint x: 0, endPoint y: 129, distance: 16.4
click at [0, 123] on div "TẠO ĐƠN HÀNG Yêu cầu xuất hóa đơn điện tử Transit Pickup Surcharge Ids Transit …" at bounding box center [404, 199] width 809 height 398
click at [118, 144] on div "0981488367 - AO CÁ BÁC HỒ" at bounding box center [122, 146] width 106 height 9
click at [653, 294] on button "Lưu" at bounding box center [637, 298] width 91 height 13
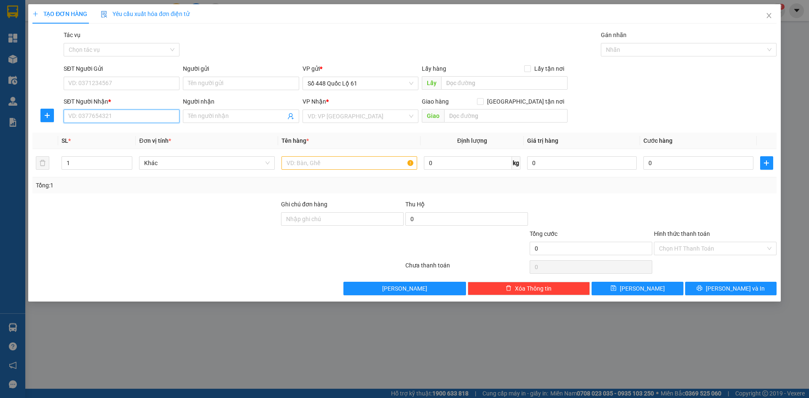
click at [163, 113] on input "SĐT Người Nhận *" at bounding box center [122, 116] width 116 height 13
click at [218, 124] on div "Người nhận Tên người nhận" at bounding box center [241, 112] width 116 height 30
click at [220, 117] on input "Người nhận" at bounding box center [236, 116] width 97 height 9
click at [353, 120] on input "search" at bounding box center [358, 116] width 100 height 13
click at [298, 166] on input "text" at bounding box center [350, 162] width 136 height 13
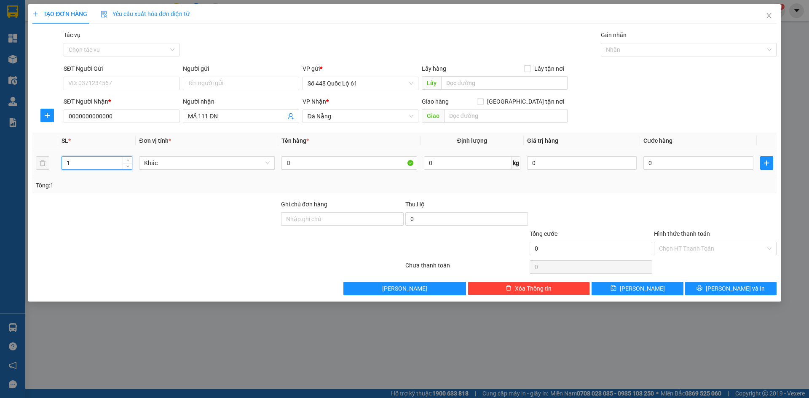
click at [82, 159] on input "1" at bounding box center [97, 163] width 70 height 13
drag, startPoint x: 72, startPoint y: 162, endPoint x: 0, endPoint y: 196, distance: 79.6
click at [0, 191] on div "TẠO ĐƠN HÀNG Yêu cầu xuất hóa đơn điện tử Transit Pickup Surcharge Ids Transit …" at bounding box center [404, 199] width 809 height 398
click at [686, 158] on input "0" at bounding box center [699, 162] width 110 height 13
click at [672, 193] on div "Transit Pickup Surcharge Ids Transit Deliver Surcharge Ids Transit Deliver Surc…" at bounding box center [404, 162] width 744 height 265
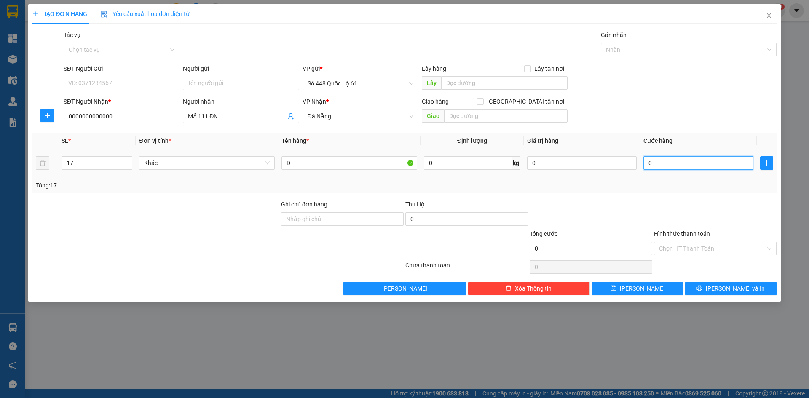
click at [669, 165] on input "0" at bounding box center [699, 162] width 110 height 13
drag, startPoint x: 654, startPoint y: 292, endPoint x: 36, endPoint y: 119, distance: 641.8
click at [654, 292] on button "Lưu" at bounding box center [637, 288] width 91 height 13
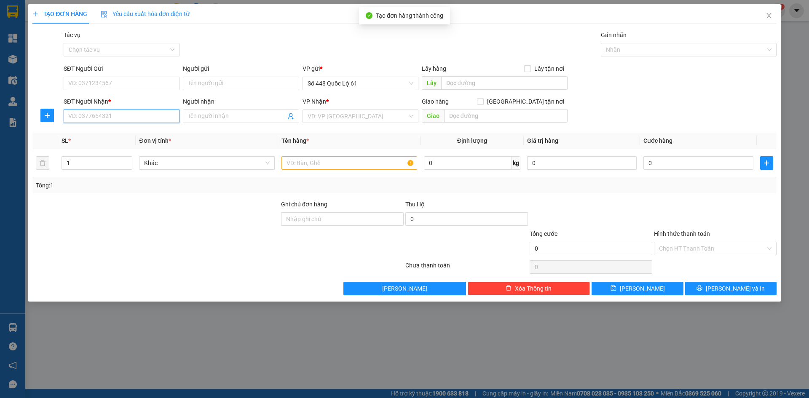
click at [106, 114] on input "SĐT Người Nhận *" at bounding box center [122, 116] width 116 height 13
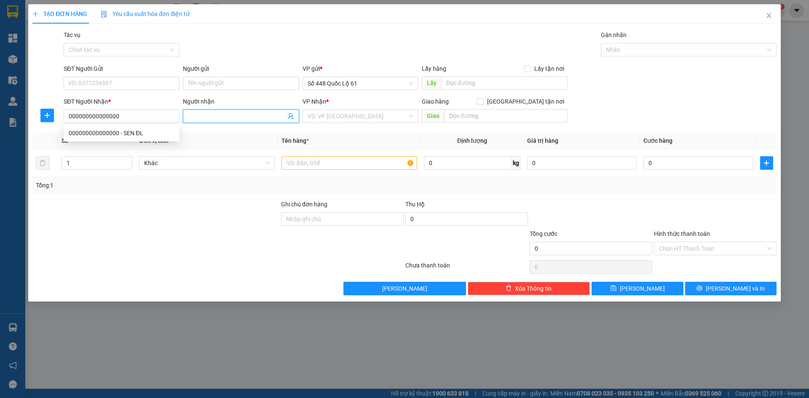
click at [223, 114] on input "Người nhận" at bounding box center [236, 116] width 97 height 9
click at [317, 118] on input "search" at bounding box center [358, 116] width 100 height 13
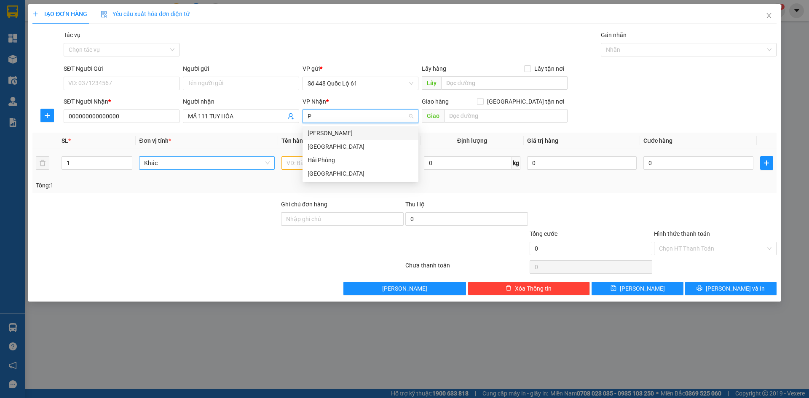
click at [328, 175] on div "[GEOGRAPHIC_DATA]" at bounding box center [361, 173] width 106 height 9
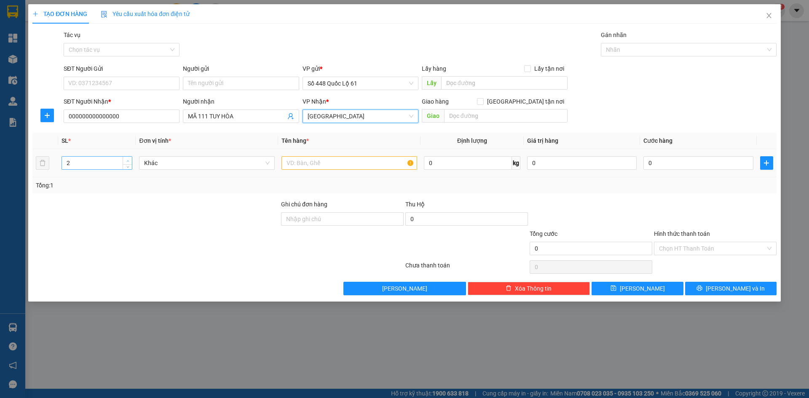
click at [131, 157] on span "Increase Value" at bounding box center [127, 161] width 9 height 8
click at [325, 167] on input "text" at bounding box center [350, 162] width 136 height 13
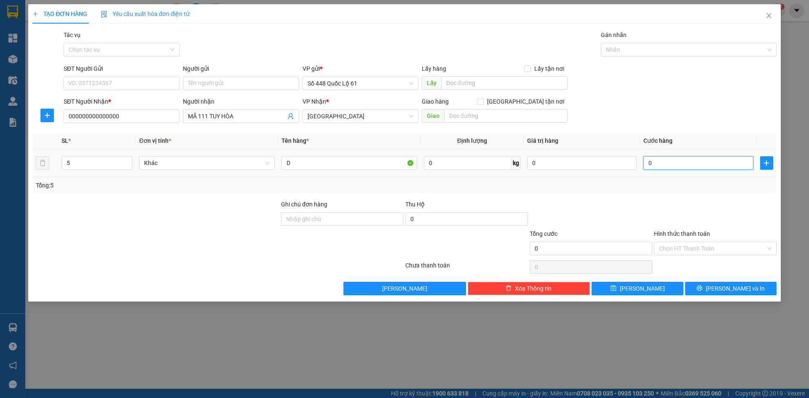
click at [722, 163] on input "0" at bounding box center [699, 162] width 110 height 13
drag, startPoint x: 645, startPoint y: 288, endPoint x: 646, endPoint y: 281, distance: 7.7
click at [645, 287] on span "Lưu" at bounding box center [642, 288] width 45 height 9
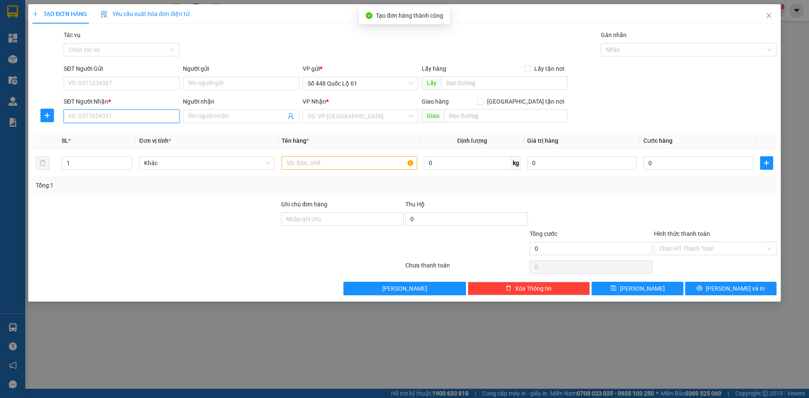
click at [138, 114] on input "SĐT Người Nhận *" at bounding box center [122, 116] width 116 height 13
click at [141, 134] on div "0399862726 - D26" at bounding box center [122, 133] width 106 height 9
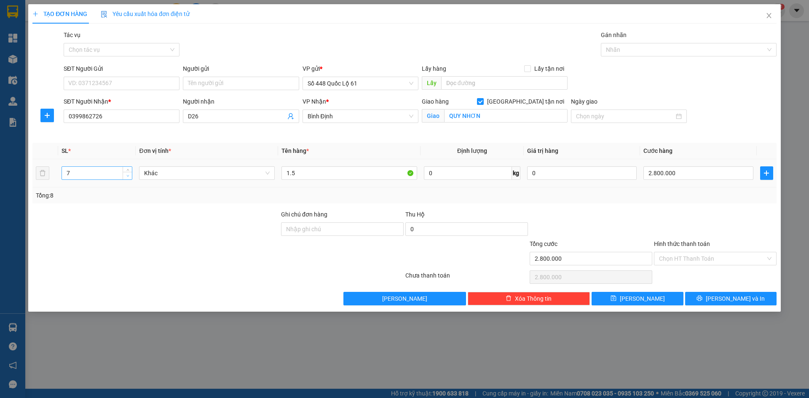
click at [123, 177] on span "Decrease Value" at bounding box center [127, 176] width 9 height 8
click at [124, 177] on span "Decrease Value" at bounding box center [127, 176] width 9 height 8
click at [682, 175] on input "2.800.000" at bounding box center [699, 173] width 110 height 13
click at [653, 298] on button "Lưu" at bounding box center [637, 298] width 91 height 13
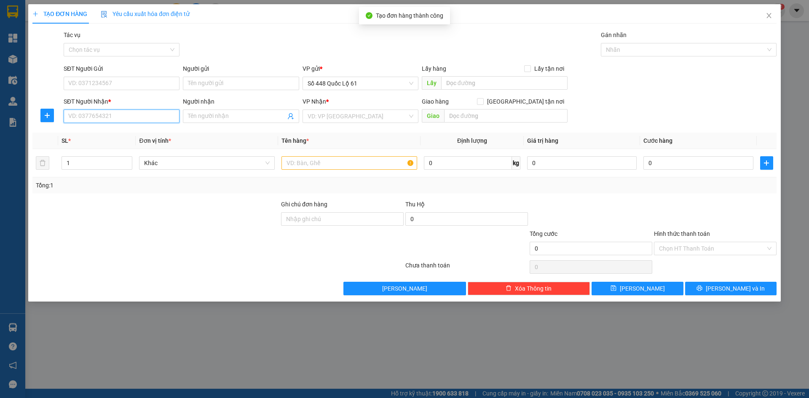
click at [135, 116] on input "SĐT Người Nhận *" at bounding box center [122, 116] width 116 height 13
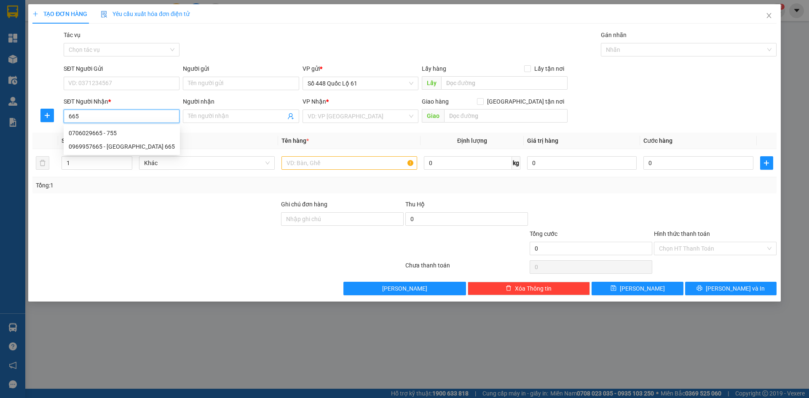
click at [137, 134] on div "0706029665 - 755" at bounding box center [122, 133] width 106 height 9
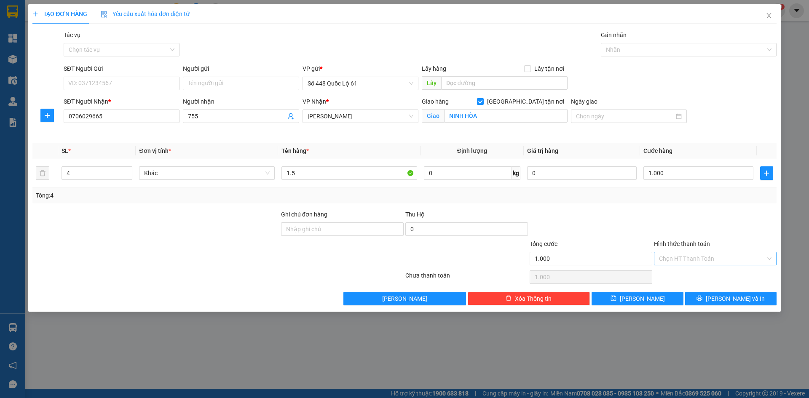
drag, startPoint x: 684, startPoint y: 257, endPoint x: 685, endPoint y: 272, distance: 15.3
click at [684, 258] on input "Hình thức thanh toán" at bounding box center [712, 258] width 107 height 13
drag, startPoint x: 685, startPoint y: 272, endPoint x: 647, endPoint y: 305, distance: 50.6
click at [685, 275] on div "Tại văn phòng" at bounding box center [715, 275] width 113 height 9
click at [645, 300] on span "Lưu" at bounding box center [642, 298] width 45 height 9
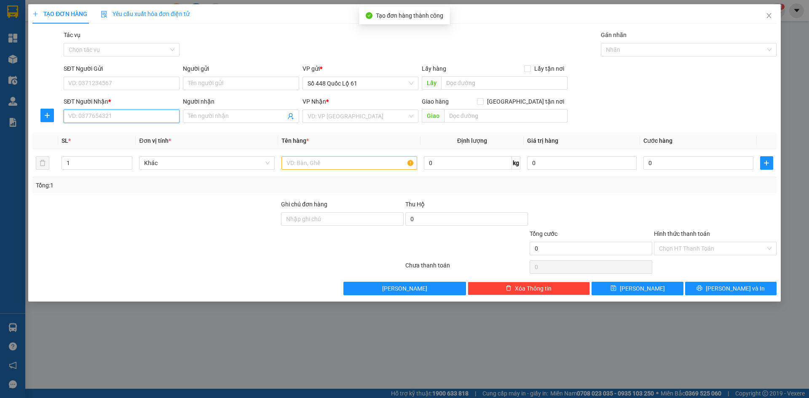
click at [153, 115] on input "SĐT Người Nhận *" at bounding box center [122, 116] width 116 height 13
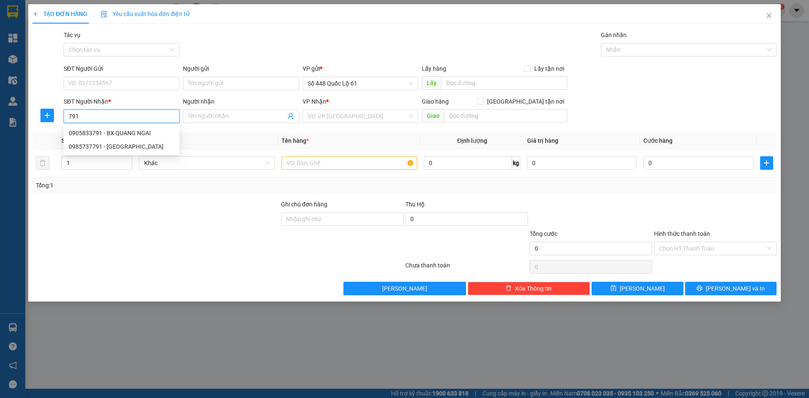
click at [151, 136] on div "0905833791 - BX QUANG NGAI" at bounding box center [122, 133] width 106 height 9
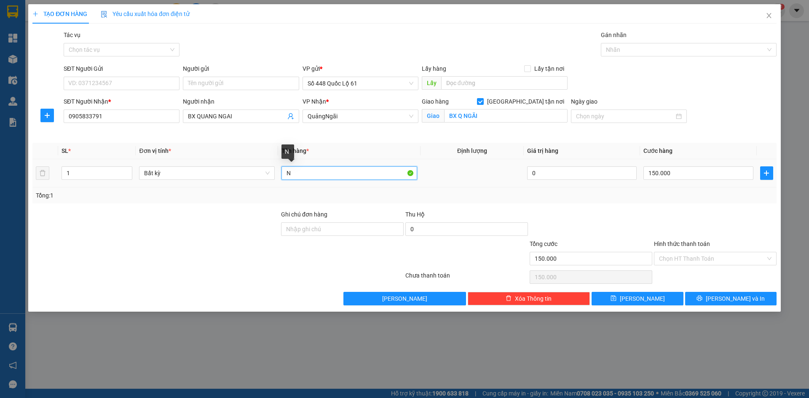
drag, startPoint x: 295, startPoint y: 175, endPoint x: 244, endPoint y: 185, distance: 51.9
click at [247, 184] on tr "1 Bất kỳ N 0 150.000" at bounding box center [404, 173] width 744 height 28
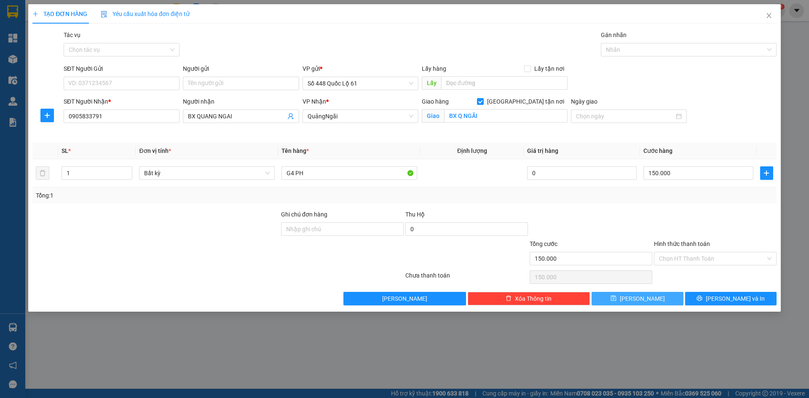
click at [627, 300] on button "Lưu" at bounding box center [637, 298] width 91 height 13
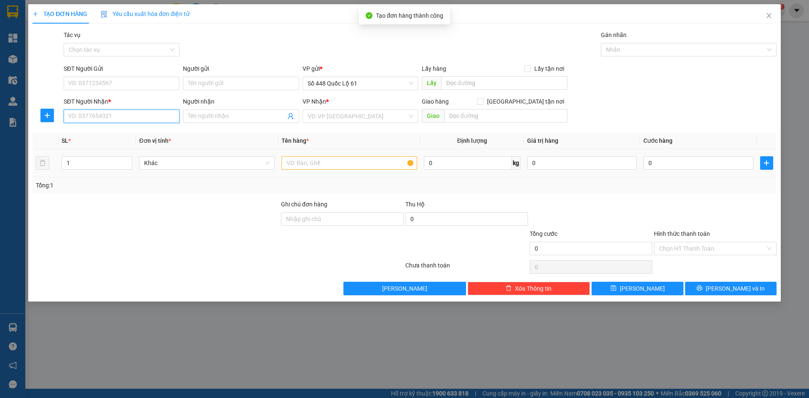
click at [136, 118] on input "SĐT Người Nhận *" at bounding box center [122, 116] width 116 height 13
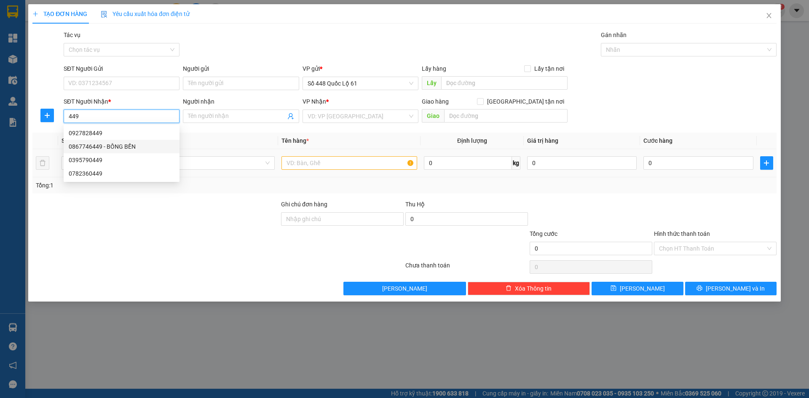
click at [130, 143] on div "0867746449 - BỒNG BỀN" at bounding box center [122, 146] width 106 height 9
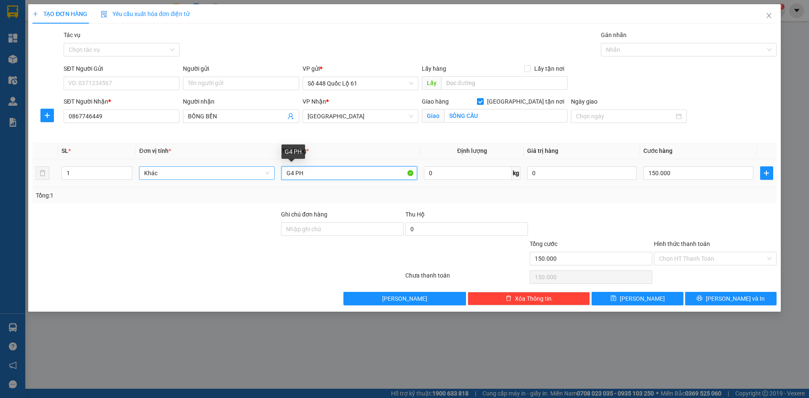
drag, startPoint x: 293, startPoint y: 175, endPoint x: 248, endPoint y: 175, distance: 45.5
click at [246, 175] on tr "1 Khác G4 PH 0 kg 0 150.000" at bounding box center [404, 173] width 744 height 28
drag, startPoint x: 715, startPoint y: 172, endPoint x: 681, endPoint y: 192, distance: 38.9
click at [714, 173] on input "150.000" at bounding box center [699, 173] width 110 height 13
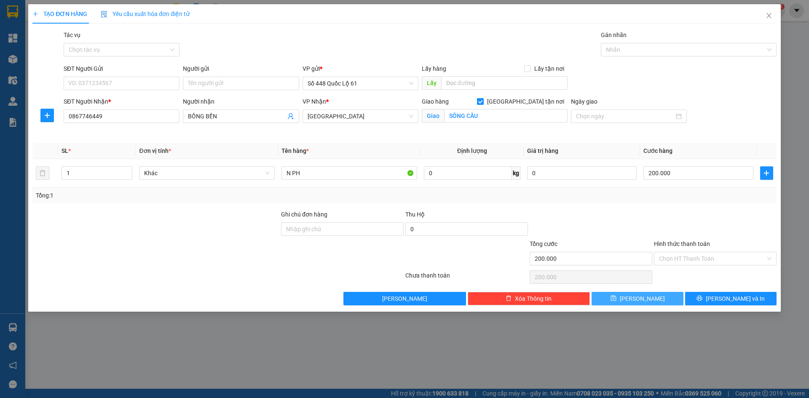
click at [647, 302] on span "Lưu" at bounding box center [642, 298] width 45 height 9
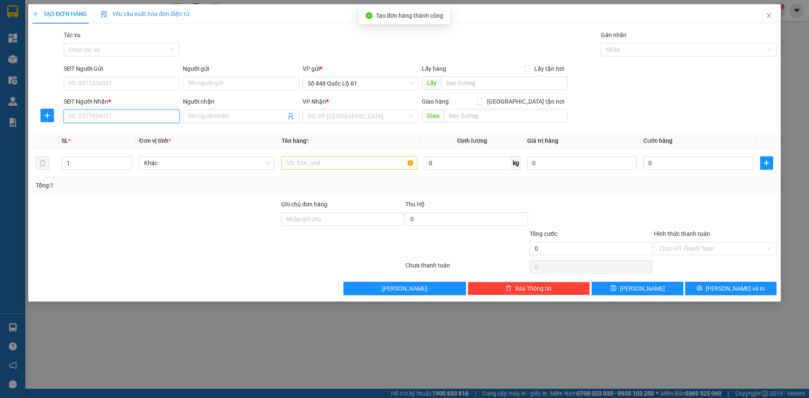
click at [118, 119] on input "SĐT Người Nhận *" at bounding box center [122, 116] width 116 height 13
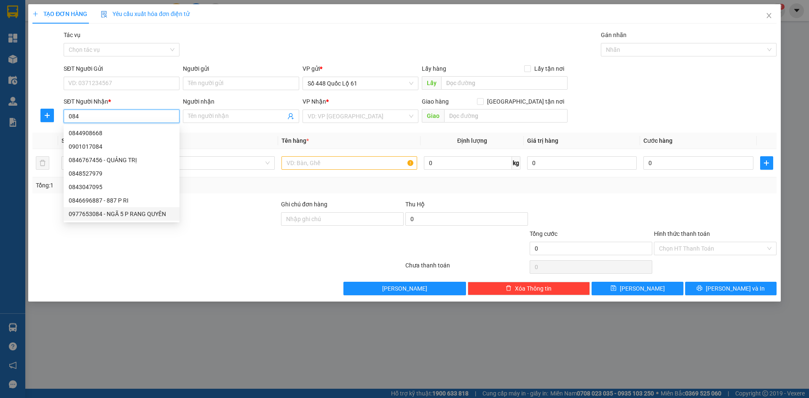
click at [129, 213] on div "0977653084 - NGÃ 5 P RANG QUYÊN" at bounding box center [122, 213] width 106 height 9
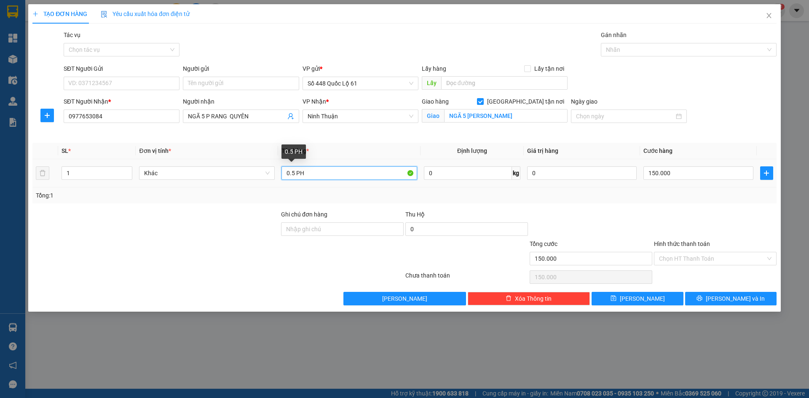
drag, startPoint x: 307, startPoint y: 172, endPoint x: 108, endPoint y: 192, distance: 199.5
click at [108, 192] on div "SL * Đơn vị tính * Tên hàng * Định lượng Giá trị hàng Cước hàng 1 Khác 0.5 PH 0…" at bounding box center [404, 173] width 744 height 61
click at [669, 177] on input "150.000" at bounding box center [699, 173] width 110 height 13
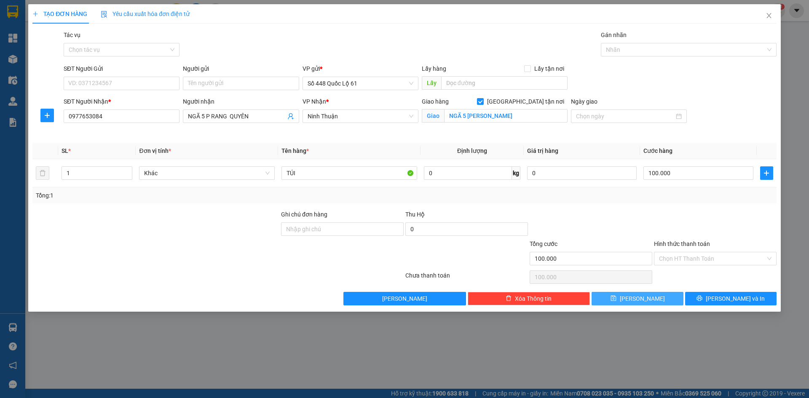
click at [634, 303] on button "Lưu" at bounding box center [637, 298] width 91 height 13
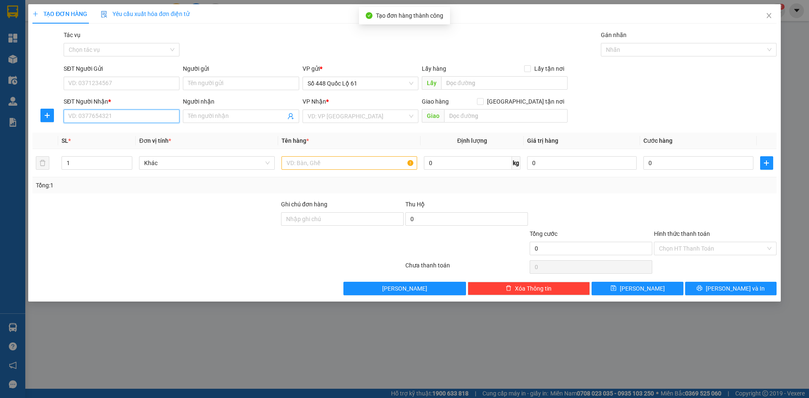
click at [143, 113] on input "SĐT Người Nhận *" at bounding box center [122, 116] width 116 height 13
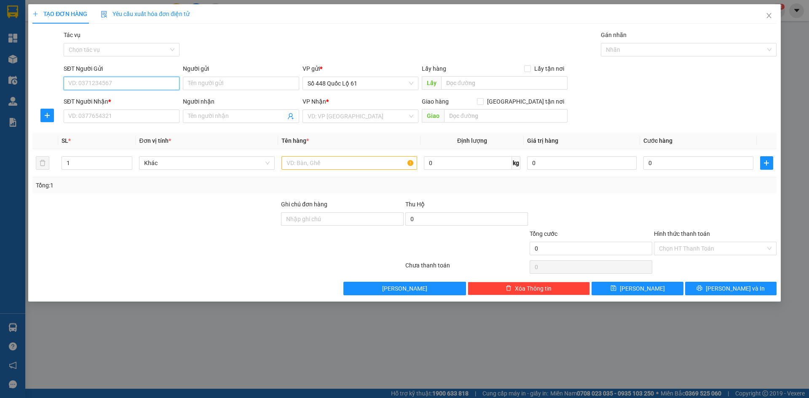
click at [144, 81] on input "SĐT Người Gửi" at bounding box center [122, 83] width 116 height 13
click at [130, 98] on div "0948616104 - KU LỲ" at bounding box center [122, 100] width 106 height 9
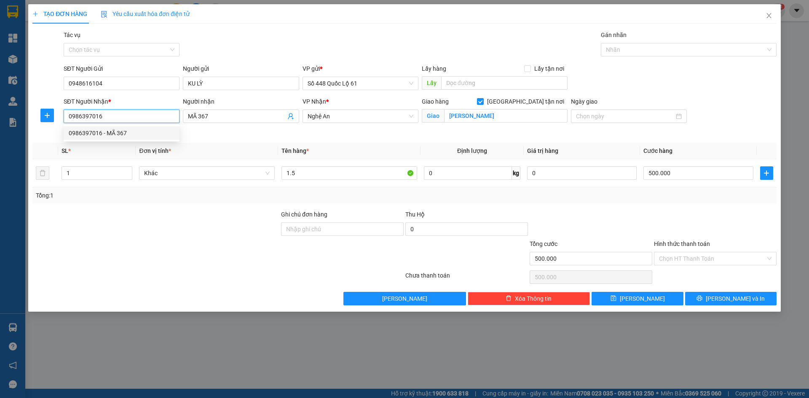
drag, startPoint x: 107, startPoint y: 115, endPoint x: 0, endPoint y: 124, distance: 107.8
click at [0, 124] on div "TẠO ĐƠN HÀNG Yêu cầu xuất hóa đơn điện tử Transit Pickup Surcharge Ids Transit …" at bounding box center [404, 199] width 809 height 398
click at [245, 143] on th "Đơn vị tính *" at bounding box center [207, 151] width 142 height 16
click at [106, 113] on input "246" at bounding box center [122, 116] width 116 height 13
click at [108, 115] on input "246" at bounding box center [122, 116] width 116 height 13
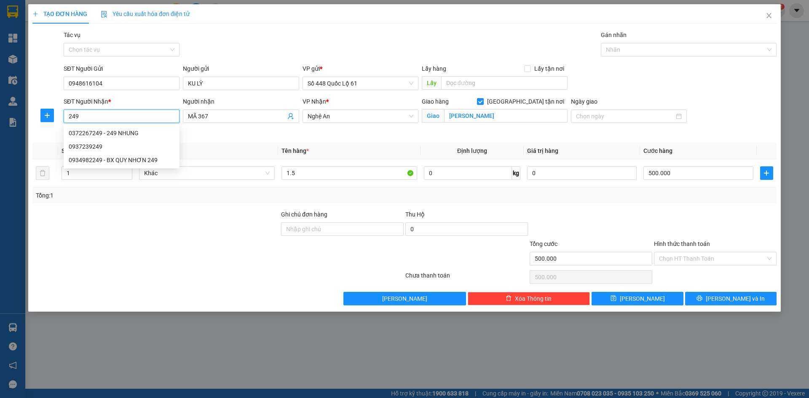
click at [135, 134] on div "0372267249 - 249 NHUNG" at bounding box center [122, 133] width 106 height 9
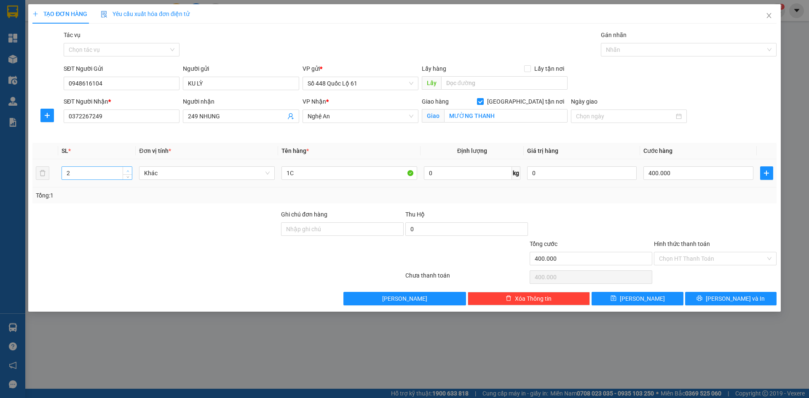
click at [125, 170] on span "up" at bounding box center [127, 171] width 5 height 5
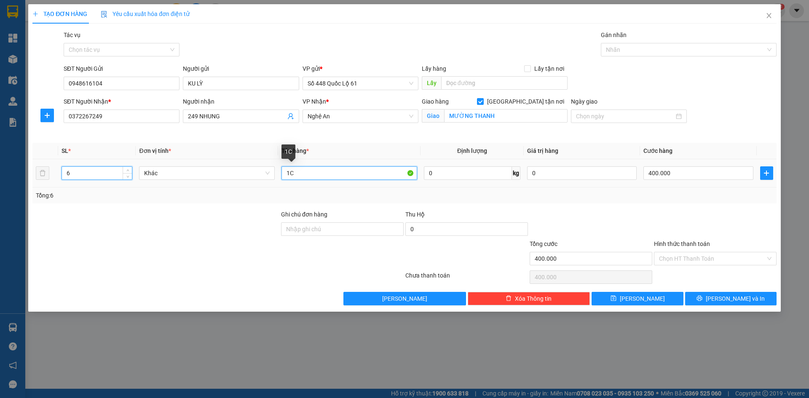
click at [287, 174] on input "1C" at bounding box center [350, 173] width 136 height 13
click at [294, 171] on input "4 1C" at bounding box center [350, 173] width 136 height 13
click at [290, 173] on input "4 1C" at bounding box center [350, 173] width 136 height 13
click at [356, 179] on input "4T 1C" at bounding box center [350, 173] width 136 height 13
click at [661, 170] on input "0" at bounding box center [699, 173] width 110 height 13
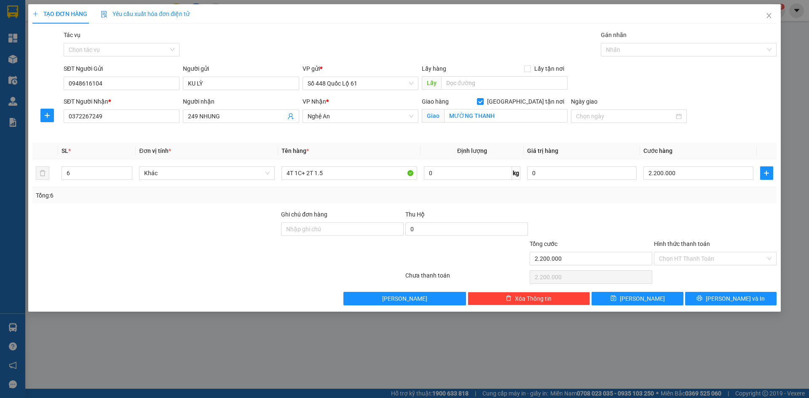
drag, startPoint x: 613, startPoint y: 208, endPoint x: 634, endPoint y: 311, distance: 104.6
click at [613, 215] on div "Transit Pickup Surcharge Ids Transit Deliver Surcharge Ids Transit Deliver Surc…" at bounding box center [404, 167] width 744 height 275
click at [642, 297] on span "Lưu" at bounding box center [642, 298] width 45 height 9
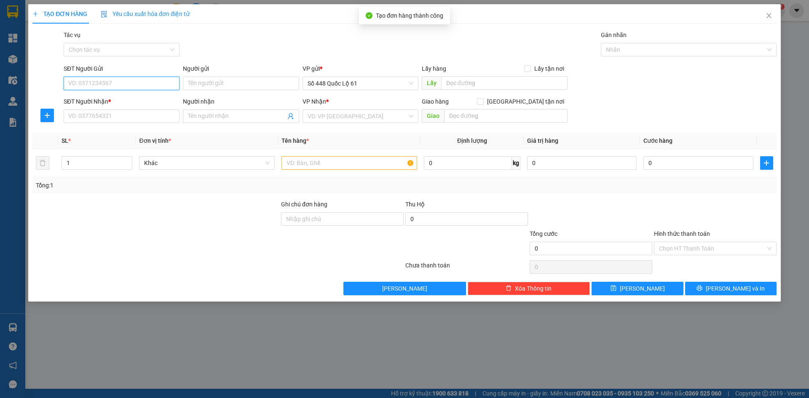
click at [164, 90] on input "SĐT Người Gửi" at bounding box center [122, 83] width 116 height 13
click at [145, 100] on div "0948616104 - KU LỲ" at bounding box center [122, 100] width 106 height 9
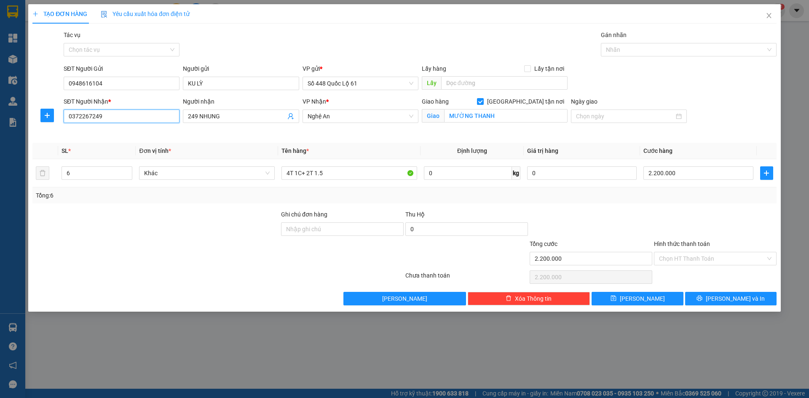
click at [117, 115] on input "0372267249" at bounding box center [122, 116] width 116 height 13
click at [115, 132] on div "0962971468 - 468 ...NGHỆ AN" at bounding box center [122, 133] width 106 height 9
click at [125, 169] on span "Increase Value" at bounding box center [127, 171] width 9 height 8
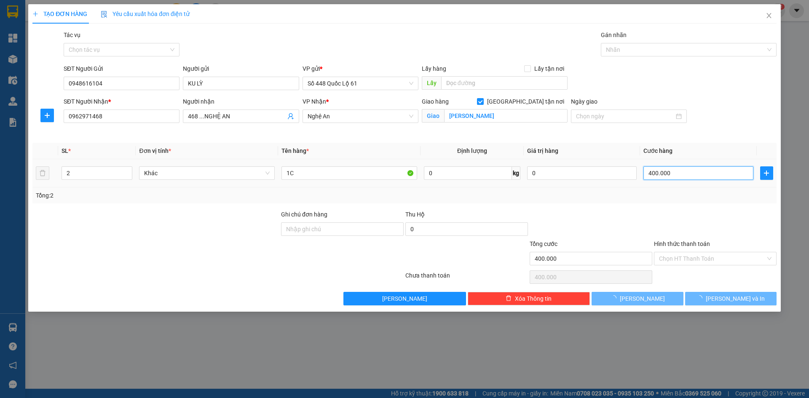
click at [653, 176] on input "400.000" at bounding box center [699, 173] width 110 height 13
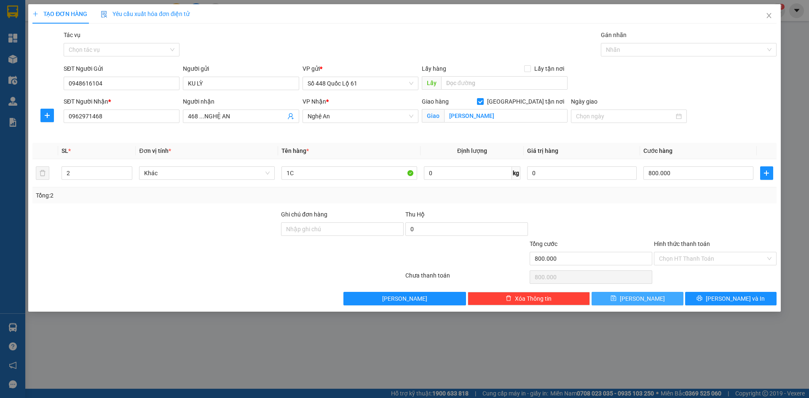
drag, startPoint x: 646, startPoint y: 298, endPoint x: 642, endPoint y: 296, distance: 4.7
click at [646, 298] on span "Lưu" at bounding box center [642, 298] width 45 height 9
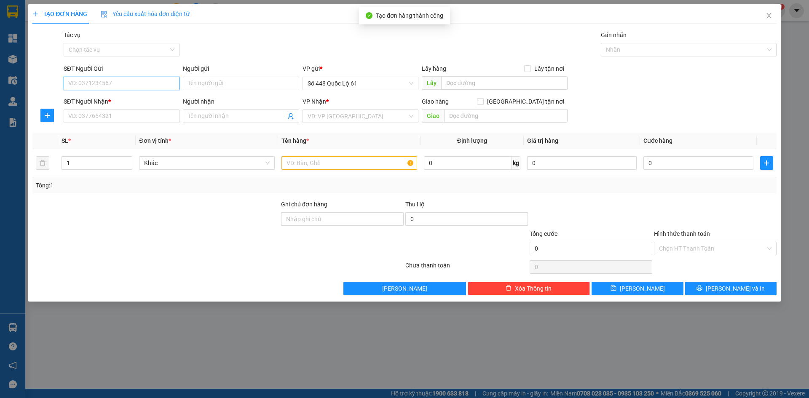
click at [149, 83] on input "SĐT Người Gửi" at bounding box center [122, 83] width 116 height 13
drag, startPoint x: 143, startPoint y: 99, endPoint x: 124, endPoint y: 118, distance: 27.7
click at [142, 101] on div "0948616104 - KU LỲ" at bounding box center [122, 100] width 106 height 9
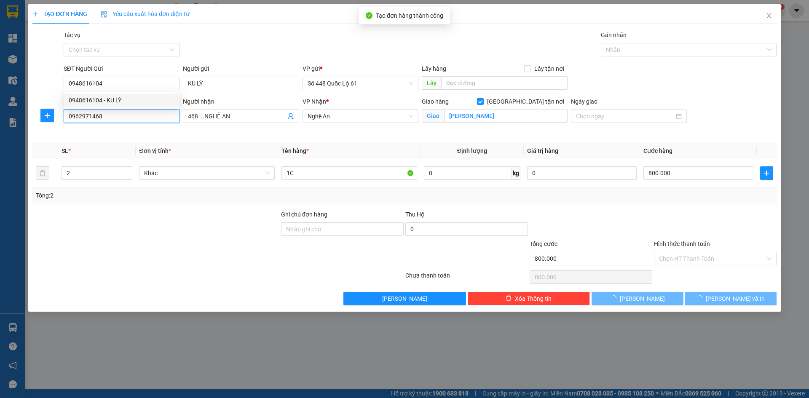
drag, startPoint x: 118, startPoint y: 118, endPoint x: 0, endPoint y: 127, distance: 118.0
click at [0, 121] on div "TẠO ĐƠN HÀNG Yêu cầu xuất hóa đơn điện tử Transit Pickup Surcharge Ids Transit …" at bounding box center [404, 199] width 809 height 398
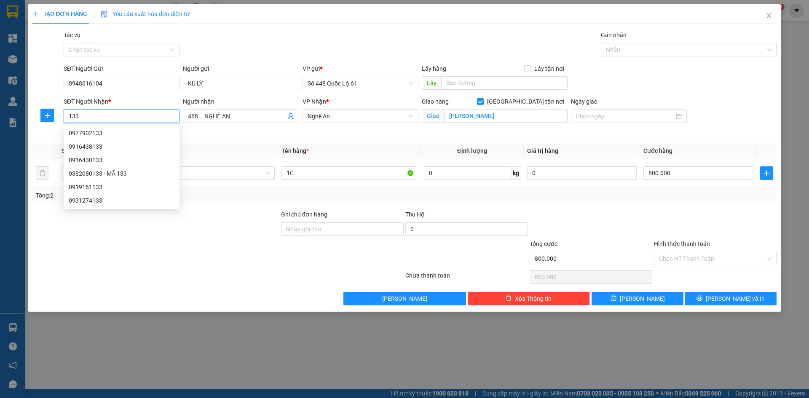
click at [110, 171] on div "0382080133 - MÃ 133" at bounding box center [122, 173] width 106 height 9
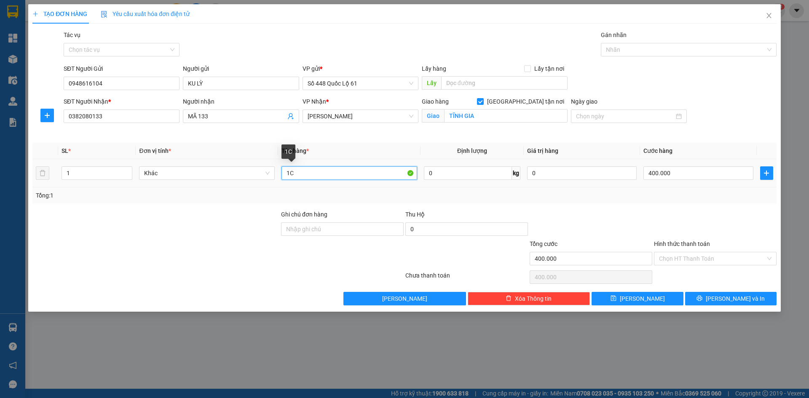
click at [317, 179] on input "1C" at bounding box center [350, 173] width 136 height 13
click at [126, 168] on span "Increase Value" at bounding box center [127, 171] width 9 height 8
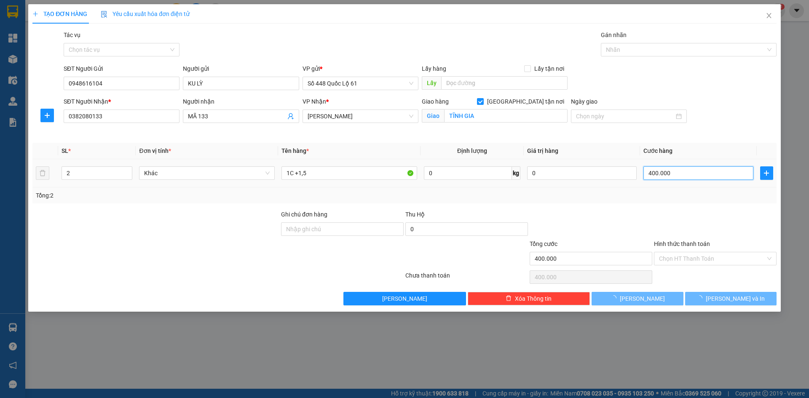
click at [670, 169] on input "400.000" at bounding box center [699, 173] width 110 height 13
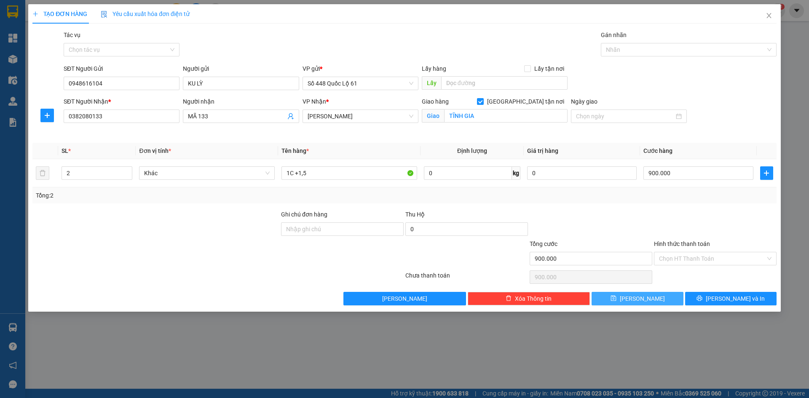
drag, startPoint x: 663, startPoint y: 298, endPoint x: 362, endPoint y: 212, distance: 313.4
click at [663, 297] on button "Lưu" at bounding box center [637, 298] width 91 height 13
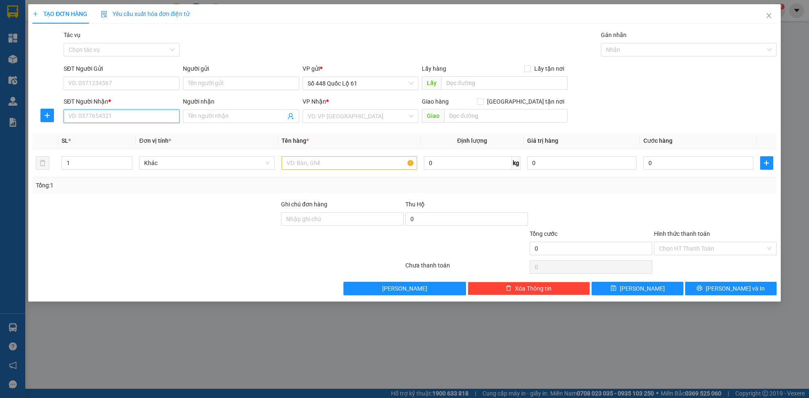
click at [140, 117] on input "SĐT Người Nhận *" at bounding box center [122, 116] width 116 height 13
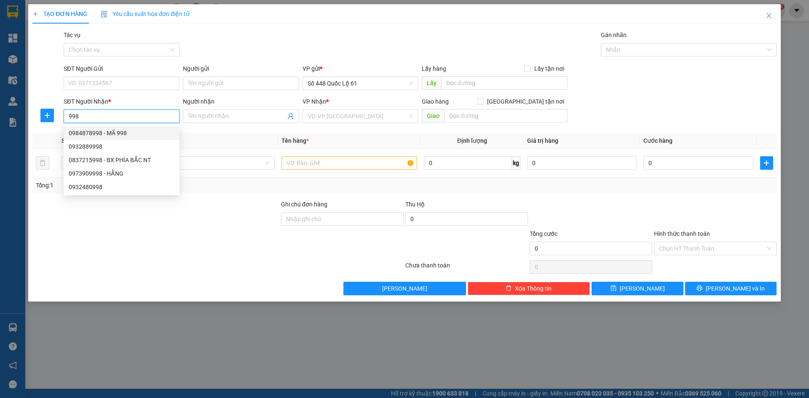
click at [139, 132] on div "0984878998 - MÃ 998" at bounding box center [122, 133] width 106 height 9
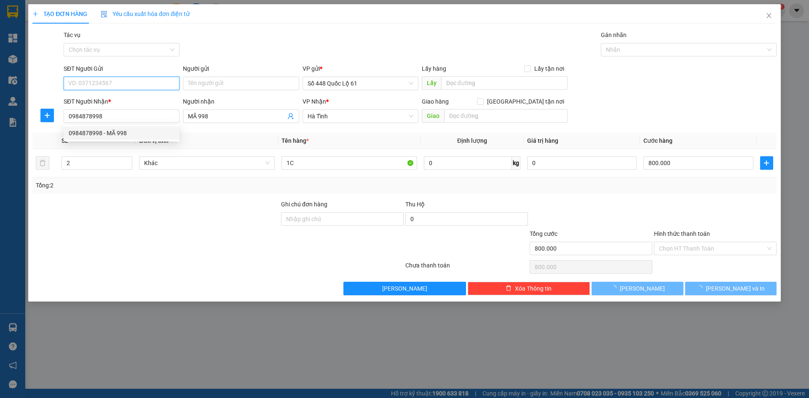
click at [141, 87] on input "SĐT Người Gửi" at bounding box center [122, 83] width 116 height 13
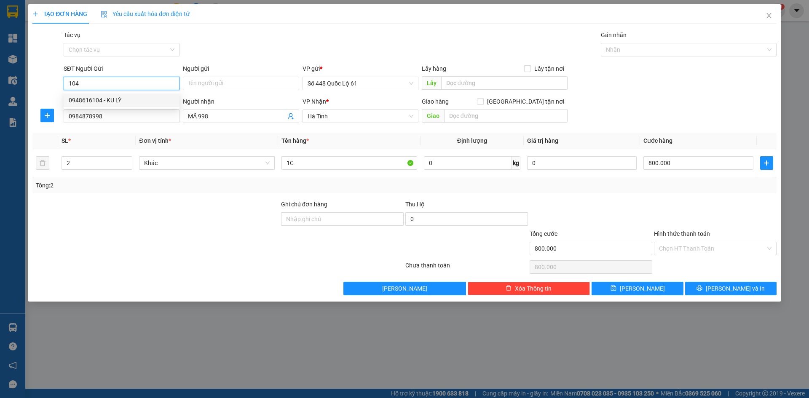
click at [141, 101] on div "0948616104 - KU LỲ" at bounding box center [122, 100] width 106 height 9
click at [112, 117] on input "0984878998" at bounding box center [122, 116] width 116 height 13
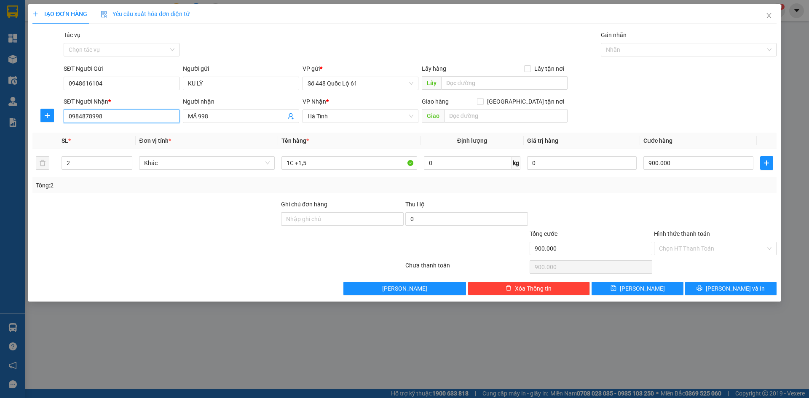
drag, startPoint x: 112, startPoint y: 117, endPoint x: 0, endPoint y: 145, distance: 115.6
click at [0, 145] on div "TẠO ĐƠN HÀNG Yêu cầu xuất hóa đơn điện tử Transit Pickup Surcharge Ids Transit …" at bounding box center [404, 199] width 809 height 398
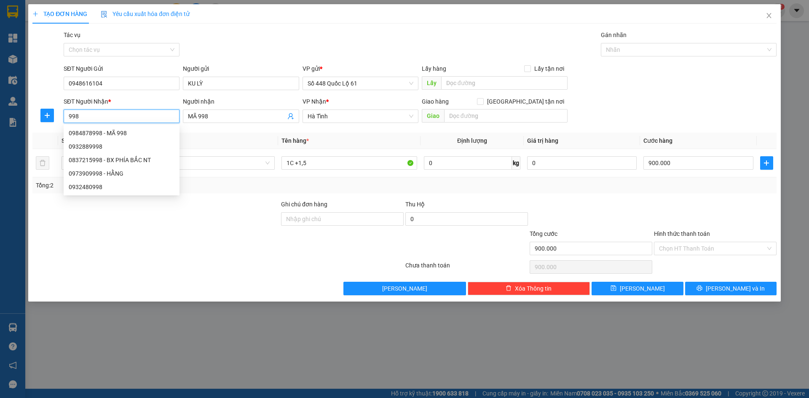
click at [116, 145] on div "0932889998" at bounding box center [122, 146] width 106 height 9
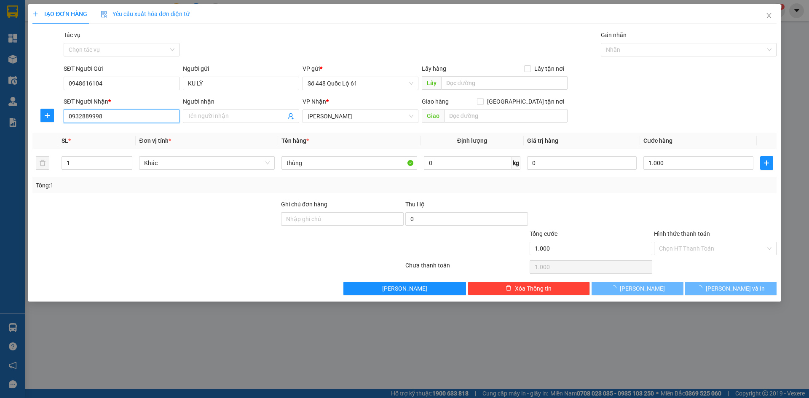
drag, startPoint x: 104, startPoint y: 120, endPoint x: 0, endPoint y: 136, distance: 104.9
click at [0, 136] on div "TẠO ĐƠN HÀNG Yêu cầu xuất hóa đơn điện tử Transit Pickup Surcharge Ids Transit …" at bounding box center [404, 199] width 809 height 398
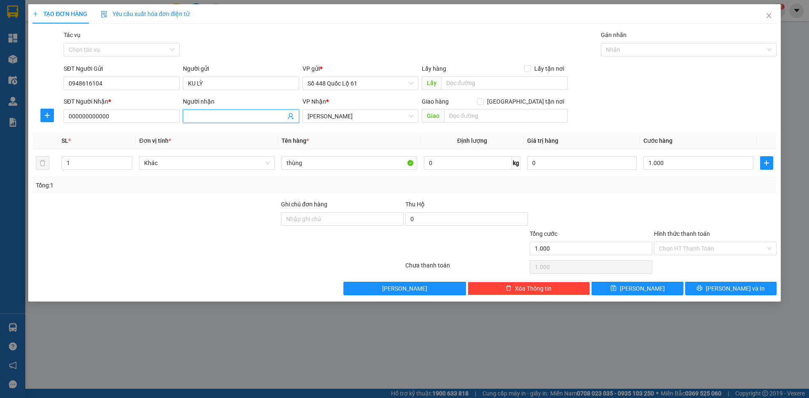
click at [247, 112] on input "Người nhận" at bounding box center [236, 116] width 97 height 9
drag, startPoint x: 350, startPoint y: 118, endPoint x: 344, endPoint y: 125, distance: 9.6
click at [347, 118] on span "Lâm Đồng" at bounding box center [361, 116] width 106 height 13
click at [307, 163] on input "thùng" at bounding box center [350, 162] width 136 height 13
drag, startPoint x: 126, startPoint y: 160, endPoint x: 156, endPoint y: 165, distance: 30.4
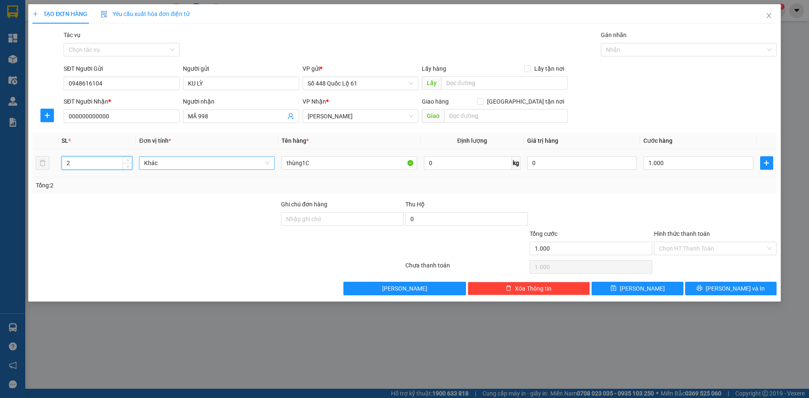
click at [125, 159] on span "up" at bounding box center [127, 160] width 5 height 5
click at [699, 163] on input "1.000" at bounding box center [699, 162] width 110 height 13
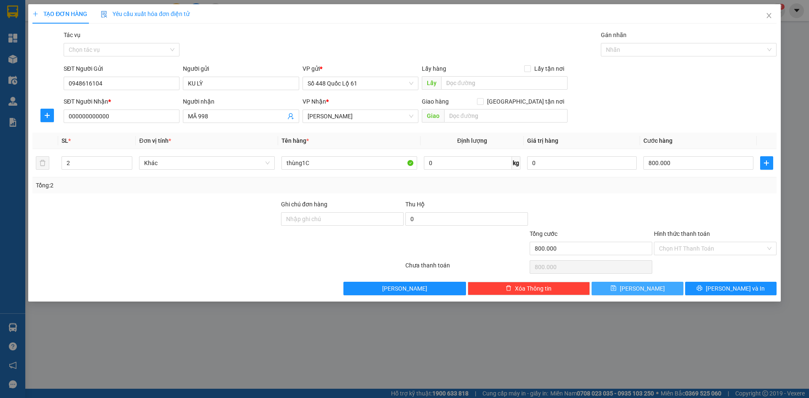
click at [655, 291] on button "Lưu" at bounding box center [637, 288] width 91 height 13
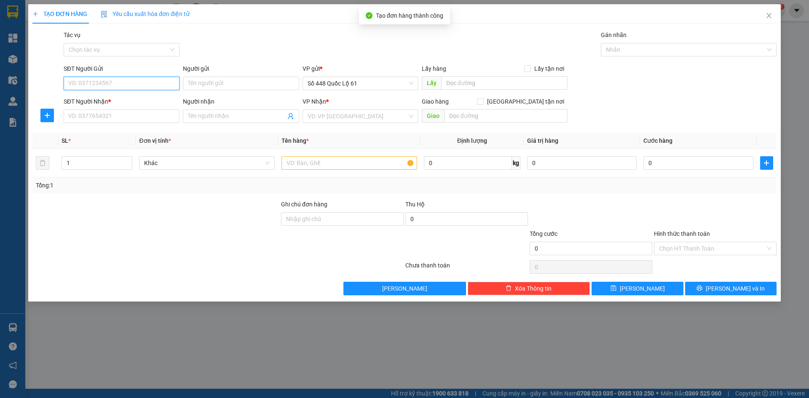
click at [162, 83] on input "SĐT Người Gửi" at bounding box center [122, 83] width 116 height 13
drag, startPoint x: 131, startPoint y: 98, endPoint x: 128, endPoint y: 120, distance: 22.1
click at [131, 99] on div "0948616104 - KU LỲ" at bounding box center [122, 100] width 106 height 9
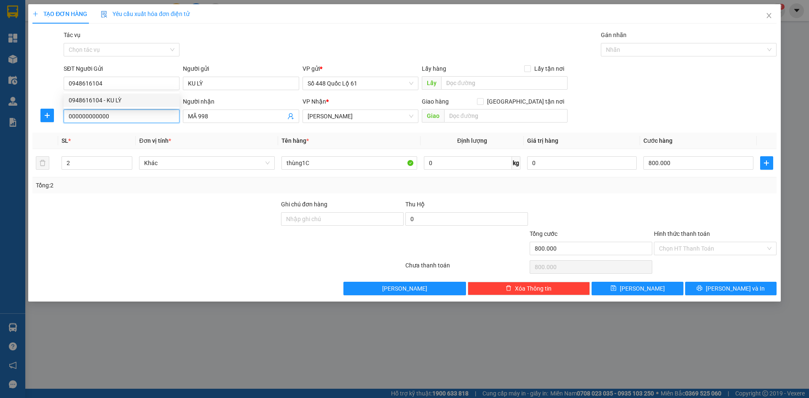
drag, startPoint x: 128, startPoint y: 119, endPoint x: 0, endPoint y: 137, distance: 128.9
click at [0, 132] on div "TẠO ĐƠN HÀNG Yêu cầu xuất hóa đơn điện tử Transit Pickup Surcharge Ids Transit …" at bounding box center [404, 199] width 809 height 398
click at [142, 131] on div "0986943737 - NGÂN 737" at bounding box center [122, 133] width 106 height 9
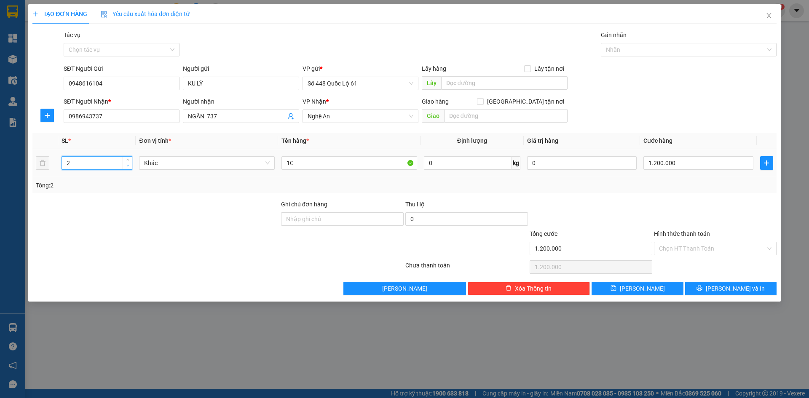
drag, startPoint x: 125, startPoint y: 165, endPoint x: 323, endPoint y: 165, distance: 198.1
click at [126, 165] on span "down" at bounding box center [127, 166] width 5 height 5
click at [685, 164] on input "1.200.000" at bounding box center [699, 162] width 110 height 13
drag, startPoint x: 651, startPoint y: 295, endPoint x: 650, endPoint y: 290, distance: 4.9
click at [650, 291] on button "Lưu" at bounding box center [637, 288] width 91 height 13
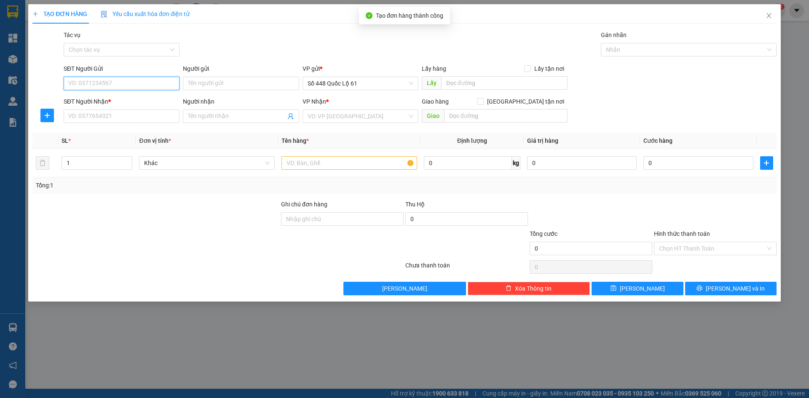
click at [132, 78] on input "SĐT Người Gửi" at bounding box center [122, 83] width 116 height 13
click at [123, 102] on div "0948616104 - KU LỲ" at bounding box center [122, 100] width 106 height 9
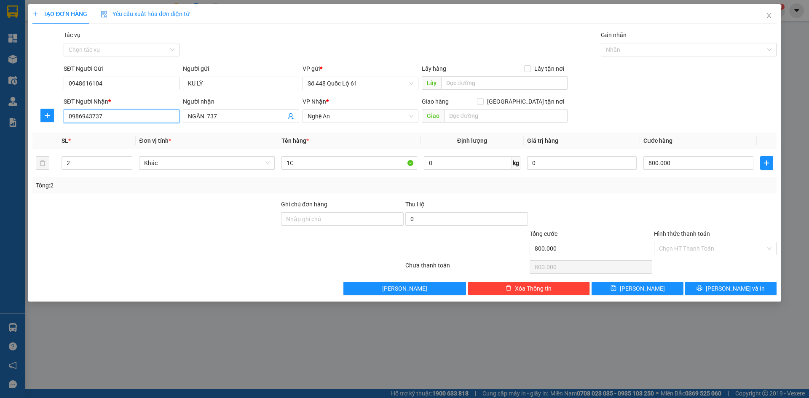
drag, startPoint x: 121, startPoint y: 115, endPoint x: 0, endPoint y: 102, distance: 121.7
click at [0, 99] on div "TẠO ĐƠN HÀNG Yêu cầu xuất hóa đơn điện tử Transit Pickup Surcharge Ids Transit …" at bounding box center [404, 199] width 809 height 398
click at [148, 132] on div "0986397016 - MÃ 367" at bounding box center [122, 133] width 106 height 9
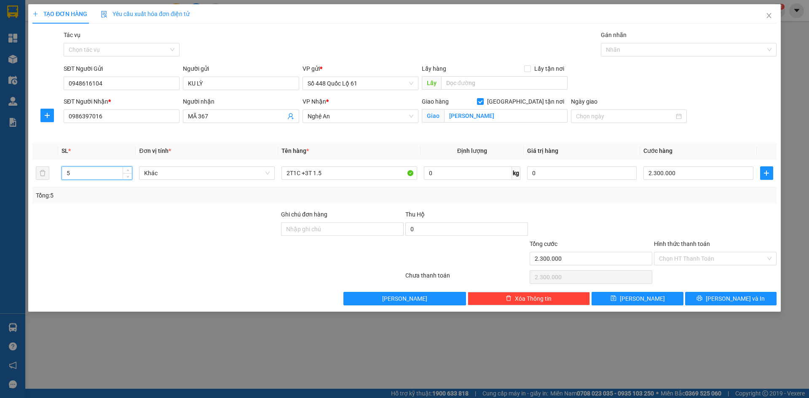
drag, startPoint x: 91, startPoint y: 176, endPoint x: 16, endPoint y: 174, distance: 75.9
click at [15, 174] on div "TẠO ĐƠN HÀNG Yêu cầu xuất hóa đơn điện tử Transit Pickup Surcharge Ids Transit …" at bounding box center [404, 199] width 809 height 398
drag, startPoint x: 313, startPoint y: 173, endPoint x: 208, endPoint y: 191, distance: 106.8
click at [208, 191] on div "SL * Đơn vị tính * Tên hàng * Định lượng Giá trị hàng Cước hàng 2 Khác 2T1C +3T…" at bounding box center [404, 173] width 744 height 61
click at [681, 175] on input "0" at bounding box center [699, 173] width 110 height 13
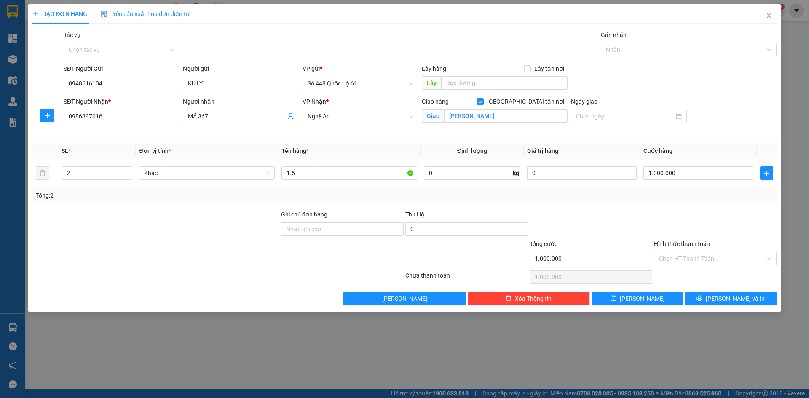
click at [685, 193] on div "Tổng: 2" at bounding box center [405, 195] width 738 height 9
click at [652, 299] on button "Lưu" at bounding box center [637, 298] width 91 height 13
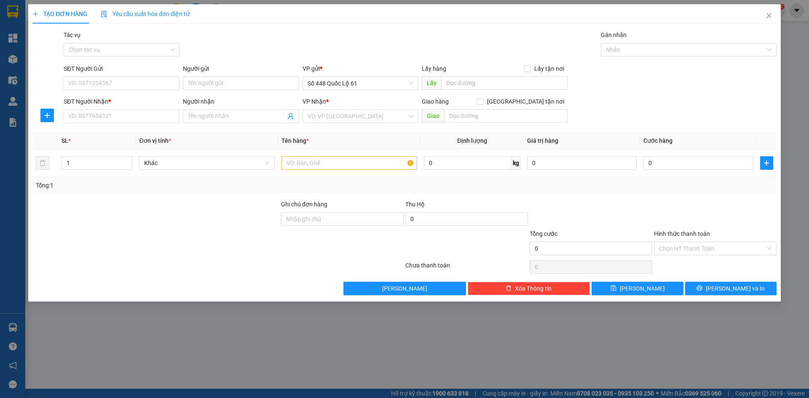
click at [227, 46] on div "Gói vận chuyển * Tiêu chuẩn Tác vụ Chọn tác vụ Gán nhãn Nhãn" at bounding box center [420, 45] width 717 height 30
click at [210, 87] on input "Người gửi" at bounding box center [241, 83] width 116 height 13
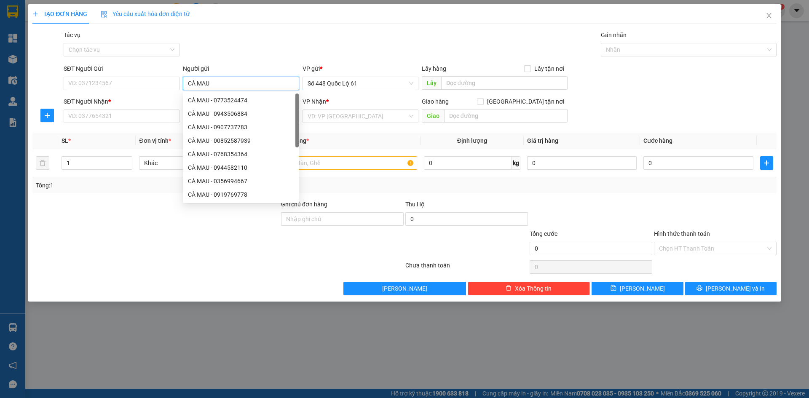
drag, startPoint x: 217, startPoint y: 84, endPoint x: 187, endPoint y: 86, distance: 30.0
click at [181, 88] on div "SĐT Người Gửi VD: 0371234567 Người gửi CÀ MAU VP gửi * Số 448 Quốc Lộ 61 Lấy hà…" at bounding box center [420, 79] width 717 height 30
click at [148, 115] on input "SĐT Người Nhận *" at bounding box center [122, 116] width 116 height 13
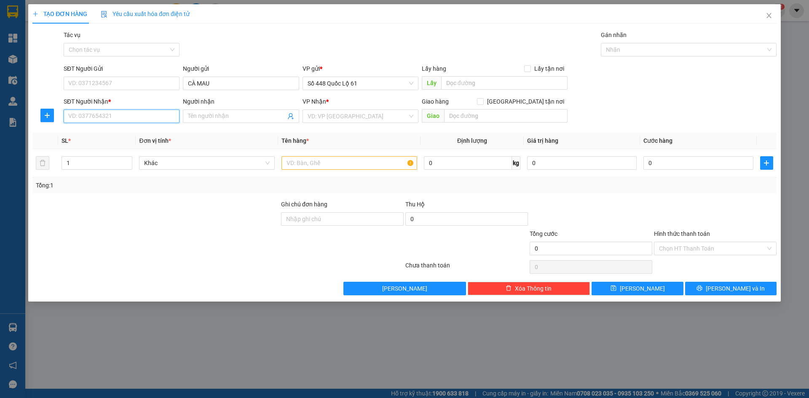
click at [145, 117] on input "SĐT Người Nhận *" at bounding box center [122, 116] width 116 height 13
click at [145, 117] on input "201" at bounding box center [122, 116] width 116 height 13
click at [128, 132] on div "0393351201" at bounding box center [122, 133] width 106 height 9
click at [207, 116] on input "Người nhận" at bounding box center [236, 116] width 97 height 9
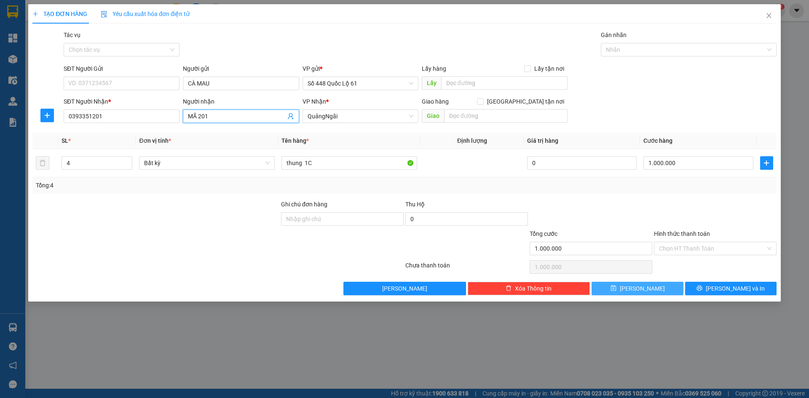
drag, startPoint x: 638, startPoint y: 288, endPoint x: 518, endPoint y: 250, distance: 125.7
click at [637, 289] on button "Lưu" at bounding box center [637, 288] width 91 height 13
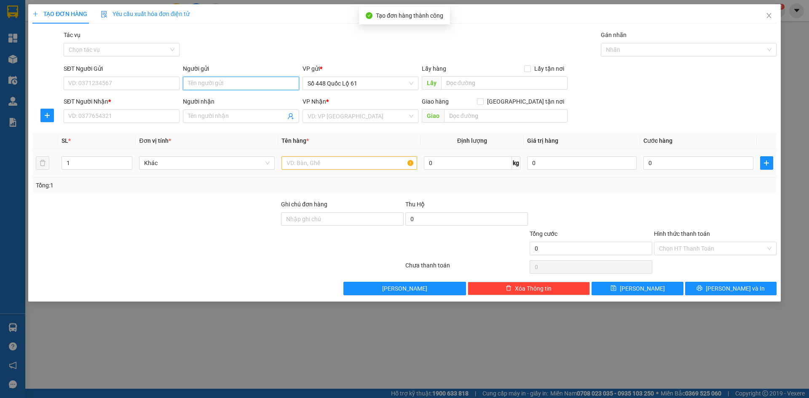
paste input "CÀ MAU"
click at [140, 118] on input "SĐT Người Nhận *" at bounding box center [122, 116] width 116 height 13
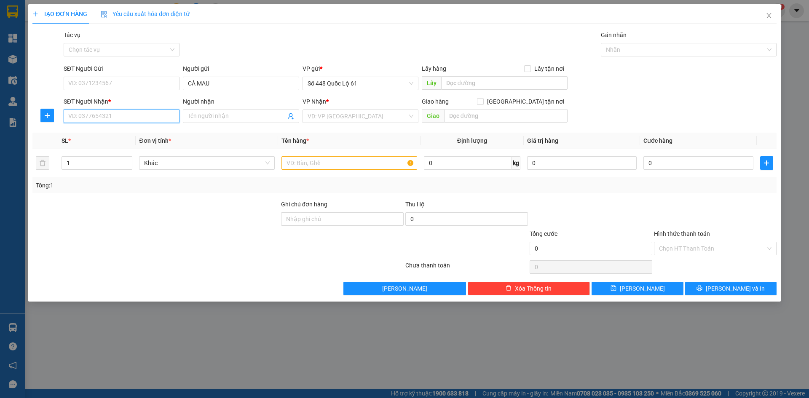
click at [143, 115] on input "SĐT Người Nhận *" at bounding box center [122, 116] width 116 height 13
drag, startPoint x: 146, startPoint y: 129, endPoint x: 207, endPoint y: 139, distance: 61.4
click at [148, 130] on div "0349525279 - BX QUẢNG NGÃI" at bounding box center [122, 133] width 106 height 9
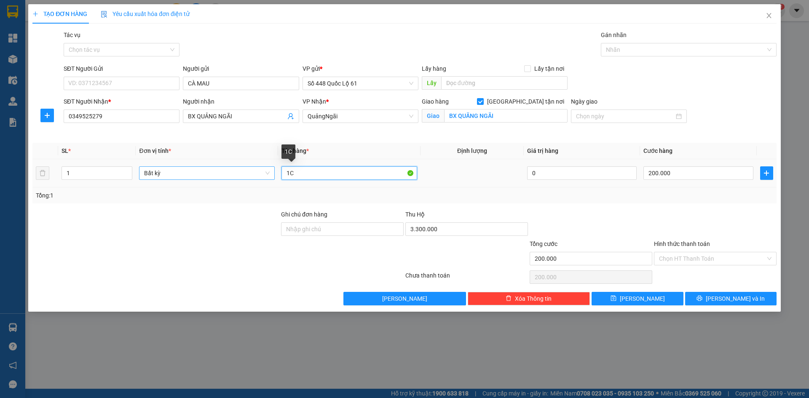
drag, startPoint x: 264, startPoint y: 178, endPoint x: 258, endPoint y: 176, distance: 7.0
click at [258, 176] on tr "1 Bất kỳ 1C 0 200.000" at bounding box center [404, 173] width 744 height 28
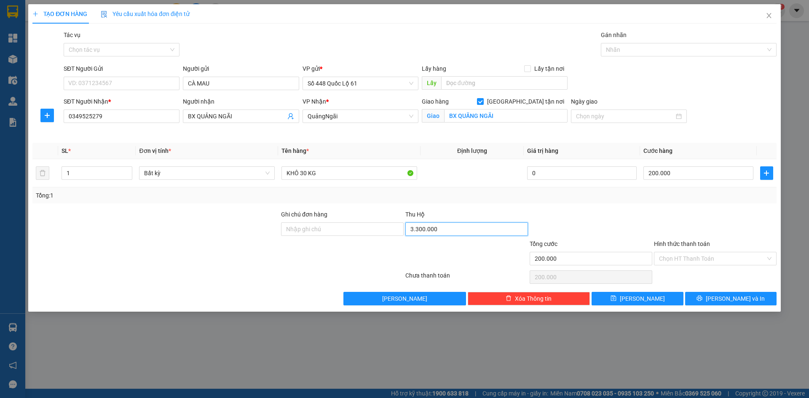
click at [475, 228] on input "3.300.000" at bounding box center [467, 229] width 123 height 13
click at [692, 172] on input "200.000" at bounding box center [699, 173] width 110 height 13
drag, startPoint x: 346, startPoint y: 183, endPoint x: 346, endPoint y: 162, distance: 21.1
click at [346, 180] on td "KHÔ 30 KG" at bounding box center [349, 173] width 142 height 28
drag, startPoint x: 346, startPoint y: 162, endPoint x: 345, endPoint y: 170, distance: 8.5
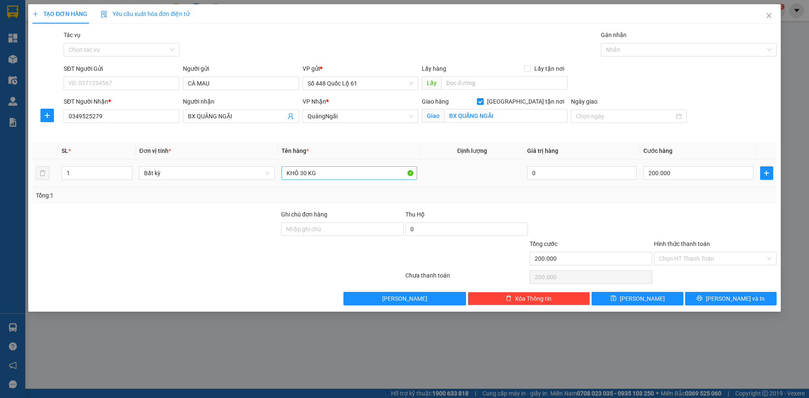
click at [345, 164] on td "KHÔ 30 KG" at bounding box center [349, 173] width 142 height 28
click at [344, 171] on input "KHÔ 30 KG" at bounding box center [350, 173] width 136 height 13
drag, startPoint x: 620, startPoint y: 296, endPoint x: 451, endPoint y: 252, distance: 175.5
click at [616, 295] on button "Lưu" at bounding box center [637, 298] width 91 height 13
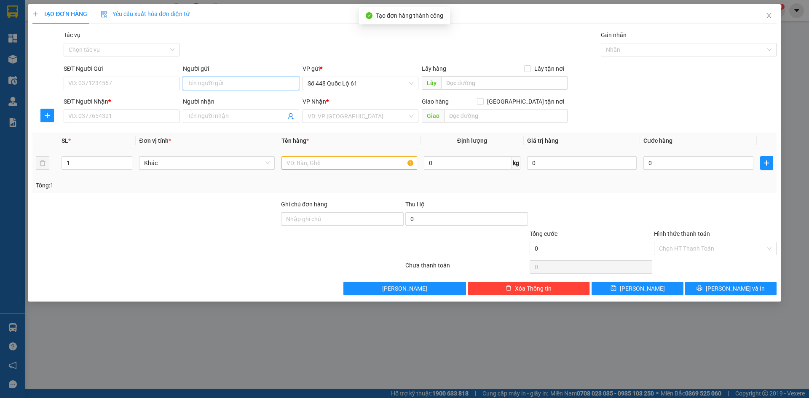
click at [201, 79] on input "Người gửi" at bounding box center [241, 83] width 116 height 13
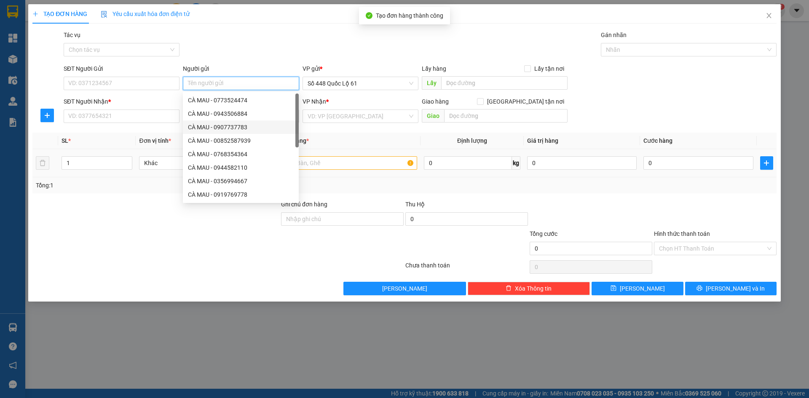
paste input "CÀ MAU"
click at [216, 181] on div "CÀ MAU - 0356994667" at bounding box center [241, 181] width 106 height 9
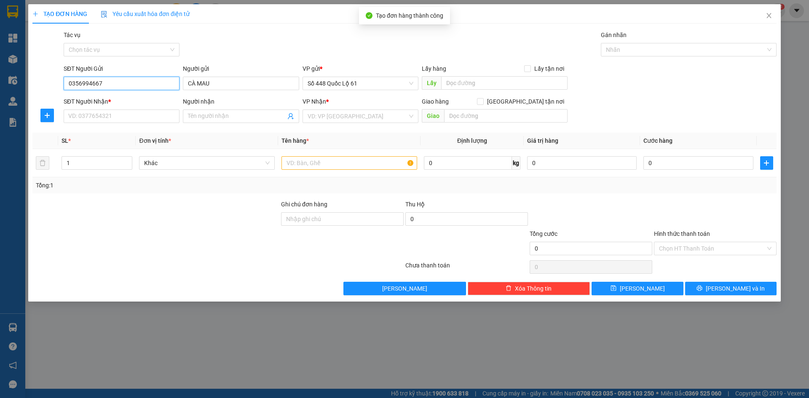
drag, startPoint x: 71, startPoint y: 81, endPoint x: 41, endPoint y: 82, distance: 29.9
click at [45, 81] on div "SĐT Người Gửi 0356994667 0356994667 Người gửi CÀ MAU VP gửi * Số 448 Quốc Lộ 61…" at bounding box center [405, 79] width 746 height 30
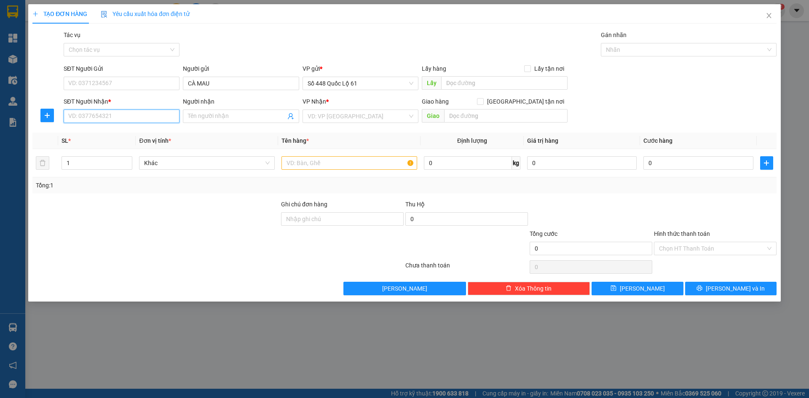
click at [76, 115] on input "SĐT Người Nhận *" at bounding box center [122, 116] width 116 height 13
click at [84, 133] on div "0846767456 - QUẢNG TRỊ" at bounding box center [122, 133] width 106 height 9
click at [128, 167] on icon "down" at bounding box center [127, 165] width 3 height 3
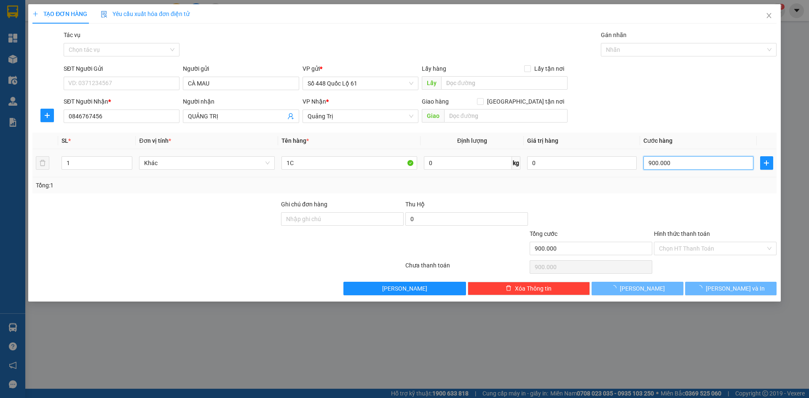
click at [696, 166] on input "900.000" at bounding box center [699, 162] width 110 height 13
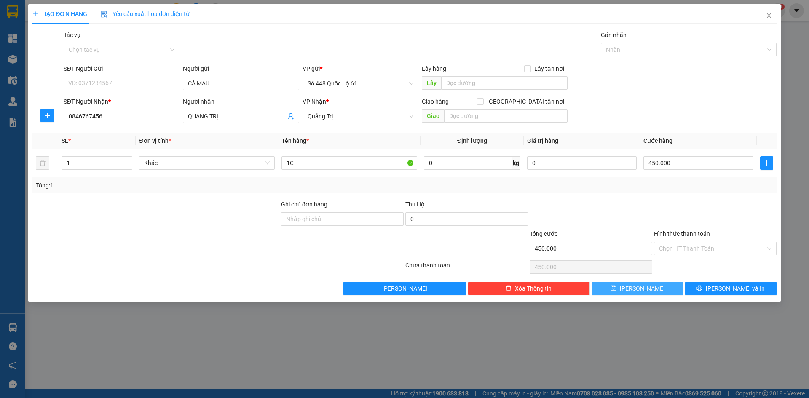
drag, startPoint x: 638, startPoint y: 287, endPoint x: 615, endPoint y: 280, distance: 24.0
click at [638, 287] on span "Lưu" at bounding box center [642, 288] width 45 height 9
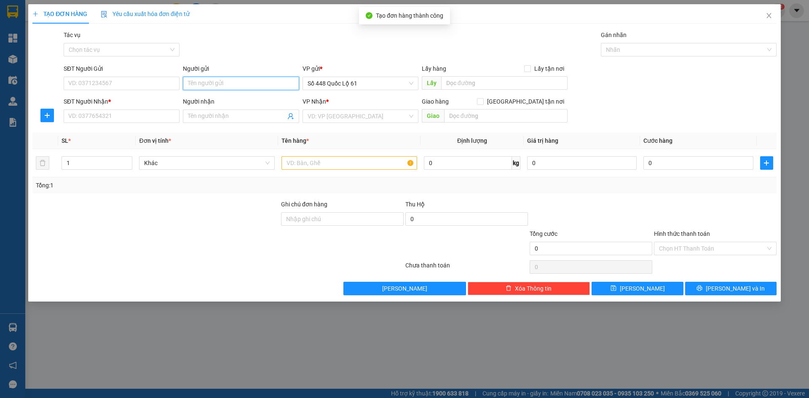
click at [194, 82] on input "Người gửi" at bounding box center [241, 83] width 116 height 13
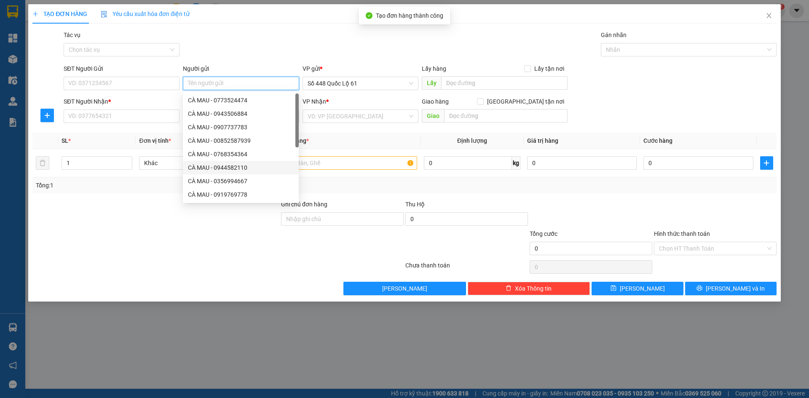
paste input "CÀ MAU"
click at [134, 117] on input "SĐT Người Nhận *" at bounding box center [122, 116] width 116 height 13
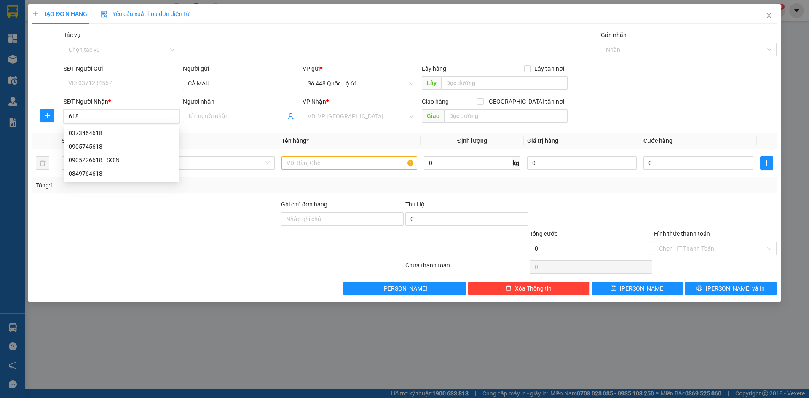
click at [138, 132] on div "0373464618" at bounding box center [122, 133] width 106 height 9
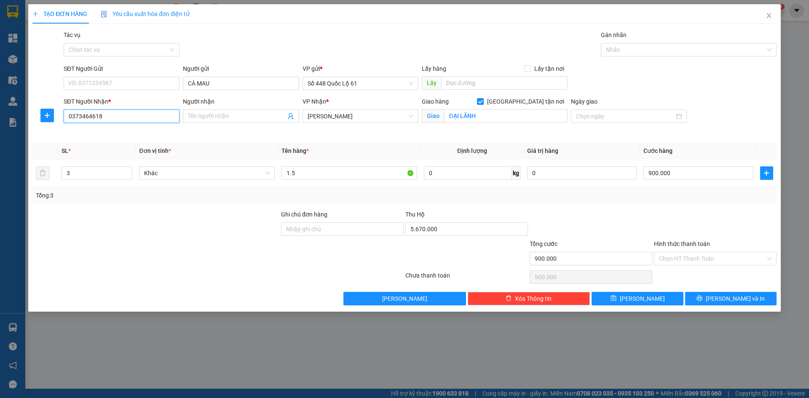
drag, startPoint x: 125, startPoint y: 117, endPoint x: 0, endPoint y: 121, distance: 125.2
click at [0, 121] on div "TẠO ĐƠN HÀNG Yêu cầu xuất hóa đơn điện tử Transit Pickup Surcharge Ids Transit …" at bounding box center [404, 199] width 809 height 398
click at [128, 143] on div "0905745618" at bounding box center [122, 146] width 106 height 9
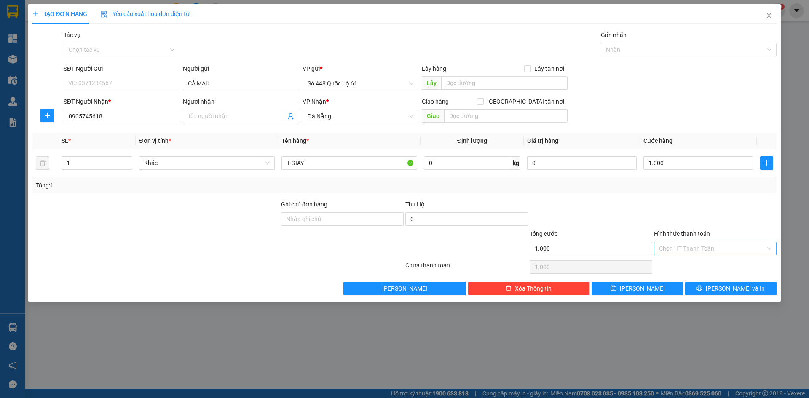
drag, startPoint x: 679, startPoint y: 246, endPoint x: 685, endPoint y: 262, distance: 17.2
click at [679, 246] on input "Hình thức thanh toán" at bounding box center [712, 248] width 107 height 13
click at [685, 262] on div "Tại văn phòng" at bounding box center [715, 265] width 113 height 9
click at [203, 119] on input "Người nhận" at bounding box center [236, 116] width 97 height 9
click at [628, 284] on button "Lưu" at bounding box center [637, 288] width 91 height 13
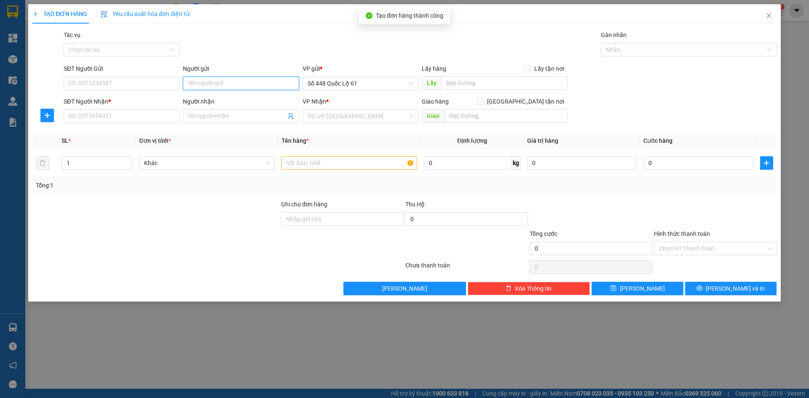
paste input "CÀ MAU"
click at [154, 117] on input "SĐT Người Nhận *" at bounding box center [122, 116] width 116 height 13
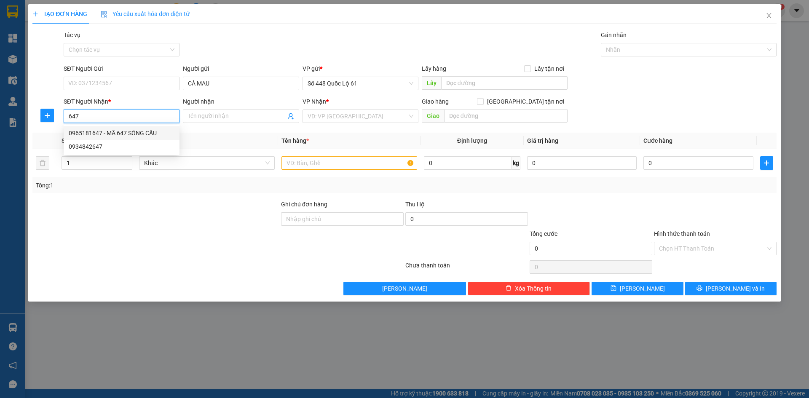
click at [148, 136] on div "0965181647 - MÃ 647 SÔNG CẦU" at bounding box center [122, 133] width 106 height 9
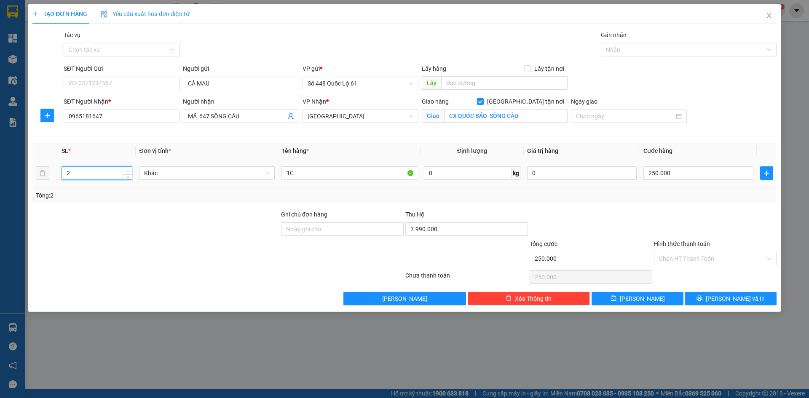
click at [126, 170] on icon "up" at bounding box center [127, 171] width 3 height 3
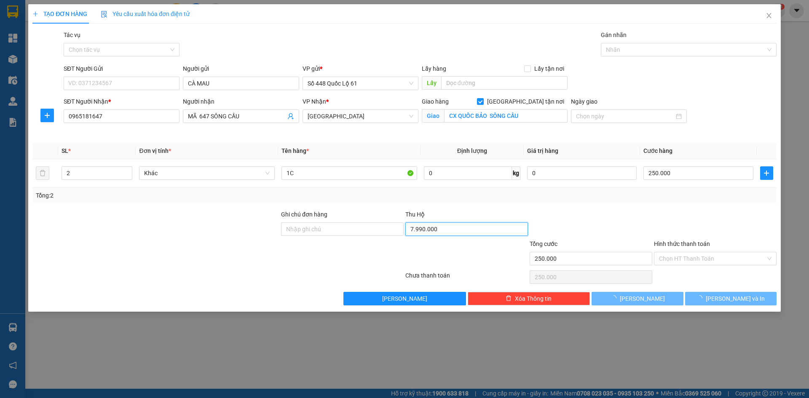
click at [441, 228] on input "7.990.000" at bounding box center [467, 229] width 123 height 13
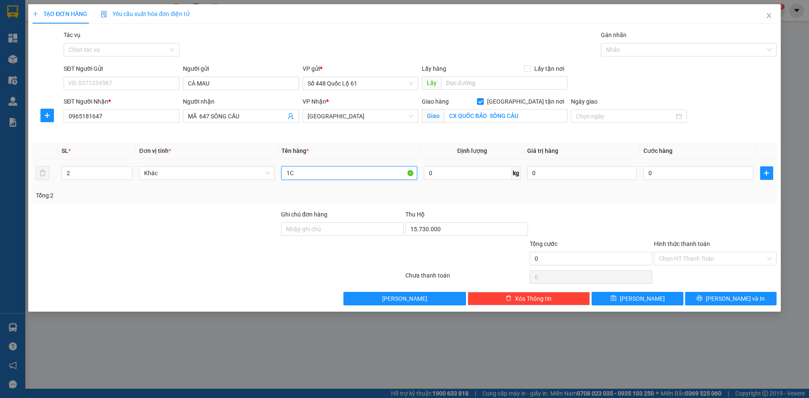
click at [317, 173] on input "1C" at bounding box center [350, 173] width 136 height 13
click at [707, 176] on input "0" at bounding box center [699, 173] width 110 height 13
drag, startPoint x: 639, startPoint y: 303, endPoint x: 219, endPoint y: 114, distance: 461.0
click at [639, 302] on span "Lưu" at bounding box center [642, 298] width 45 height 9
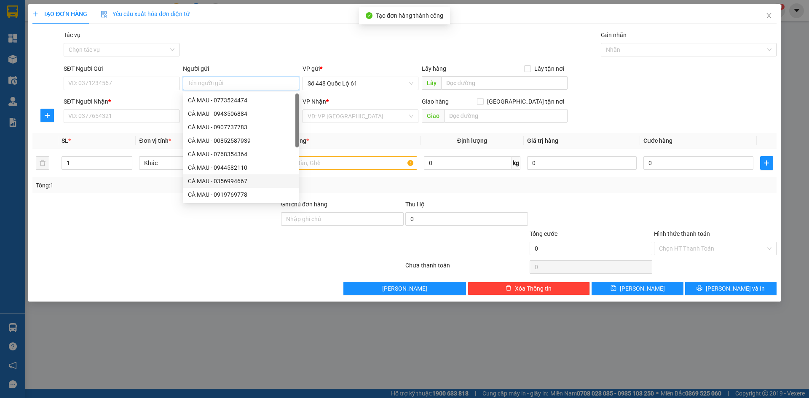
paste input "CÀ MAU"
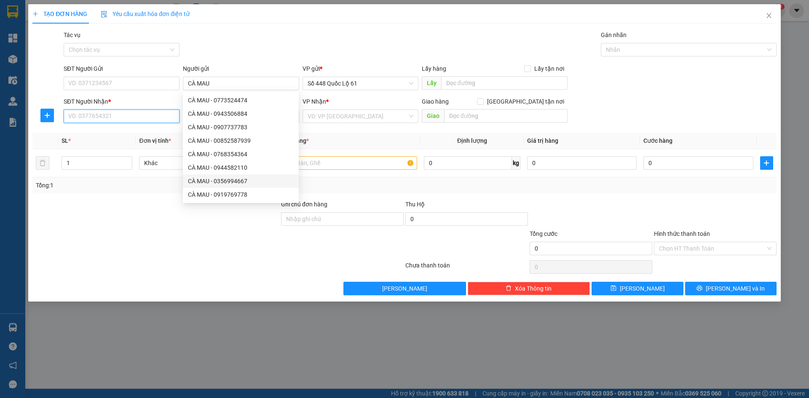
click at [111, 116] on input "SĐT Người Nhận *" at bounding box center [122, 116] width 116 height 13
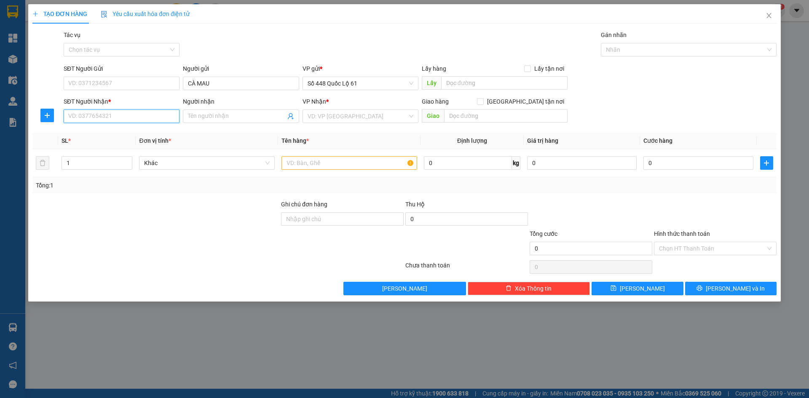
click at [76, 113] on input "SĐT Người Nhận *" at bounding box center [122, 116] width 116 height 13
click at [112, 146] on div "0905623702 - MÃ 702 ĐN" at bounding box center [122, 146] width 106 height 9
click at [616, 294] on button "Lưu" at bounding box center [637, 288] width 91 height 13
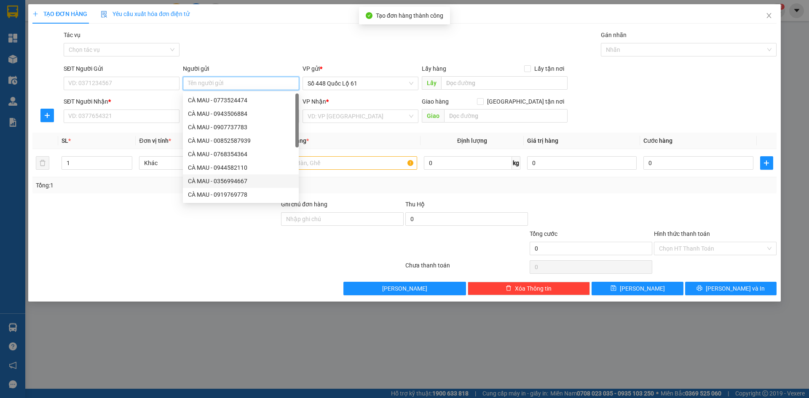
paste input "CÀ MAU"
click at [136, 116] on input "SĐT Người Nhận *" at bounding box center [122, 116] width 116 height 13
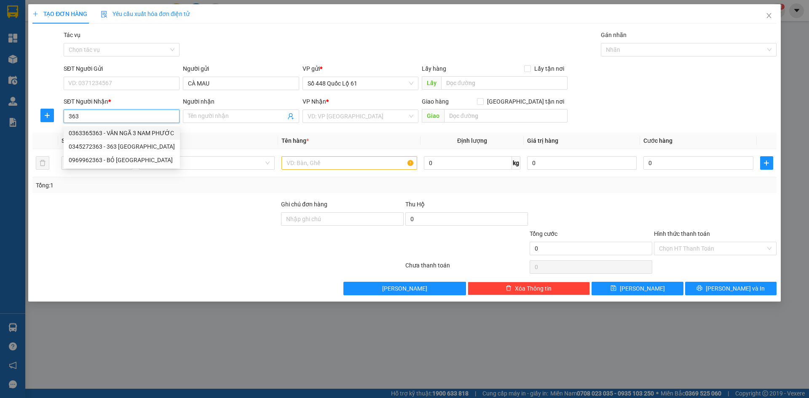
click at [133, 134] on div "0363365363 - VÂN NGÃ 3 NAM PHƯỚC" at bounding box center [122, 133] width 106 height 9
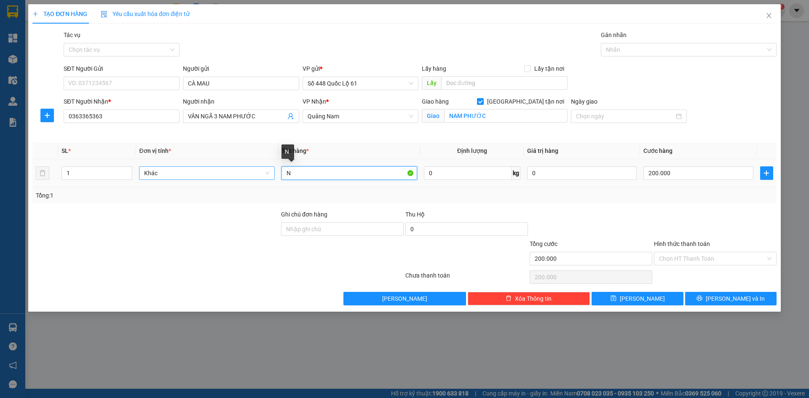
drag, startPoint x: 314, startPoint y: 177, endPoint x: 260, endPoint y: 172, distance: 54.6
click at [259, 172] on tr "1 Khác N 0 kg 0 200.000" at bounding box center [404, 173] width 744 height 28
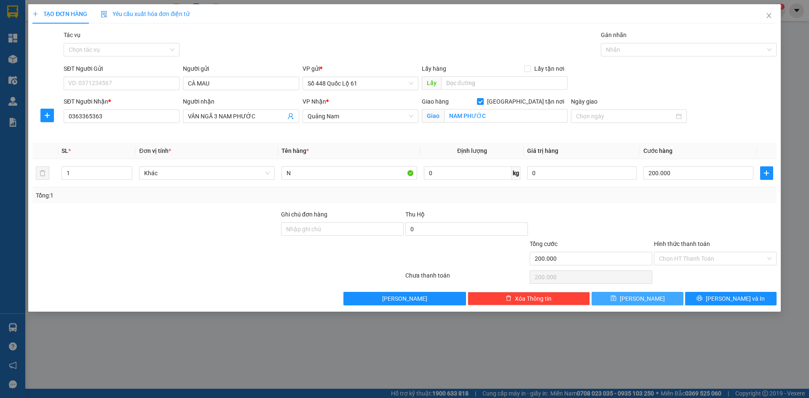
drag, startPoint x: 653, startPoint y: 295, endPoint x: 634, endPoint y: 288, distance: 19.7
click at [653, 295] on button "Lưu" at bounding box center [637, 298] width 91 height 13
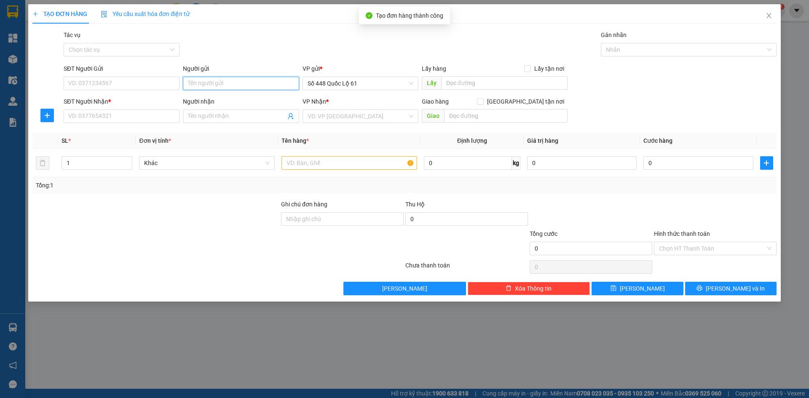
drag, startPoint x: 204, startPoint y: 82, endPoint x: 204, endPoint y: 86, distance: 4.2
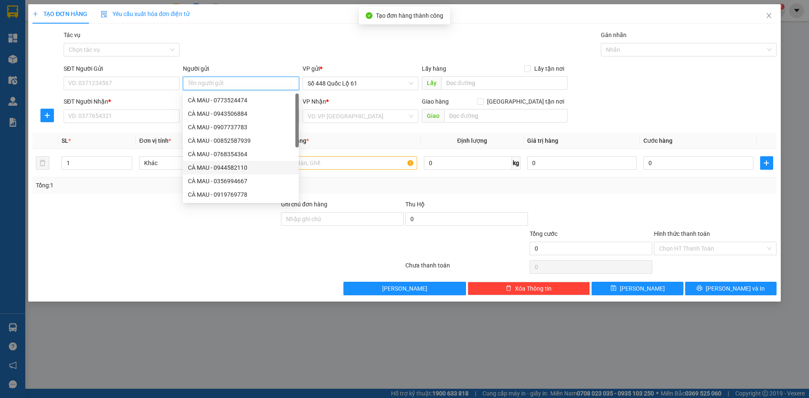
paste input "CÀ MAU"
click at [142, 116] on input "SĐT Người Nhận *" at bounding box center [122, 116] width 116 height 13
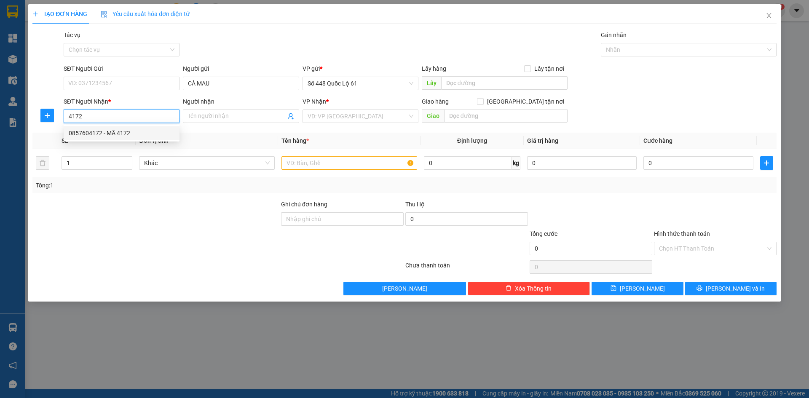
click at [137, 136] on div "0857604172 - MÃ 4172" at bounding box center [122, 133] width 106 height 9
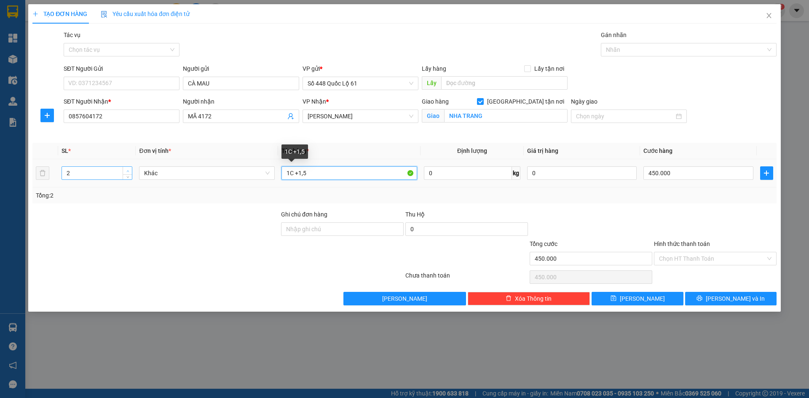
drag, startPoint x: 312, startPoint y: 172, endPoint x: 126, endPoint y: 168, distance: 185.9
click at [133, 169] on tr "2 Khác 1C +1,5 0 kg 0 450.000" at bounding box center [404, 173] width 744 height 28
click at [127, 176] on icon "down" at bounding box center [127, 176] width 3 height 3
click at [684, 178] on input "450.000" at bounding box center [699, 173] width 110 height 13
click at [316, 173] on input "1C" at bounding box center [350, 173] width 136 height 13
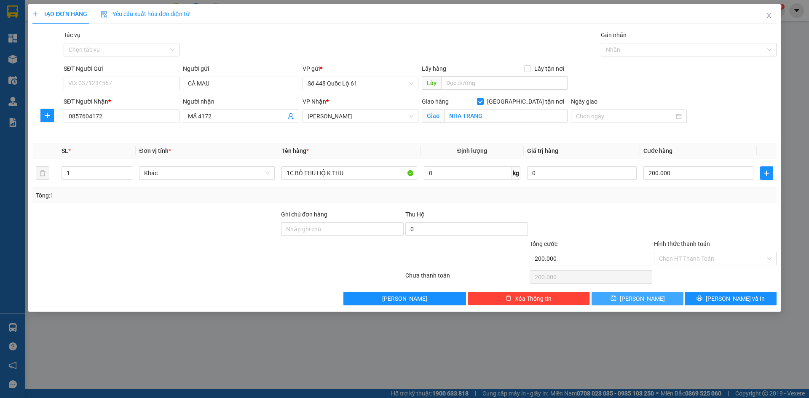
click at [616, 301] on icon "save" at bounding box center [613, 298] width 5 height 5
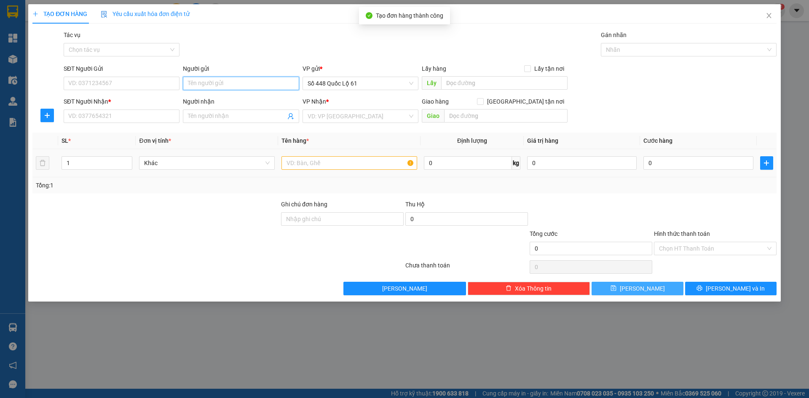
click at [209, 86] on input "Người gửi" at bounding box center [241, 83] width 116 height 13
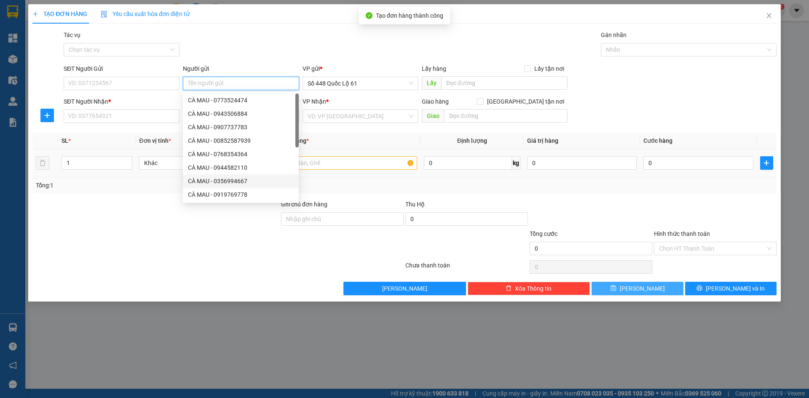
paste input "CÀ MAU"
click at [148, 115] on input "SĐT Người Nhận *" at bounding box center [122, 116] width 116 height 13
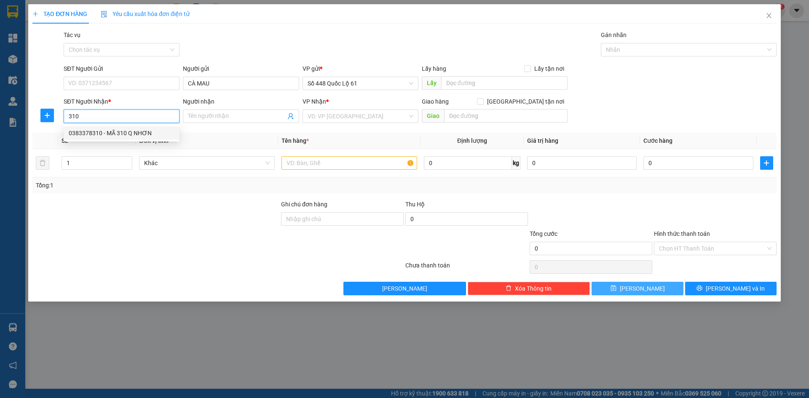
click at [145, 131] on div "0383378310 - MÃ 310 Q NHƠN" at bounding box center [122, 133] width 106 height 9
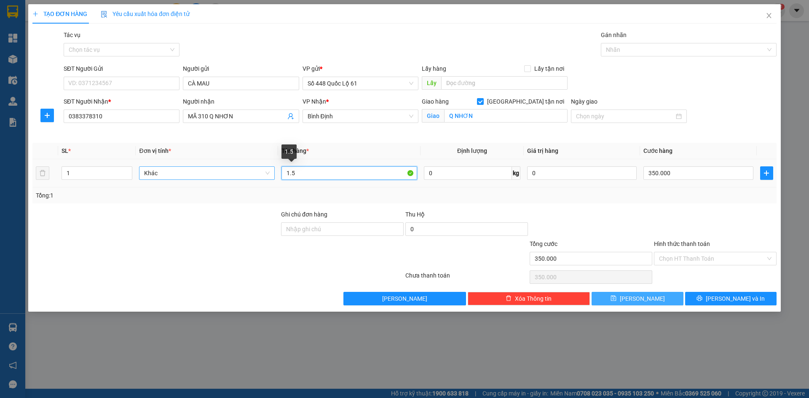
drag, startPoint x: 301, startPoint y: 168, endPoint x: 274, endPoint y: 175, distance: 27.9
click at [274, 175] on tr "1 Khác 1.5 0 kg 0 350.000" at bounding box center [404, 173] width 744 height 28
click at [681, 176] on input "350.000" at bounding box center [699, 173] width 110 height 13
drag, startPoint x: 639, startPoint y: 296, endPoint x: 229, endPoint y: 138, distance: 439.6
click at [637, 295] on button "Lưu" at bounding box center [637, 298] width 91 height 13
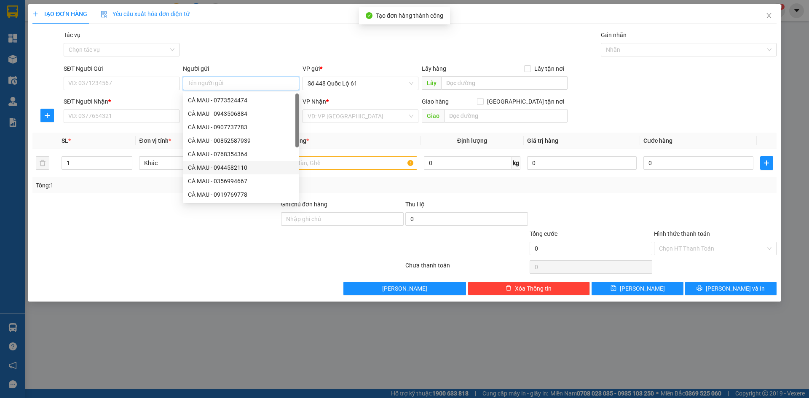
paste input "CÀ MAU"
click at [118, 116] on input "SĐT Người Nhận *" at bounding box center [122, 116] width 116 height 13
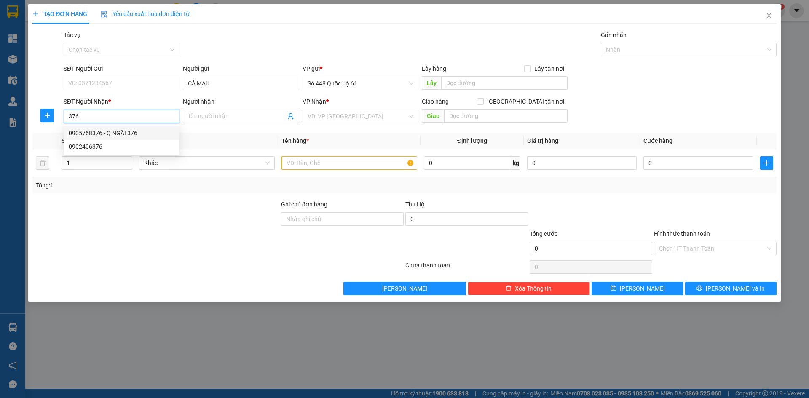
drag, startPoint x: 113, startPoint y: 132, endPoint x: 137, endPoint y: 143, distance: 26.8
click at [115, 133] on div "0905768376 - Q NGÃI 376" at bounding box center [122, 133] width 106 height 9
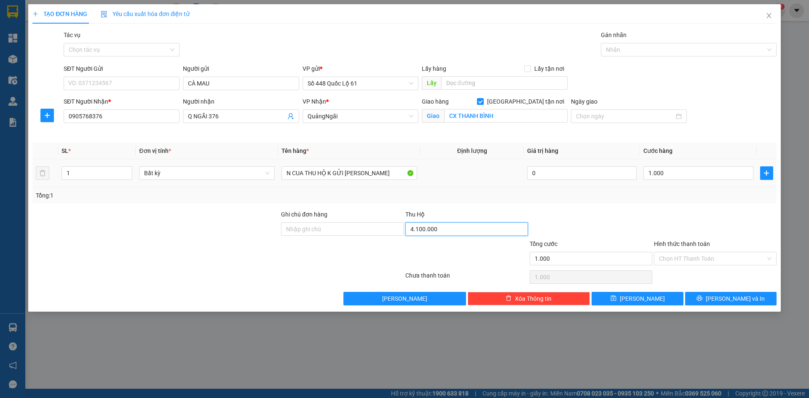
click at [454, 234] on input "4.100.000" at bounding box center [467, 229] width 123 height 13
drag, startPoint x: 711, startPoint y: 253, endPoint x: 711, endPoint y: 268, distance: 14.8
click at [711, 254] on input "Hình thức thanh toán" at bounding box center [712, 258] width 107 height 13
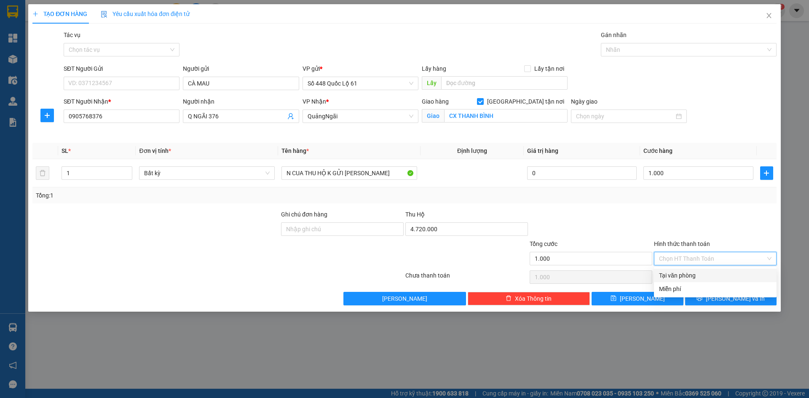
drag, startPoint x: 710, startPoint y: 269, endPoint x: 705, endPoint y: 272, distance: 6.7
click at [709, 270] on div "Tại văn phòng" at bounding box center [715, 275] width 123 height 13
drag, startPoint x: 631, startPoint y: 301, endPoint x: 363, endPoint y: 207, distance: 283.8
click at [617, 301] on icon "save" at bounding box center [614, 298] width 6 height 6
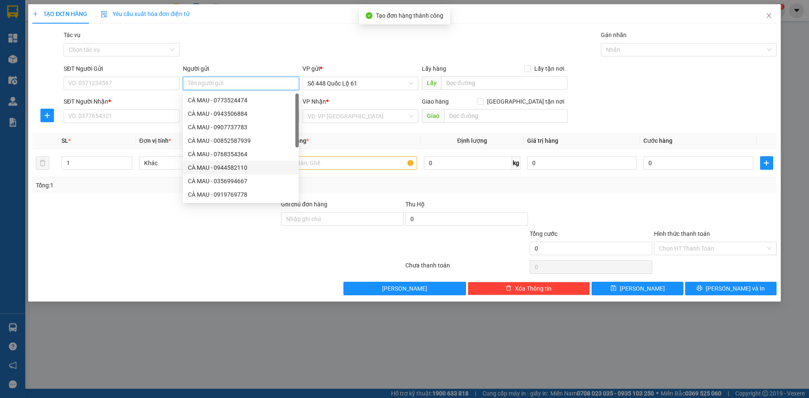
paste input "CÀ MAU"
click at [136, 120] on input "SĐT Người Nhận *" at bounding box center [122, 116] width 116 height 13
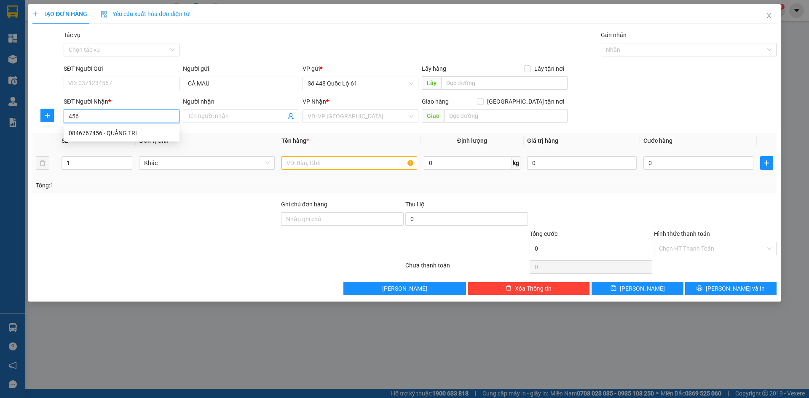
drag, startPoint x: 128, startPoint y: 136, endPoint x: 126, endPoint y: 151, distance: 15.7
click at [128, 136] on div "0846767456 - QUẢNG TRỊ" at bounding box center [122, 133] width 106 height 9
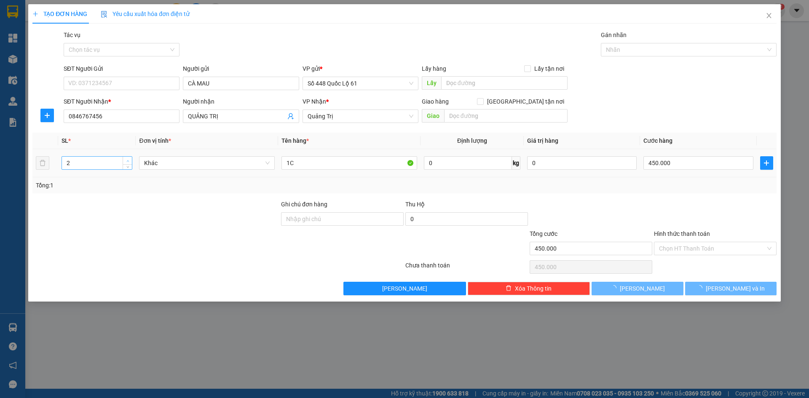
click at [127, 160] on icon "up" at bounding box center [127, 161] width 3 height 3
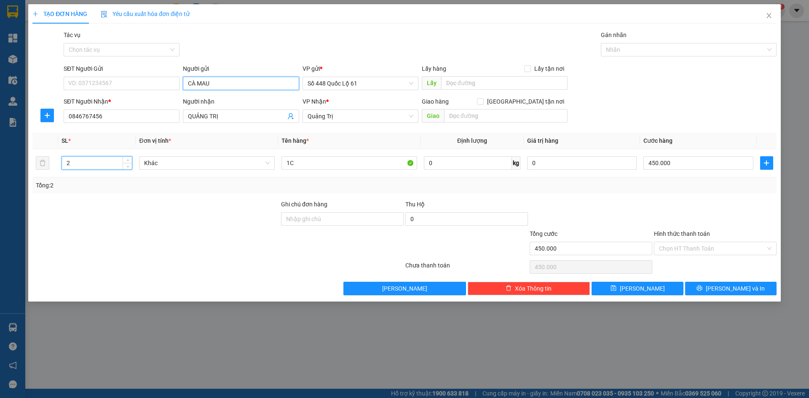
click at [255, 81] on input "CÀ MAU" at bounding box center [241, 83] width 116 height 13
click at [719, 166] on input "0" at bounding box center [699, 162] width 110 height 13
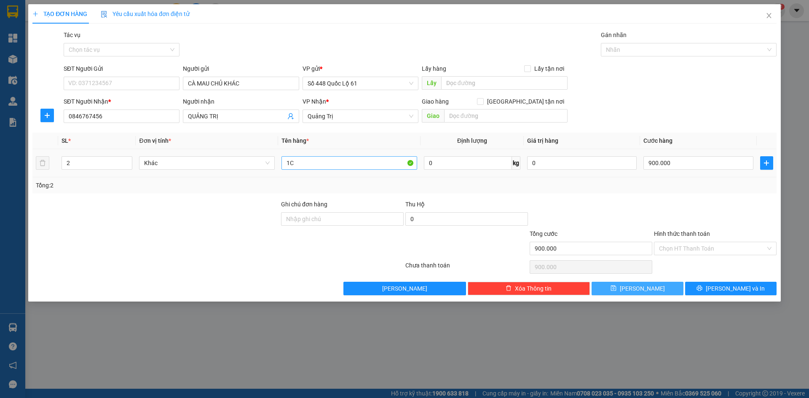
drag, startPoint x: 642, startPoint y: 290, endPoint x: 309, endPoint y: 163, distance: 357.3
click at [633, 287] on button "Lưu" at bounding box center [637, 288] width 91 height 13
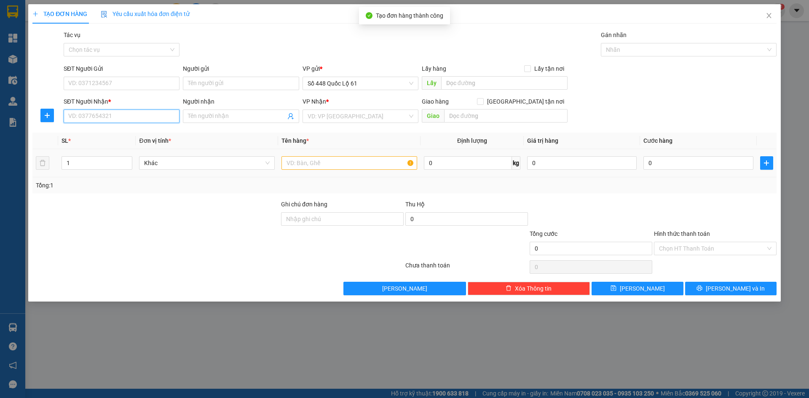
click at [162, 114] on input "SĐT Người Nhận *" at bounding box center [122, 116] width 116 height 13
click at [242, 76] on div "Người gửi" at bounding box center [241, 70] width 116 height 13
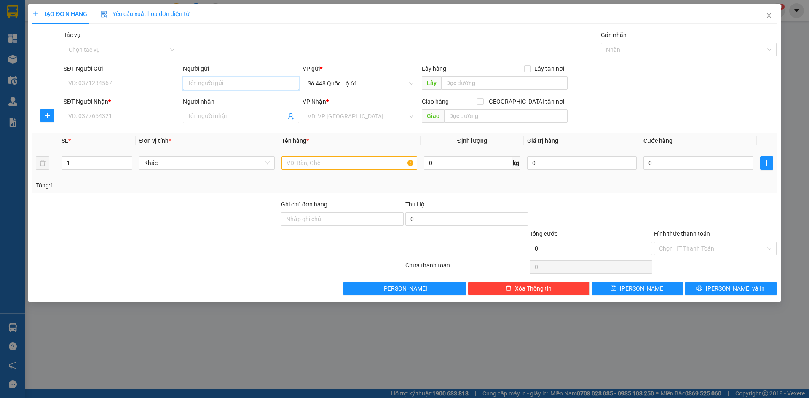
click at [242, 83] on input "Người gửi" at bounding box center [241, 83] width 116 height 13
paste input "CÀ MAU"
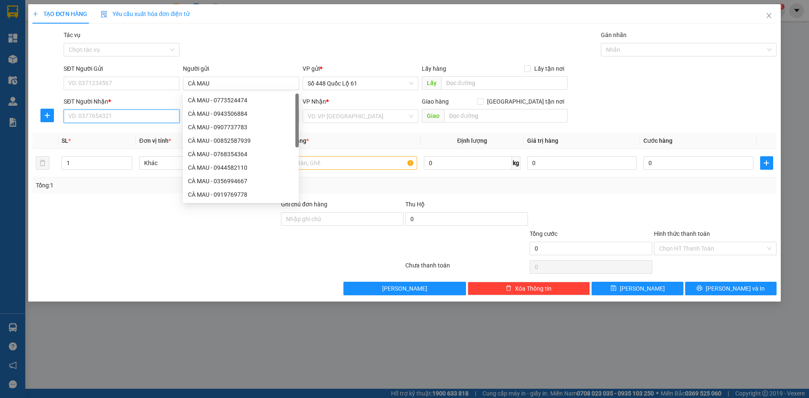
click at [148, 115] on input "SĐT Người Nhận *" at bounding box center [122, 116] width 116 height 13
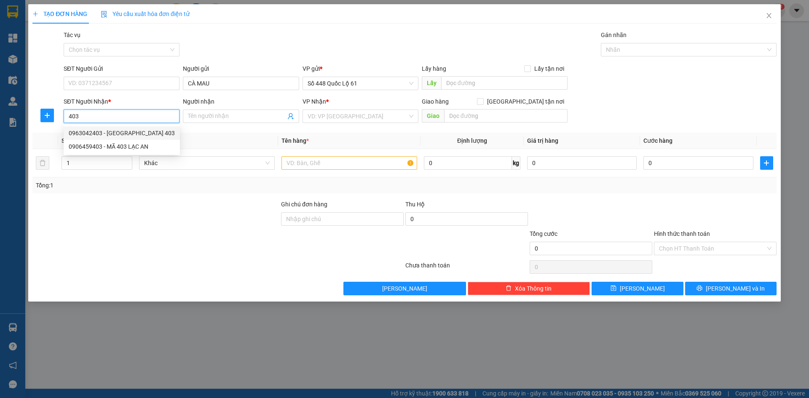
click at [157, 132] on div "0963042403 - PHÚ TÂN 403" at bounding box center [122, 133] width 106 height 9
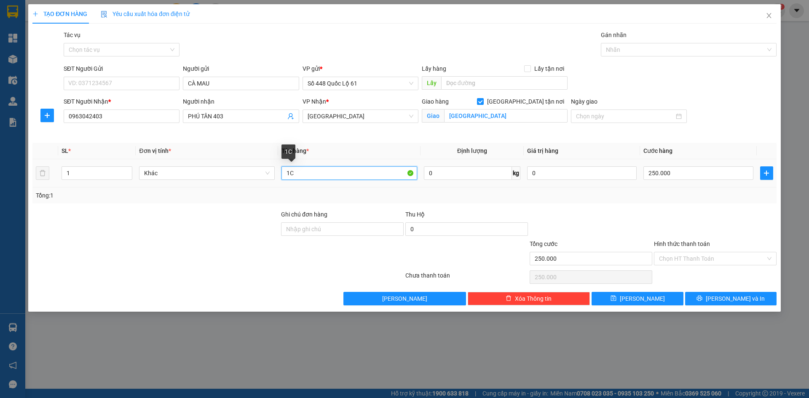
drag, startPoint x: 283, startPoint y: 177, endPoint x: 261, endPoint y: 181, distance: 23.2
click at [263, 180] on tr "1 Khác 1C 0 kg 0 250.000" at bounding box center [404, 173] width 744 height 28
click at [719, 172] on input "250.000" at bounding box center [699, 173] width 110 height 13
drag, startPoint x: 650, startPoint y: 297, endPoint x: 286, endPoint y: 170, distance: 385.1
click at [647, 297] on button "Lưu" at bounding box center [637, 298] width 91 height 13
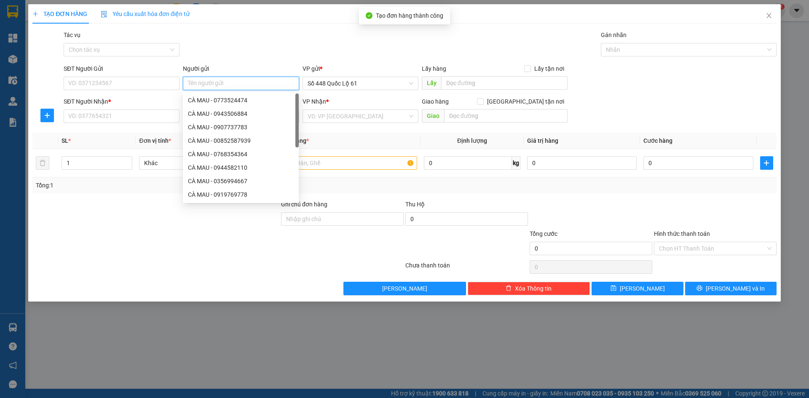
paste input "CÀ MAU"
click at [134, 113] on input "SĐT Người Nhận *" at bounding box center [122, 116] width 116 height 13
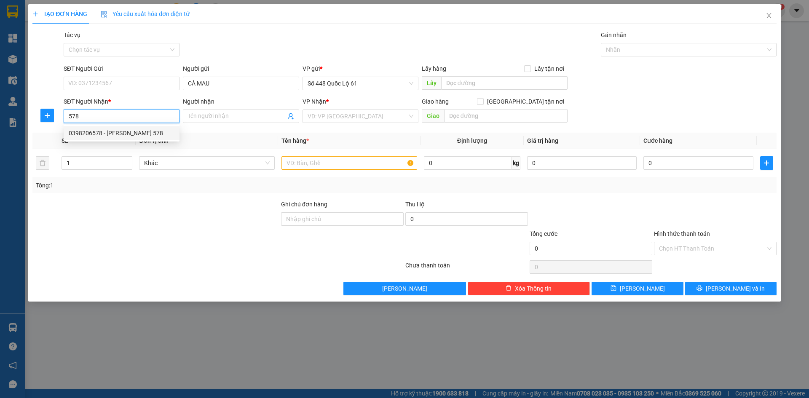
click at [136, 131] on div "0398206578 - PHAN RANG 578" at bounding box center [122, 133] width 106 height 9
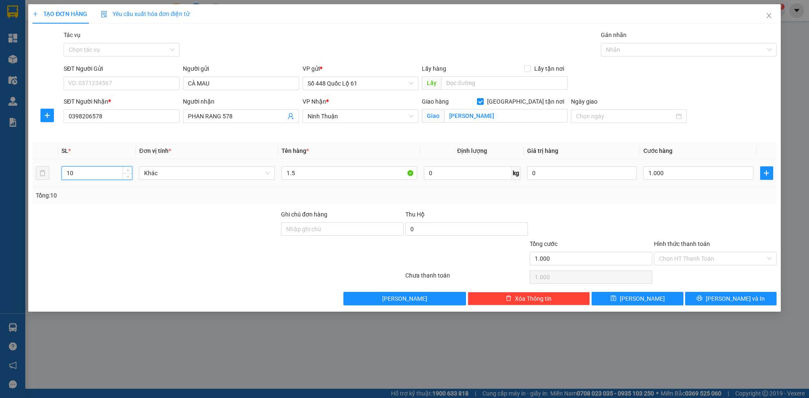
drag, startPoint x: 99, startPoint y: 172, endPoint x: 0, endPoint y: 174, distance: 99.5
click at [0, 174] on div "TẠO ĐƠN HÀNG Yêu cầu xuất hóa đơn điện tử Transit Pickup Surcharge Ids Transit …" at bounding box center [404, 199] width 809 height 398
click at [679, 175] on input "1.000" at bounding box center [699, 173] width 110 height 13
drag, startPoint x: 651, startPoint y: 301, endPoint x: 520, endPoint y: 242, distance: 144.3
click at [650, 299] on button "Lưu" at bounding box center [637, 298] width 91 height 13
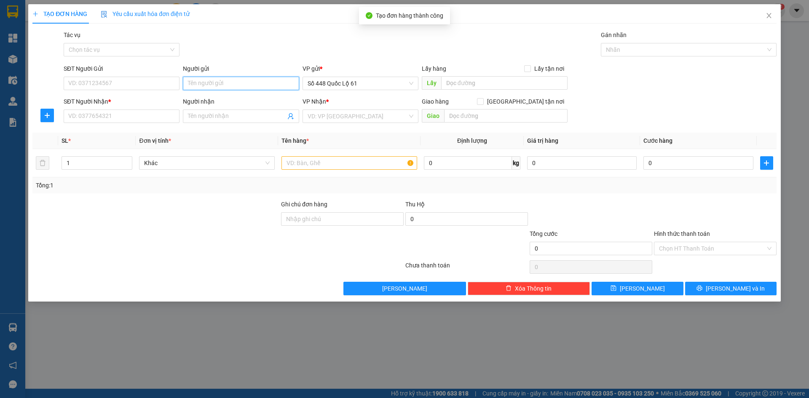
drag, startPoint x: 206, startPoint y: 75, endPoint x: 202, endPoint y: 86, distance: 11.1
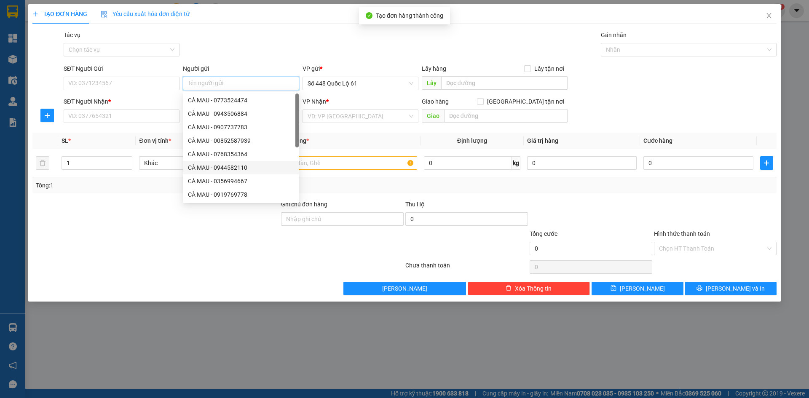
paste input "CÀ MAU"
click at [97, 117] on input "SĐT Người Nhận *" at bounding box center [122, 116] width 116 height 13
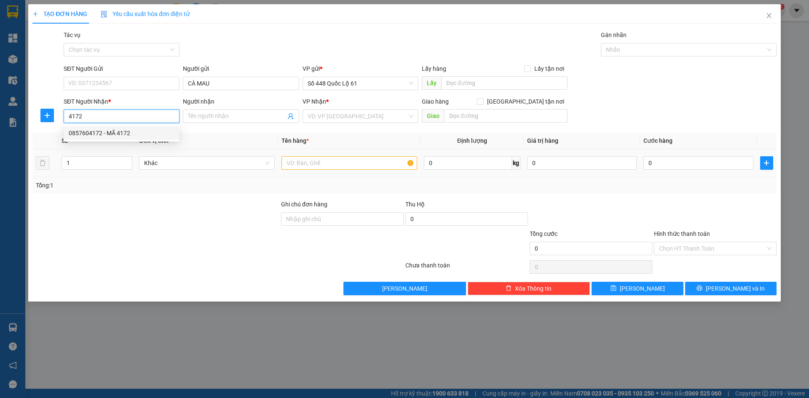
drag, startPoint x: 114, startPoint y: 132, endPoint x: 230, endPoint y: 160, distance: 118.8
click at [115, 133] on div "0857604172 - MÃ 4172" at bounding box center [122, 133] width 106 height 9
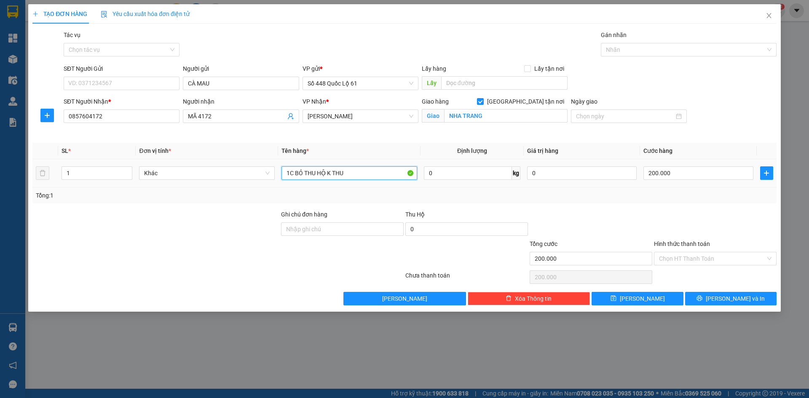
click at [289, 175] on input "1C BỎ THU HỘ K THU" at bounding box center [350, 173] width 136 height 13
drag, startPoint x: 330, startPoint y: 184, endPoint x: 305, endPoint y: 183, distance: 24.5
click at [304, 183] on td "1,5C BỎ THU HỘ K THU" at bounding box center [349, 173] width 142 height 28
click at [722, 171] on input "200.000" at bounding box center [699, 173] width 110 height 13
drag, startPoint x: 647, startPoint y: 300, endPoint x: 635, endPoint y: 296, distance: 12.5
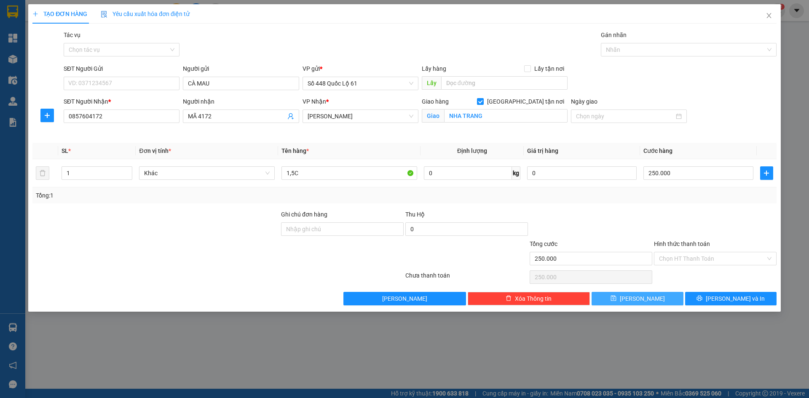
click at [646, 300] on span "Lưu" at bounding box center [642, 298] width 45 height 9
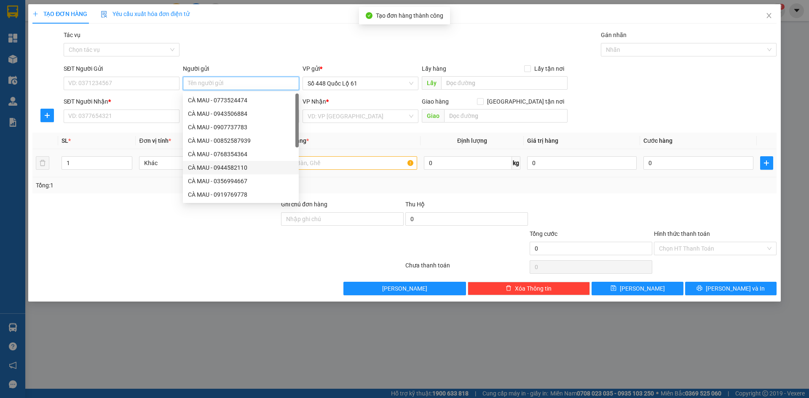
paste input "CÀ MAU"
click at [117, 117] on input "SĐT Người Nhận *" at bounding box center [122, 116] width 116 height 13
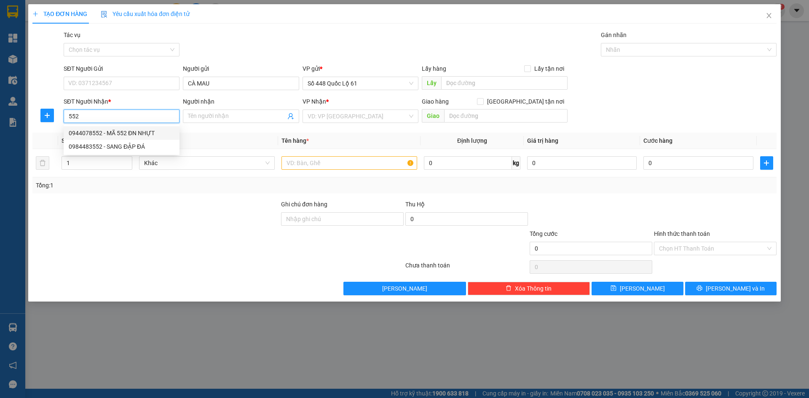
click at [129, 135] on div "0944078552 - MÃ 552 ĐN NHỰT" at bounding box center [122, 133] width 106 height 9
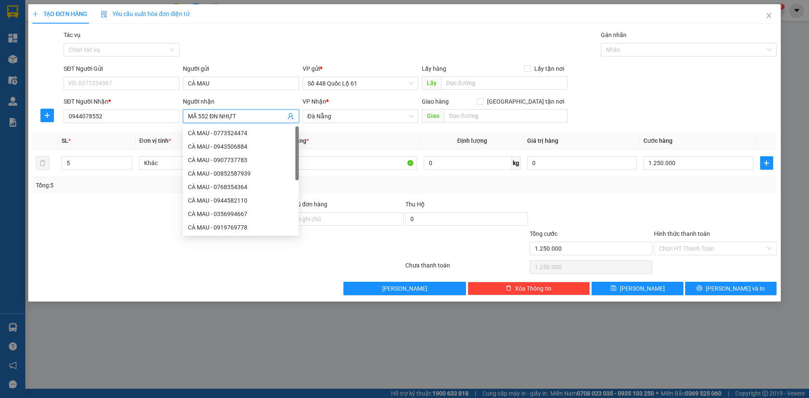
drag, startPoint x: 208, startPoint y: 117, endPoint x: 199, endPoint y: 118, distance: 9.7
click at [199, 118] on input "MÃ 552 ĐN NHỰT" at bounding box center [236, 116] width 97 height 9
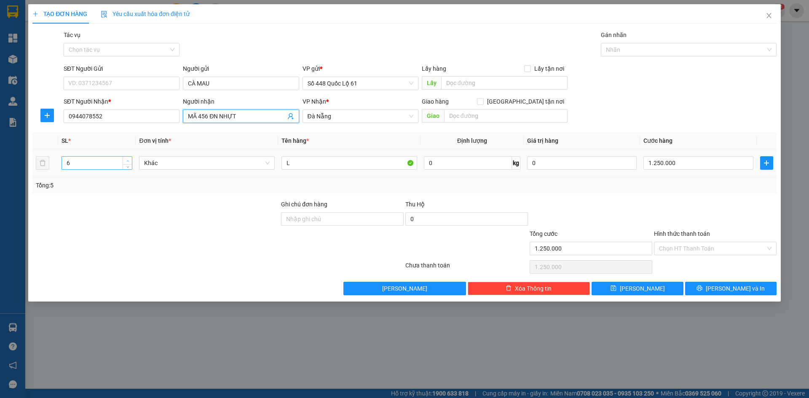
click at [124, 163] on span "Increase Value" at bounding box center [127, 161] width 9 height 8
click at [126, 166] on icon "down" at bounding box center [127, 165] width 3 height 3
click at [712, 164] on input "1.250.000" at bounding box center [699, 162] width 110 height 13
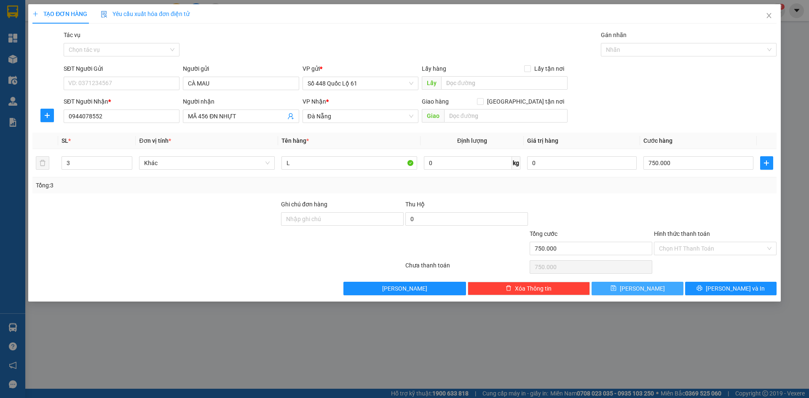
click at [652, 290] on button "Lưu" at bounding box center [637, 288] width 91 height 13
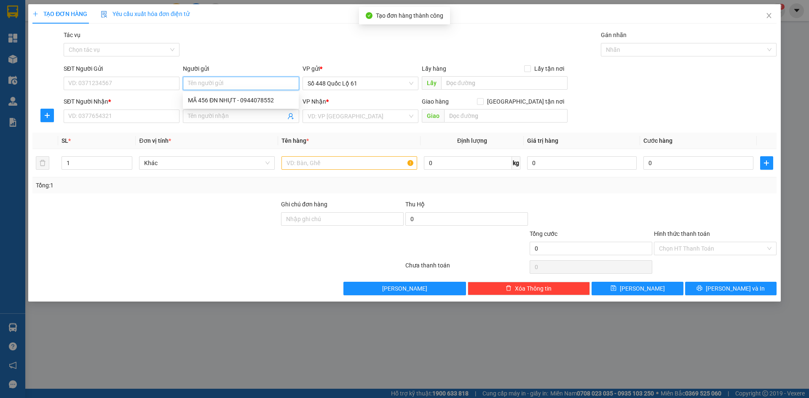
paste input "CÀ MAU"
click at [140, 116] on input "SĐT Người Nhận *" at bounding box center [122, 116] width 116 height 13
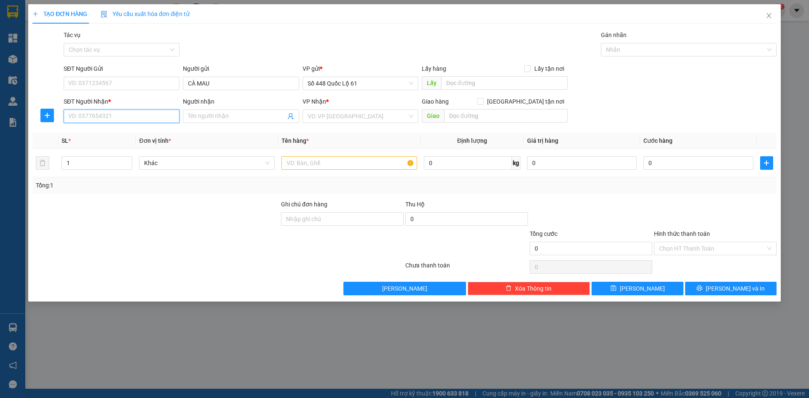
click at [138, 116] on input "SĐT Người Nhận *" at bounding box center [122, 116] width 116 height 13
drag, startPoint x: 130, startPoint y: 131, endPoint x: 178, endPoint y: 119, distance: 49.5
click at [130, 131] on div "0975944461 - VY ĐN 0886908268 NGÂN" at bounding box center [122, 133] width 107 height 9
drag, startPoint x: 195, startPoint y: 118, endPoint x: 180, endPoint y: 120, distance: 15.0
click at [180, 120] on div "SĐT Người Nhận * 0975944461 Người nhận VY ĐN 0886908268 NGÂN VY ĐN 0886908268 N…" at bounding box center [420, 112] width 717 height 30
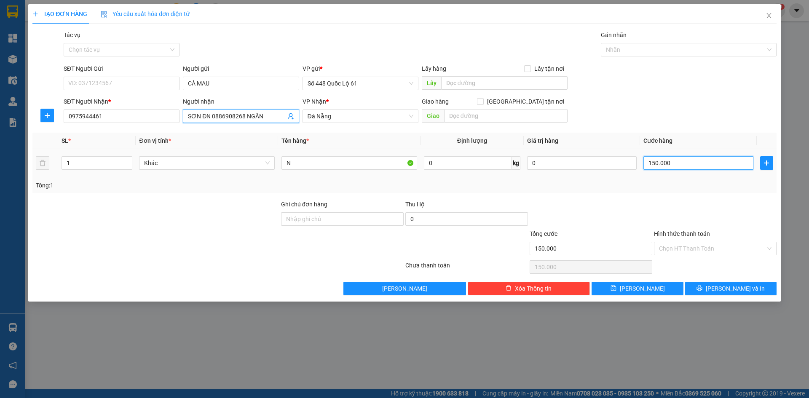
click at [707, 166] on input "150.000" at bounding box center [699, 162] width 110 height 13
drag, startPoint x: 646, startPoint y: 286, endPoint x: 290, endPoint y: 164, distance: 376.6
click at [637, 281] on div "Transit Pickup Surcharge Ids Transit Deliver Surcharge Ids Transit Deliver Surc…" at bounding box center [404, 162] width 744 height 265
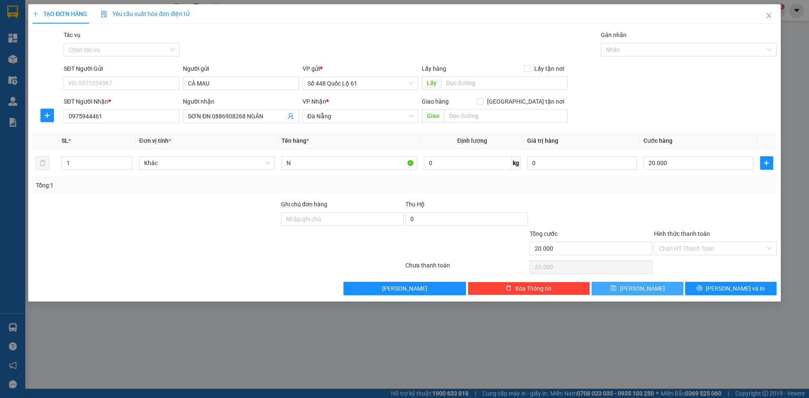
drag, startPoint x: 225, startPoint y: 86, endPoint x: 650, endPoint y: 290, distance: 471.2
click at [650, 290] on button "Lưu" at bounding box center [637, 288] width 91 height 13
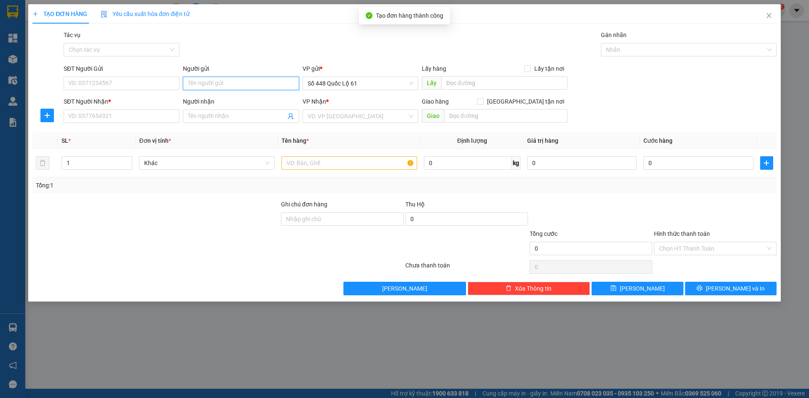
paste input "CÀ MAU"
click at [105, 112] on input "SĐT Người Nhận *" at bounding box center [122, 116] width 116 height 13
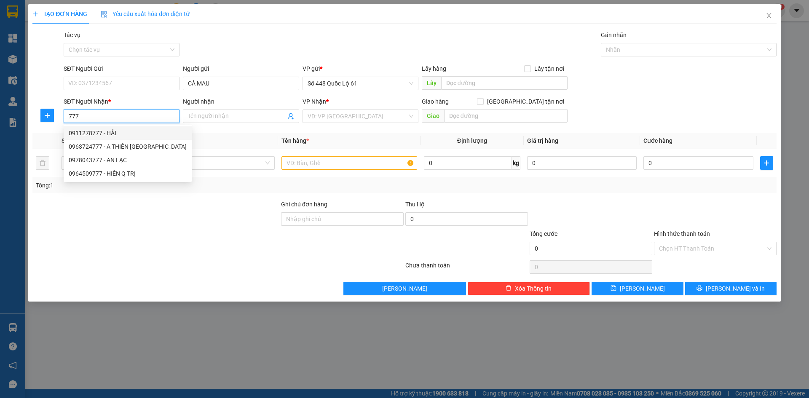
click at [100, 134] on div "0911278777 - HẢI" at bounding box center [128, 133] width 118 height 9
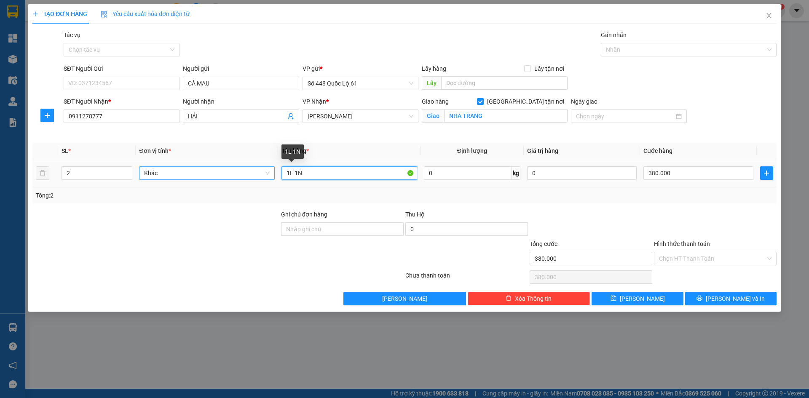
drag, startPoint x: 323, startPoint y: 172, endPoint x: 260, endPoint y: 169, distance: 63.3
click at [260, 169] on tr "2 Khác 1L 1N 0 kg 0 380.000" at bounding box center [404, 173] width 744 height 28
drag, startPoint x: 65, startPoint y: 173, endPoint x: 118, endPoint y: 171, distance: 52.3
click at [55, 174] on tr "2 Khác 1C 0 kg 0 380.000" at bounding box center [404, 173] width 744 height 28
click at [666, 171] on input "380.000" at bounding box center [699, 173] width 110 height 13
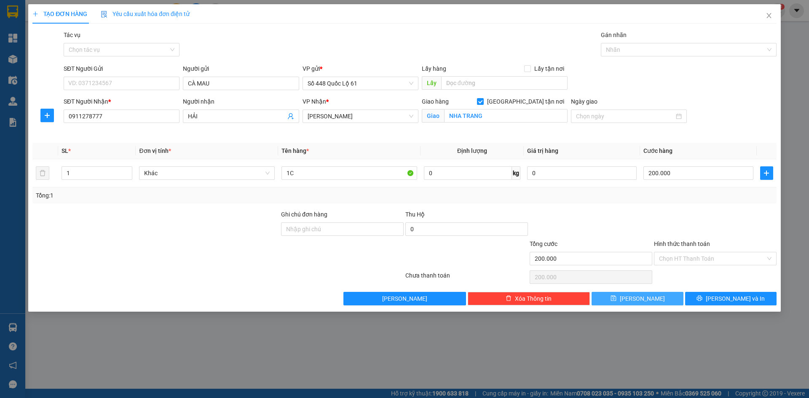
drag, startPoint x: 639, startPoint y: 294, endPoint x: 621, endPoint y: 290, distance: 18.1
click at [639, 293] on button "Lưu" at bounding box center [637, 298] width 91 height 13
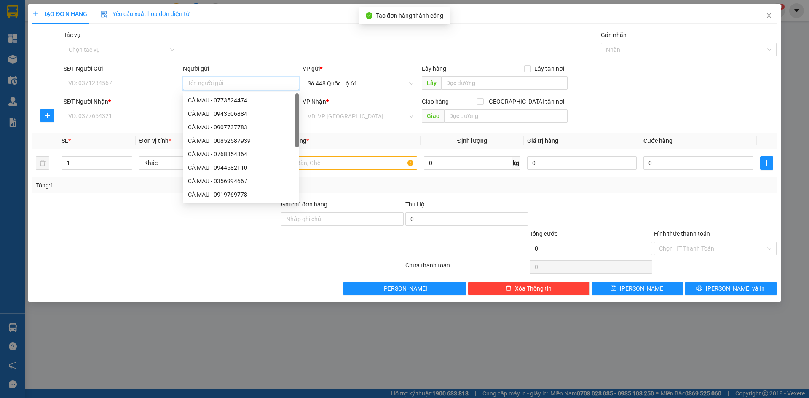
paste input "CÀ MAU"
click at [140, 118] on input "SĐT Người Nhận *" at bounding box center [122, 116] width 116 height 13
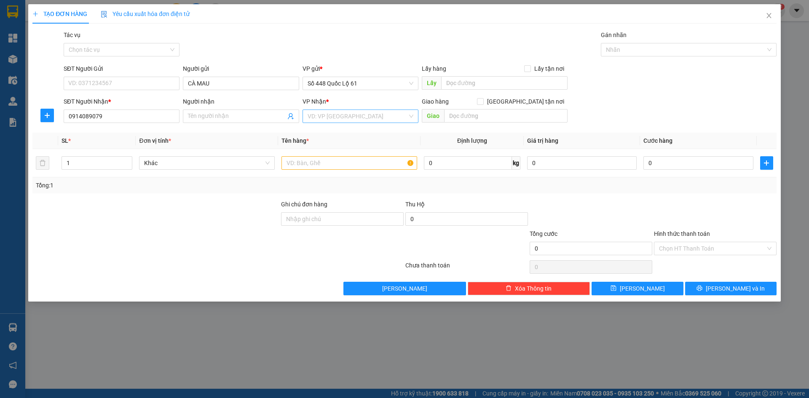
click at [320, 115] on input "search" at bounding box center [358, 116] width 100 height 13
click at [501, 121] on input "text" at bounding box center [506, 115] width 124 height 13
click at [483, 102] on input "Giao tận nơi" at bounding box center [480, 101] width 6 height 6
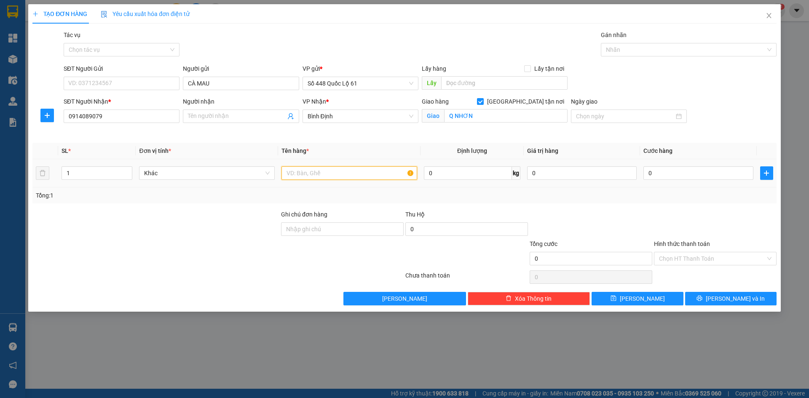
click at [302, 173] on input "text" at bounding box center [350, 173] width 136 height 13
click at [674, 172] on input "0" at bounding box center [699, 173] width 110 height 13
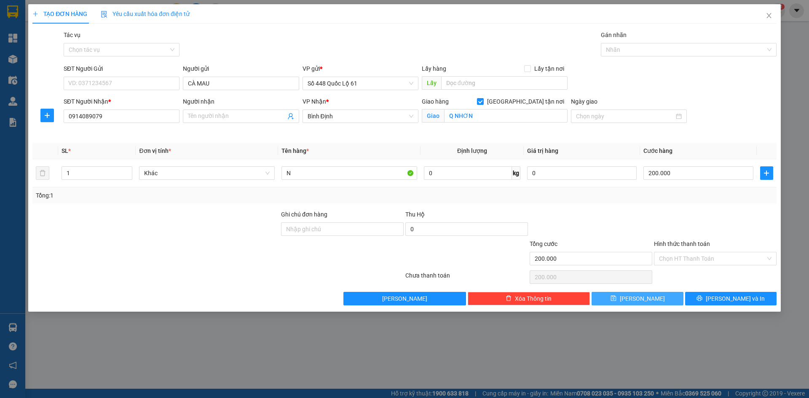
click at [641, 301] on span "Lưu" at bounding box center [642, 298] width 45 height 9
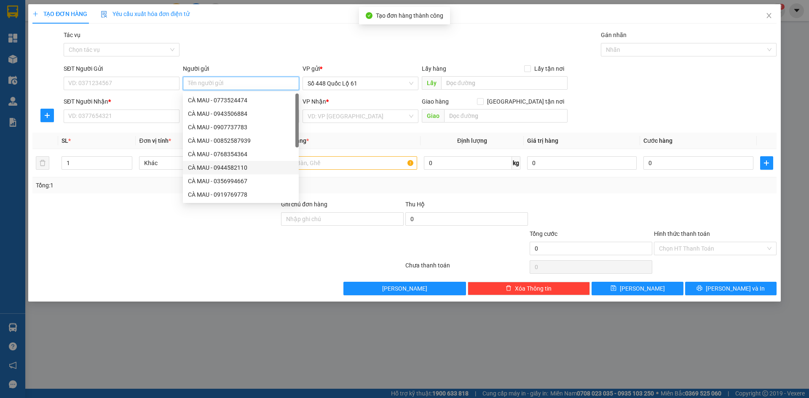
paste input "CÀ MAU"
click at [129, 114] on input "SĐT Người Nhận *" at bounding box center [122, 116] width 116 height 13
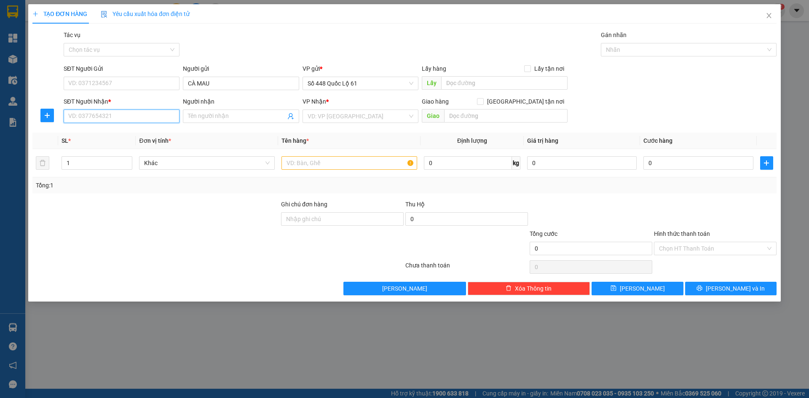
click at [133, 115] on input "SĐT Người Nhận *" at bounding box center [122, 116] width 116 height 13
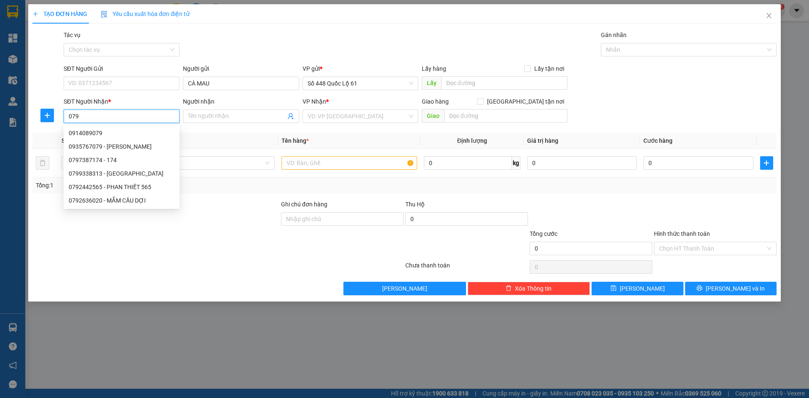
drag, startPoint x: 136, startPoint y: 134, endPoint x: 231, endPoint y: 153, distance: 96.3
click at [137, 134] on div "0914089079" at bounding box center [122, 133] width 106 height 9
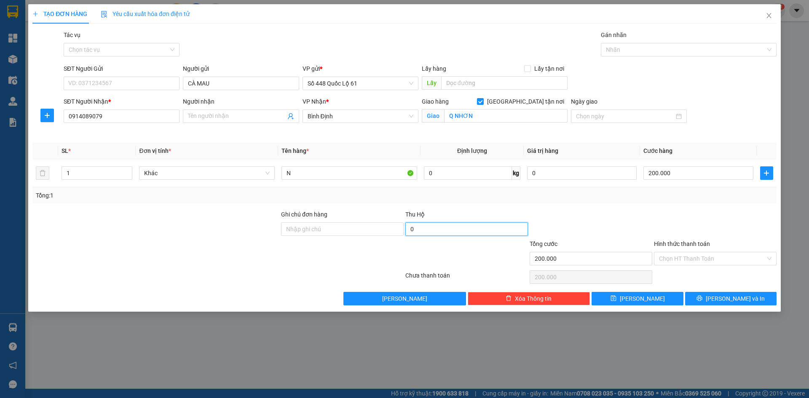
click at [428, 229] on input "0" at bounding box center [467, 229] width 123 height 13
click at [659, 297] on button "Lưu" at bounding box center [637, 298] width 91 height 13
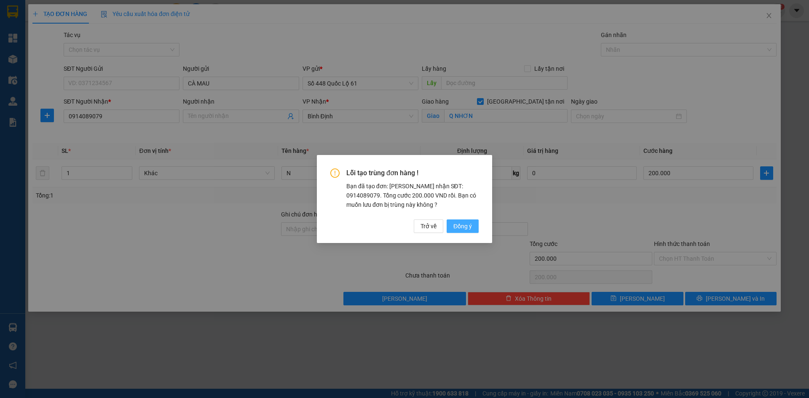
drag, startPoint x: 467, startPoint y: 223, endPoint x: 72, endPoint y: 0, distance: 453.0
click at [464, 222] on span "Đồng ý" at bounding box center [463, 226] width 19 height 9
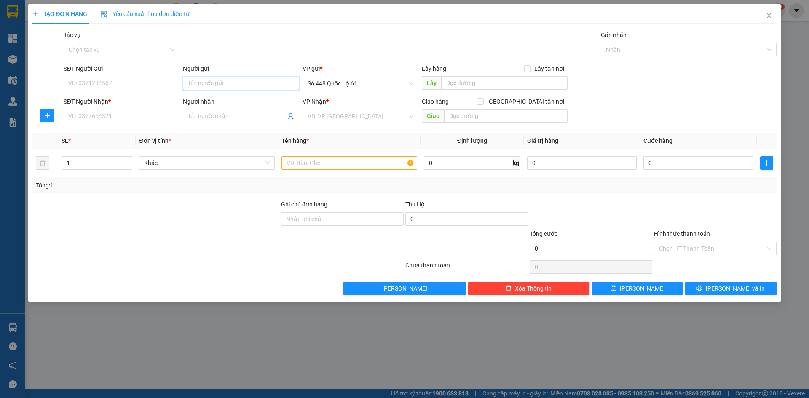
click at [208, 78] on input "Người gửi" at bounding box center [241, 83] width 116 height 13
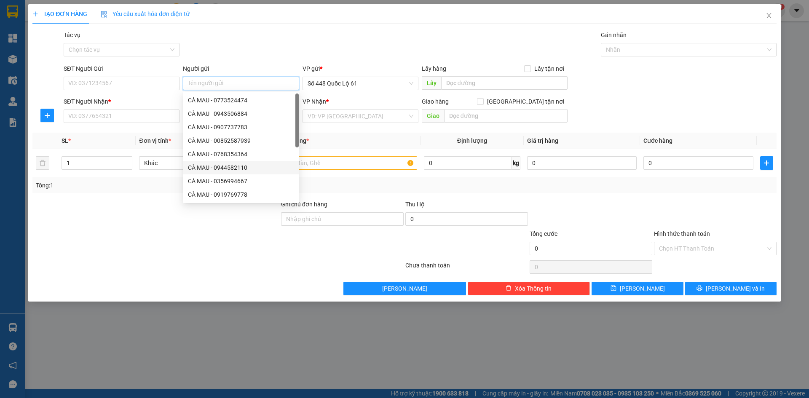
paste input "CÀ MAU"
click at [111, 113] on input "SĐT Người Nhận *" at bounding box center [122, 116] width 116 height 13
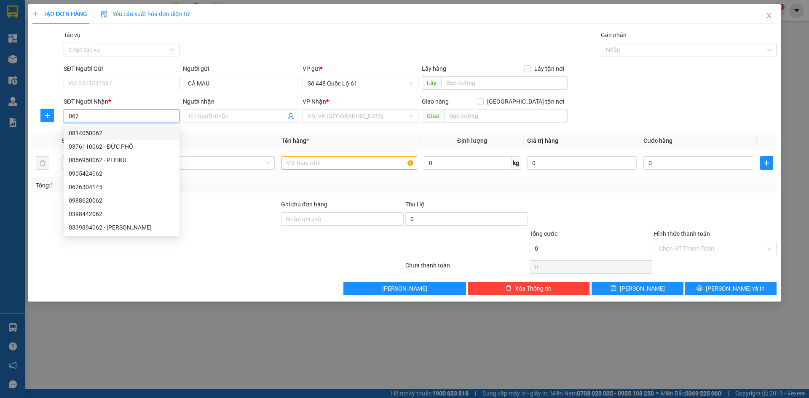
click at [119, 132] on div "0814058062" at bounding box center [122, 133] width 106 height 9
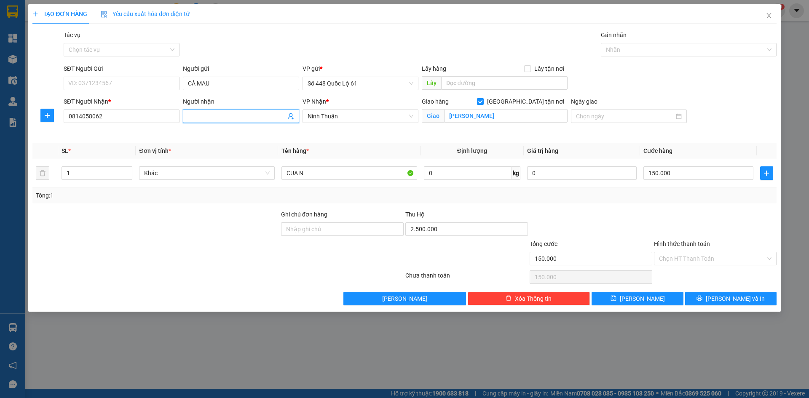
click at [241, 113] on input "Người nhận" at bounding box center [236, 116] width 97 height 9
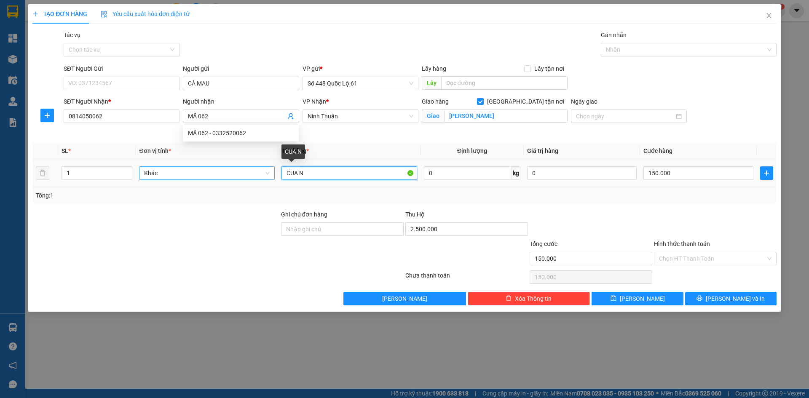
drag, startPoint x: 285, startPoint y: 172, endPoint x: 261, endPoint y: 169, distance: 24.6
click at [261, 170] on tr "1 Khác CUA N 0 kg 0 150.000" at bounding box center [404, 173] width 744 height 28
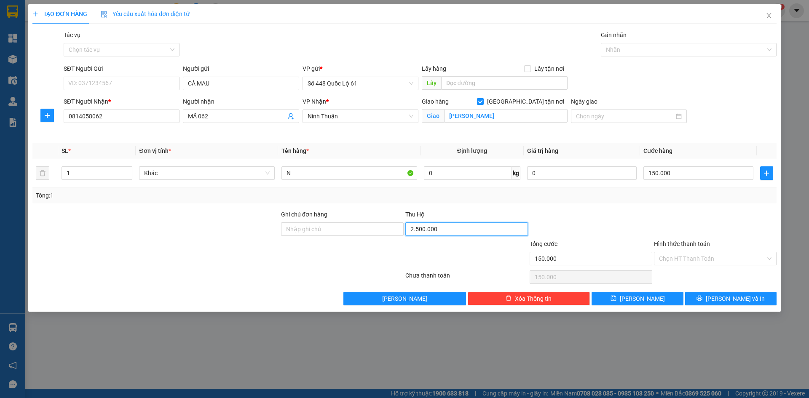
click at [456, 223] on input "2.500.000" at bounding box center [467, 229] width 123 height 13
drag, startPoint x: 630, startPoint y: 298, endPoint x: 236, endPoint y: 194, distance: 407.1
click at [617, 297] on icon "save" at bounding box center [614, 298] width 6 height 6
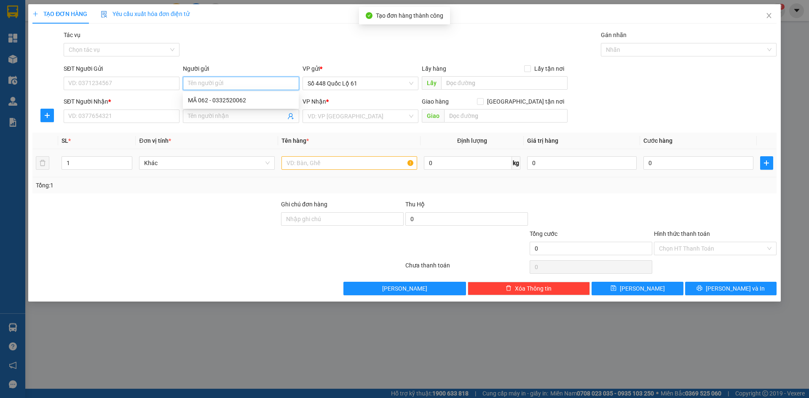
paste input "CÀ MAU"
click at [142, 117] on input "SĐT Người Nhận *" at bounding box center [122, 116] width 116 height 13
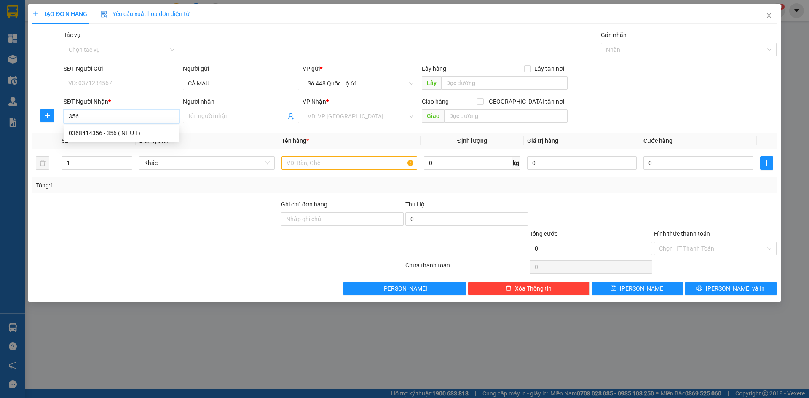
click at [126, 129] on div "0368414356 - 356 ( NHỰT)" at bounding box center [122, 133] width 106 height 9
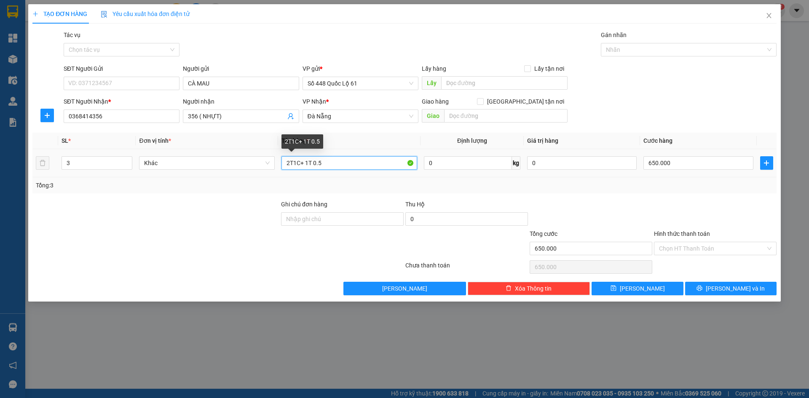
click at [325, 162] on input "2T1C+ 1T 0.5" at bounding box center [350, 162] width 136 height 13
click at [710, 164] on input "650.000" at bounding box center [699, 162] width 110 height 13
drag, startPoint x: 693, startPoint y: 159, endPoint x: 537, endPoint y: 155, distance: 156.5
click at [537, 151] on tr "3 Khác 2L 1N 0 kg 0 0.000.000.600" at bounding box center [404, 163] width 744 height 28
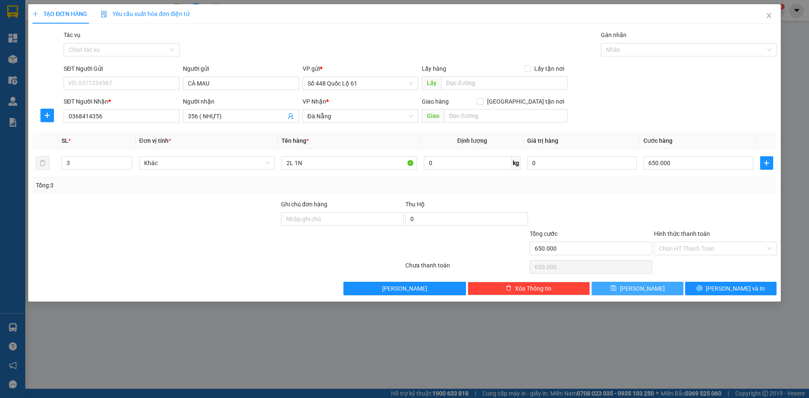
click at [616, 286] on icon "save" at bounding box center [613, 288] width 5 height 5
click at [143, 121] on input "SĐT Người Nhận *" at bounding box center [122, 116] width 116 height 13
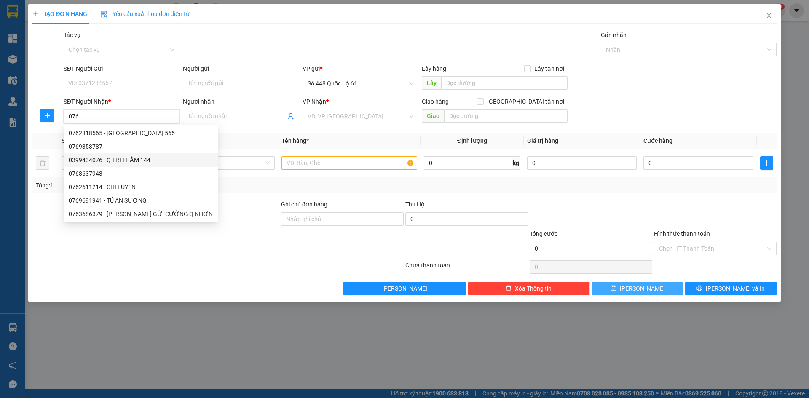
click at [139, 163] on div "0399434076 - Q TRỊ THẮM 144" at bounding box center [141, 160] width 144 height 9
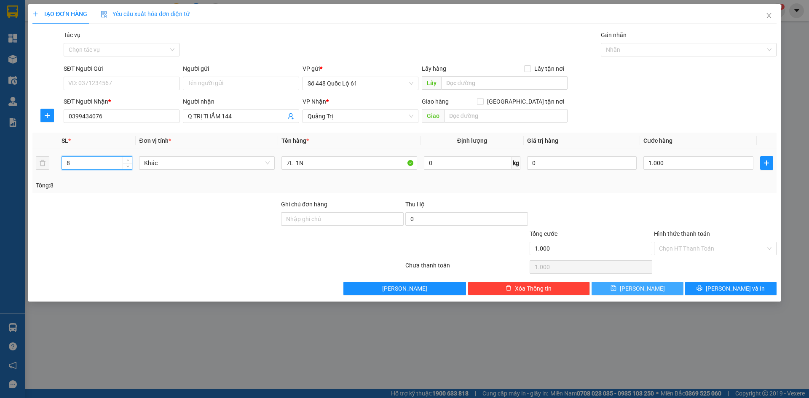
drag, startPoint x: 96, startPoint y: 163, endPoint x: 54, endPoint y: 161, distance: 41.3
click at [54, 161] on tr "8 Khác 7L 1N 0 kg 0 1.000" at bounding box center [404, 163] width 744 height 28
drag, startPoint x: 298, startPoint y: 161, endPoint x: 215, endPoint y: 162, distance: 82.2
click at [227, 155] on tr "2 Khác 7L 1N 0 kg 0 1.000" at bounding box center [404, 163] width 744 height 28
click at [666, 163] on input "0" at bounding box center [699, 162] width 110 height 13
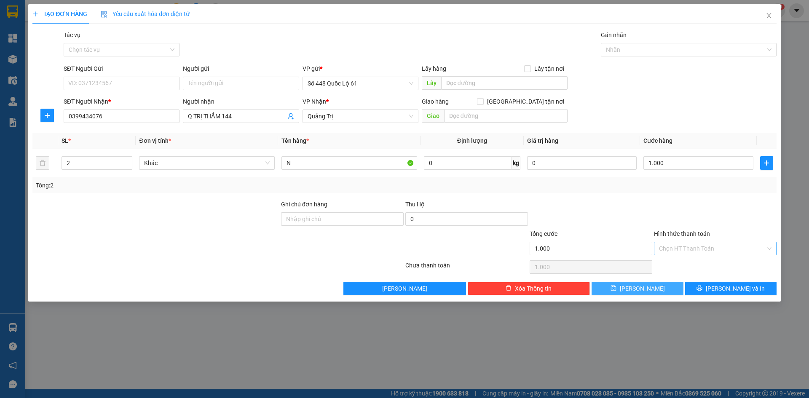
click at [687, 252] on input "Hình thức thanh toán" at bounding box center [712, 248] width 107 height 13
click at [687, 261] on div "Tại văn phòng" at bounding box center [715, 265] width 113 height 9
drag, startPoint x: 653, startPoint y: 286, endPoint x: 650, endPoint y: 282, distance: 4.9
click at [651, 283] on button "Lưu" at bounding box center [637, 288] width 91 height 13
click at [112, 115] on input "SĐT Người Nhận *" at bounding box center [122, 116] width 116 height 13
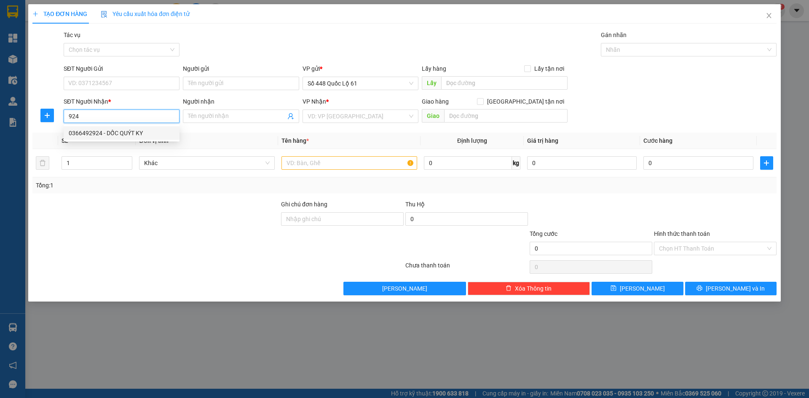
click at [116, 134] on div "0366492924 - DỐC QUÝT KY" at bounding box center [122, 133] width 106 height 9
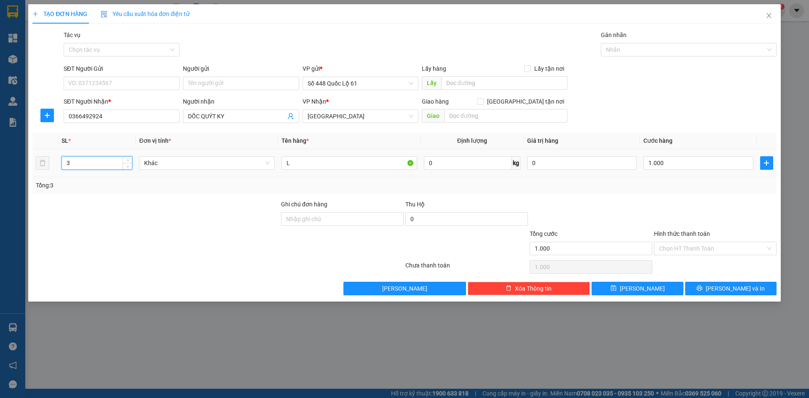
click at [48, 164] on tr "3 Khác L 0 kg 0 1.000" at bounding box center [404, 163] width 744 height 28
drag, startPoint x: 296, startPoint y: 164, endPoint x: 258, endPoint y: 171, distance: 39.0
click at [258, 171] on tr "1 Khác L 0 kg 0 1.000" at bounding box center [404, 163] width 744 height 28
drag, startPoint x: 679, startPoint y: 169, endPoint x: 661, endPoint y: 206, distance: 41.3
click at [677, 169] on input "0" at bounding box center [699, 162] width 110 height 13
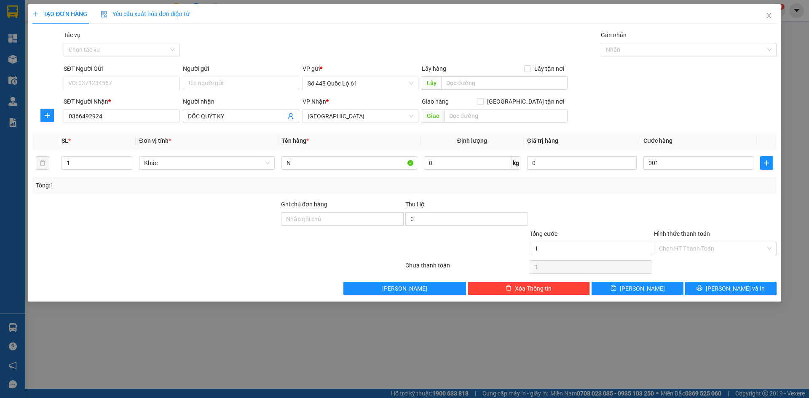
click at [662, 210] on div at bounding box center [715, 215] width 124 height 30
drag, startPoint x: 696, startPoint y: 246, endPoint x: 698, endPoint y: 274, distance: 27.5
click at [697, 252] on input "Hình thức thanh toán" at bounding box center [712, 248] width 107 height 13
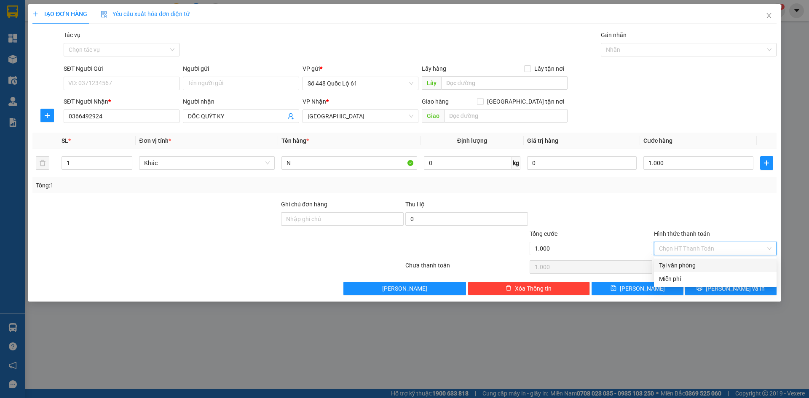
drag, startPoint x: 698, startPoint y: 265, endPoint x: 693, endPoint y: 267, distance: 5.1
click at [697, 265] on div "Tại văn phòng" at bounding box center [715, 265] width 113 height 9
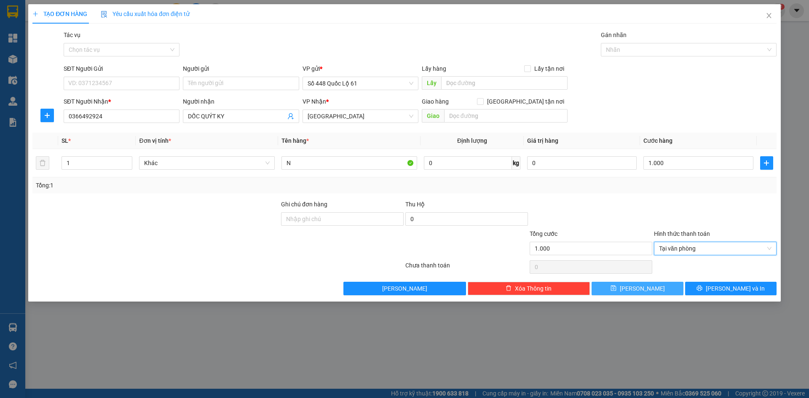
click at [642, 287] on span "Lưu" at bounding box center [642, 288] width 45 height 9
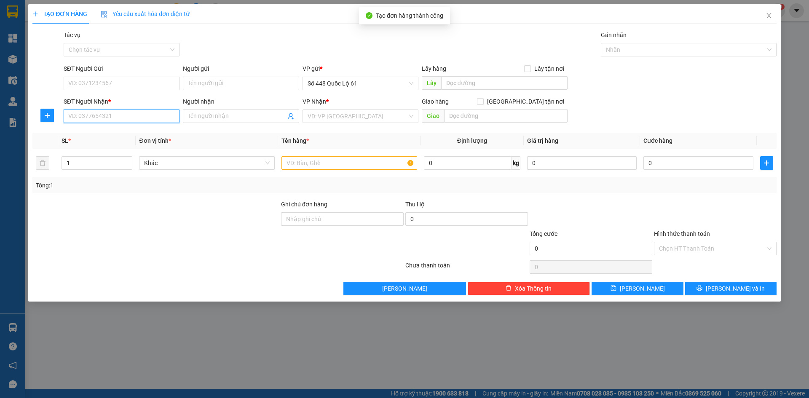
click at [120, 119] on input "SĐT Người Nhận *" at bounding box center [122, 116] width 116 height 13
click at [123, 133] on div "0906503648 - CHỢ GỒM" at bounding box center [122, 133] width 106 height 9
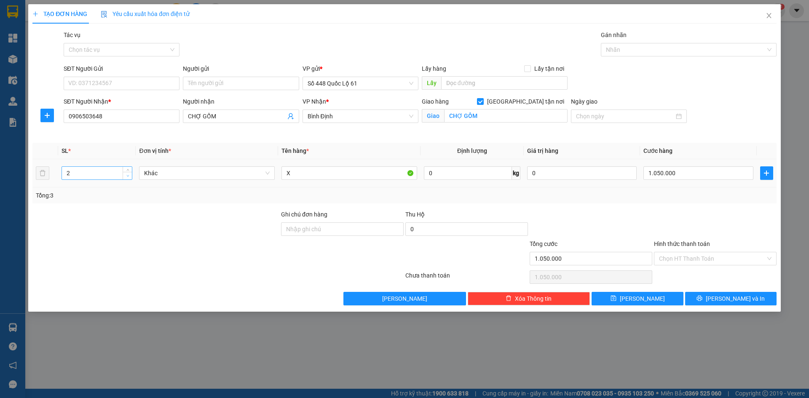
click at [127, 176] on icon "down" at bounding box center [127, 176] width 3 height 3
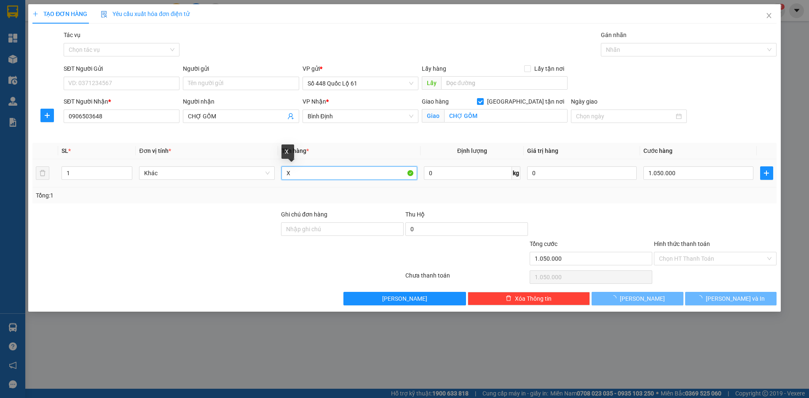
drag, startPoint x: 293, startPoint y: 172, endPoint x: 266, endPoint y: 178, distance: 27.2
click at [268, 178] on tr "1 Khác X 0 kg 0 1.050.000" at bounding box center [404, 173] width 744 height 28
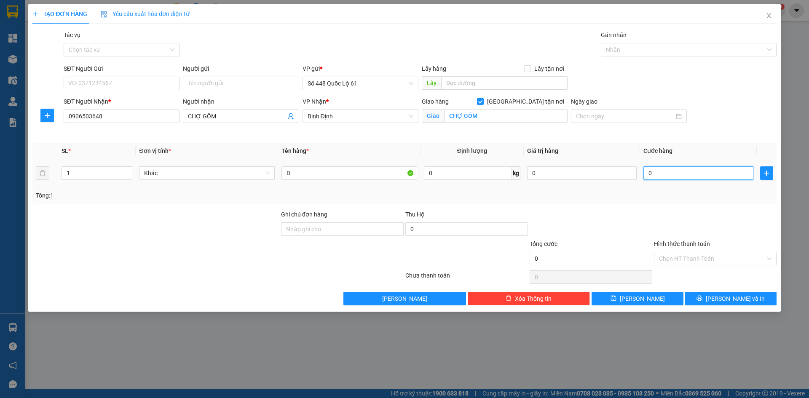
drag, startPoint x: 730, startPoint y: 172, endPoint x: 721, endPoint y: 175, distance: 9.7
click at [729, 172] on input "0" at bounding box center [699, 173] width 110 height 13
drag, startPoint x: 648, startPoint y: 229, endPoint x: 665, endPoint y: 248, distance: 25.4
click at [648, 230] on div at bounding box center [591, 225] width 124 height 30
click at [677, 260] on input "Hình thức thanh toán" at bounding box center [712, 258] width 107 height 13
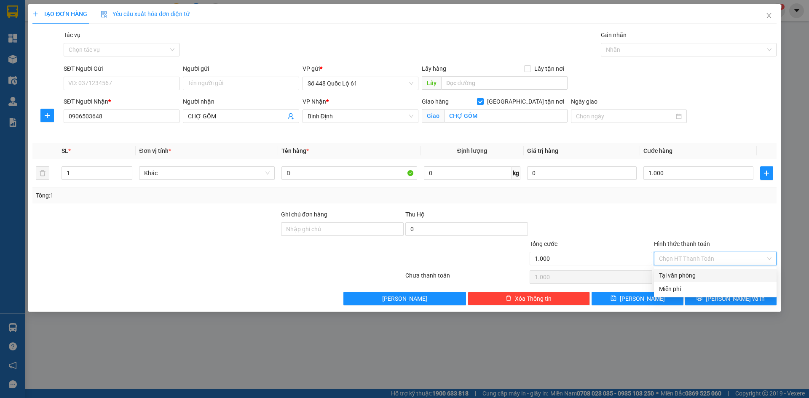
click at [684, 277] on div "Tại văn phòng" at bounding box center [715, 275] width 113 height 9
drag, startPoint x: 771, startPoint y: 259, endPoint x: 765, endPoint y: 254, distance: 8.1
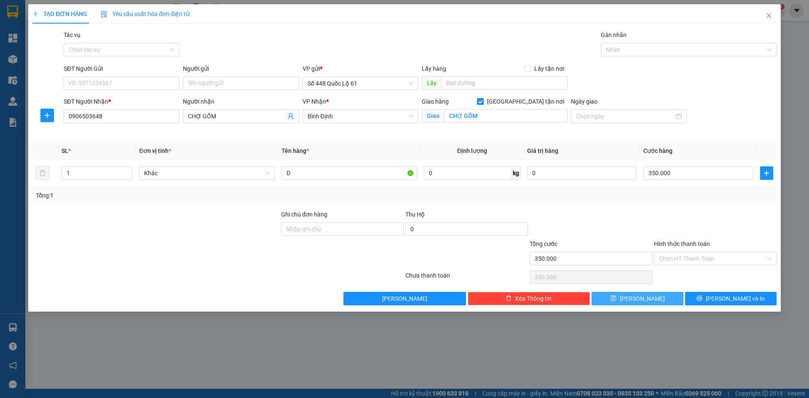
drag, startPoint x: 618, startPoint y: 298, endPoint x: 297, endPoint y: 222, distance: 330.5
click at [618, 298] on button "Lưu" at bounding box center [637, 298] width 91 height 13
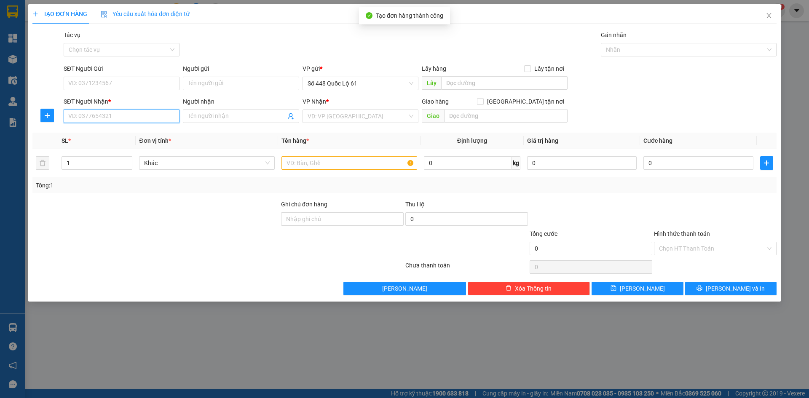
click at [137, 114] on input "SĐT Người Nhận *" at bounding box center [122, 116] width 116 height 13
click at [136, 133] on div "0905181179 - PHƯƠNG LIỄU" at bounding box center [122, 133] width 106 height 9
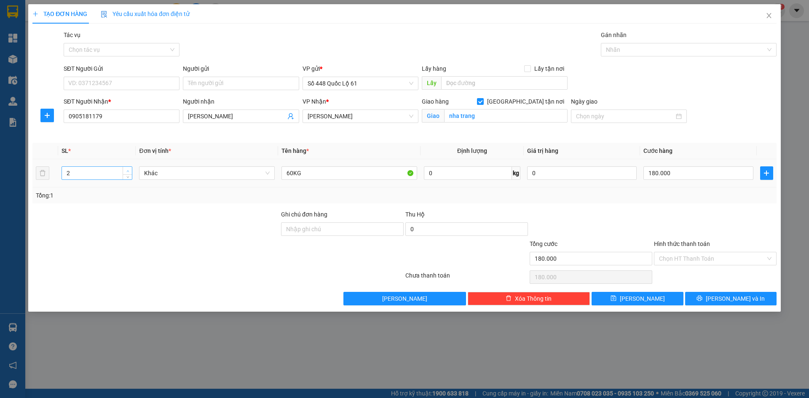
click at [126, 170] on icon "up" at bounding box center [127, 171] width 3 height 3
drag, startPoint x: 303, startPoint y: 171, endPoint x: 219, endPoint y: 163, distance: 84.3
click at [219, 163] on tr "2 Khác 60KG 0 kg 0 180.000" at bounding box center [404, 173] width 744 height 28
click at [656, 172] on input "0" at bounding box center [699, 173] width 110 height 13
click at [647, 297] on button "Lưu" at bounding box center [637, 298] width 91 height 13
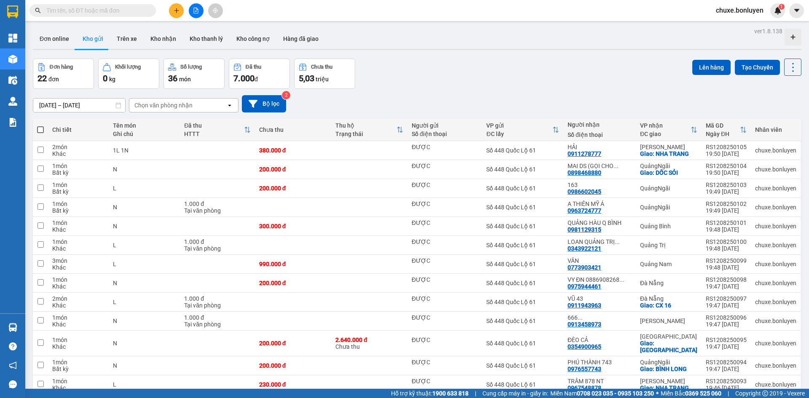
click at [78, 12] on input "text" at bounding box center [95, 10] width 99 height 9
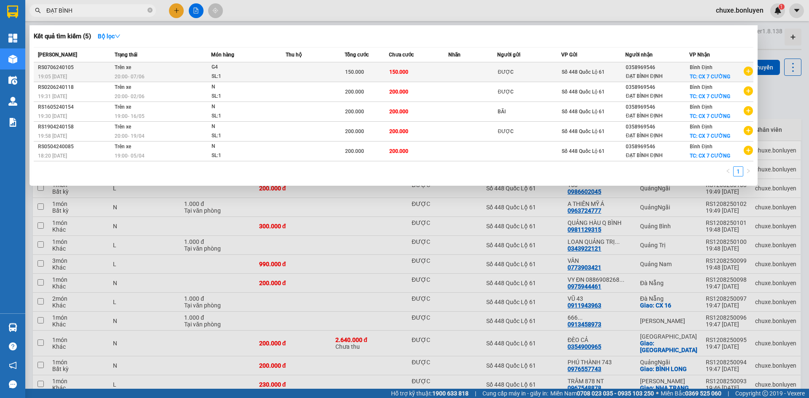
type input "ĐẠT BÌNH"
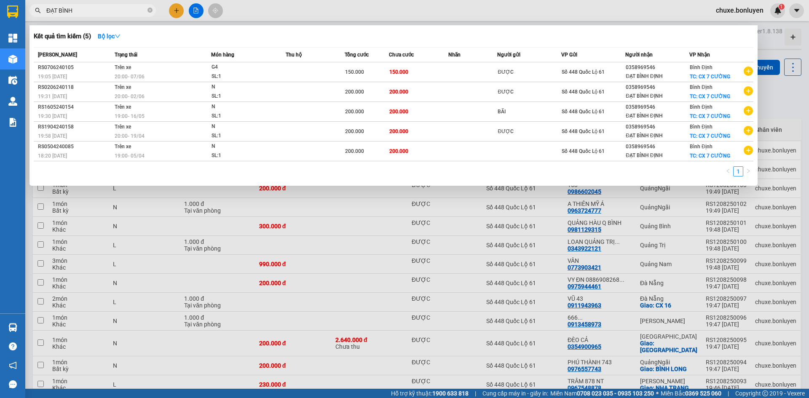
click at [653, 71] on div "0358969546" at bounding box center [657, 67] width 63 height 9
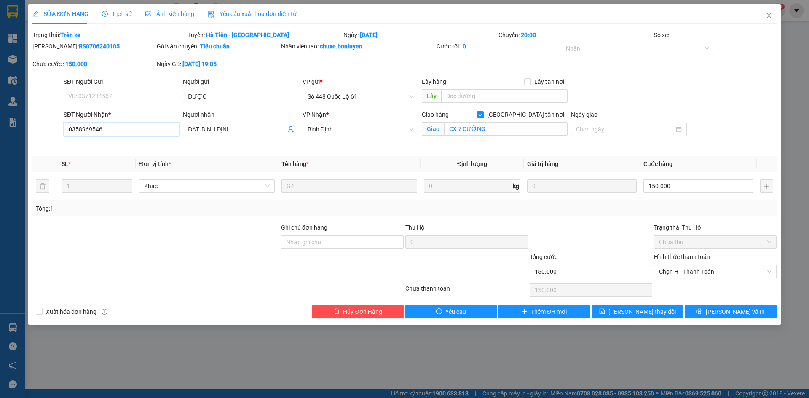
drag, startPoint x: 122, startPoint y: 129, endPoint x: 5, endPoint y: 168, distance: 123.3
click at [5, 168] on div "SỬA ĐƠN HÀNG Lịch sử Ảnh kiện hàng Yêu cầu xuất hóa đơn điện tử Total Paid Fee …" at bounding box center [404, 199] width 809 height 398
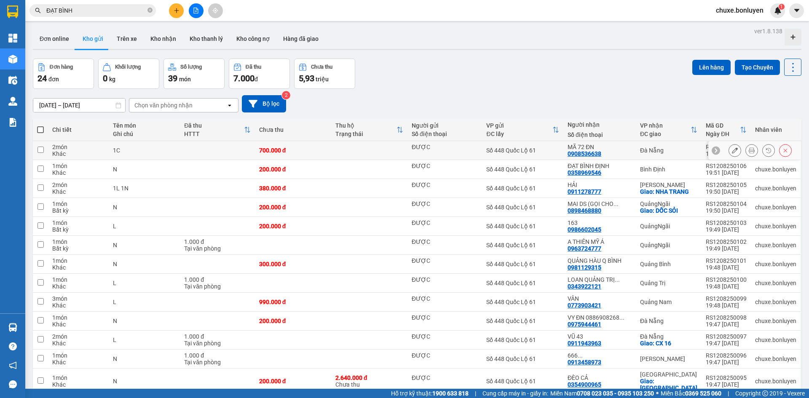
click at [732, 151] on icon at bounding box center [735, 151] width 6 height 6
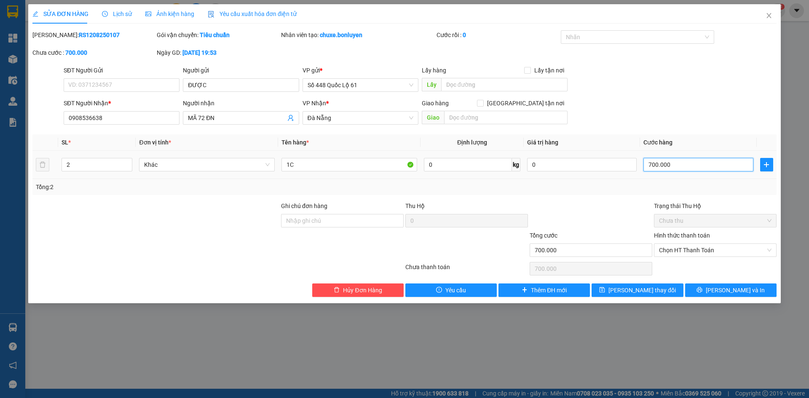
click at [681, 166] on input "700.000" at bounding box center [699, 164] width 110 height 13
type input "00.006"
type input "6"
type input "0.000.066"
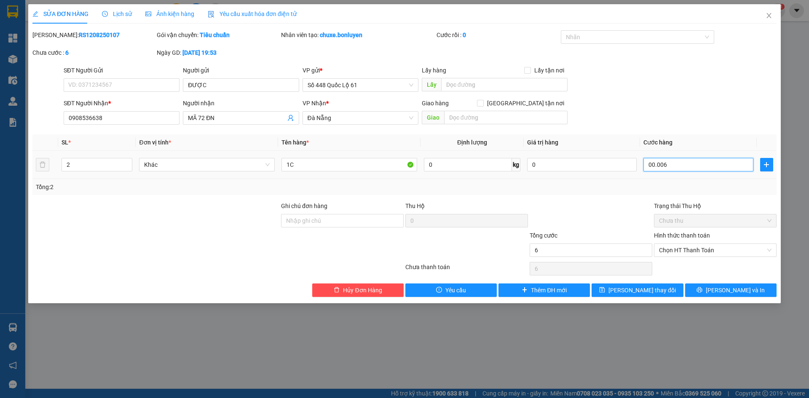
type input "66"
type input "000.000.660"
type input "660"
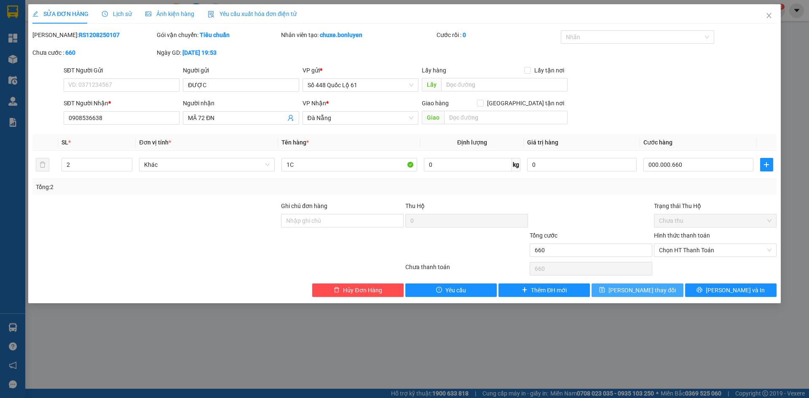
type input "660.000"
click at [640, 287] on span "Lưu thay đổi" at bounding box center [642, 290] width 67 height 9
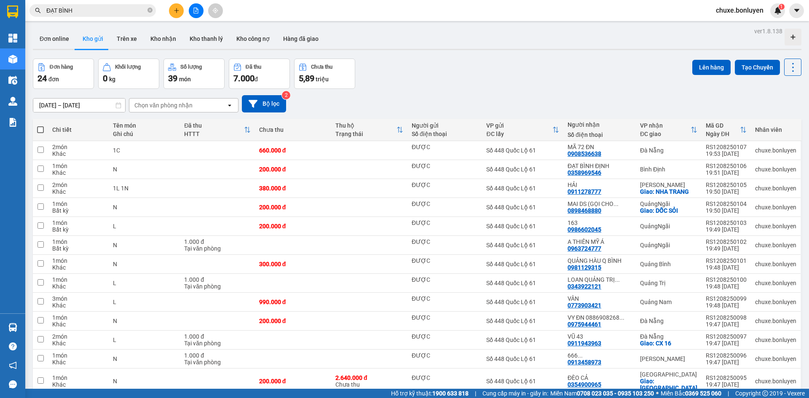
drag, startPoint x: 88, startPoint y: 13, endPoint x: 0, endPoint y: 24, distance: 88.8
click at [0, 20] on section "Kết quả tìm kiếm ( 5 ) Bộ lọc Mã ĐH Trạng thái Món hàng Thu hộ Tổng cước Chưa c…" at bounding box center [404, 199] width 809 height 398
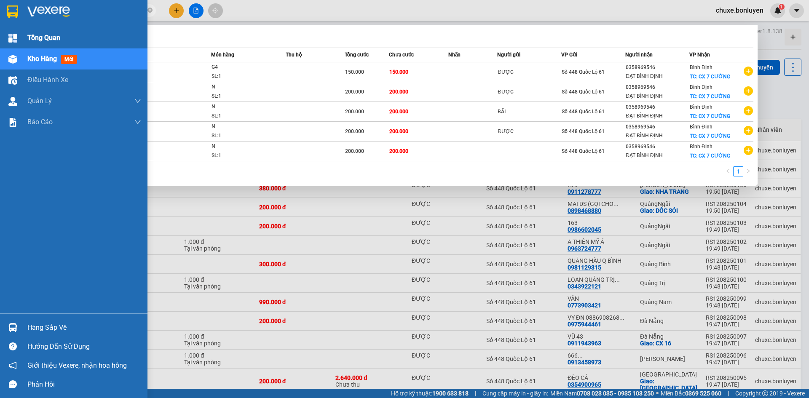
type input "973"
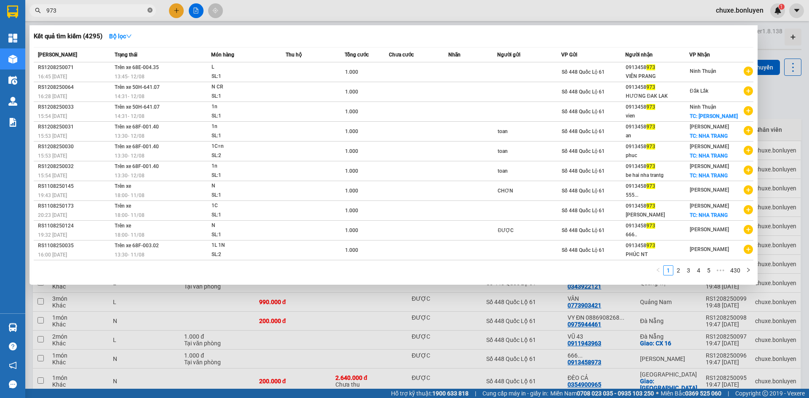
click at [149, 11] on icon "close-circle" at bounding box center [150, 10] width 5 height 5
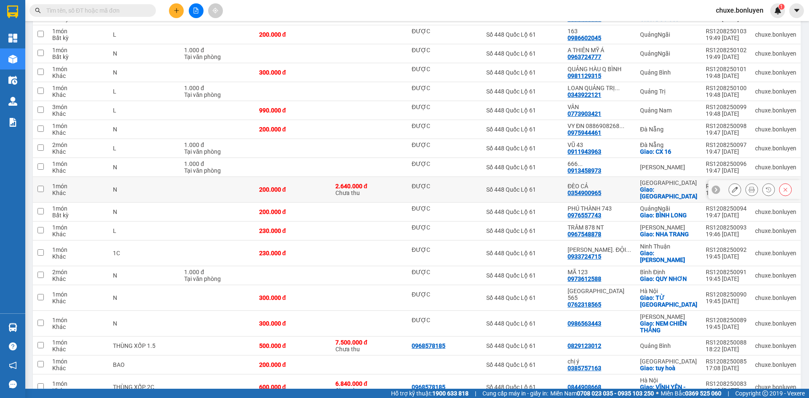
scroll to position [262, 0]
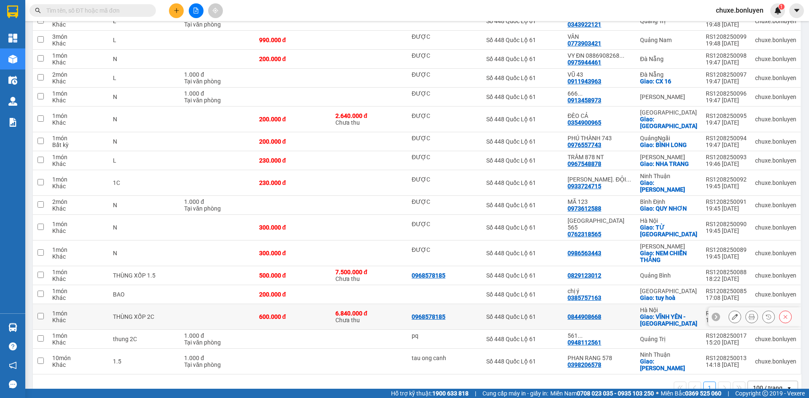
click at [732, 314] on icon at bounding box center [735, 317] width 6 height 6
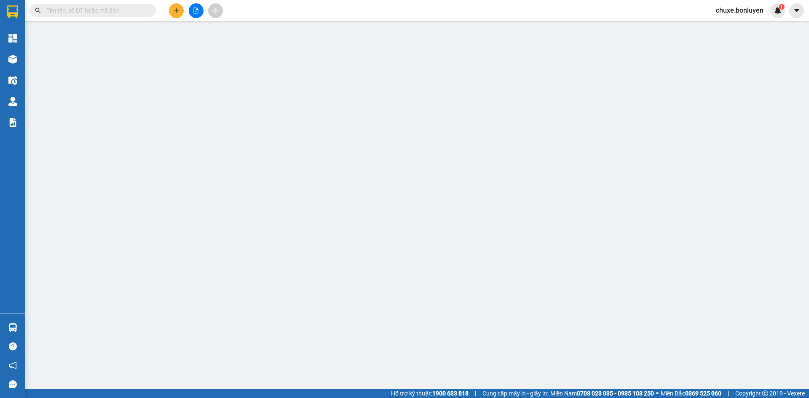
type input "0968578185"
type input "0844908668"
checkbox input "true"
type input "VĨNH YÊN - [GEOGRAPHIC_DATA]"
type input "600.000"
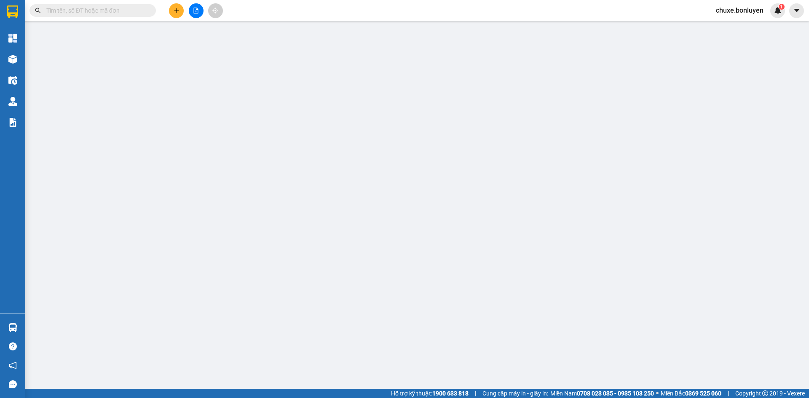
type input "600.000"
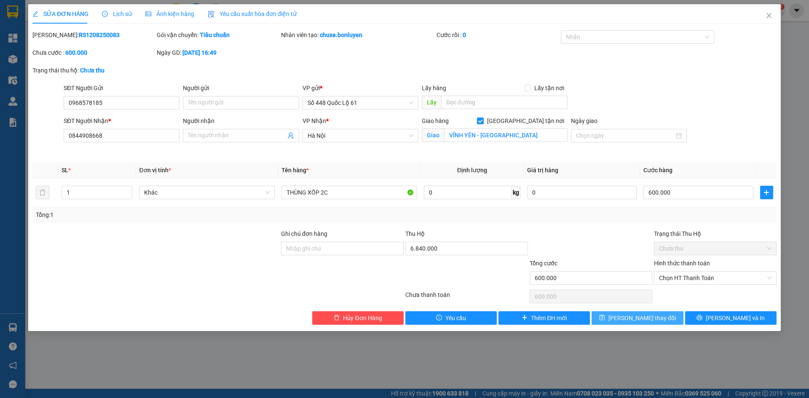
click at [643, 319] on span "Lưu thay đổi" at bounding box center [642, 318] width 67 height 9
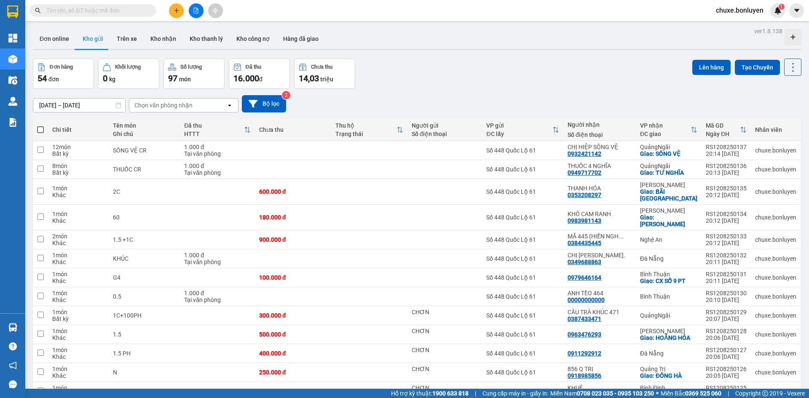
click at [90, 6] on input "text" at bounding box center [95, 10] width 99 height 9
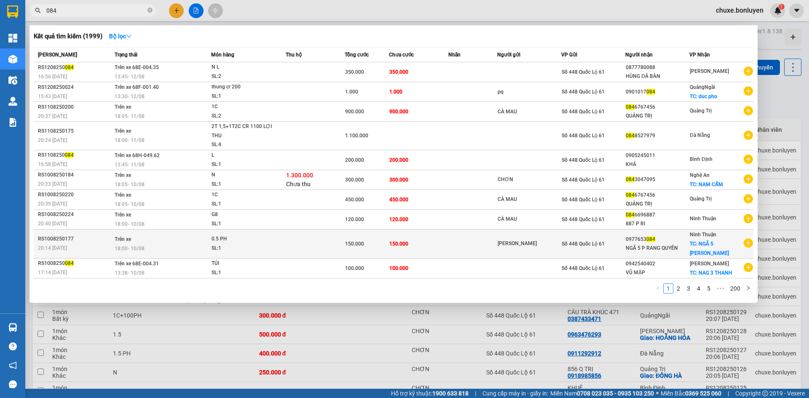
type input "084"
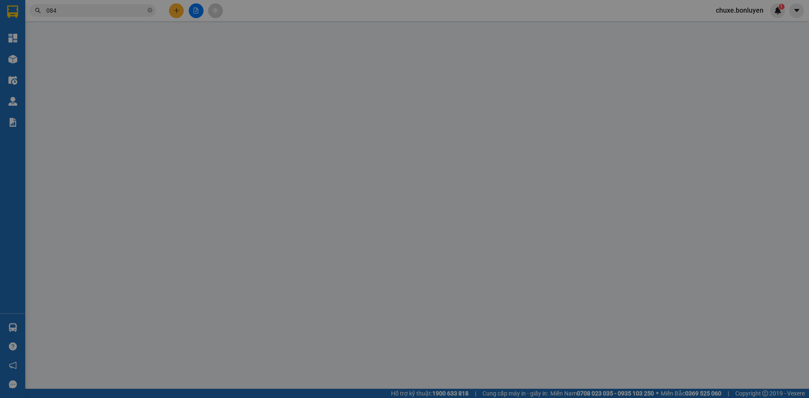
type input "XE PHƯỚC HƯNG"
type input "0977653084"
type input "NGÃ 5 P RANG QUYÊN"
checkbox input "true"
type input "NGÃ 5 [PERSON_NAME]"
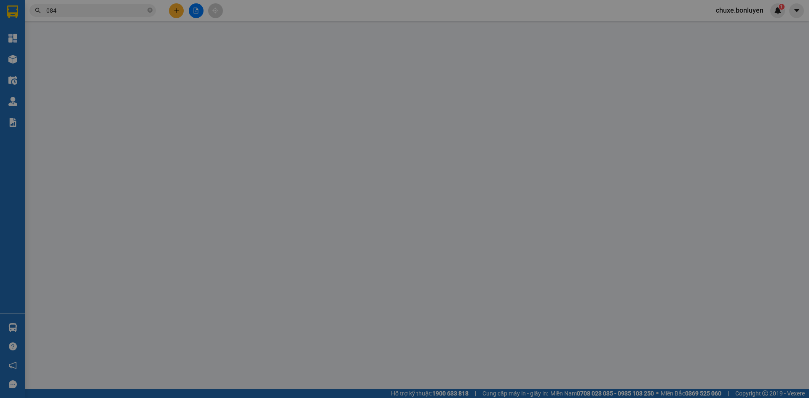
type input "150.000"
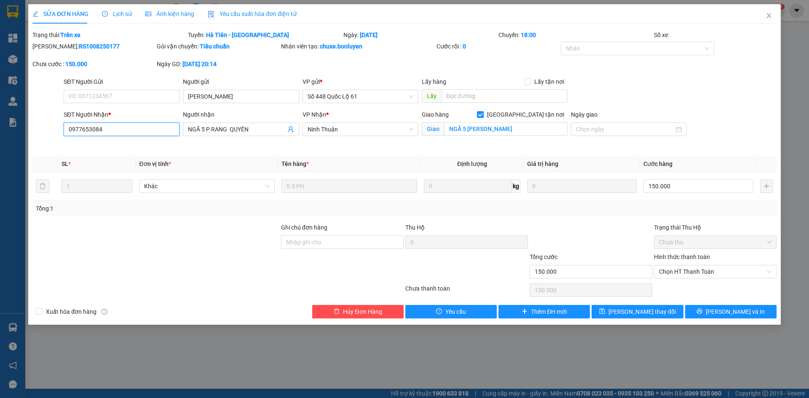
drag, startPoint x: 118, startPoint y: 129, endPoint x: 61, endPoint y: 141, distance: 58.4
click at [61, 141] on div "SĐT Người Nhận * 0977653084 0977653084 Người nhận NGÃ 5 P RANG QUYÊN VP Nhận * …" at bounding box center [405, 130] width 746 height 40
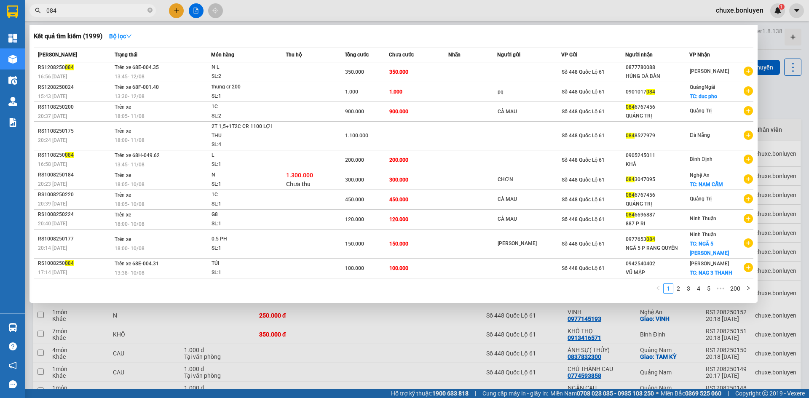
drag, startPoint x: 57, startPoint y: 9, endPoint x: 11, endPoint y: 14, distance: 45.9
click at [11, 14] on section "Kết quả tìm kiếm ( 1999 ) Bộ lọc Mã ĐH Trạng thái Món hàng Thu hộ Tổng cước Chư…" at bounding box center [404, 199] width 809 height 398
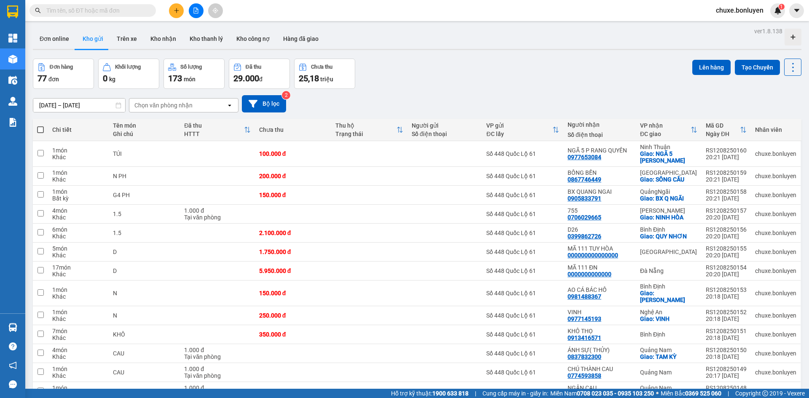
click at [101, 10] on input "text" at bounding box center [95, 10] width 99 height 9
paste input "0977653084"
type input "0977653084"
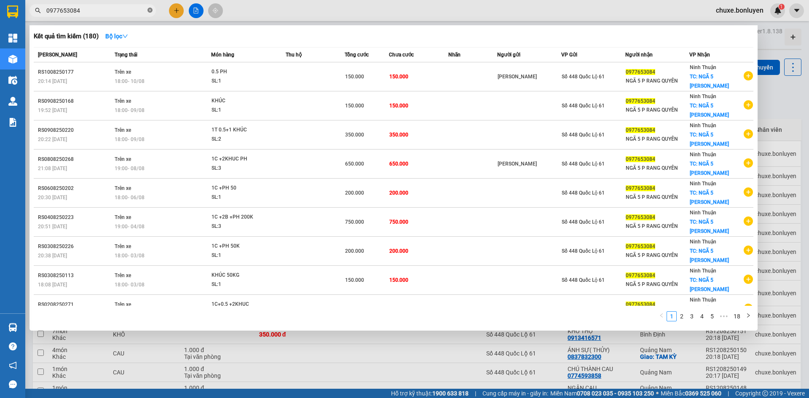
click at [149, 11] on icon "close-circle" at bounding box center [150, 10] width 5 height 5
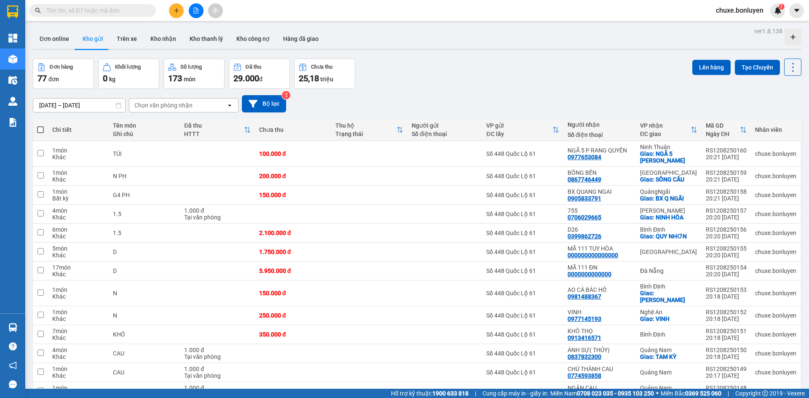
click at [118, 10] on input "text" at bounding box center [95, 10] width 99 height 9
click at [597, 101] on div "10/08/2025 – 12/08/2025 Press the down arrow key to interact with the calendar …" at bounding box center [417, 103] width 769 height 17
click at [408, 78] on div "Đơn hàng 77 đơn Khối lượng 0 kg Số lượng 173 món Đã thu 29.000 đ Chưa thu 25,18…" at bounding box center [417, 74] width 769 height 30
click at [85, 10] on input "text" at bounding box center [95, 10] width 99 height 9
click at [128, 8] on input "text" at bounding box center [95, 10] width 99 height 9
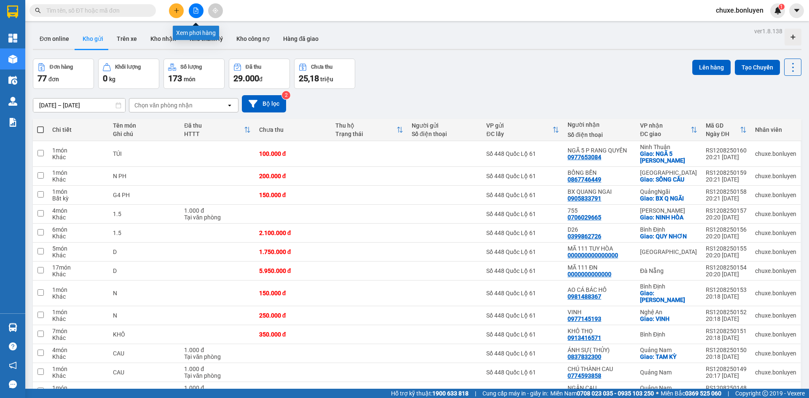
click at [196, 9] on icon "file-add" at bounding box center [196, 11] width 6 height 6
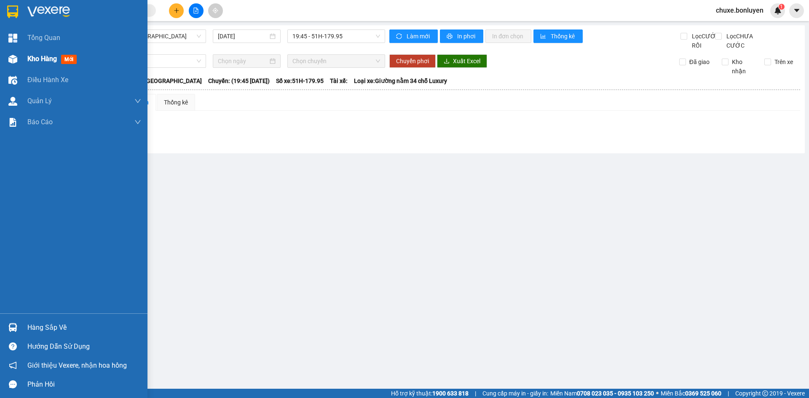
click at [23, 55] on div "Kho hàng mới" at bounding box center [74, 58] width 148 height 21
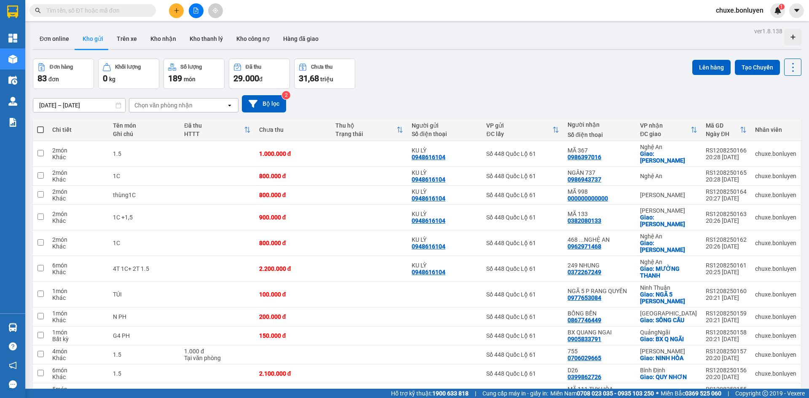
click at [66, 13] on input "text" at bounding box center [95, 10] width 99 height 9
type input "8"
click at [42, 129] on span at bounding box center [40, 129] width 7 height 7
click at [40, 126] on input "checkbox" at bounding box center [40, 126] width 0 height 0
checkbox input "true"
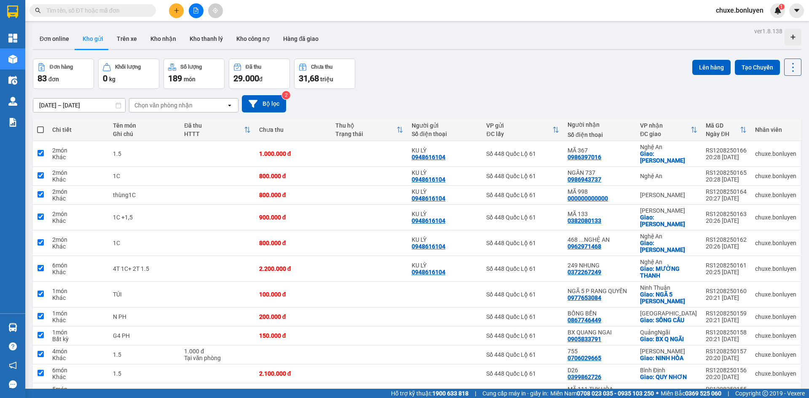
checkbox input "true"
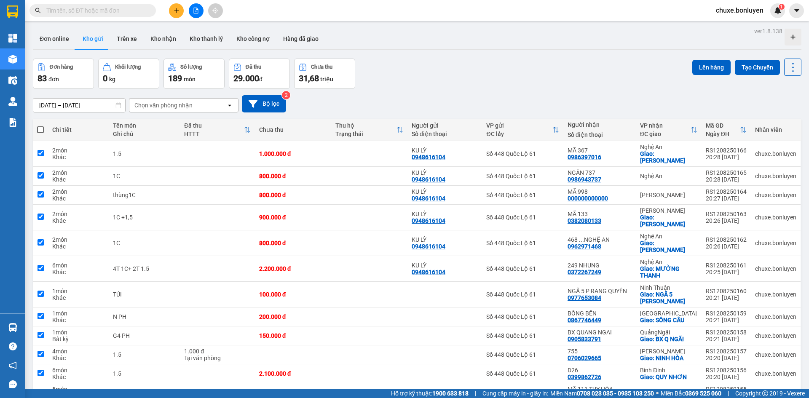
checkbox input "true"
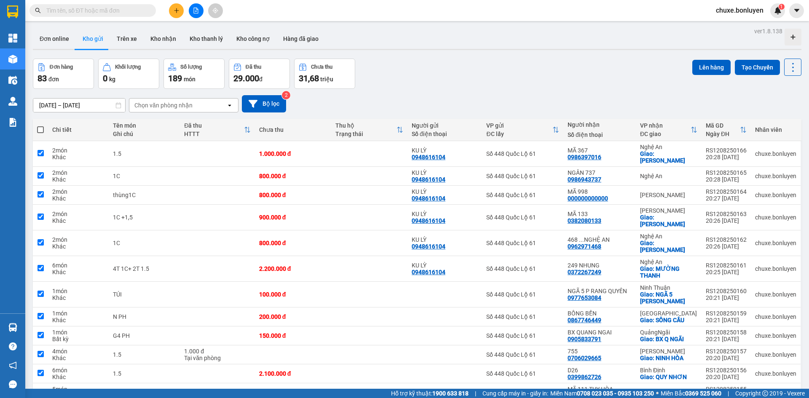
checkbox input "true"
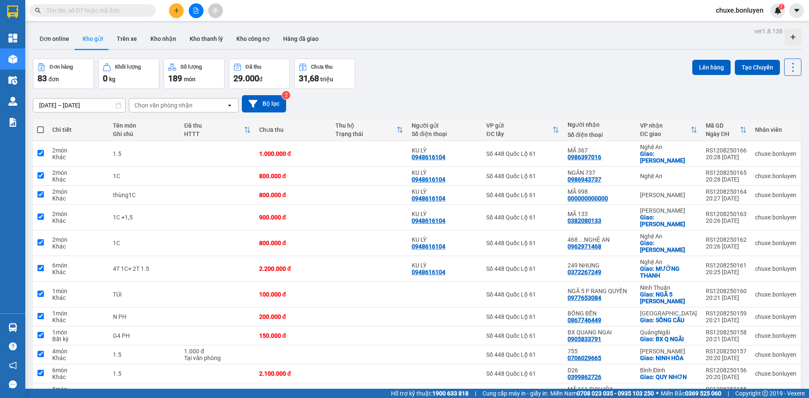
checkbox input "true"
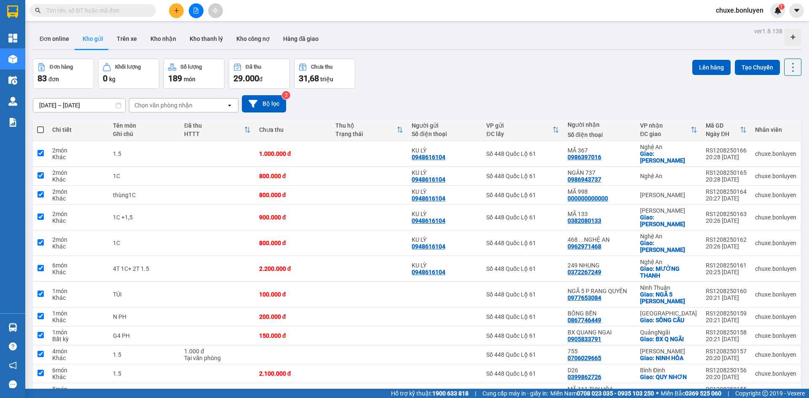
checkbox input "true"
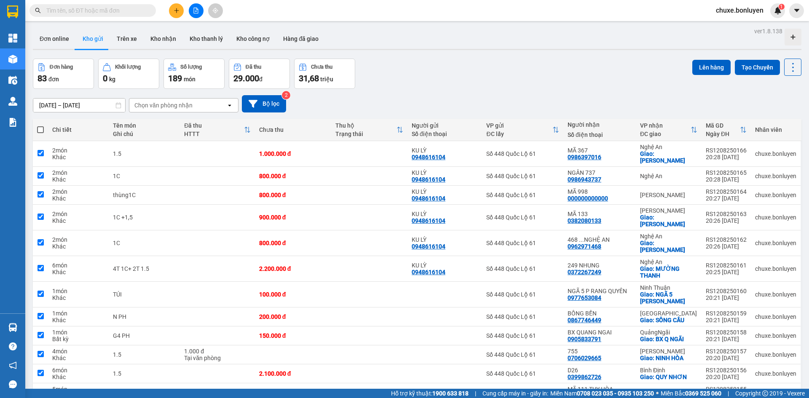
checkbox input "true"
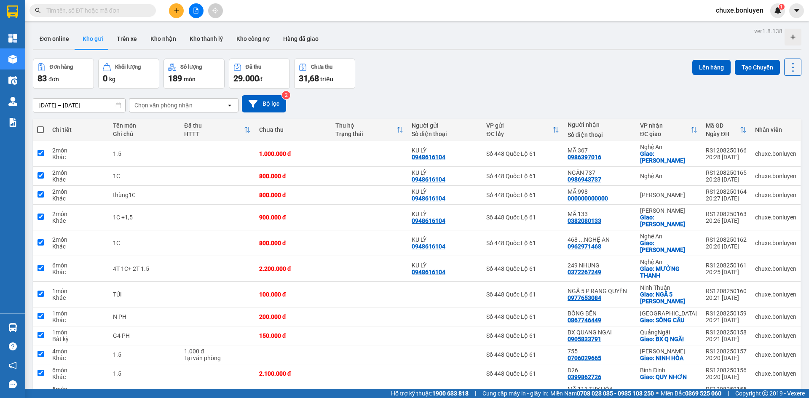
checkbox input "true"
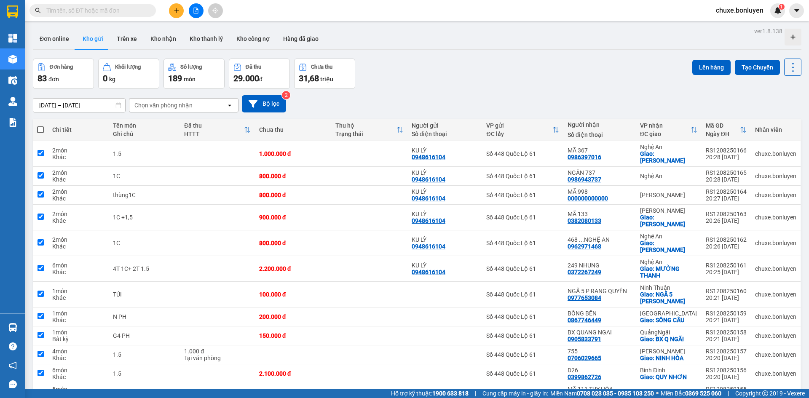
checkbox input "true"
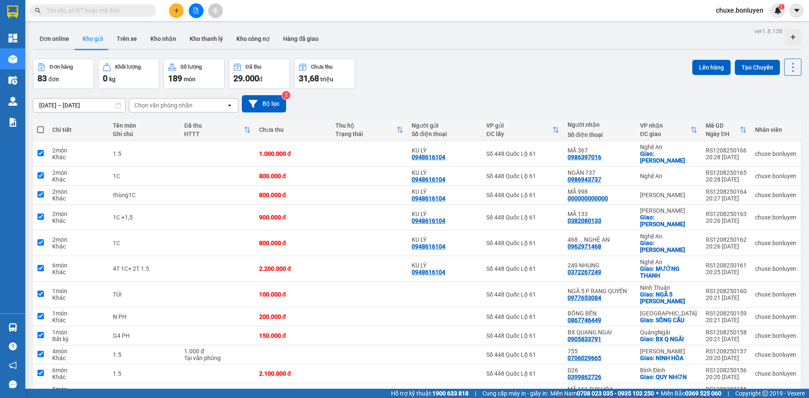
checkbox input "true"
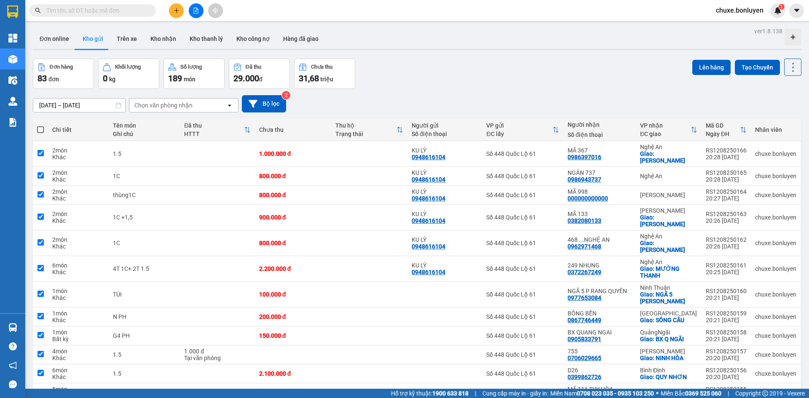
checkbox input "true"
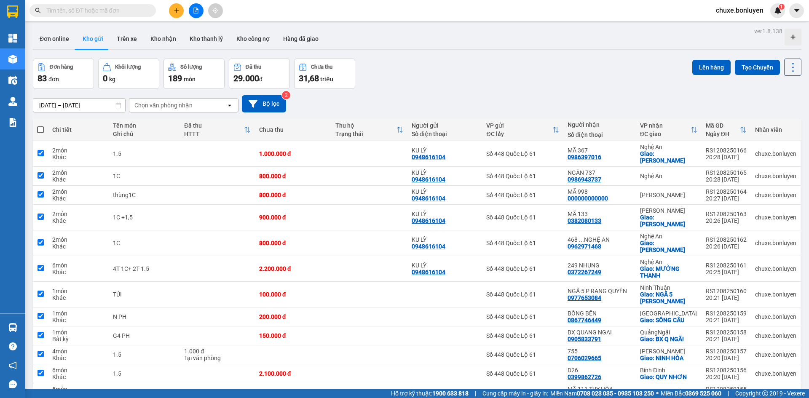
checkbox input "true"
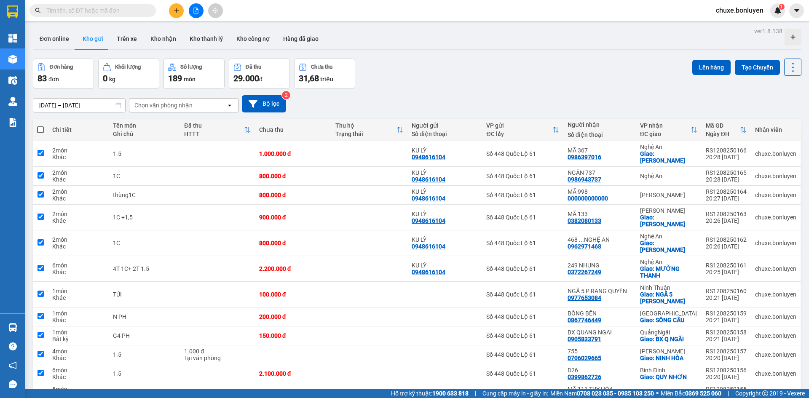
checkbox input "true"
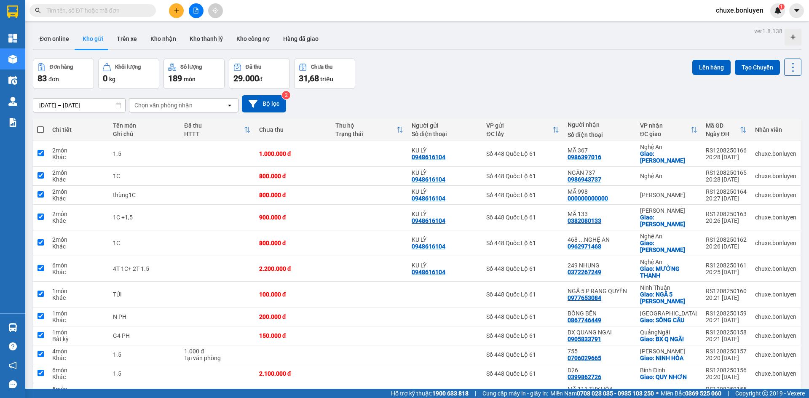
checkbox input "true"
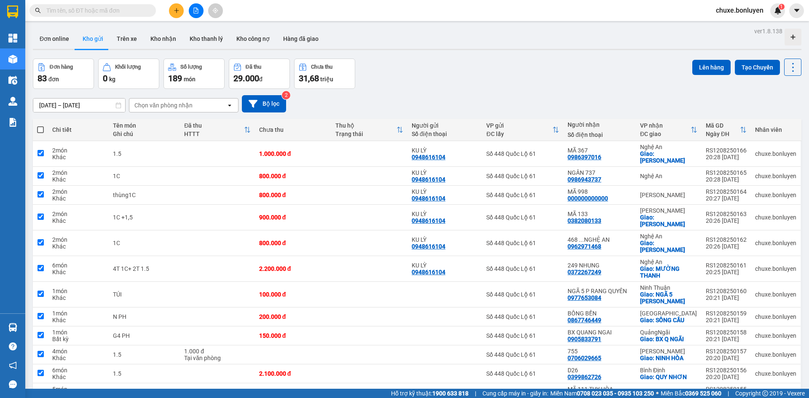
checkbox input "true"
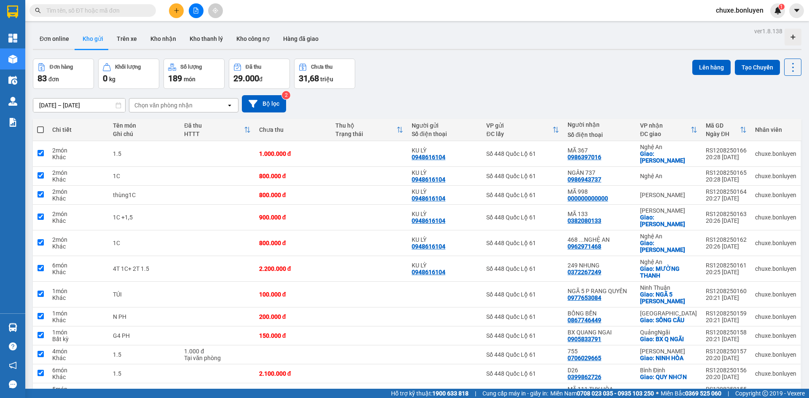
checkbox input "true"
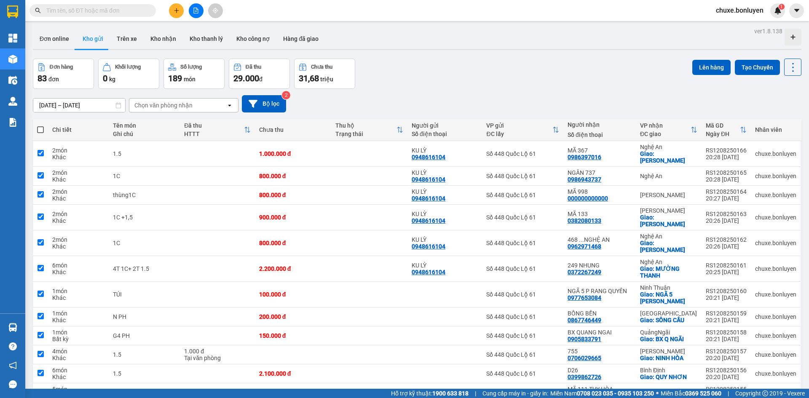
checkbox input "true"
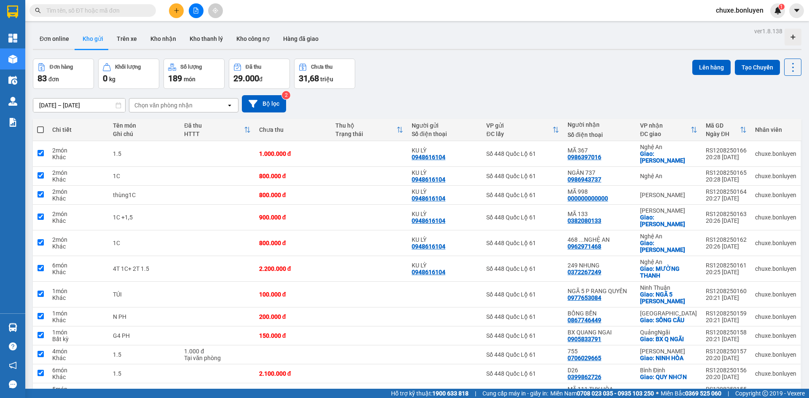
checkbox input "true"
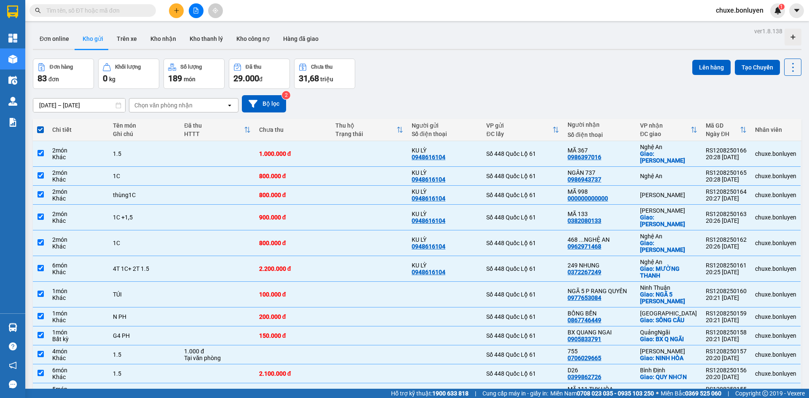
click at [760, 64] on button "Tạo Chuyến" at bounding box center [757, 67] width 45 height 15
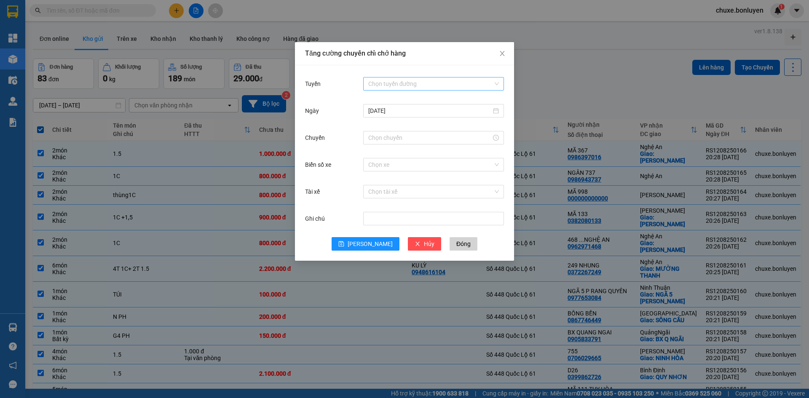
click at [401, 77] on div "Chọn tuyến đường" at bounding box center [433, 83] width 141 height 13
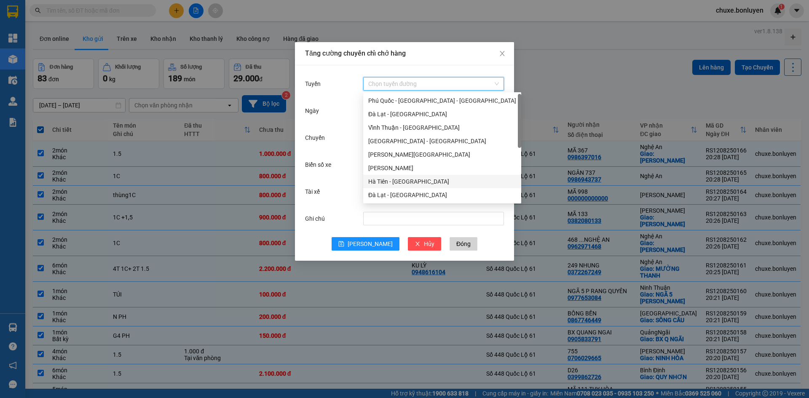
click at [393, 183] on div "Hà Tiên - [GEOGRAPHIC_DATA]" at bounding box center [442, 181] width 148 height 9
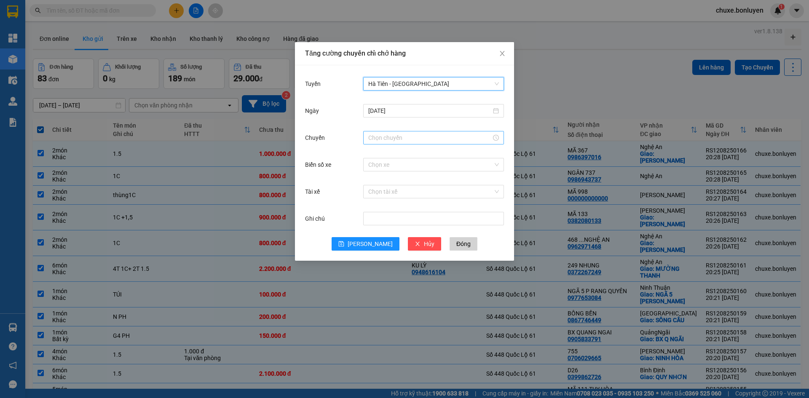
click at [385, 140] on input "Chuyến" at bounding box center [429, 137] width 123 height 9
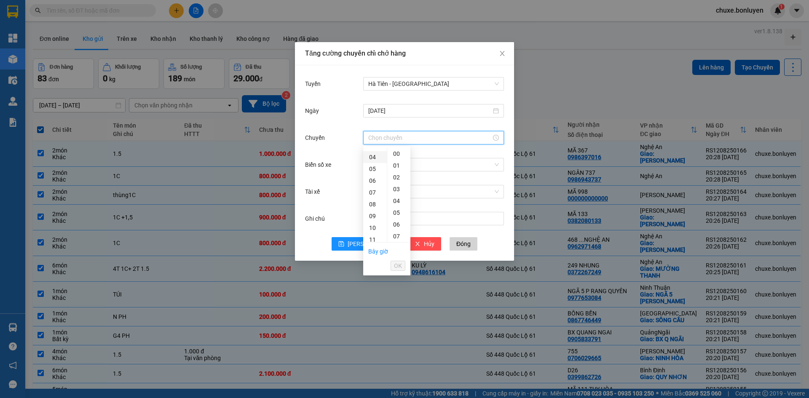
scroll to position [126, 0]
click at [371, 240] on div "18" at bounding box center [375, 240] width 24 height 12
type input "18:00"
click at [399, 266] on span "OK" at bounding box center [398, 265] width 8 height 9
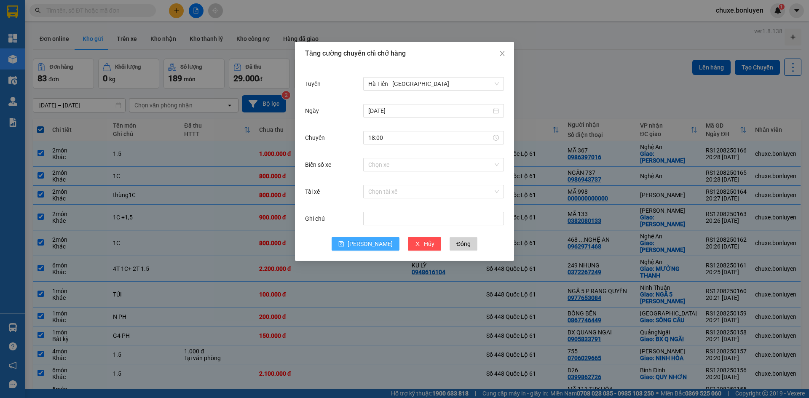
click at [365, 245] on span "Lưu" at bounding box center [370, 243] width 45 height 9
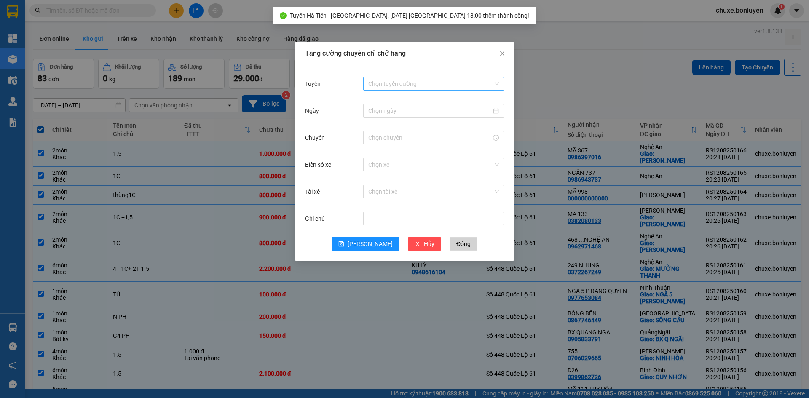
click at [434, 85] on input "Tuyến" at bounding box center [430, 84] width 125 height 13
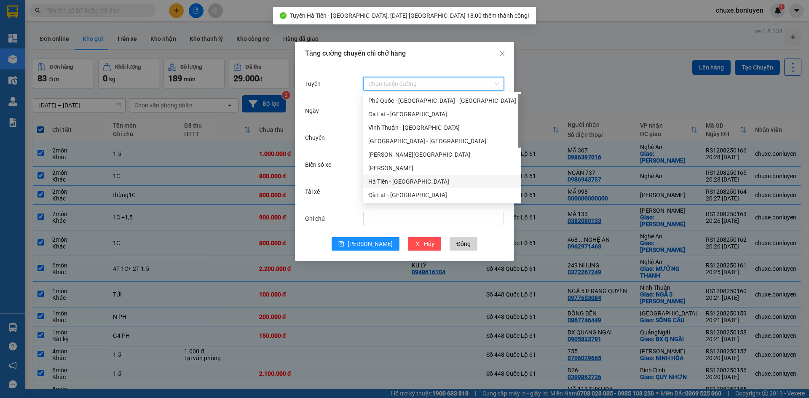
click at [398, 182] on div "Hà Tiên - [GEOGRAPHIC_DATA]" at bounding box center [442, 181] width 148 height 9
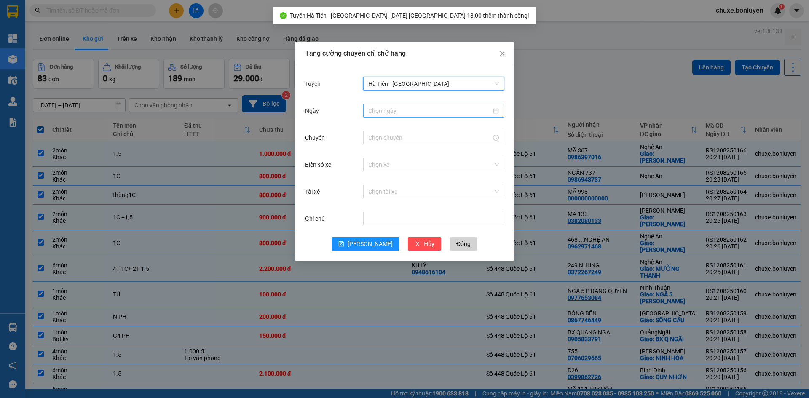
click at [388, 110] on input "Ngày" at bounding box center [429, 110] width 123 height 9
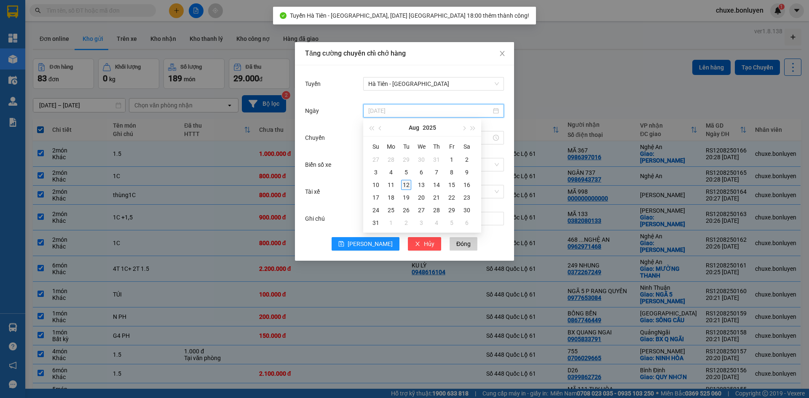
type input "[DATE]"
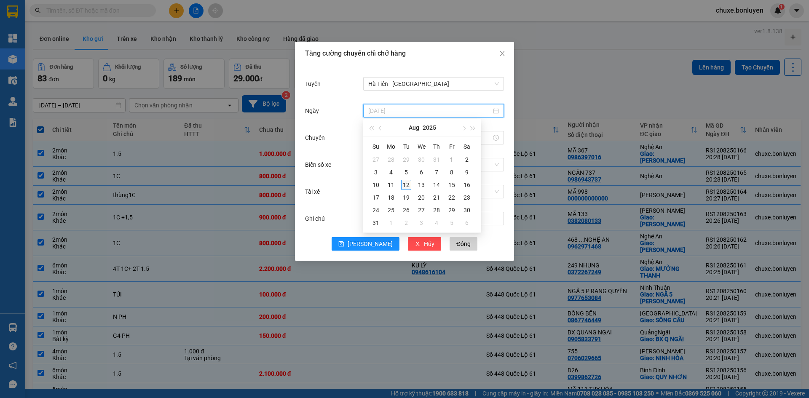
click at [407, 187] on div "12" at bounding box center [406, 185] width 10 height 10
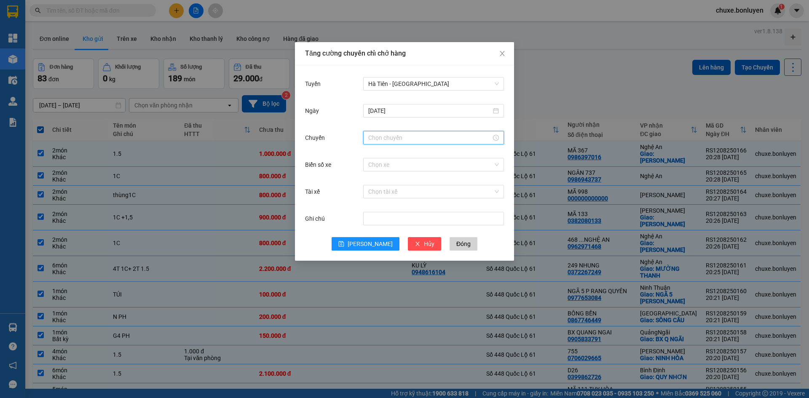
drag, startPoint x: 394, startPoint y: 142, endPoint x: 391, endPoint y: 158, distance: 16.2
click at [393, 142] on input "Chuyến" at bounding box center [429, 137] width 123 height 9
drag, startPoint x: 375, startPoint y: 154, endPoint x: 381, endPoint y: 176, distance: 22.4
click at [375, 154] on div "18" at bounding box center [375, 154] width 24 height 12
drag, startPoint x: 396, startPoint y: 211, endPoint x: 395, endPoint y: 242, distance: 31.2
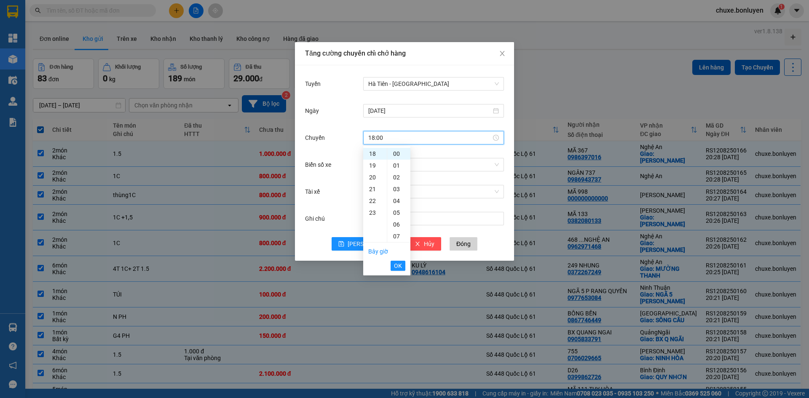
click at [396, 213] on div "05" at bounding box center [398, 213] width 23 height 12
type input "18:05"
click at [400, 267] on span "OK" at bounding box center [398, 265] width 8 height 9
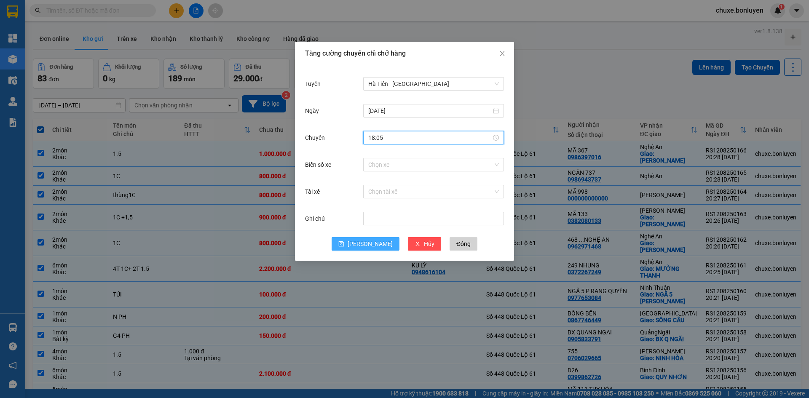
click at [366, 244] on span "Lưu" at bounding box center [370, 243] width 45 height 9
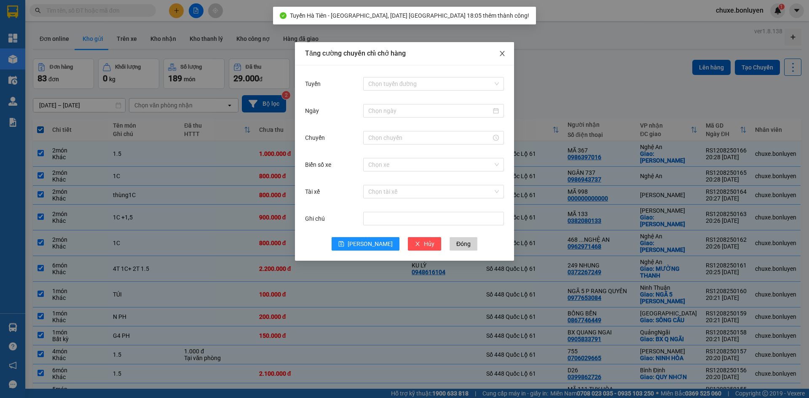
click at [504, 51] on icon "close" at bounding box center [502, 53] width 7 height 7
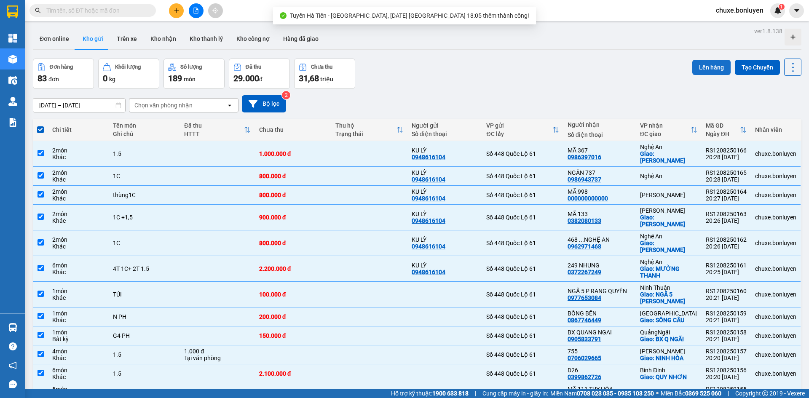
click at [693, 62] on button "Lên hàng" at bounding box center [712, 67] width 38 height 15
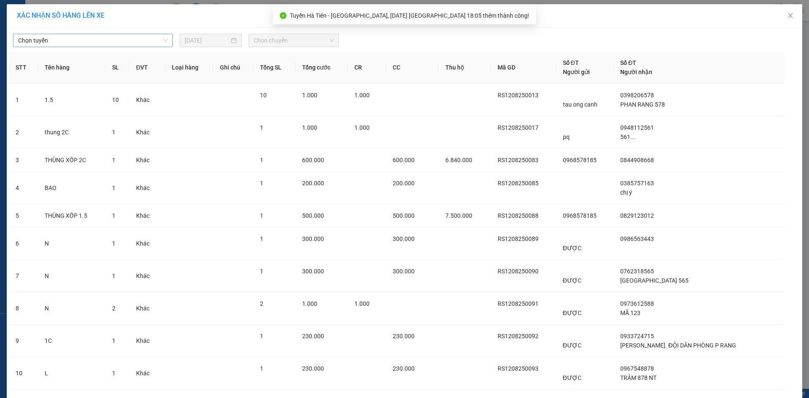
click at [82, 38] on span "Chọn tuyến" at bounding box center [93, 40] width 150 height 13
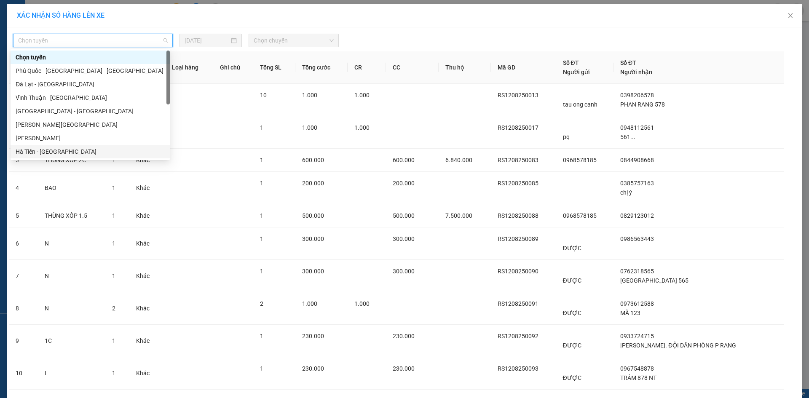
drag, startPoint x: 69, startPoint y: 149, endPoint x: 90, endPoint y: 141, distance: 22.4
click at [70, 148] on div "Hà Tiên - [GEOGRAPHIC_DATA]" at bounding box center [90, 151] width 149 height 9
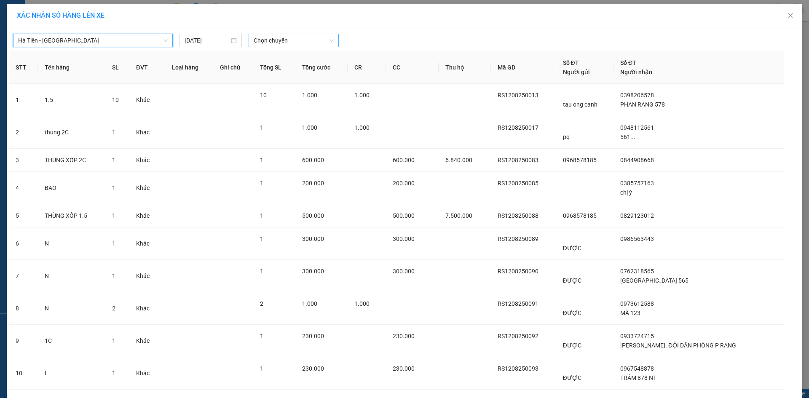
click at [269, 42] on span "Chọn chuyến" at bounding box center [294, 40] width 80 height 13
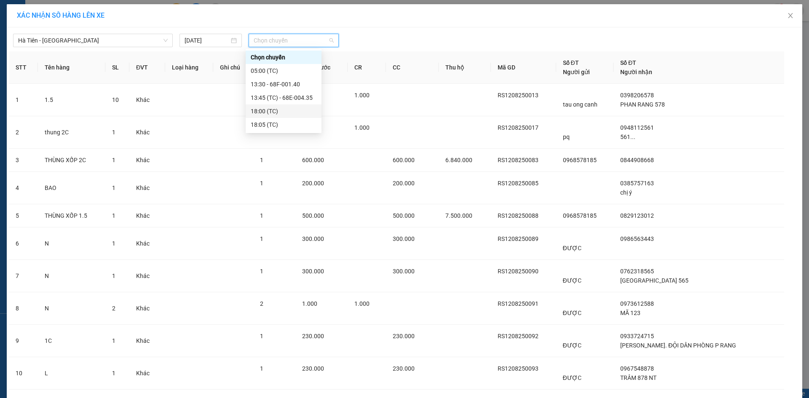
click at [271, 110] on div "18:00 (TC)" at bounding box center [284, 111] width 66 height 9
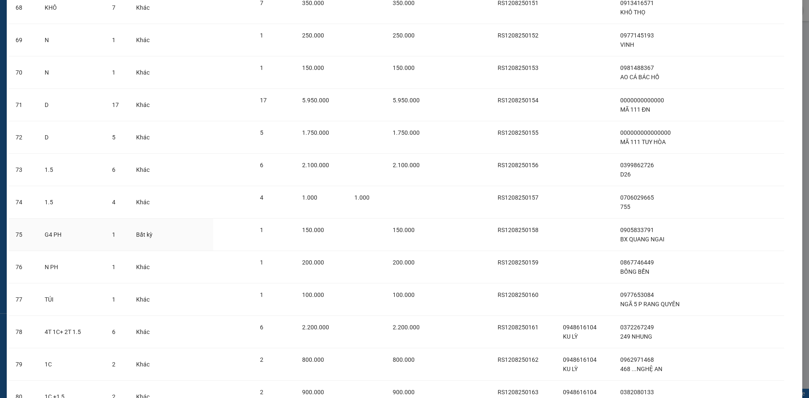
scroll to position [2418, 0]
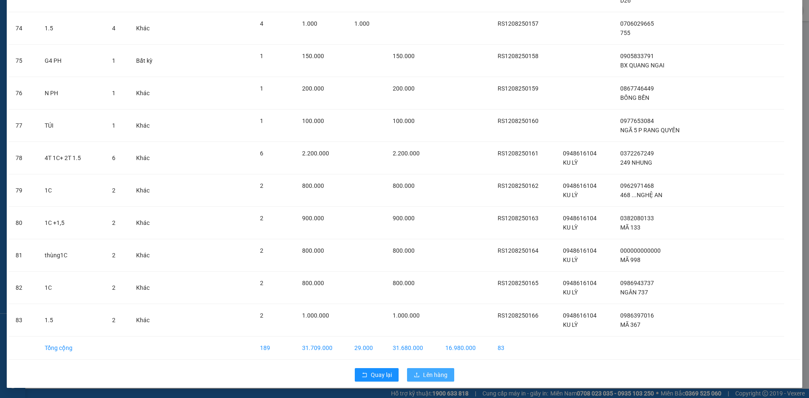
click at [423, 371] on span "Lên hàng" at bounding box center [435, 375] width 24 height 9
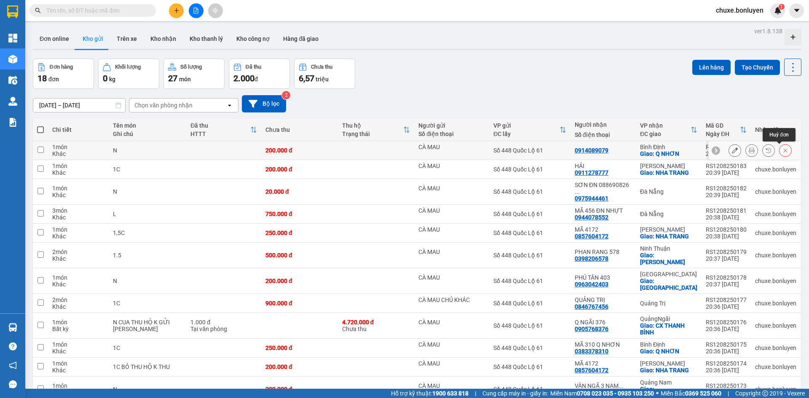
drag, startPoint x: 784, startPoint y: 148, endPoint x: 778, endPoint y: 152, distance: 7.3
click at [784, 148] on button at bounding box center [786, 150] width 12 height 15
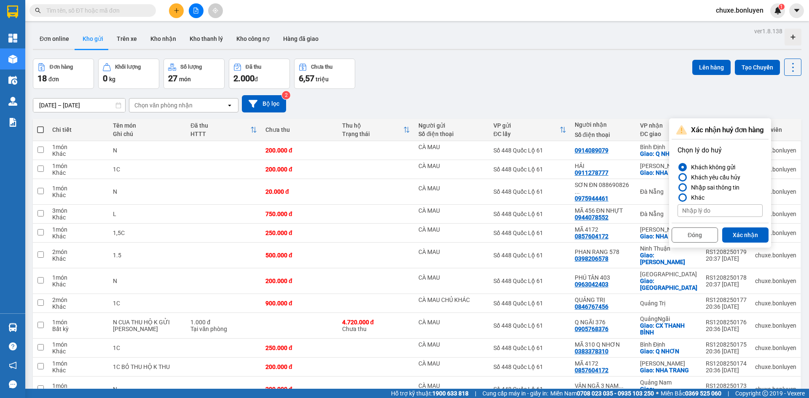
drag, startPoint x: 751, startPoint y: 231, endPoint x: 448, endPoint y: 102, distance: 329.8
click at [750, 231] on button "Xác nhận" at bounding box center [745, 235] width 46 height 15
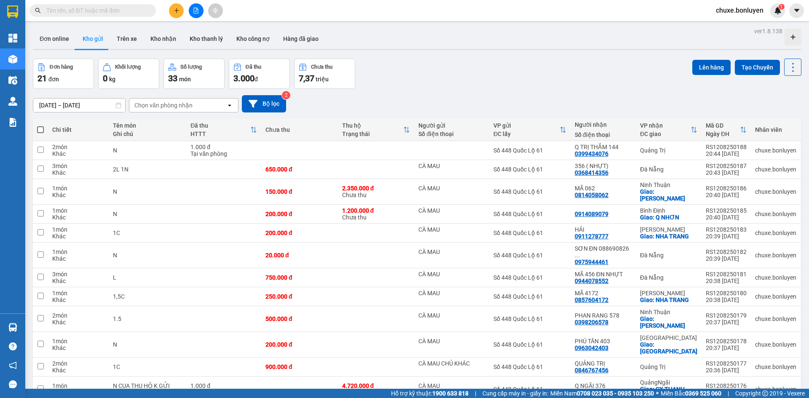
click at [39, 128] on span at bounding box center [40, 129] width 7 height 7
click at [40, 126] on input "checkbox" at bounding box center [40, 126] width 0 height 0
checkbox input "true"
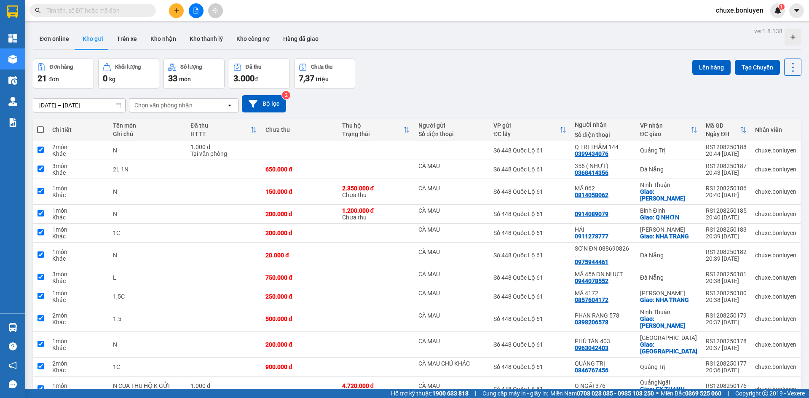
checkbox input "true"
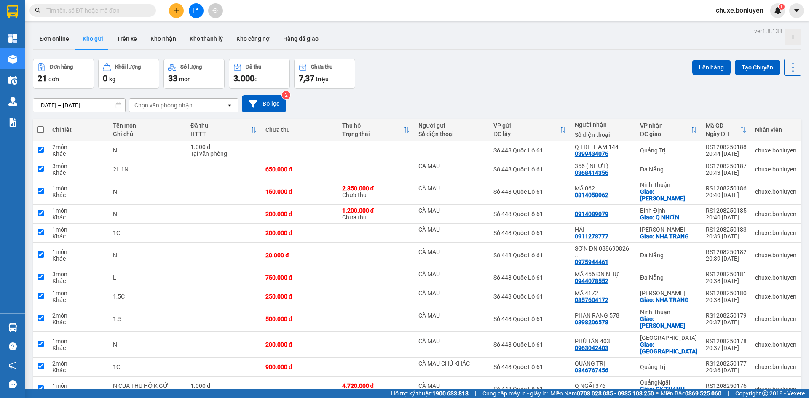
checkbox input "true"
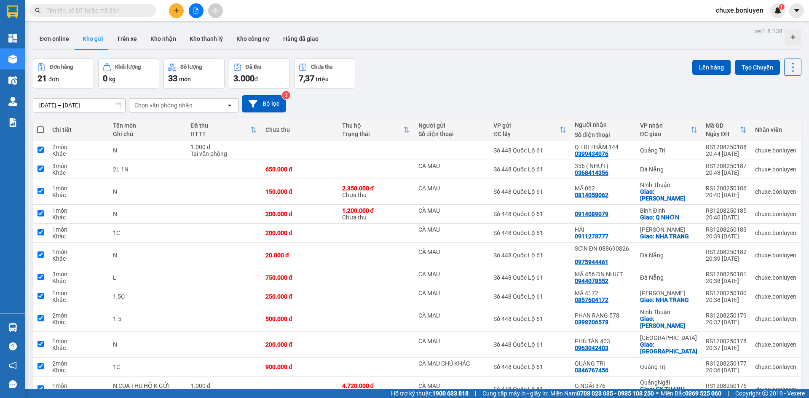
checkbox input "true"
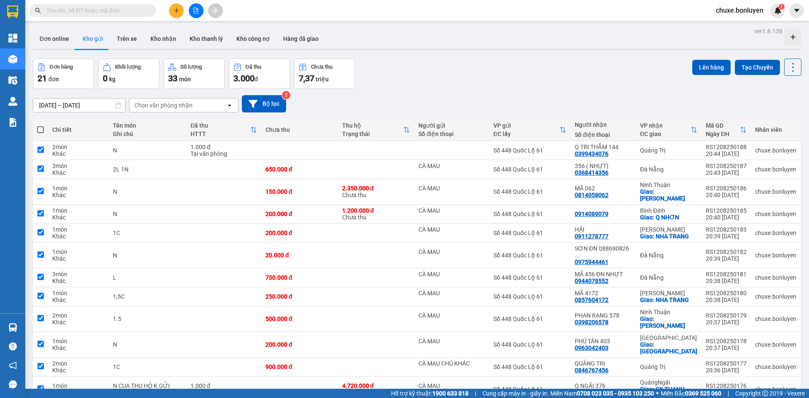
checkbox input "true"
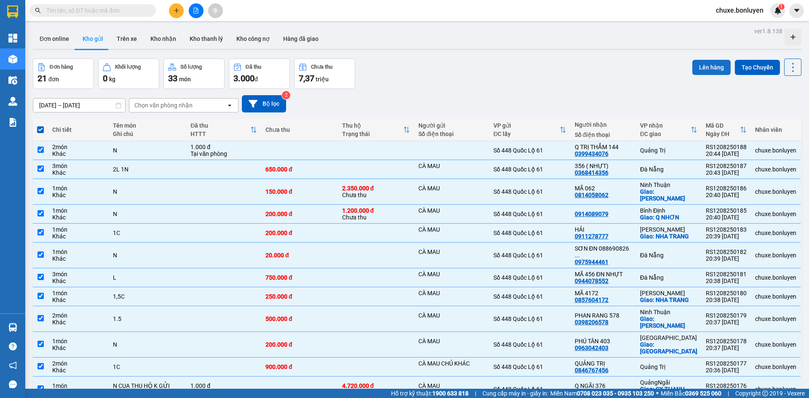
click at [696, 70] on button "Lên hàng" at bounding box center [712, 67] width 38 height 15
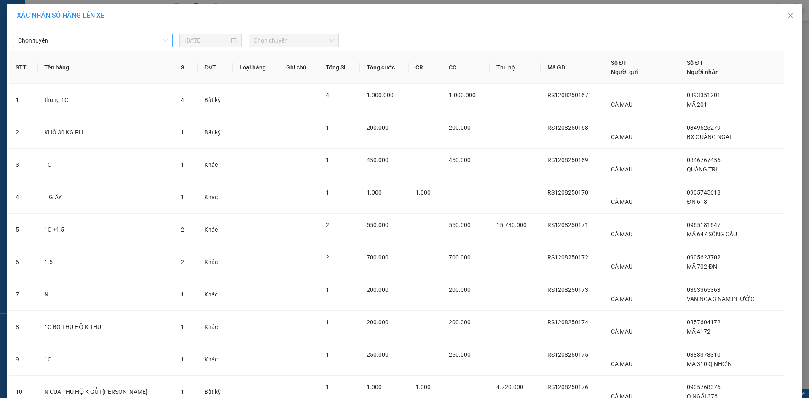
click at [128, 43] on span "Chọn tuyến" at bounding box center [93, 40] width 150 height 13
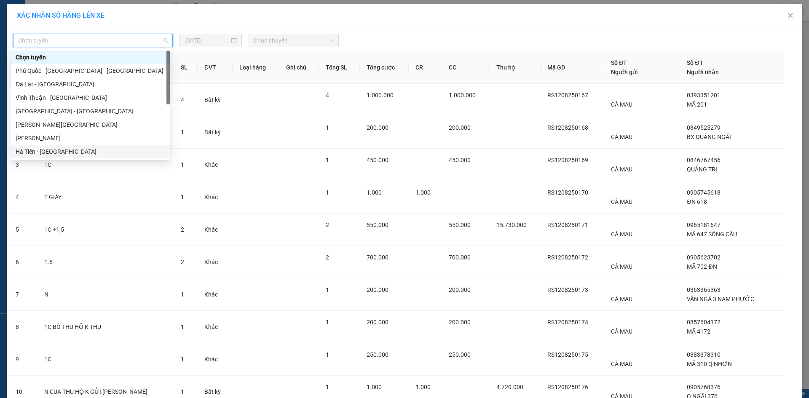
click at [107, 154] on div "Hà Tiên - [GEOGRAPHIC_DATA]" at bounding box center [90, 151] width 149 height 9
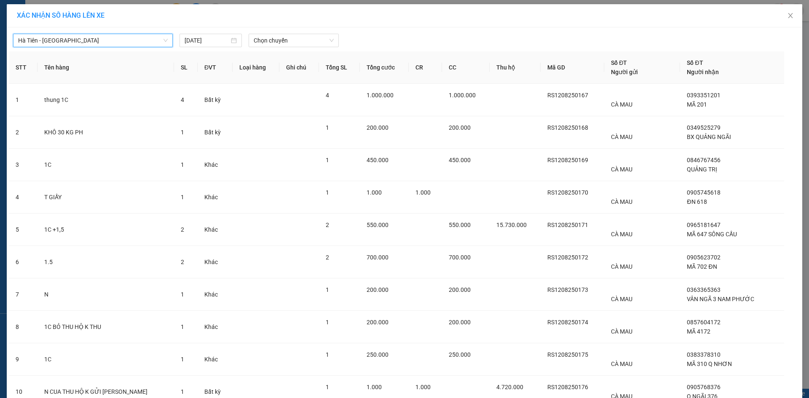
drag, startPoint x: 300, startPoint y: 40, endPoint x: 299, endPoint y: 48, distance: 8.1
click at [300, 42] on span "Chọn chuyến" at bounding box center [294, 40] width 80 height 13
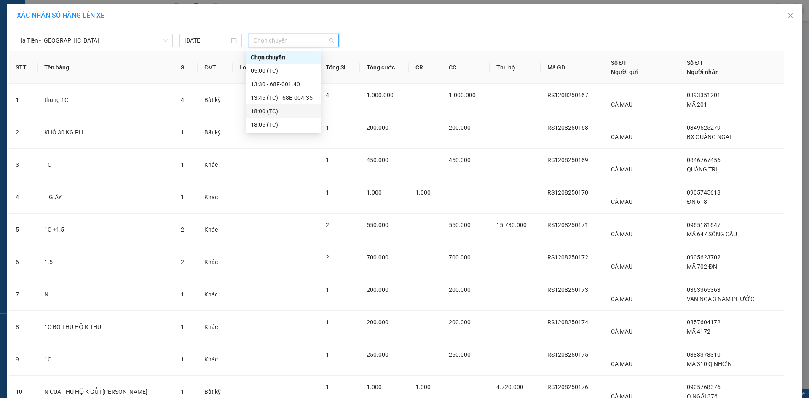
click at [288, 113] on div "18:00 (TC)" at bounding box center [284, 111] width 66 height 9
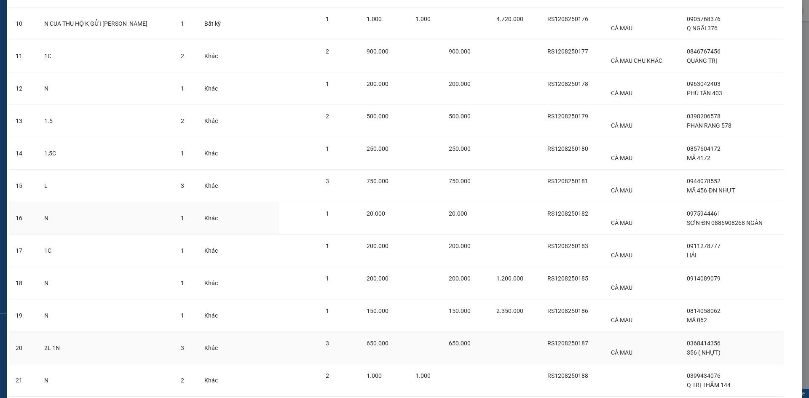
scroll to position [434, 0]
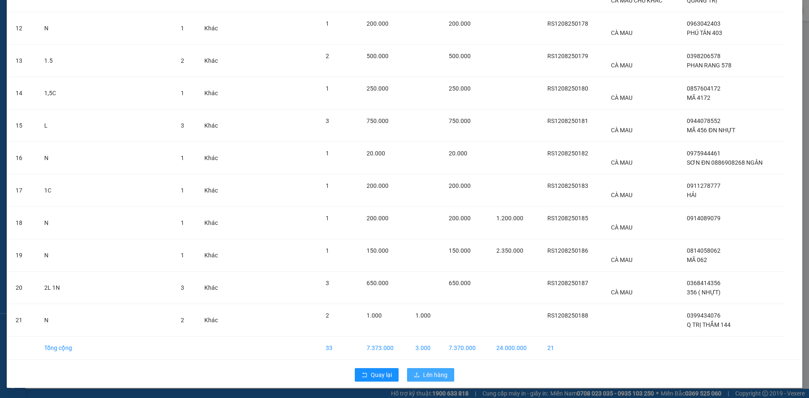
click at [442, 379] on span "Lên hàng" at bounding box center [435, 375] width 24 height 9
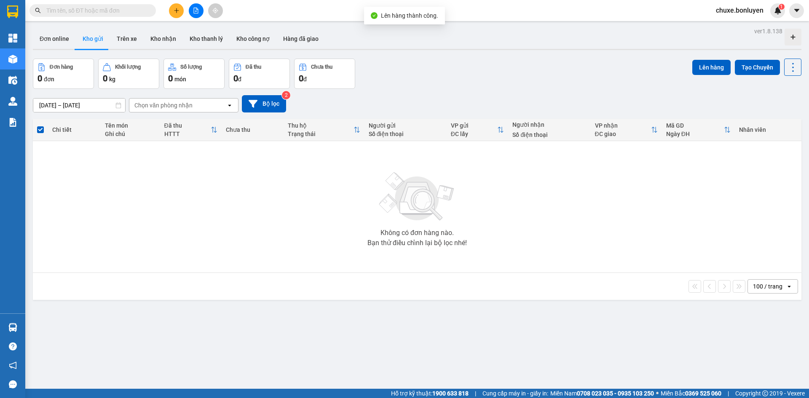
click at [194, 9] on icon "file-add" at bounding box center [196, 11] width 6 height 6
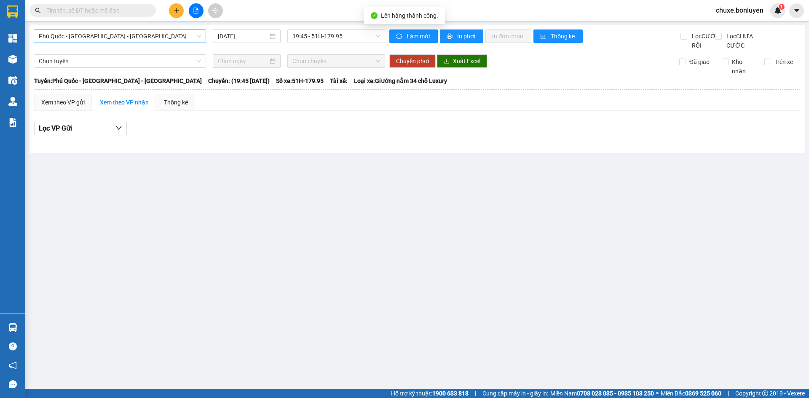
click at [121, 35] on span "Phú Quốc - [GEOGRAPHIC_DATA] - [GEOGRAPHIC_DATA]" at bounding box center [120, 36] width 162 height 13
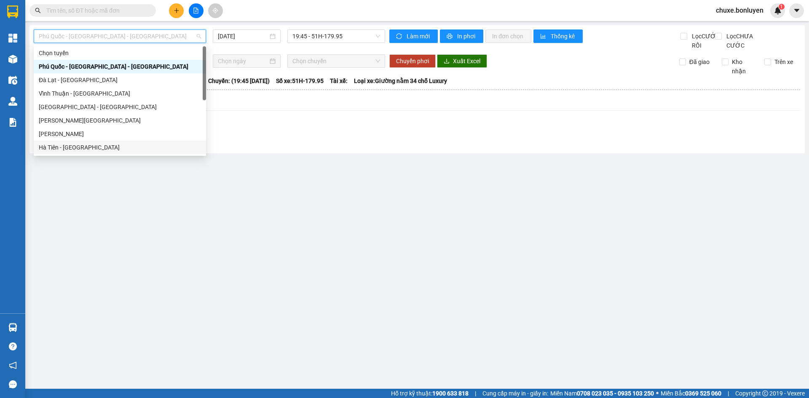
click at [102, 144] on div "Hà Tiên - [GEOGRAPHIC_DATA]" at bounding box center [120, 147] width 162 height 9
type input "[DATE]"
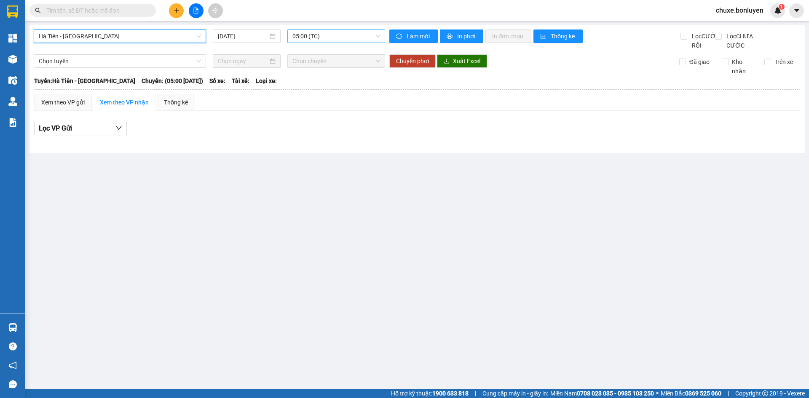
click at [315, 39] on span "05:00 (TC)" at bounding box center [337, 36] width 88 height 13
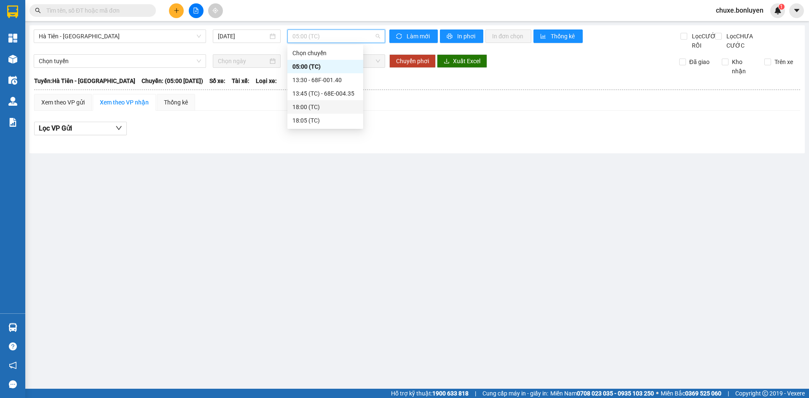
click at [316, 109] on div "18:00 (TC)" at bounding box center [326, 106] width 66 height 9
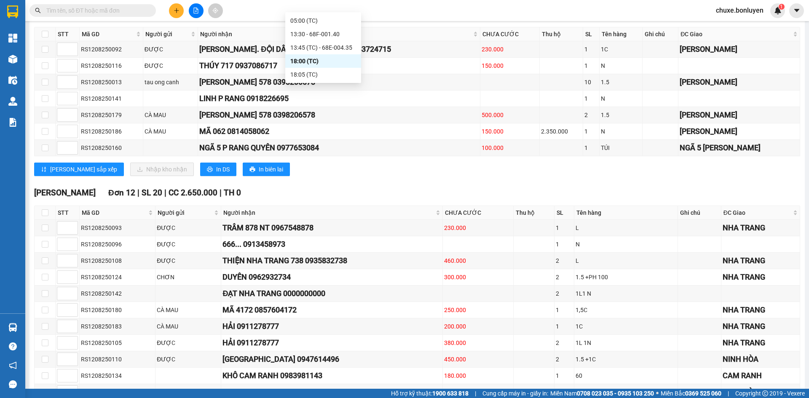
scroll to position [32, 0]
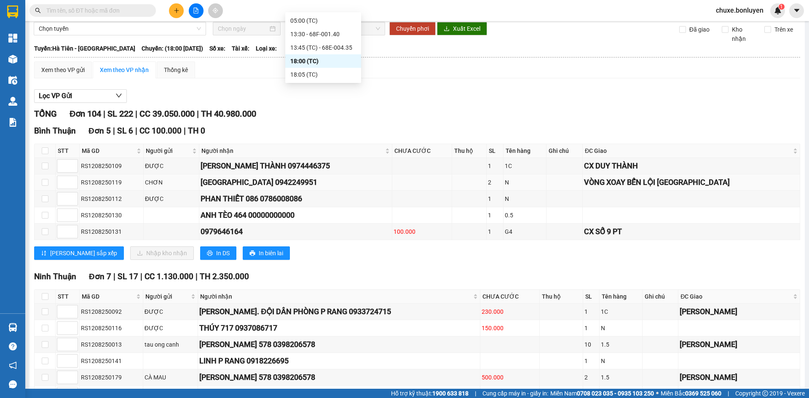
type input "FF"
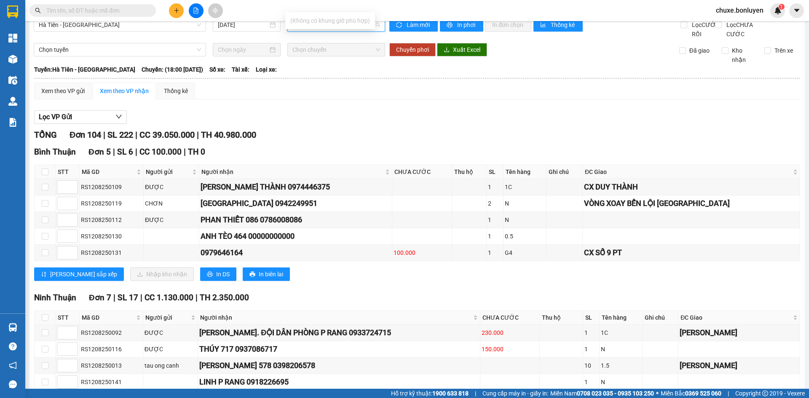
scroll to position [0, 0]
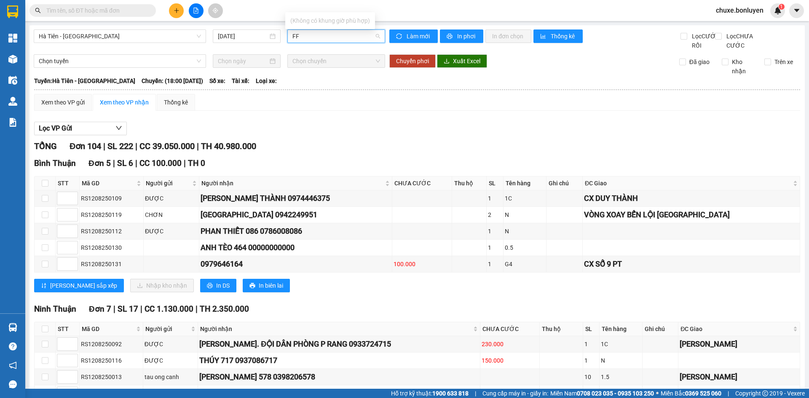
drag, startPoint x: 278, startPoint y: 43, endPoint x: 266, endPoint y: 48, distance: 12.5
click at [266, 48] on div "Hà Tiên - [GEOGRAPHIC_DATA] [DATE] FF" at bounding box center [210, 40] width 352 height 21
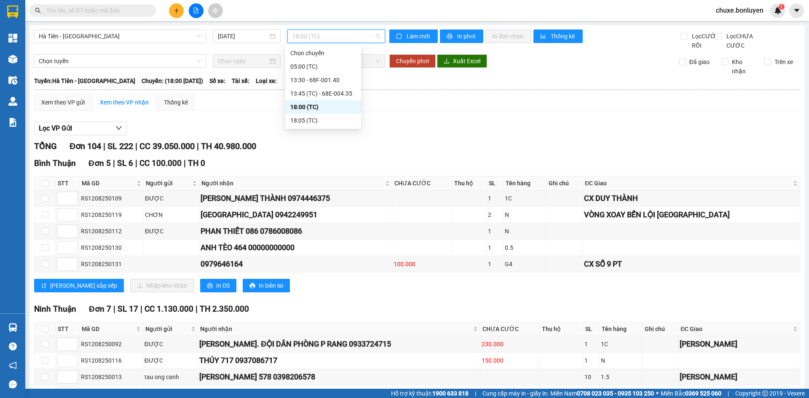
type input "6"
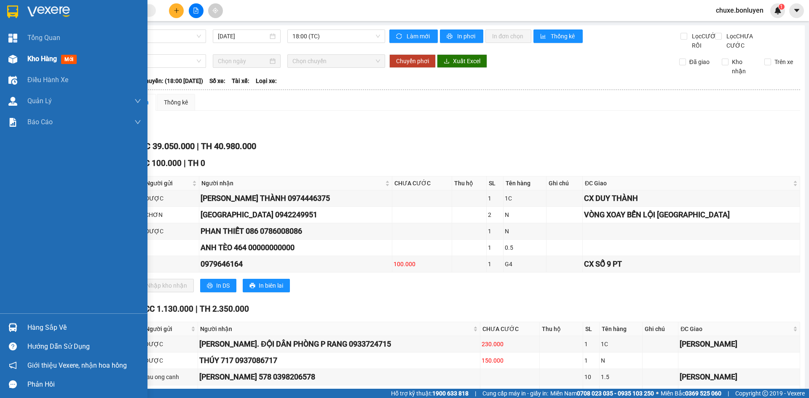
click at [24, 56] on div "Kho hàng mới" at bounding box center [74, 58] width 148 height 21
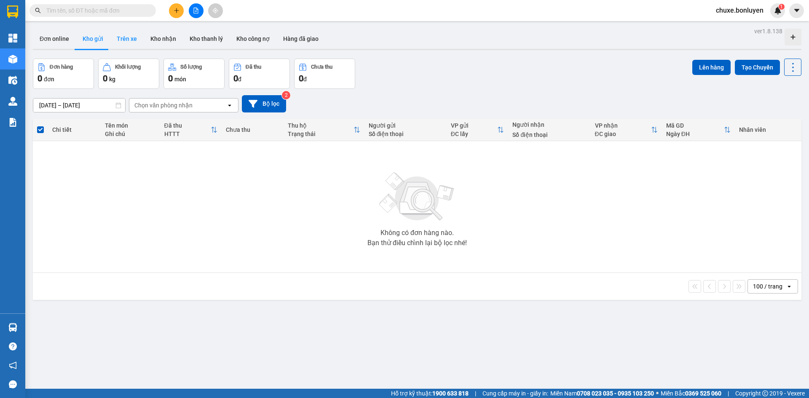
click at [134, 38] on button "Trên xe" at bounding box center [127, 39] width 34 height 20
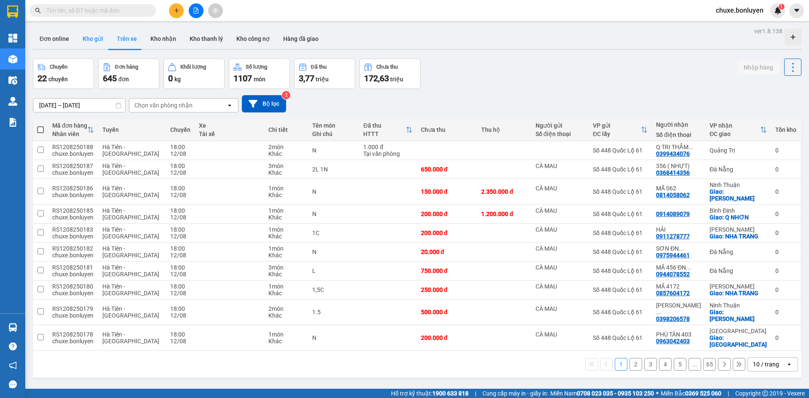
click at [94, 40] on button "Kho gửi" at bounding box center [93, 39] width 34 height 20
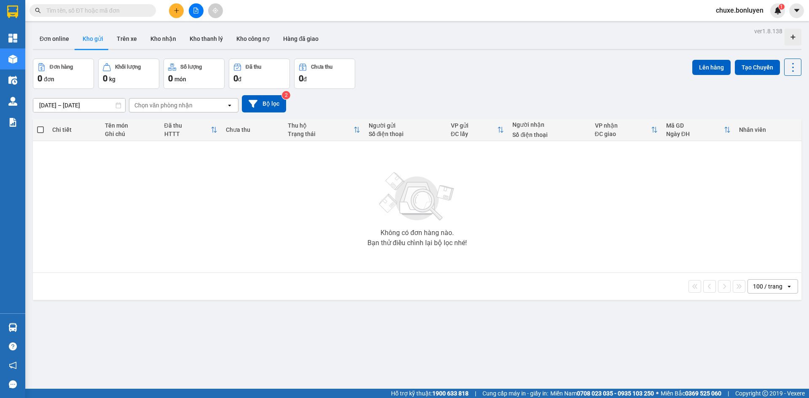
click at [446, 76] on div "Đơn hàng 0 đơn Khối lượng 0 kg Số lượng 0 món Đã thu 0 đ Chưa thu 0 đ Lên hàng …" at bounding box center [417, 74] width 769 height 30
click at [196, 11] on icon "file-add" at bounding box center [196, 11] width 6 height 6
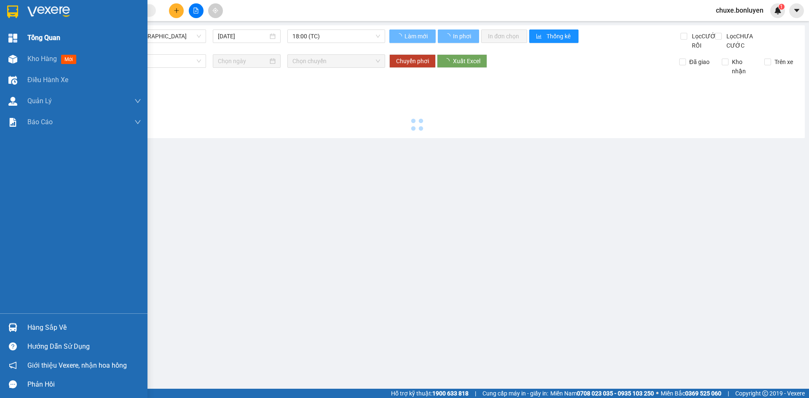
click at [8, 37] on div at bounding box center [12, 38] width 15 height 15
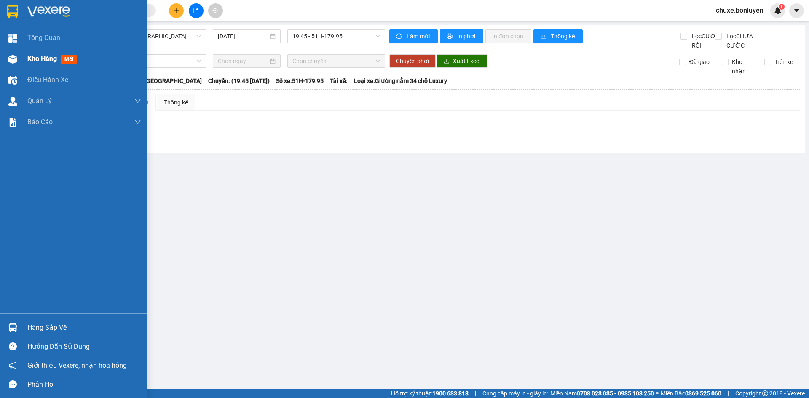
click at [14, 63] on img at bounding box center [12, 59] width 9 height 9
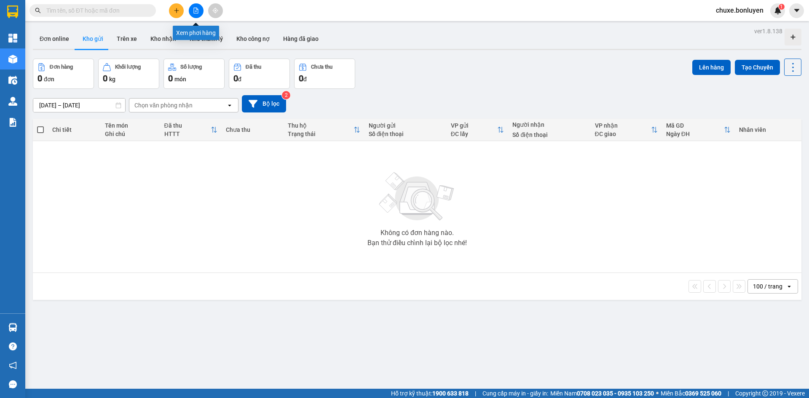
click at [196, 11] on icon "file-add" at bounding box center [196, 11] width 6 height 6
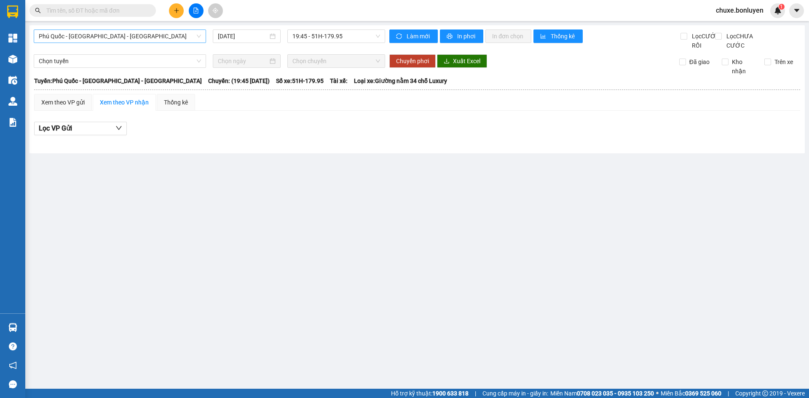
click at [118, 38] on span "Phú Quốc - [GEOGRAPHIC_DATA] - [GEOGRAPHIC_DATA]" at bounding box center [120, 36] width 162 height 13
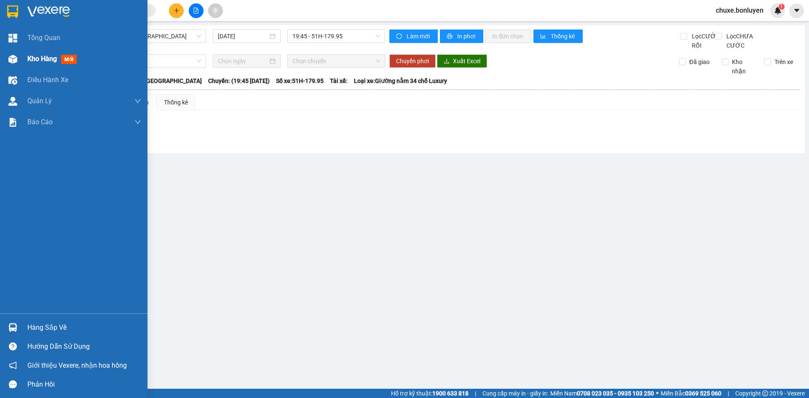
drag, startPoint x: 10, startPoint y: 62, endPoint x: 13, endPoint y: 53, distance: 9.7
click at [10, 61] on img at bounding box center [12, 59] width 9 height 9
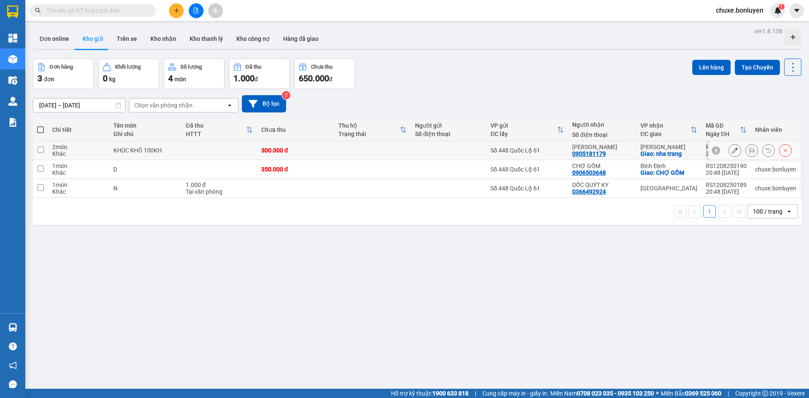
drag, startPoint x: 444, startPoint y: 145, endPoint x: 440, endPoint y: 172, distance: 27.2
click at [444, 149] on td at bounding box center [448, 150] width 75 height 19
checkbox input "true"
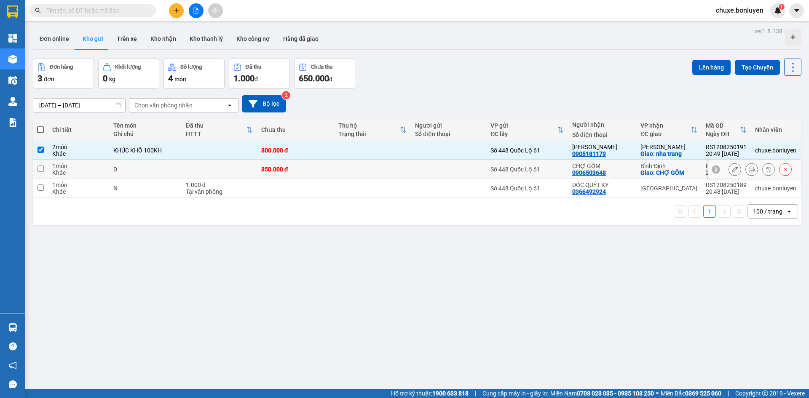
click at [440, 173] on td at bounding box center [448, 169] width 75 height 19
checkbox input "true"
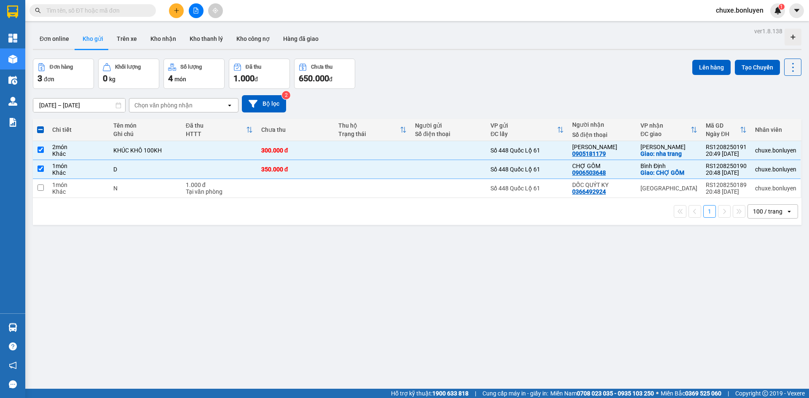
click at [437, 200] on div "1 100 / trang open" at bounding box center [417, 211] width 769 height 27
click at [484, 188] on td at bounding box center [448, 188] width 75 height 19
checkbox input "true"
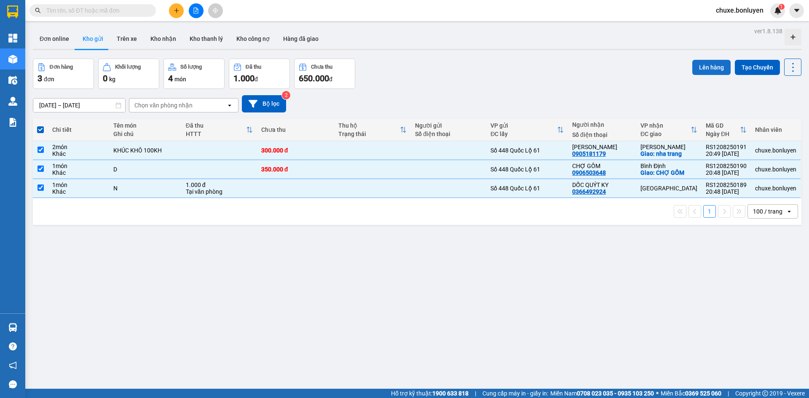
click at [698, 64] on button "Lên hàng" at bounding box center [712, 67] width 38 height 15
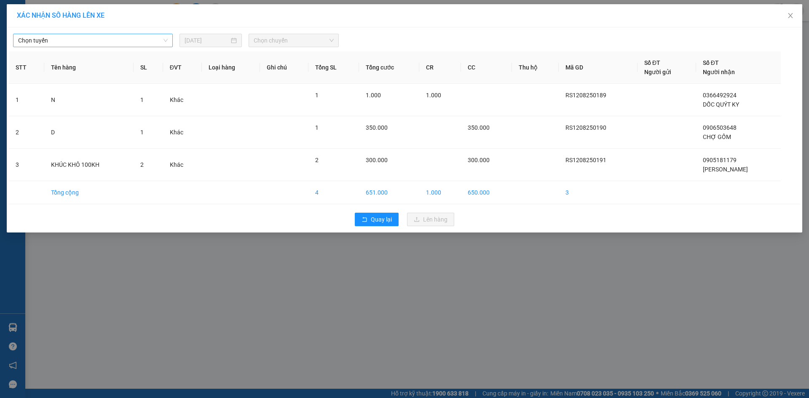
click at [94, 45] on span "Chọn tuyến" at bounding box center [93, 40] width 150 height 13
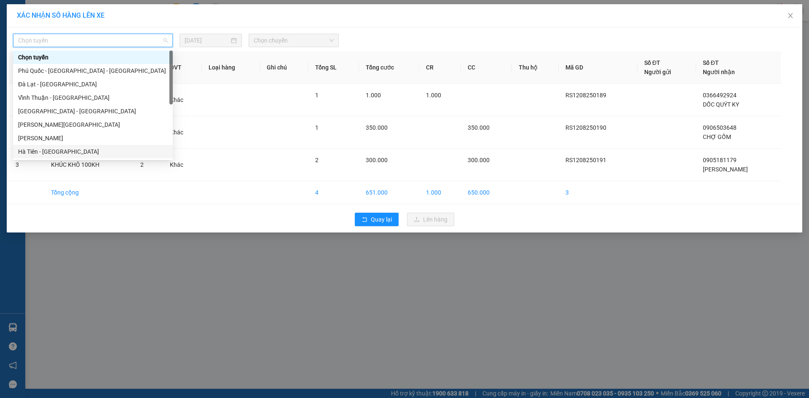
click at [72, 150] on div "Hà Tiên - [GEOGRAPHIC_DATA]" at bounding box center [93, 151] width 150 height 9
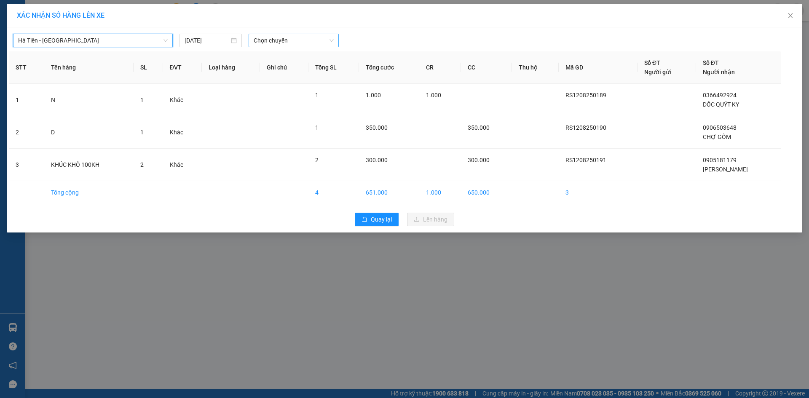
click at [301, 41] on span "Chọn chuyến" at bounding box center [294, 40] width 80 height 13
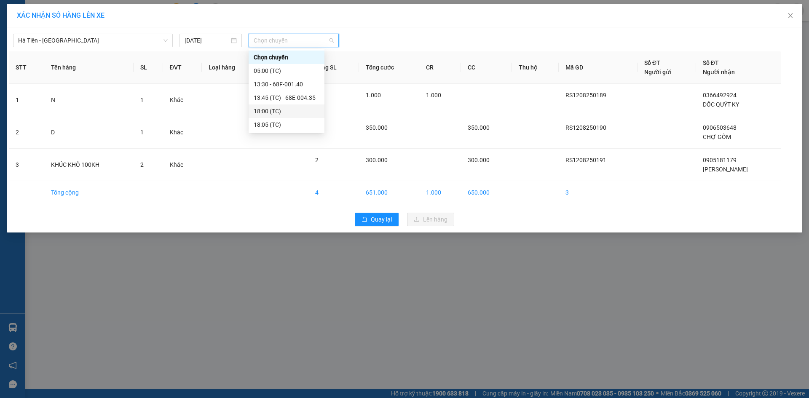
click at [286, 109] on div "18:00 (TC)" at bounding box center [287, 111] width 66 height 9
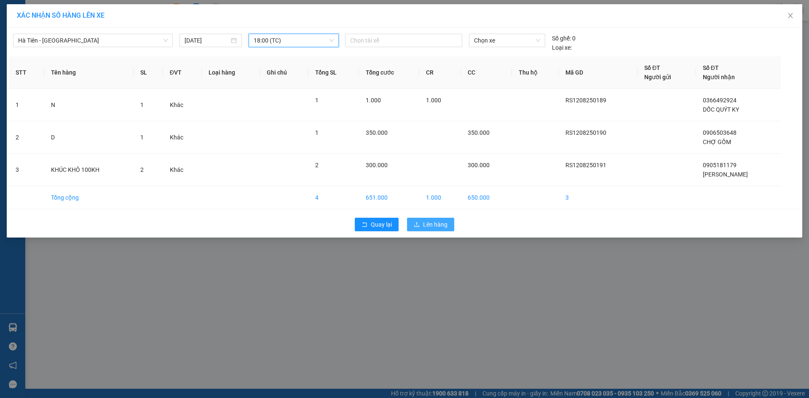
click at [433, 228] on span "Lên hàng" at bounding box center [435, 224] width 24 height 9
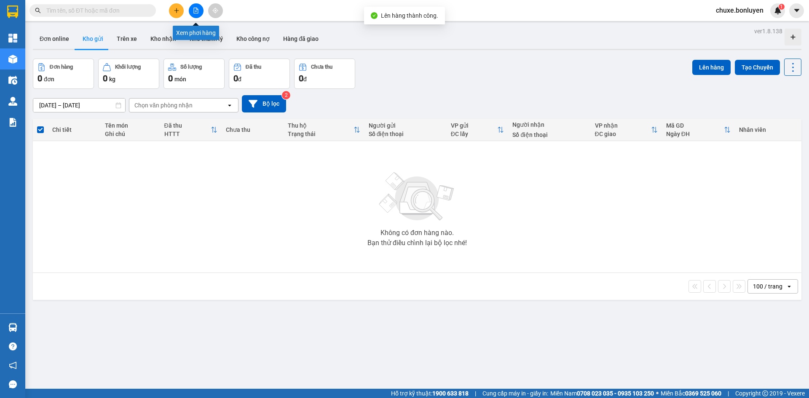
click at [198, 11] on button at bounding box center [196, 10] width 15 height 15
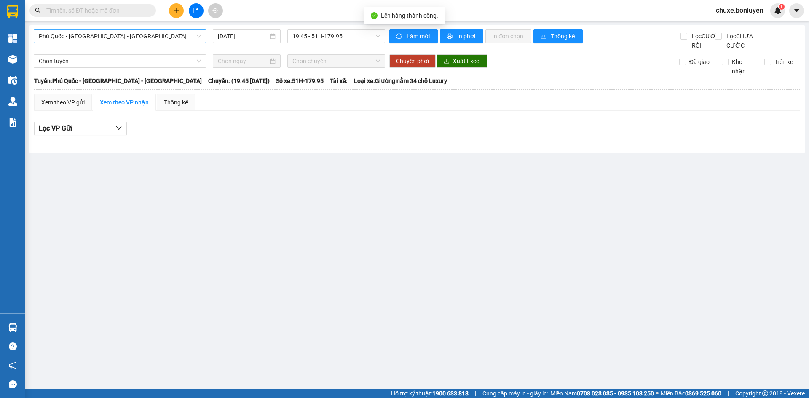
drag, startPoint x: 95, startPoint y: 34, endPoint x: 91, endPoint y: 39, distance: 6.6
click at [94, 35] on span "Phú Quốc - [GEOGRAPHIC_DATA] - [GEOGRAPHIC_DATA]" at bounding box center [120, 36] width 162 height 13
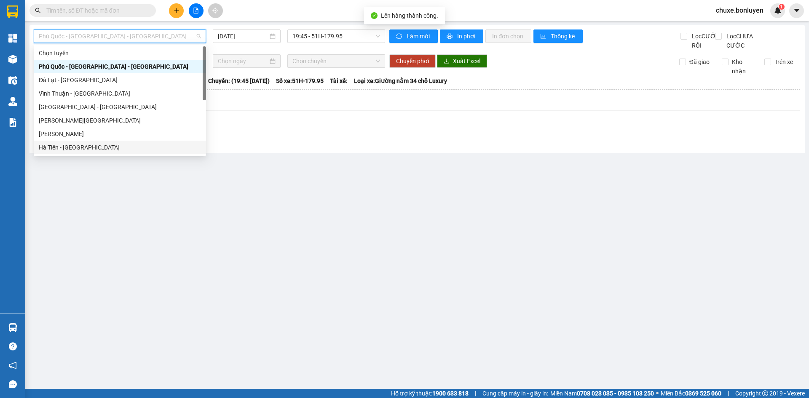
click at [80, 145] on div "Hà Tiên - [GEOGRAPHIC_DATA]" at bounding box center [120, 147] width 162 height 9
type input "[DATE]"
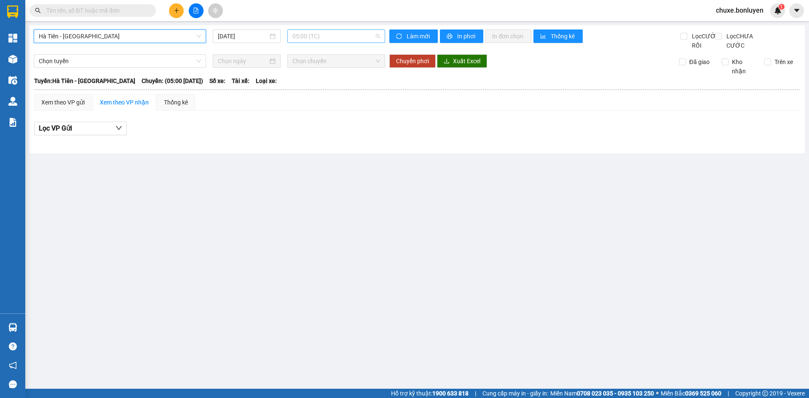
click at [323, 38] on span "05:00 (TC)" at bounding box center [337, 36] width 88 height 13
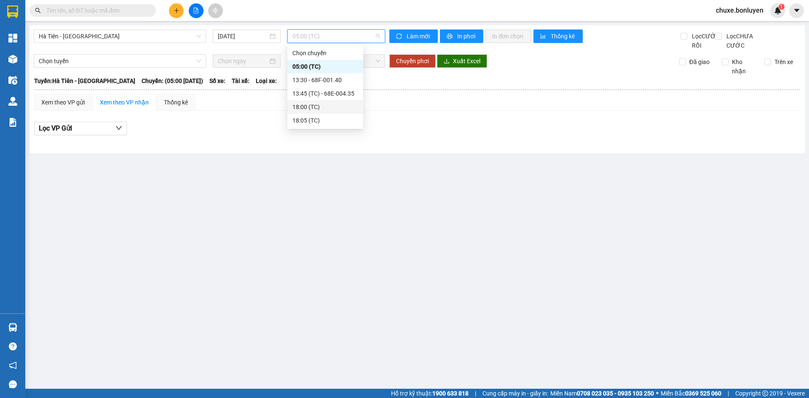
click at [309, 107] on div "18:00 (TC)" at bounding box center [326, 106] width 66 height 9
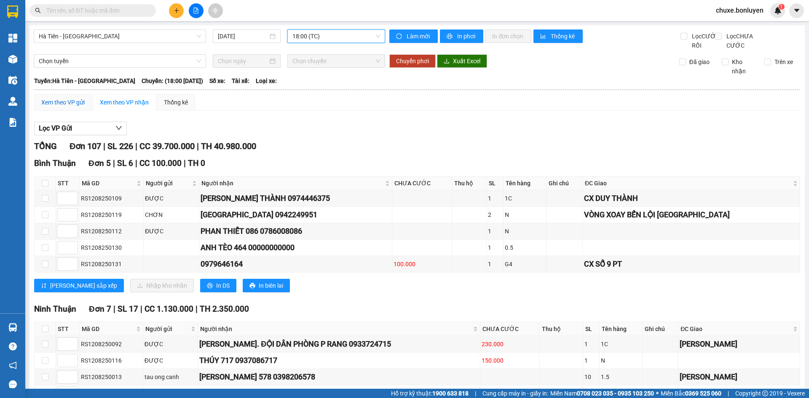
click at [67, 107] on div "Xem theo VP gửi" at bounding box center [62, 102] width 43 height 9
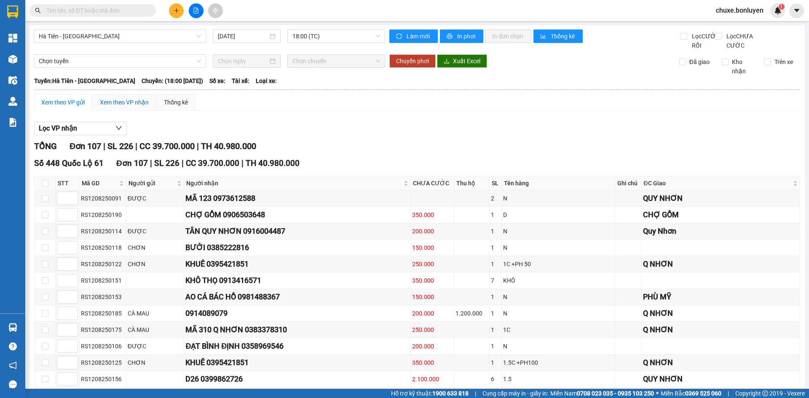
drag, startPoint x: 128, startPoint y: 108, endPoint x: 400, endPoint y: 42, distance: 280.2
click at [128, 107] on div "Xem theo VP nhận" at bounding box center [124, 102] width 49 height 9
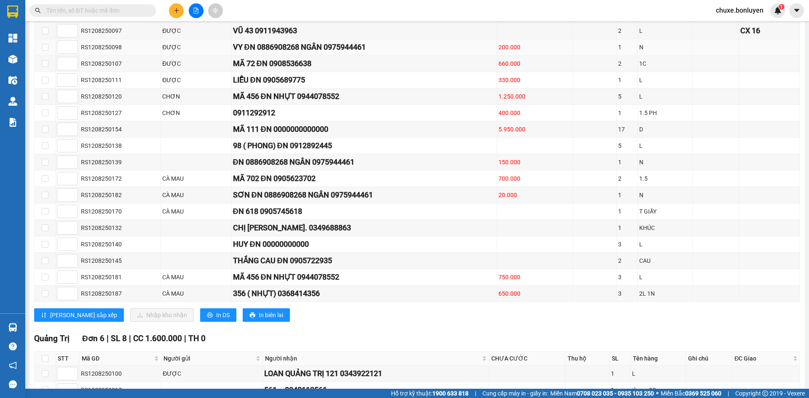
scroll to position [1897, 0]
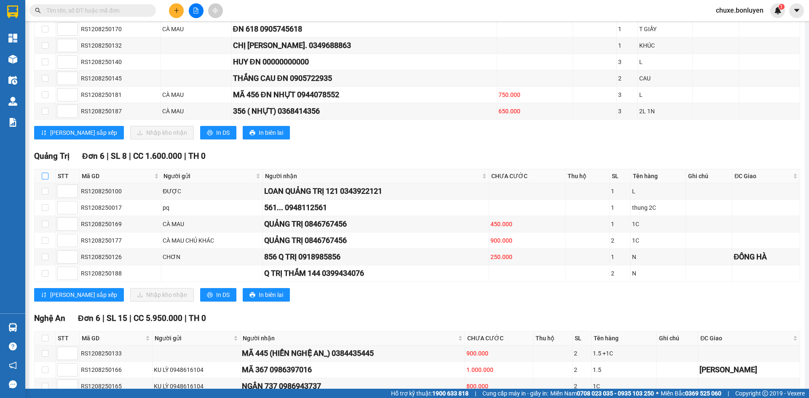
click at [43, 180] on input "checkbox" at bounding box center [45, 176] width 7 height 7
checkbox input "true"
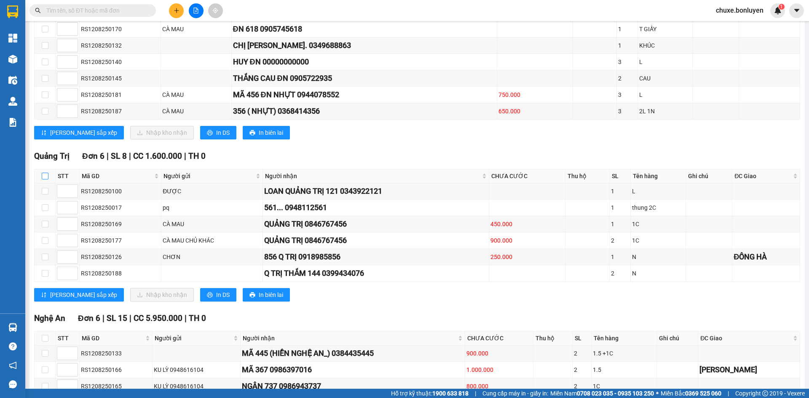
checkbox input "true"
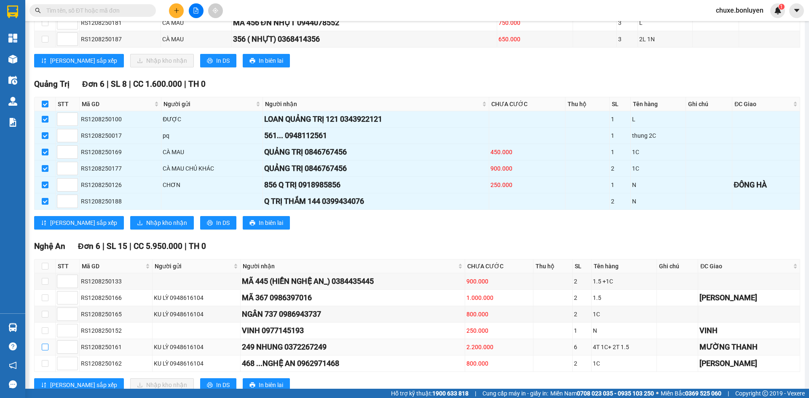
scroll to position [2065, 0]
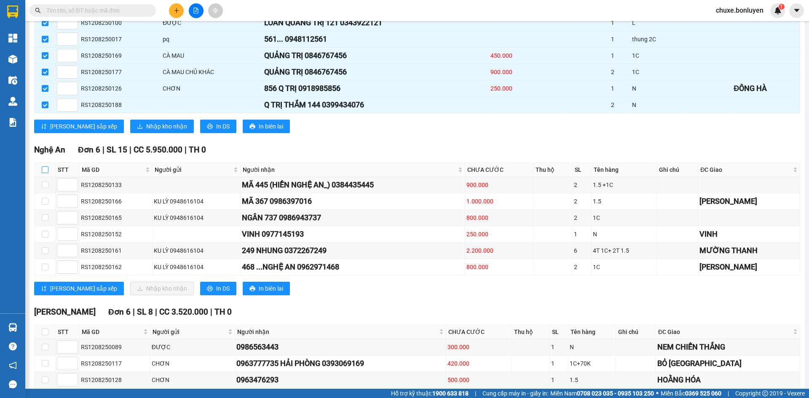
click at [43, 173] on input "checkbox" at bounding box center [45, 170] width 7 height 7
checkbox input "true"
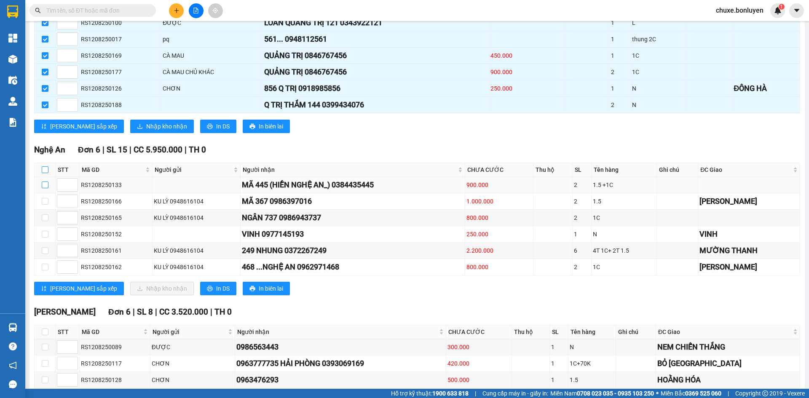
checkbox input "true"
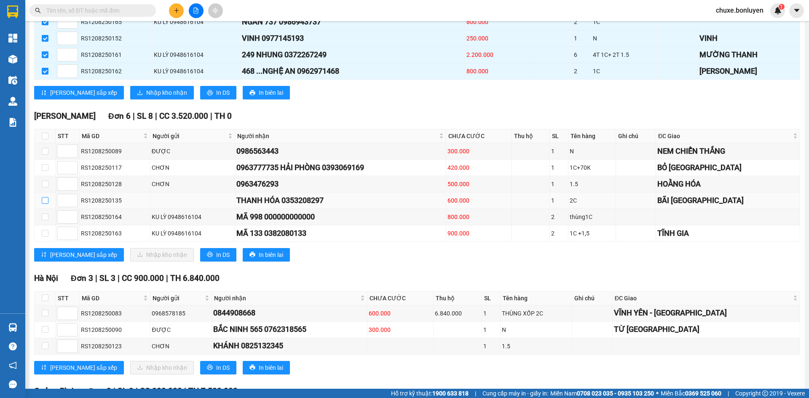
scroll to position [2276, 0]
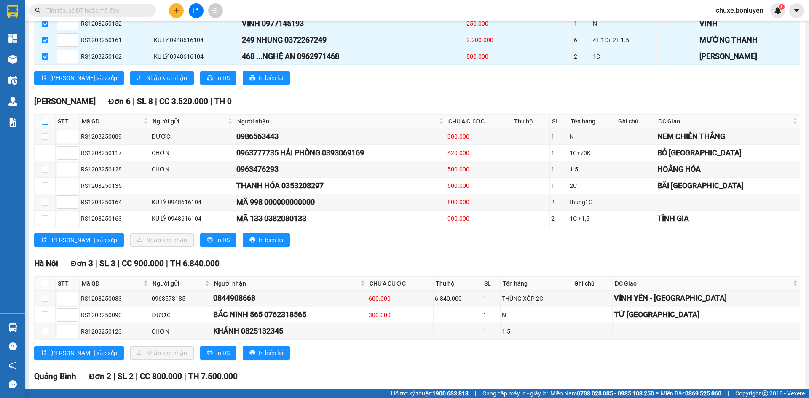
click at [44, 126] on label at bounding box center [45, 121] width 7 height 9
click at [44, 125] on input "checkbox" at bounding box center [45, 121] width 7 height 7
checkbox input "true"
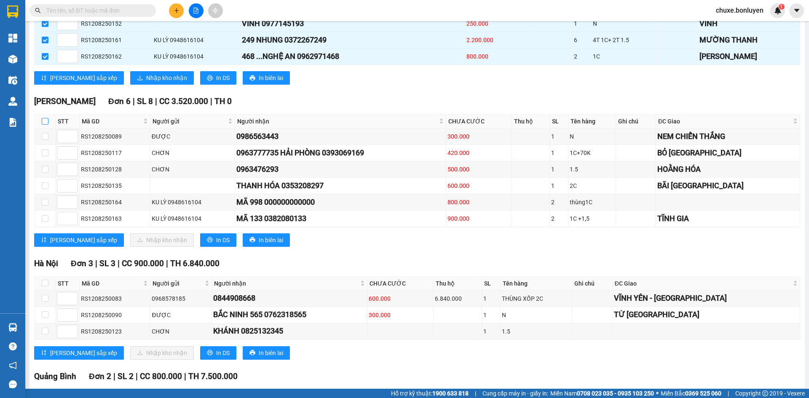
checkbox input "true"
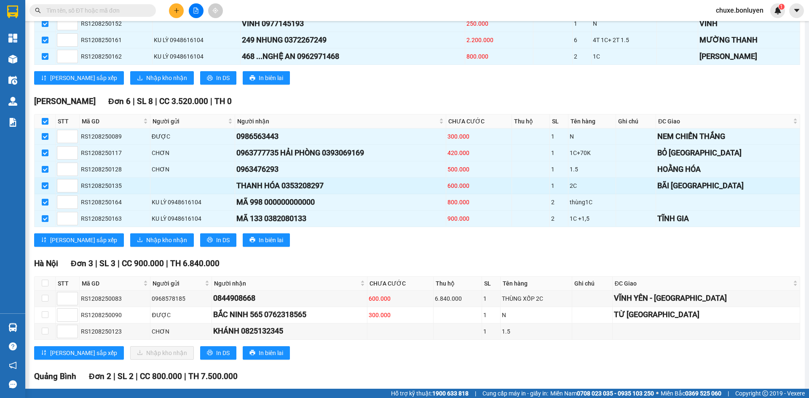
scroll to position [2376, 0]
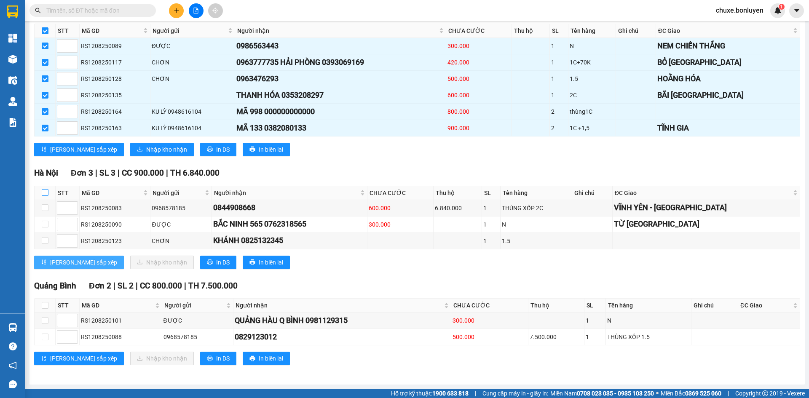
drag, startPoint x: 47, startPoint y: 189, endPoint x: 43, endPoint y: 263, distance: 73.5
click at [47, 191] on input "checkbox" at bounding box center [45, 192] width 7 height 7
checkbox input "true"
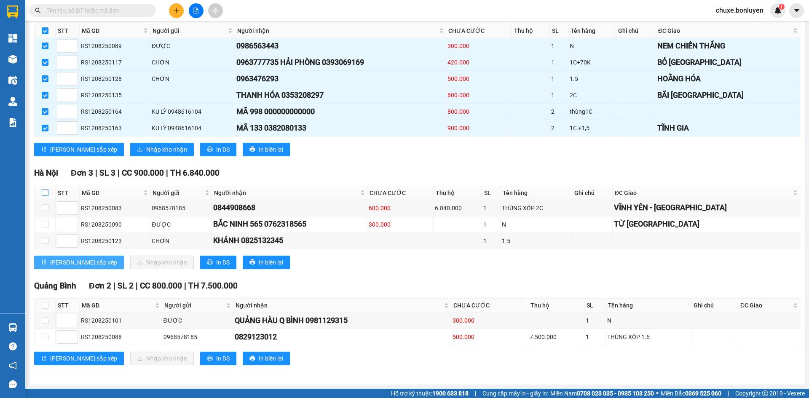
checkbox input "true"
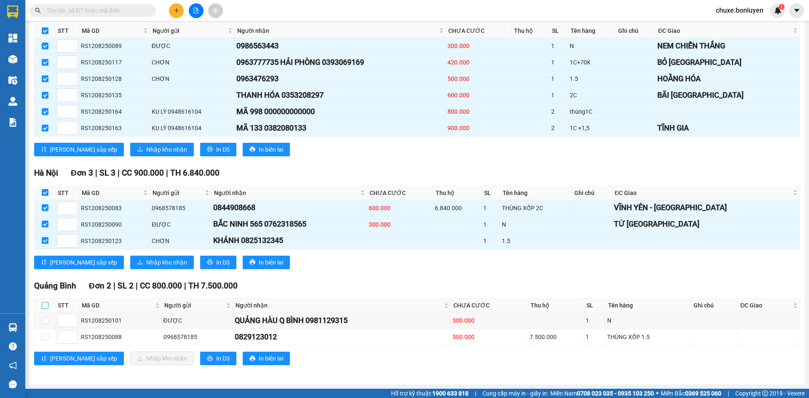
click at [42, 305] on input "checkbox" at bounding box center [45, 305] width 7 height 7
checkbox input "true"
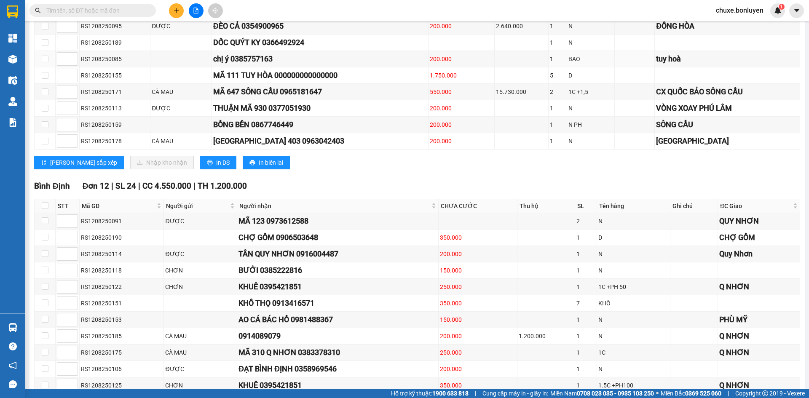
scroll to position [0, 0]
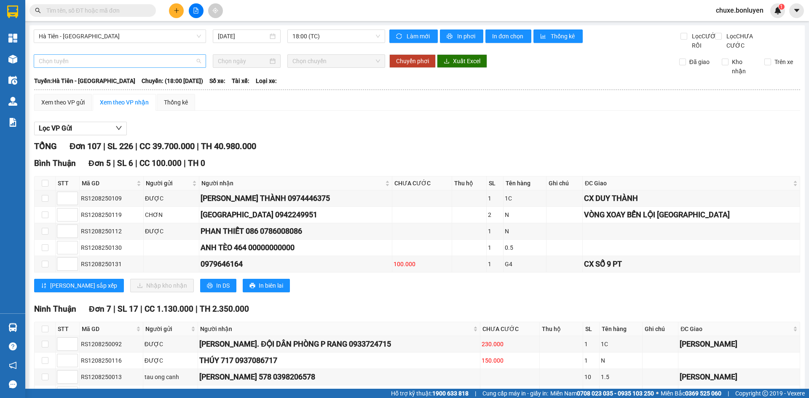
click at [95, 67] on span "Chọn tuyến" at bounding box center [120, 61] width 162 height 13
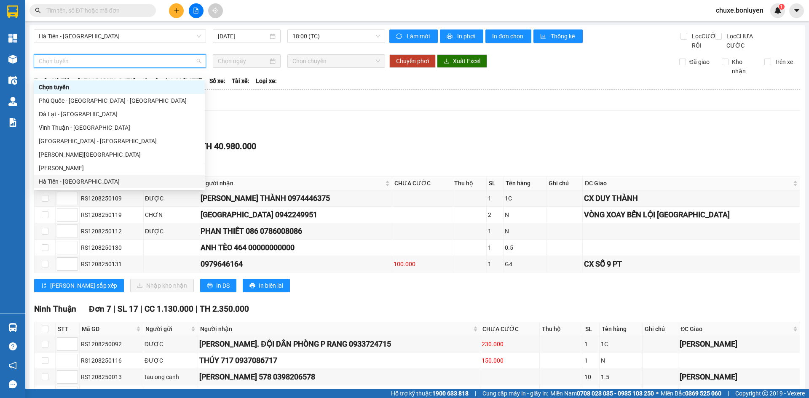
drag, startPoint x: 101, startPoint y: 181, endPoint x: 114, endPoint y: 165, distance: 20.7
click at [101, 181] on div "Hà Tiên - [GEOGRAPHIC_DATA]" at bounding box center [119, 181] width 161 height 9
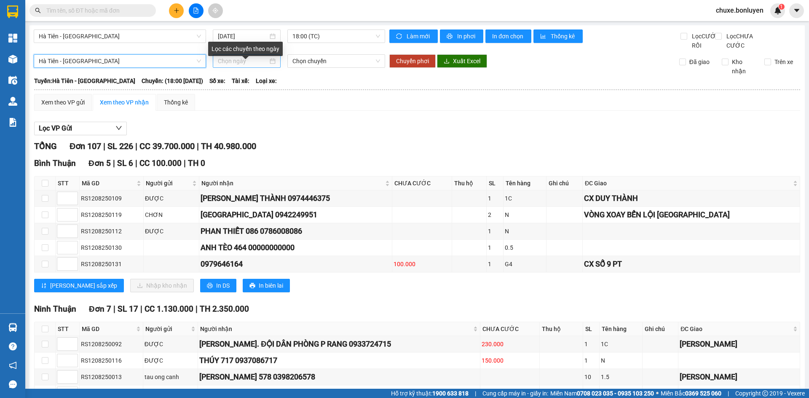
drag, startPoint x: 248, startPoint y: 67, endPoint x: 249, endPoint y: 76, distance: 8.9
click at [248, 66] on input at bounding box center [243, 60] width 50 height 9
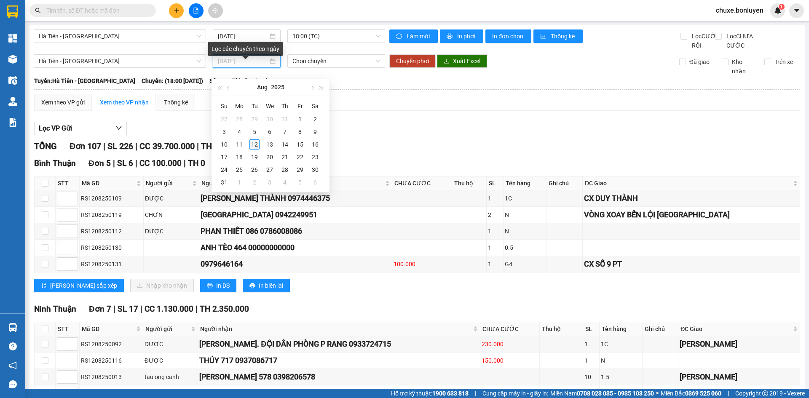
type input "[DATE]"
click at [255, 144] on div "12" at bounding box center [255, 145] width 10 height 10
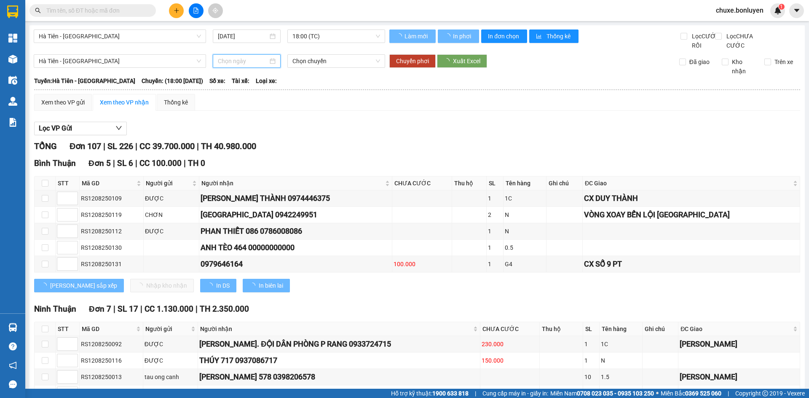
click at [318, 67] on span "Chọn chuyến" at bounding box center [337, 61] width 88 height 13
type input "[DATE]"
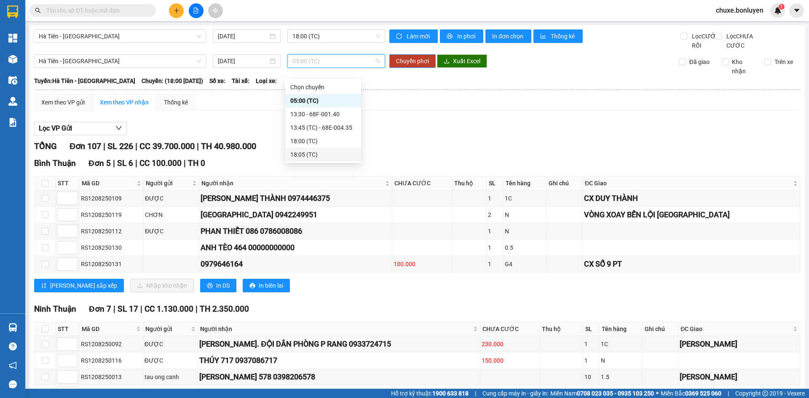
click at [318, 153] on div "18:05 (TC)" at bounding box center [323, 154] width 66 height 9
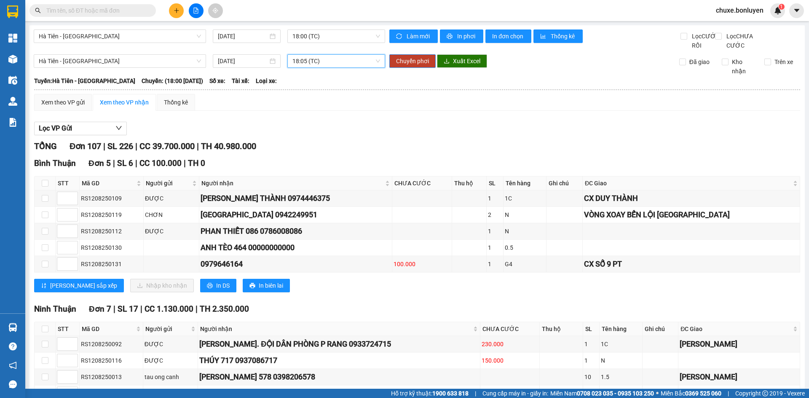
click at [409, 76] on div "Hà Tiên - [GEOGRAPHIC_DATA] [DATE] 18:05 18:05 (TC) Chuyển phơi Xuất Excel Đã …" at bounding box center [417, 64] width 767 height 21
click at [412, 66] on span "Chuyển phơi" at bounding box center [412, 60] width 33 height 9
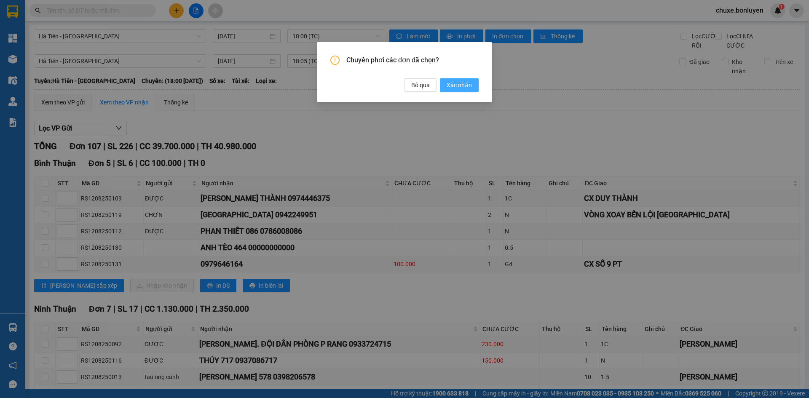
click at [460, 81] on span "Xác nhận" at bounding box center [459, 85] width 25 height 9
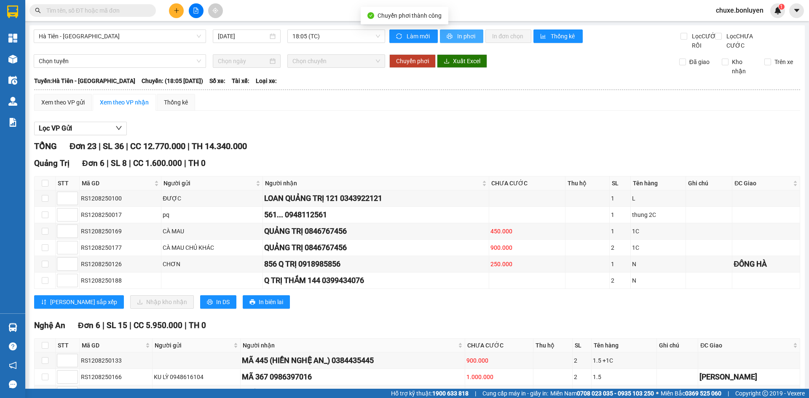
click at [463, 34] on span "In phơi" at bounding box center [466, 36] width 19 height 9
click at [346, 31] on span "18:05 (TC)" at bounding box center [337, 36] width 88 height 13
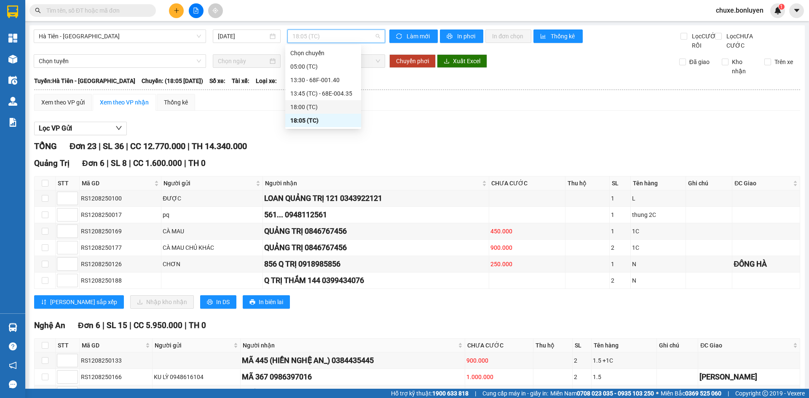
click at [317, 105] on div "18:00 (TC)" at bounding box center [323, 106] width 66 height 9
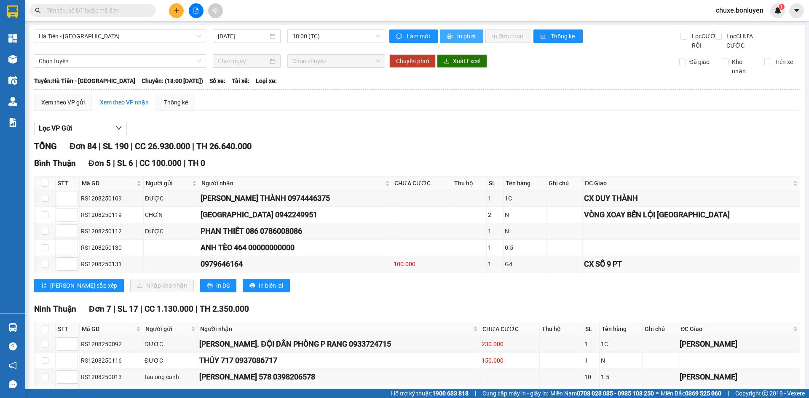
click at [457, 36] on span "In phơi" at bounding box center [466, 36] width 19 height 9
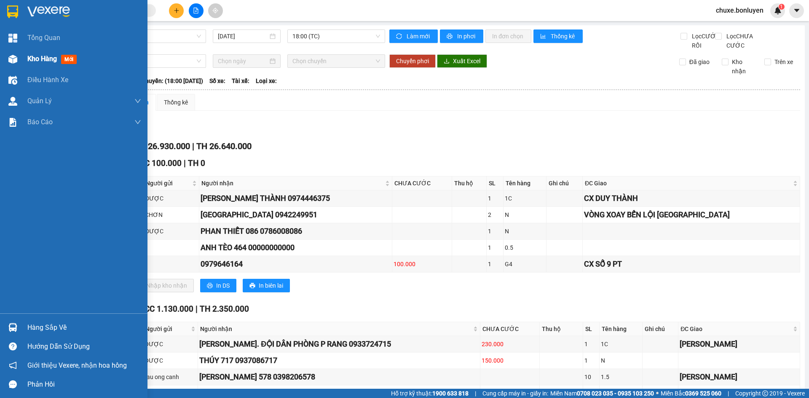
click at [19, 61] on div at bounding box center [12, 59] width 15 height 15
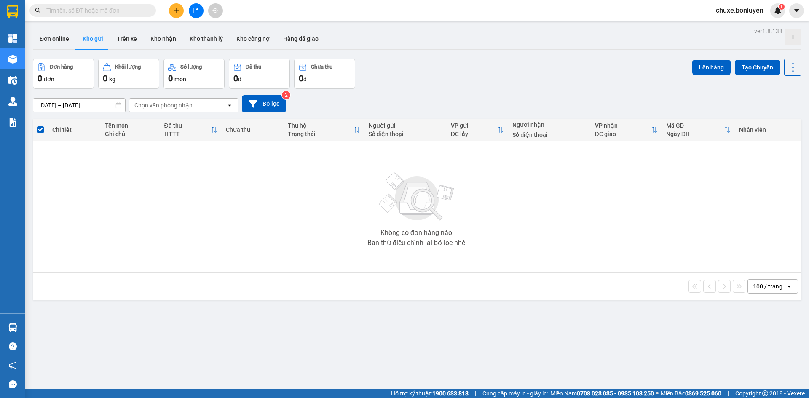
click at [526, 59] on div "Đơn hàng 0 đơn Khối lượng 0 kg Số lượng 0 món Đã thu 0 đ Chưa thu 0 đ Lên hàng …" at bounding box center [417, 74] width 769 height 30
click at [192, 8] on button at bounding box center [196, 10] width 15 height 15
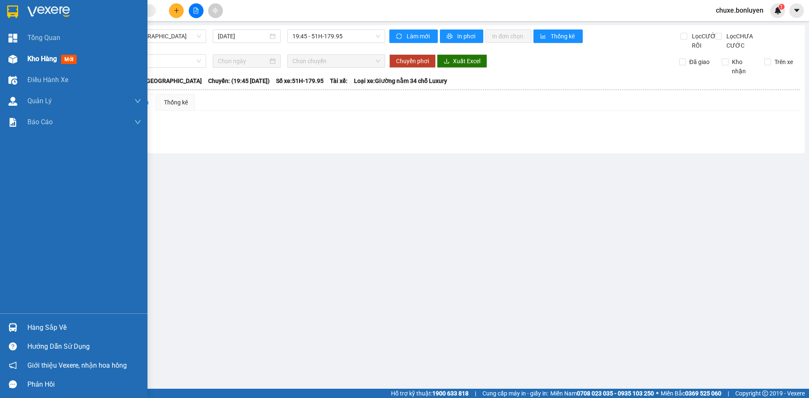
click at [13, 59] on img at bounding box center [12, 59] width 9 height 9
